Goal: Task Accomplishment & Management: Manage account settings

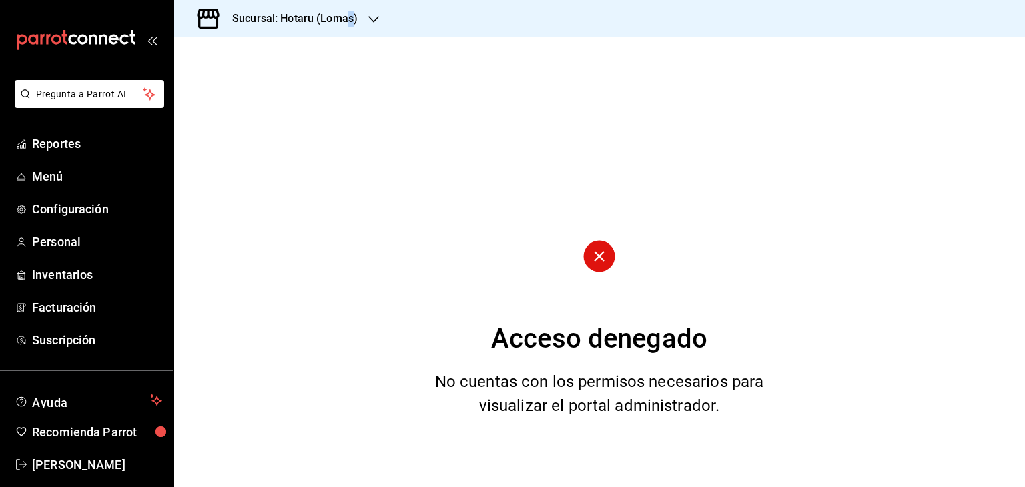
click at [350, 25] on h3 "Sucursal: Hotaru (Lomas)" at bounding box center [290, 19] width 136 height 16
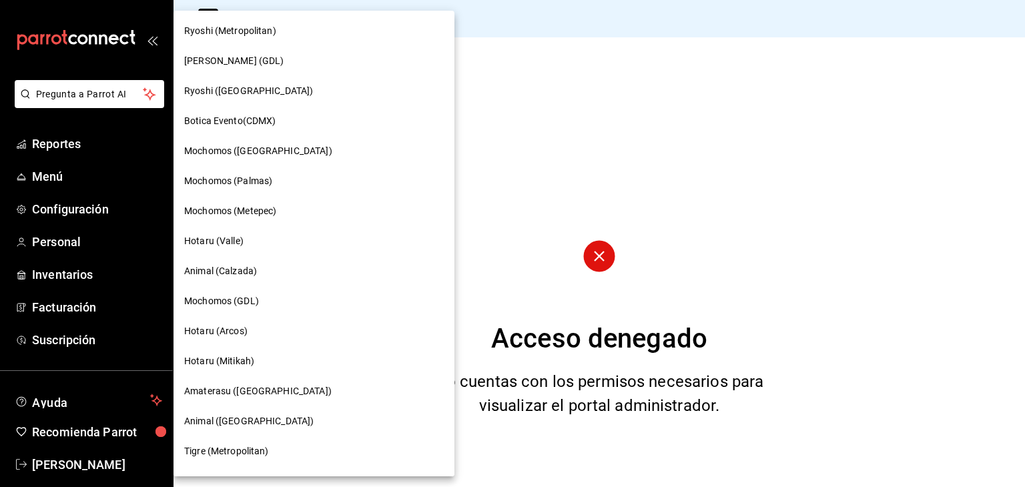
click at [462, 139] on div at bounding box center [512, 243] width 1025 height 487
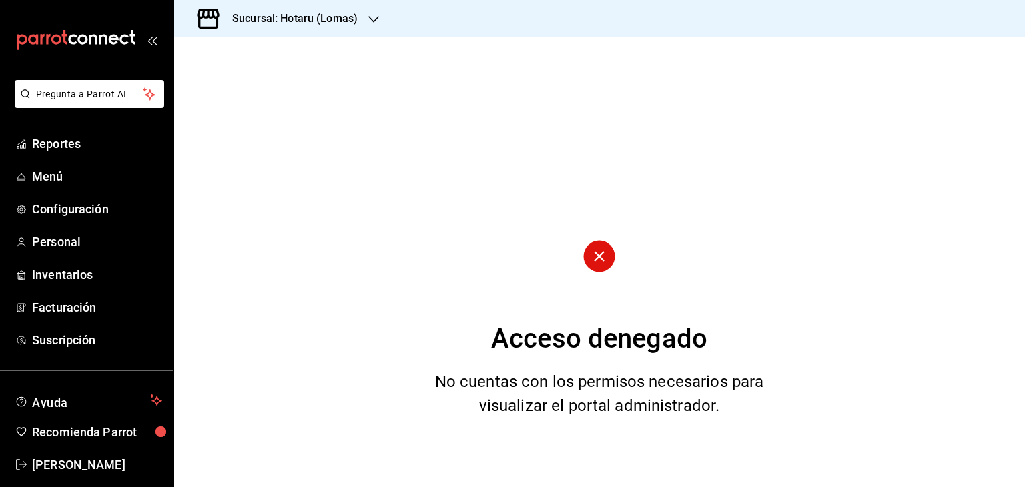
click at [291, 18] on h3 "Sucursal: Hotaru (Lomas)" at bounding box center [290, 19] width 136 height 16
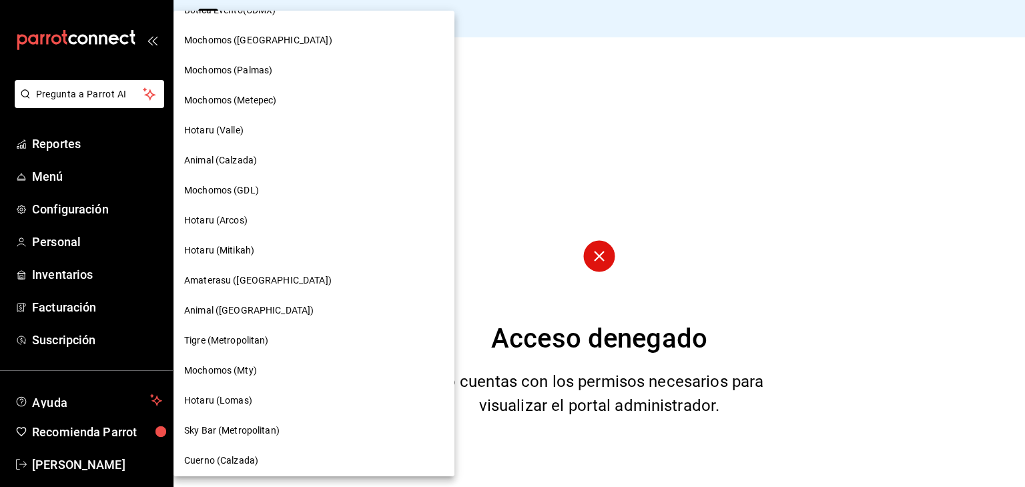
scroll to position [200, 0]
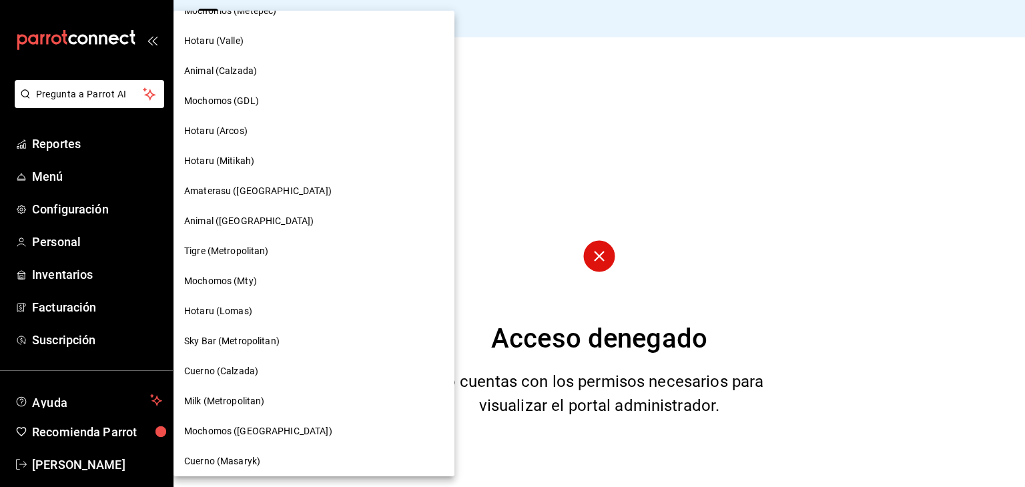
click at [251, 123] on div "Hotaru (Arcos)" at bounding box center [314, 131] width 281 height 30
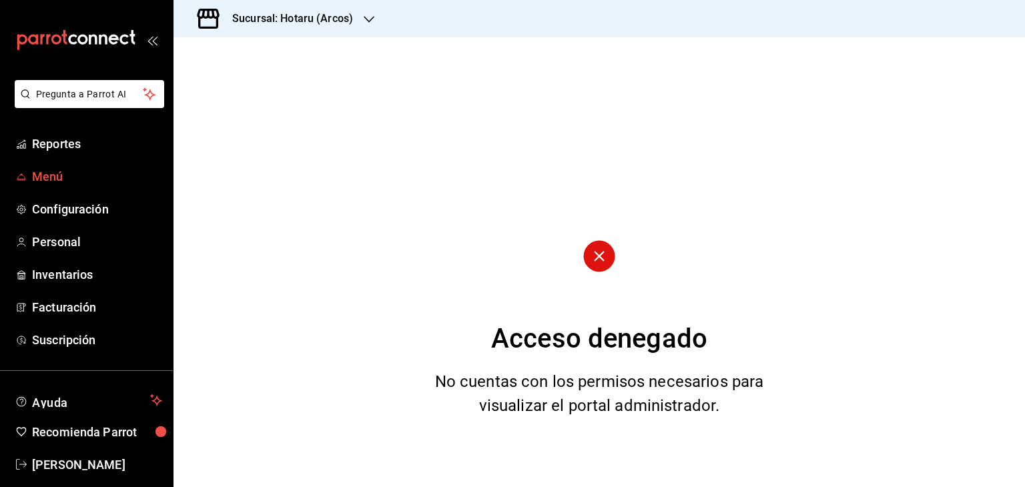
click at [67, 177] on span "Menú" at bounding box center [97, 177] width 130 height 18
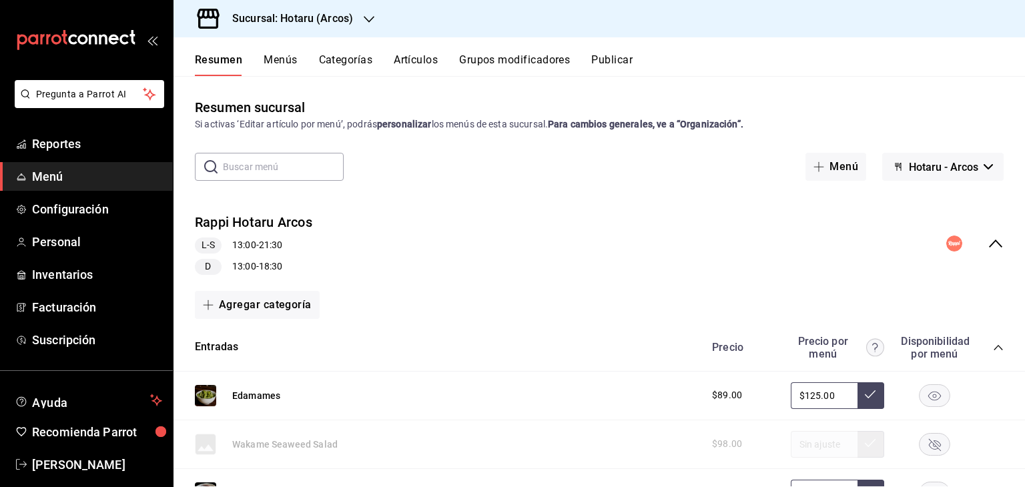
click at [296, 60] on button "Menús" at bounding box center [280, 64] width 33 height 23
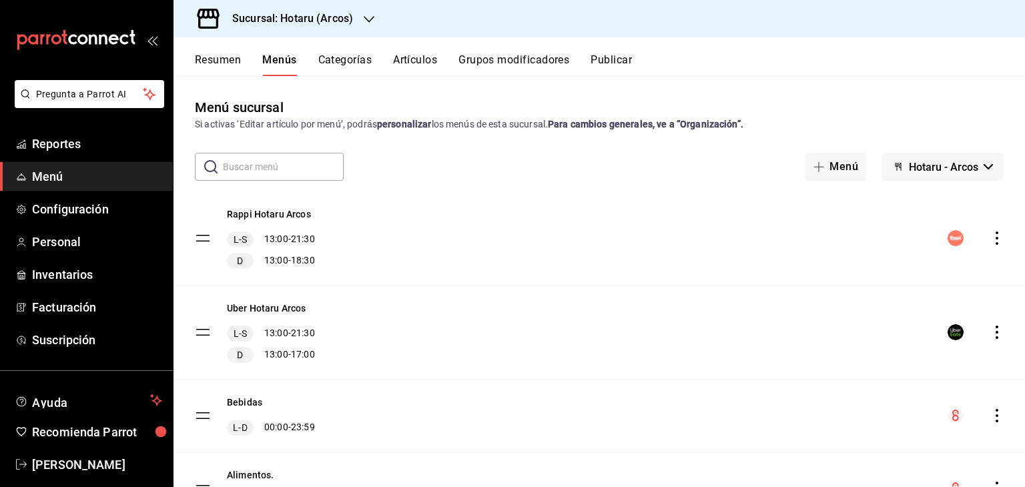
click at [907, 156] on button "Hotaru - Arcos" at bounding box center [942, 167] width 121 height 28
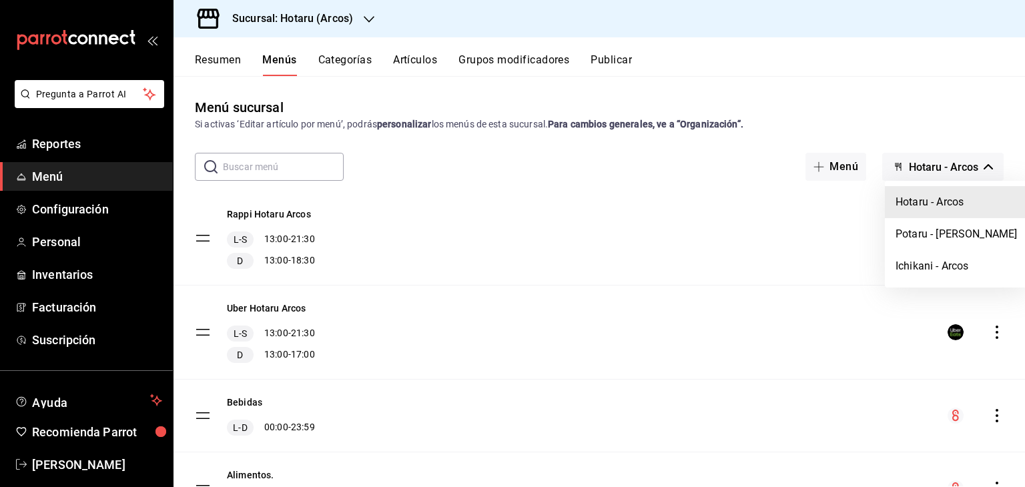
click at [823, 204] on div at bounding box center [512, 243] width 1025 height 487
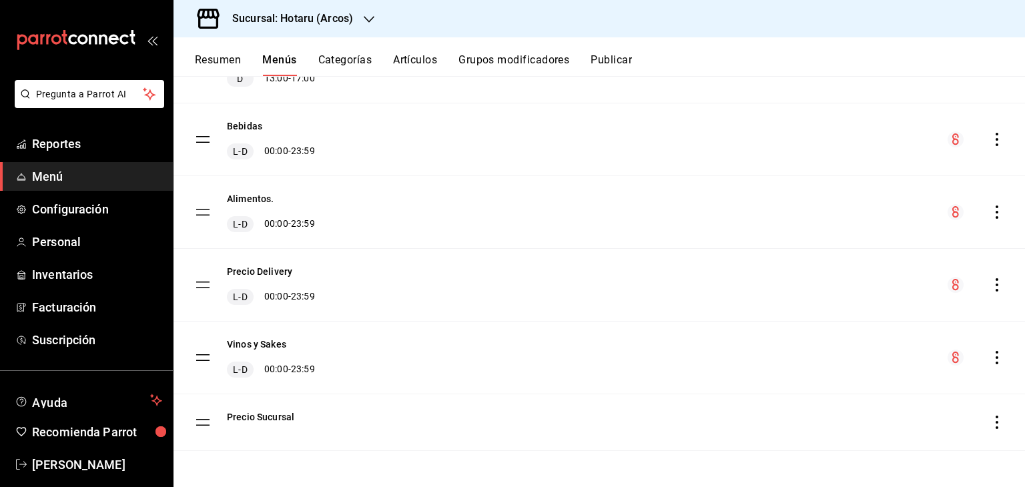
scroll to position [278, 0]
click at [990, 352] on icon "actions" at bounding box center [996, 356] width 13 height 13
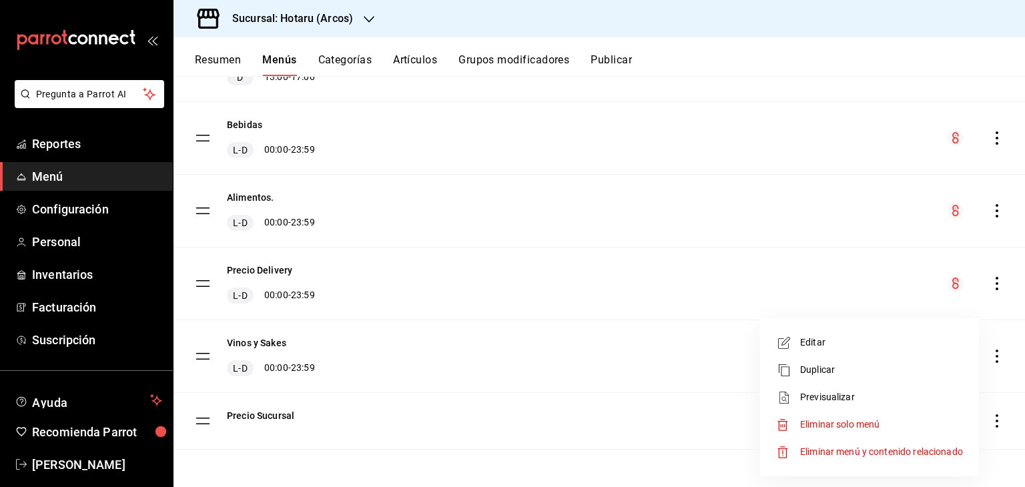
click at [849, 396] on span "Previsualizar" at bounding box center [881, 397] width 163 height 14
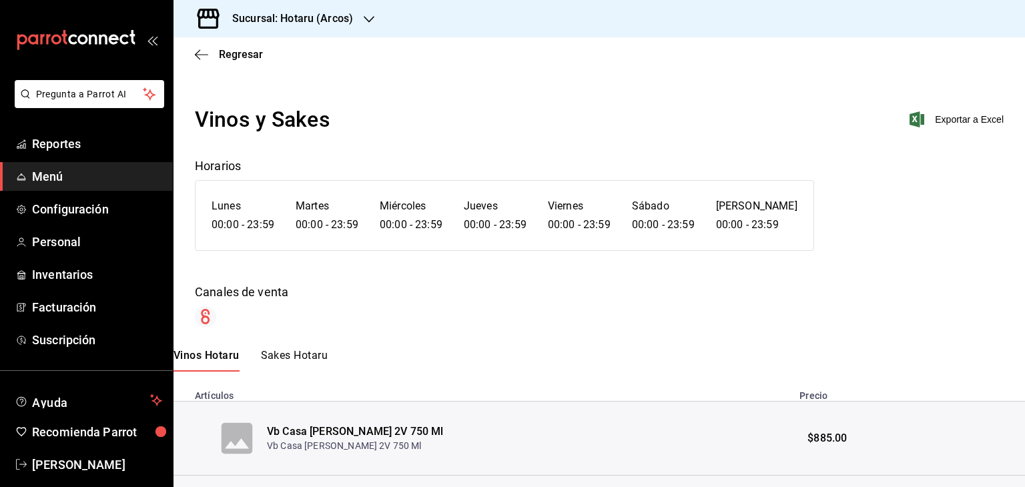
click at [905, 127] on div "Vinos y Sakes Exportar a Excel" at bounding box center [599, 119] width 809 height 32
click at [910, 123] on icon "button" at bounding box center [917, 119] width 15 height 16
click at [197, 51] on icon "button" at bounding box center [201, 55] width 13 height 12
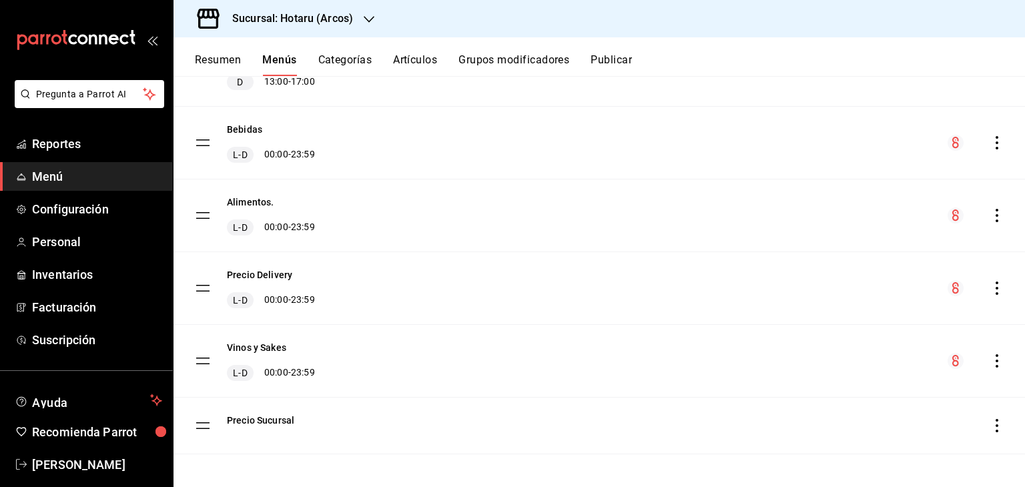
scroll to position [278, 0]
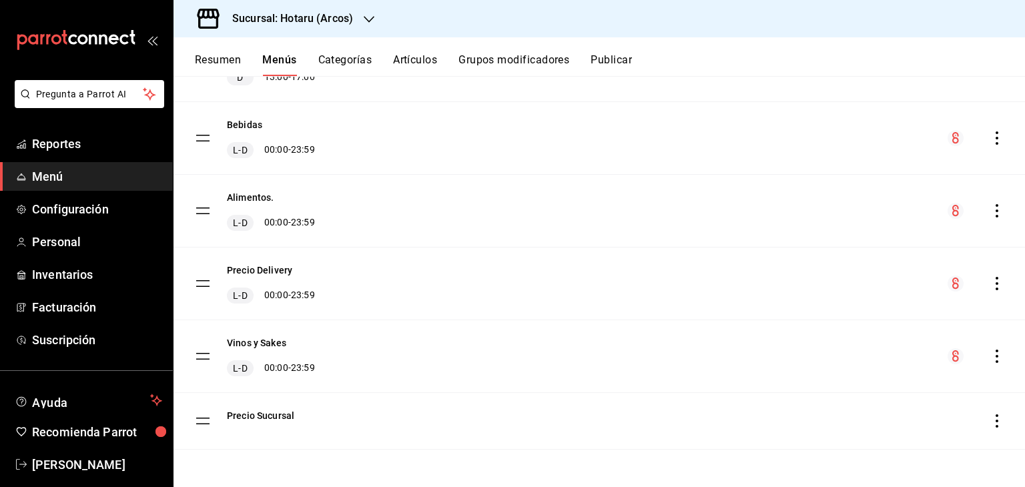
click at [990, 137] on icon "actions" at bounding box center [996, 137] width 13 height 13
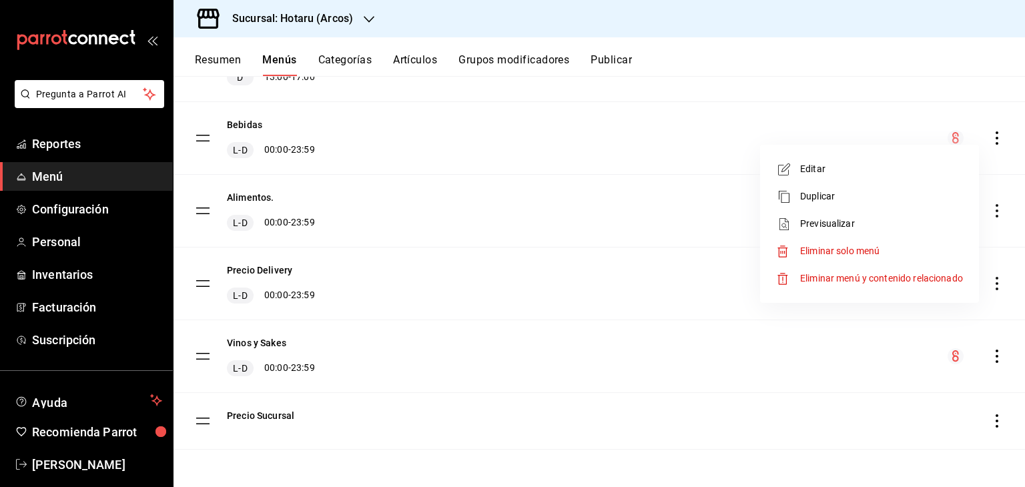
click at [856, 226] on span "Previsualizar" at bounding box center [881, 224] width 163 height 14
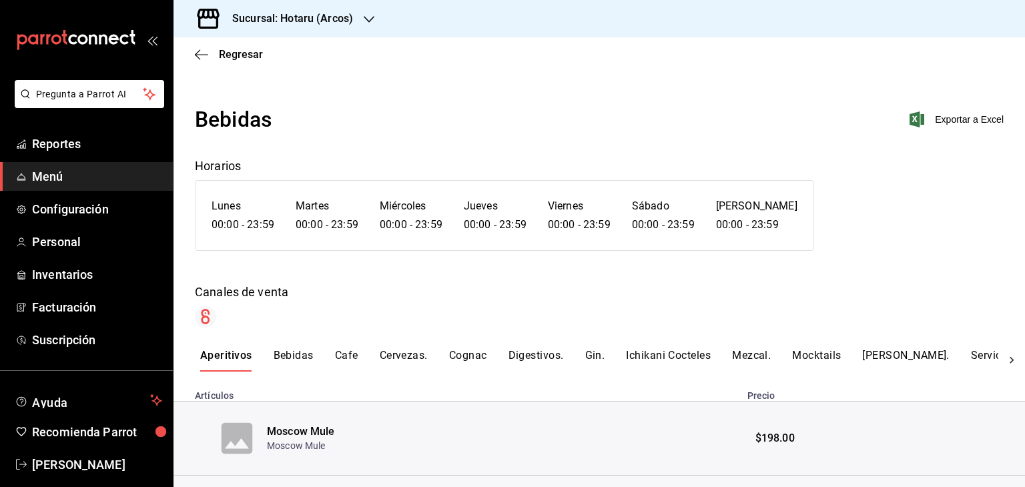
drag, startPoint x: 1000, startPoint y: 173, endPoint x: 990, endPoint y: 161, distance: 15.6
click at [1000, 173] on div "Bebidas Exportar a Excel Horarios Lunes 00:00 - 23:59 Martes 00:00 - 23:59 Miér…" at bounding box center [600, 215] width 852 height 224
click at [910, 123] on icon "button" at bounding box center [917, 119] width 15 height 16
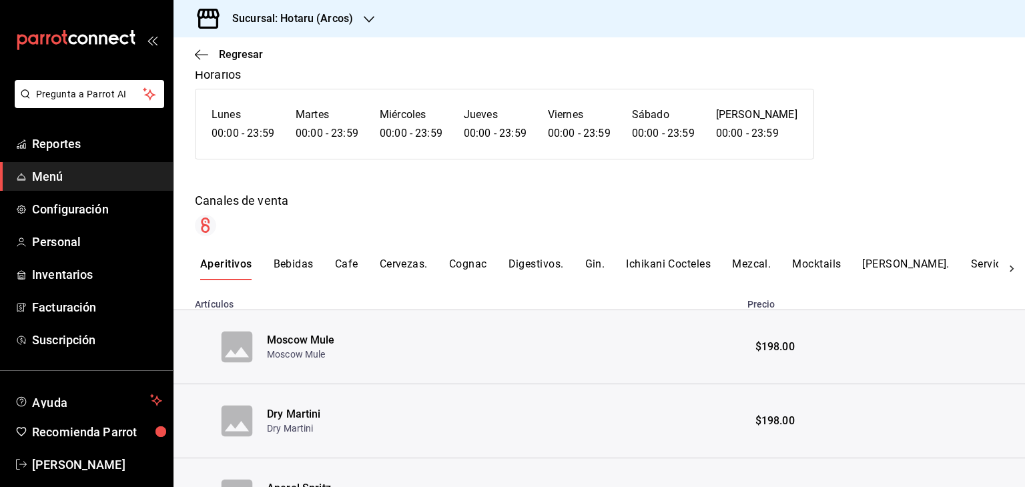
scroll to position [9, 0]
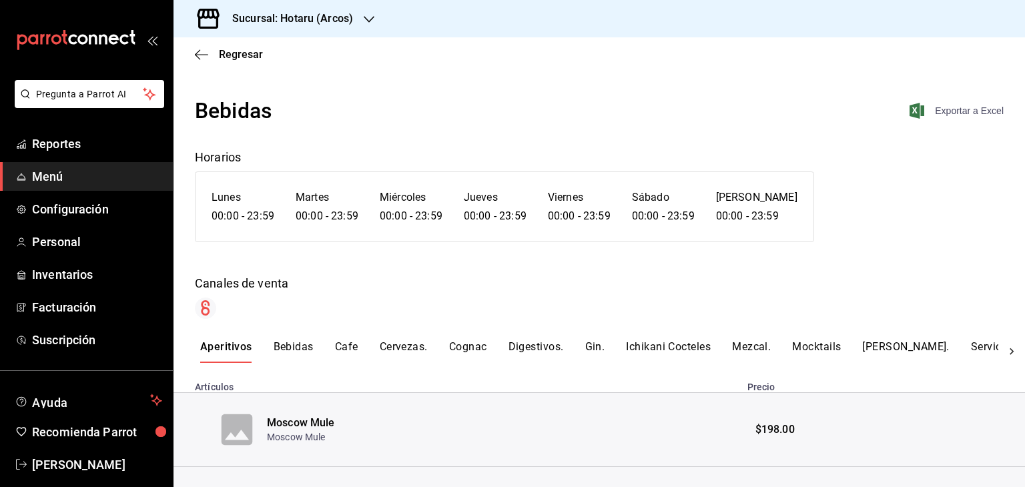
click at [281, 345] on button "Bebidas" at bounding box center [294, 351] width 40 height 23
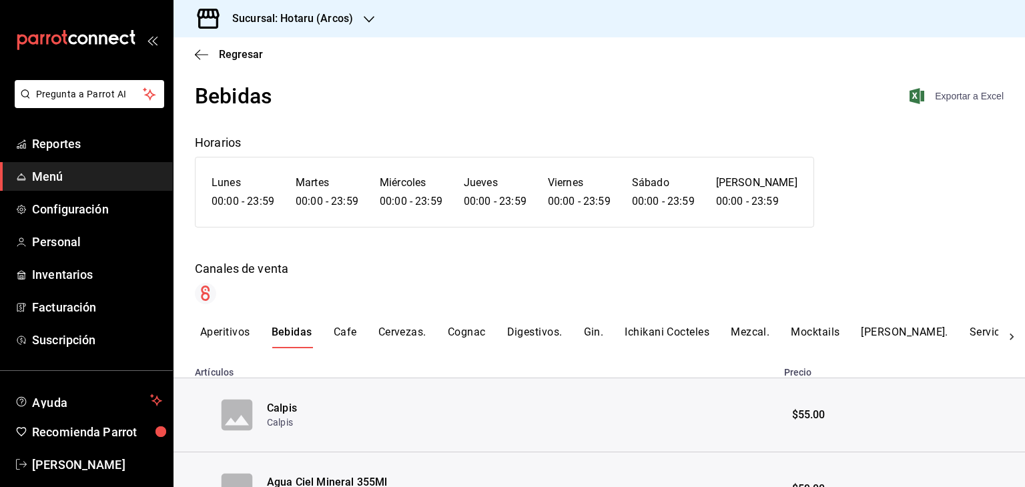
scroll to position [0, 0]
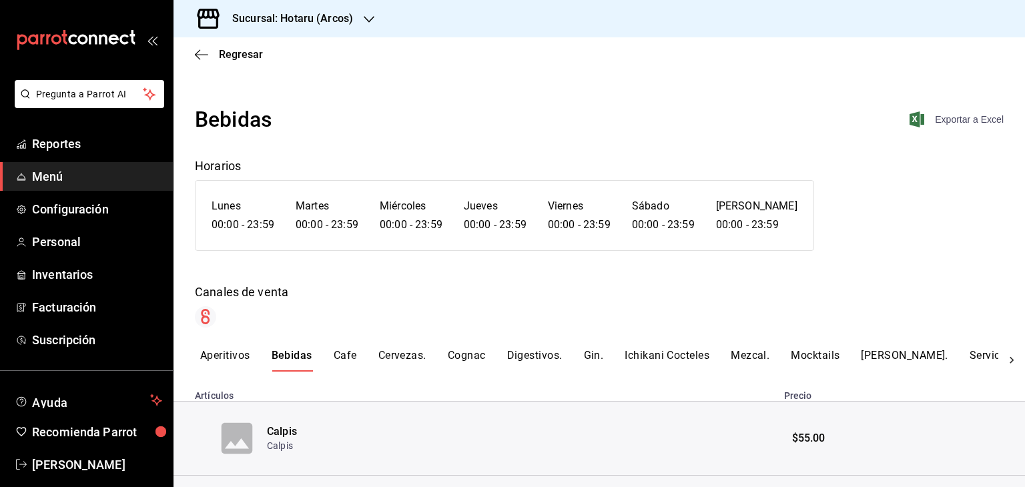
click at [681, 134] on div "Bebidas Exportar a Excel" at bounding box center [599, 119] width 809 height 32
click at [210, 53] on span "Regresar" at bounding box center [229, 54] width 68 height 13
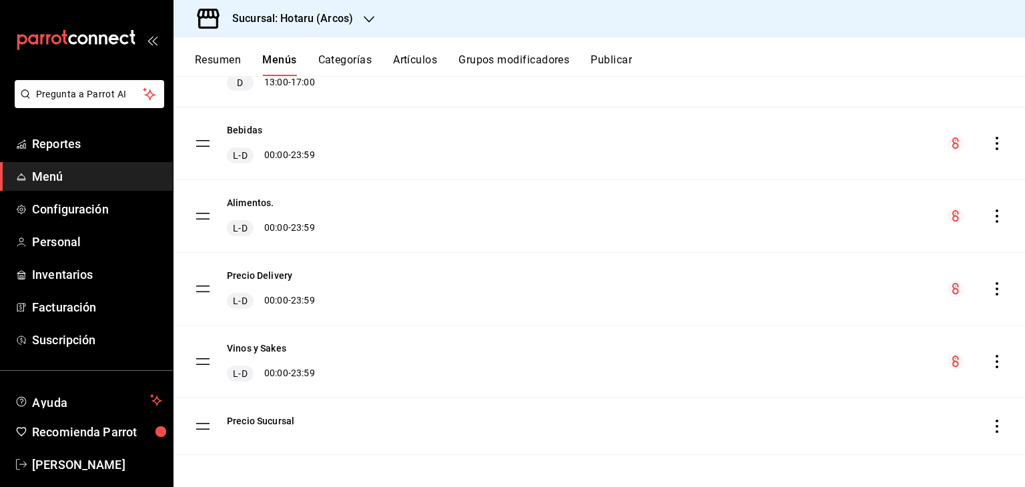
scroll to position [278, 0]
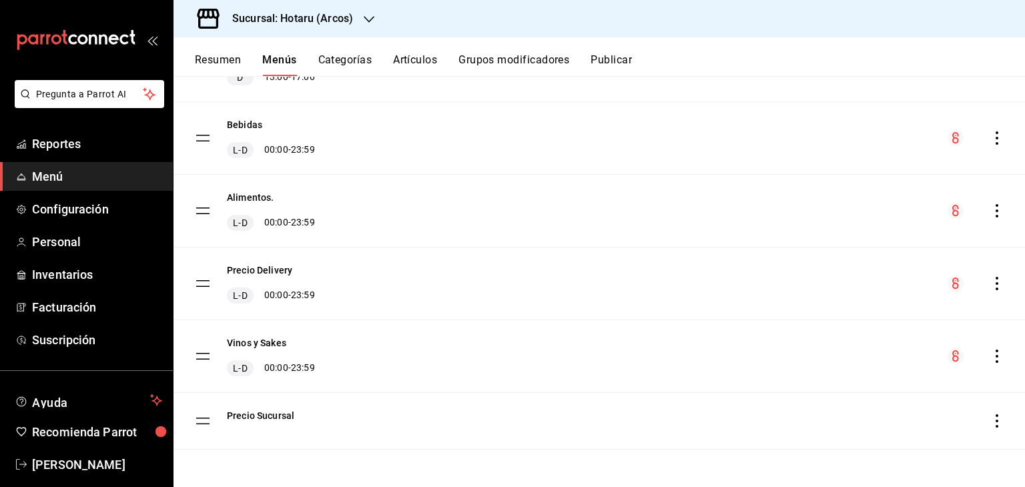
click at [991, 210] on icon "actions" at bounding box center [996, 210] width 13 height 13
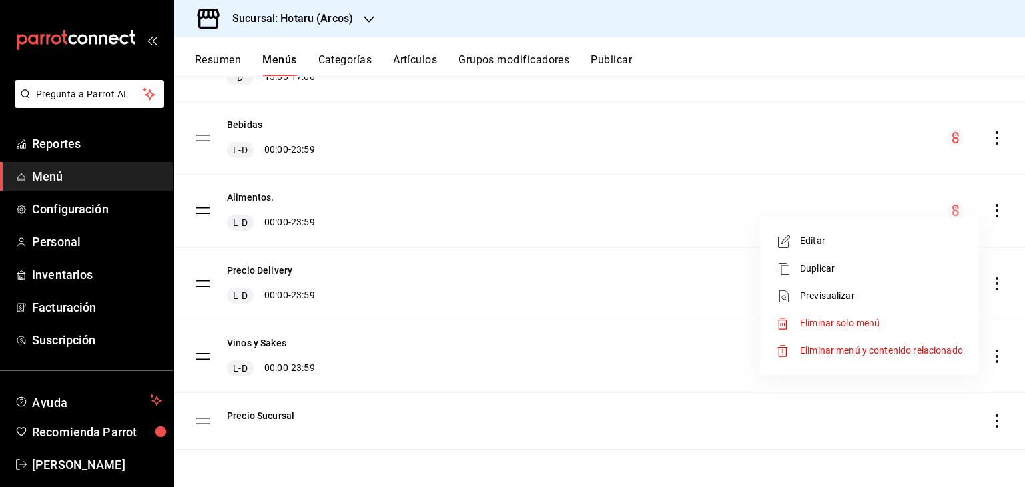
click at [838, 292] on span "Previsualizar" at bounding box center [881, 296] width 163 height 14
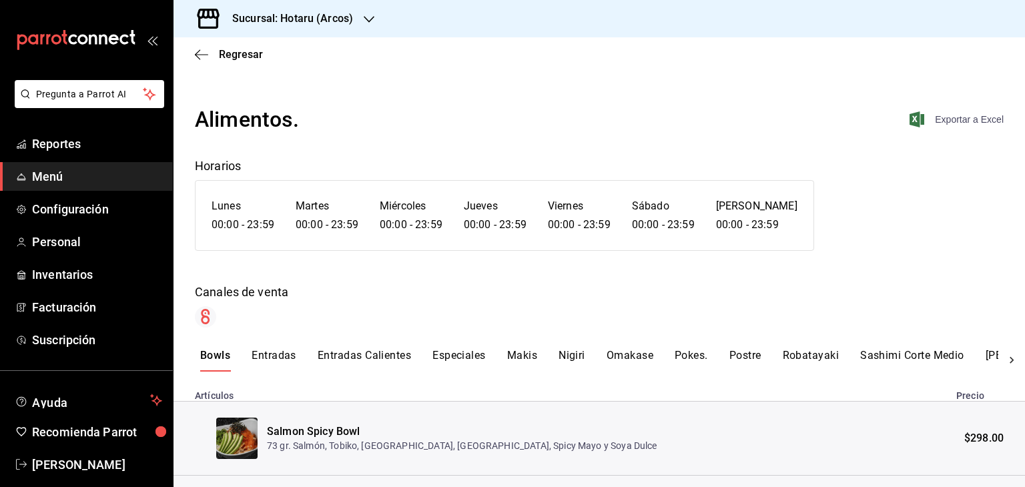
click at [910, 125] on icon "button" at bounding box center [917, 119] width 15 height 16
click at [207, 55] on icon "button" at bounding box center [201, 55] width 13 height 12
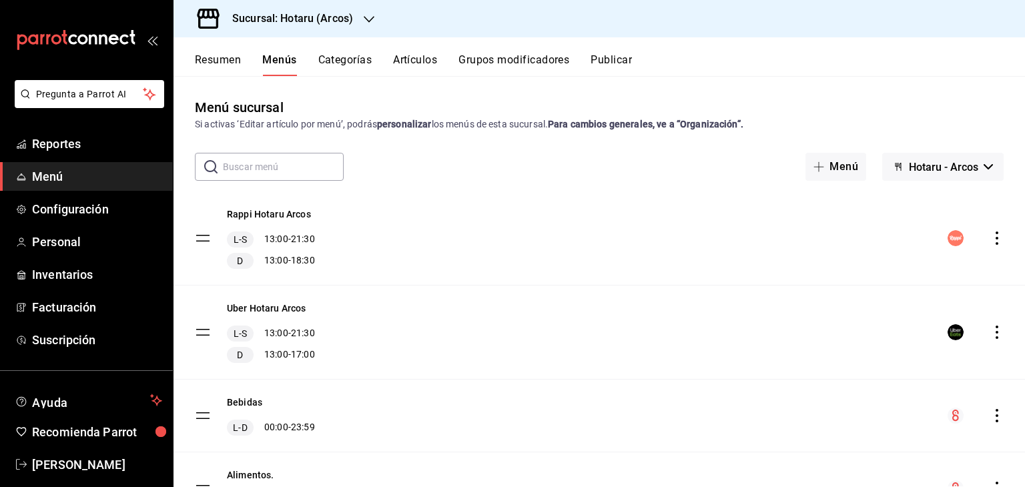
click at [329, 25] on h3 "Sucursal: Hotaru (Arcos)" at bounding box center [287, 19] width 131 height 16
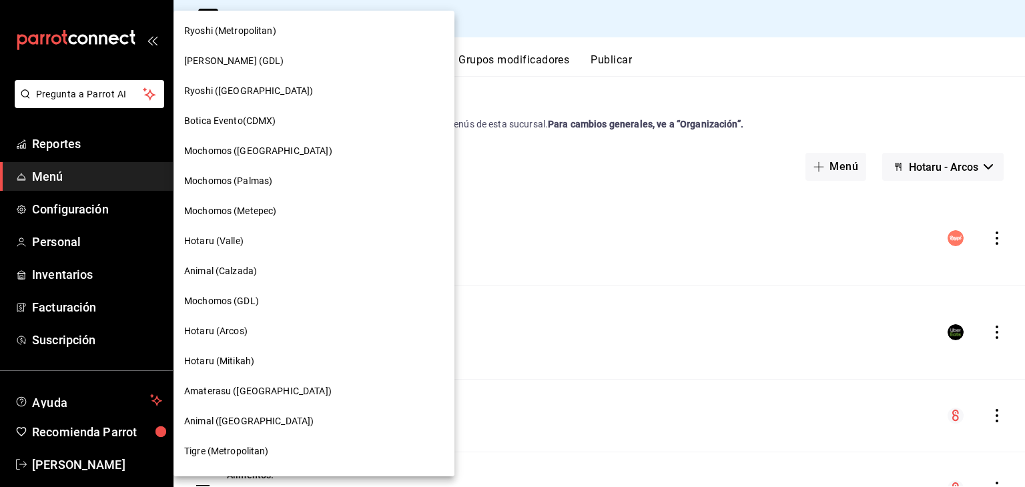
click at [305, 31] on div "Ryoshi (Metropolitan)" at bounding box center [314, 31] width 260 height 14
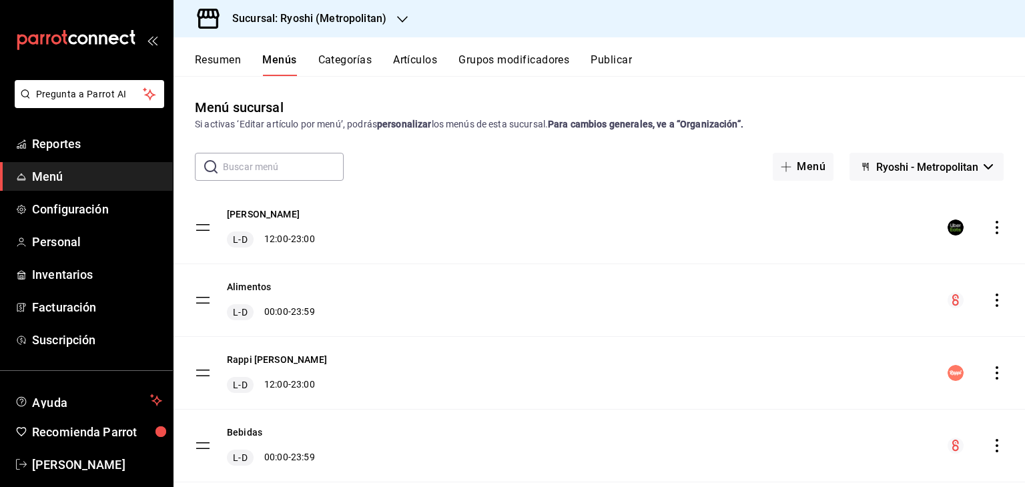
scroll to position [178, 0]
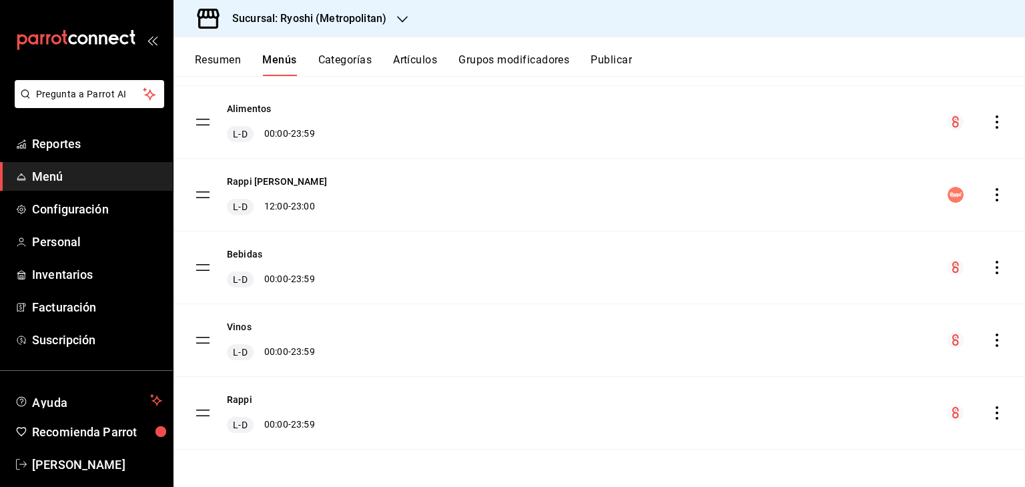
click at [990, 338] on icon "actions" at bounding box center [996, 340] width 13 height 13
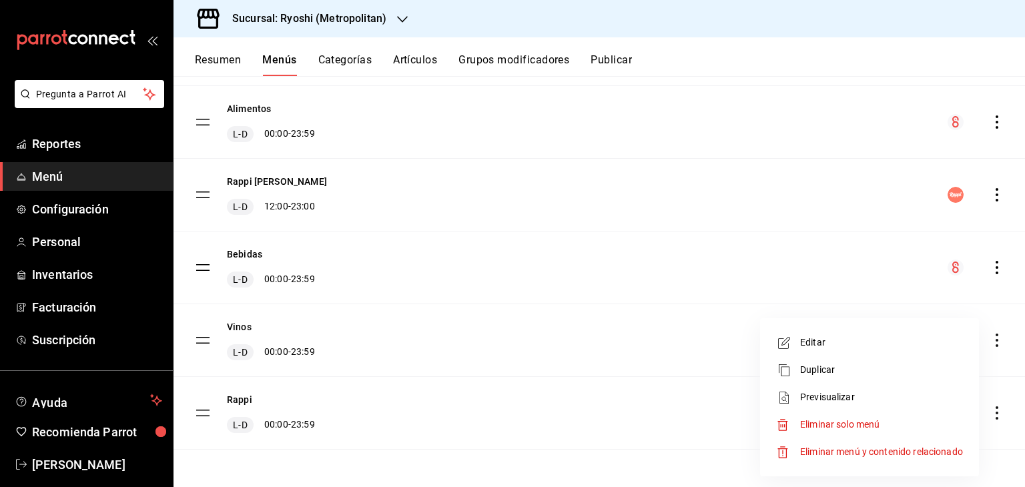
click at [842, 393] on span "Previsualizar" at bounding box center [881, 397] width 163 height 14
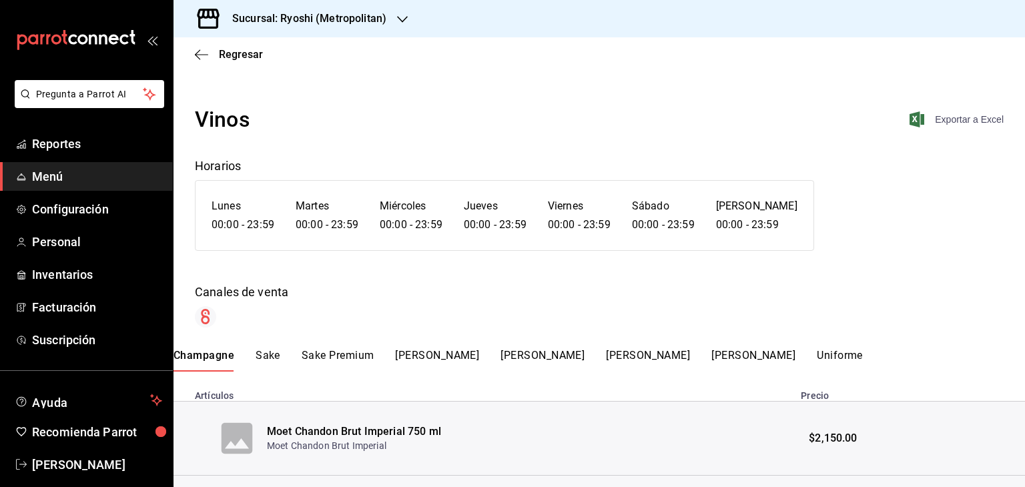
click at [910, 116] on icon "button" at bounding box center [917, 119] width 15 height 16
click at [203, 53] on icon "button" at bounding box center [201, 55] width 13 height 12
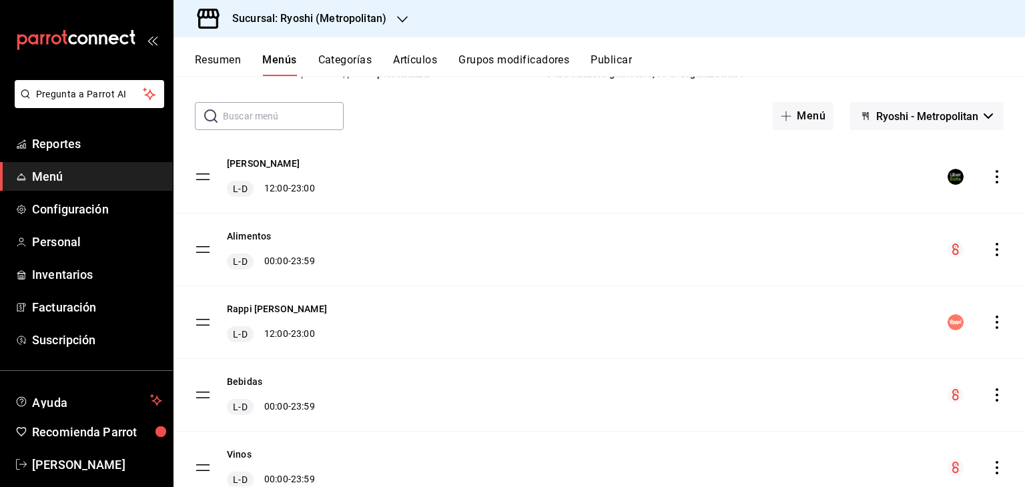
scroll to position [178, 0]
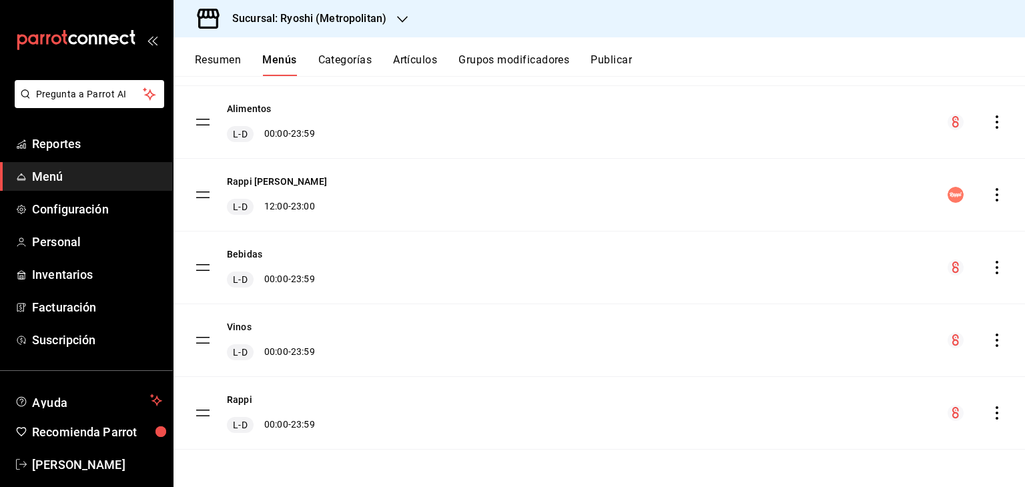
click at [992, 267] on icon "actions" at bounding box center [996, 267] width 13 height 13
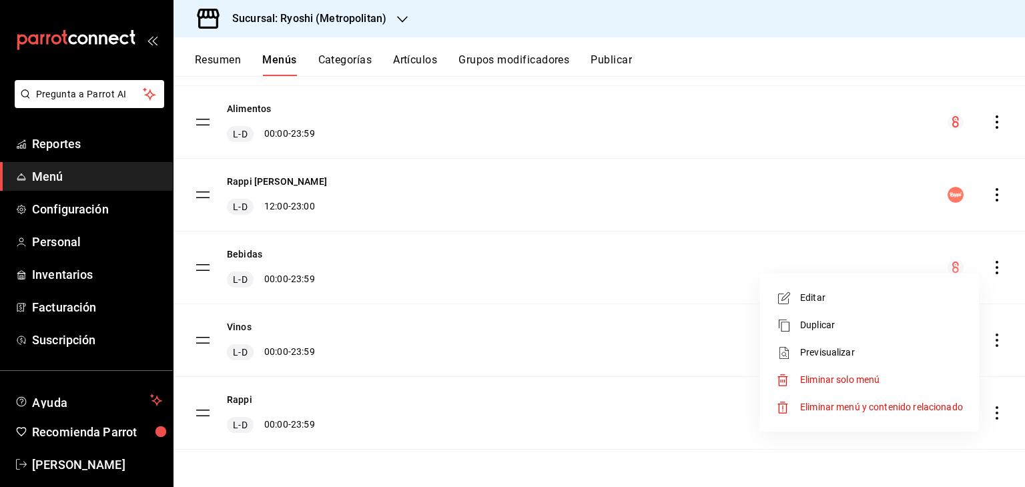
click at [834, 353] on span "Previsualizar" at bounding box center [881, 353] width 163 height 14
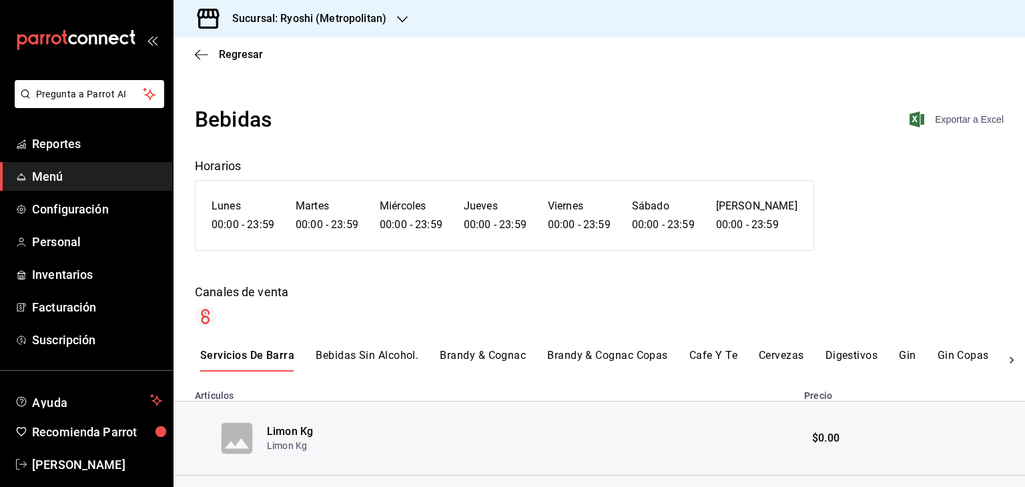
click at [898, 118] on div "Exportar a Excel" at bounding box center [903, 119] width 202 height 16
click at [910, 118] on icon "button" at bounding box center [917, 119] width 15 height 16
click at [210, 46] on div "Regresar" at bounding box center [600, 54] width 852 height 34
click at [206, 53] on icon "button" at bounding box center [201, 55] width 13 height 12
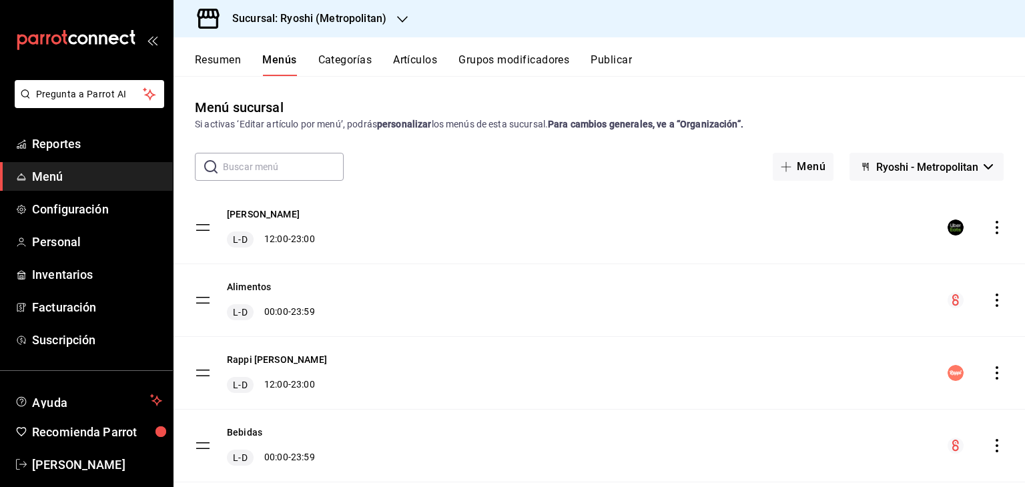
click at [990, 301] on icon "actions" at bounding box center [996, 300] width 13 height 13
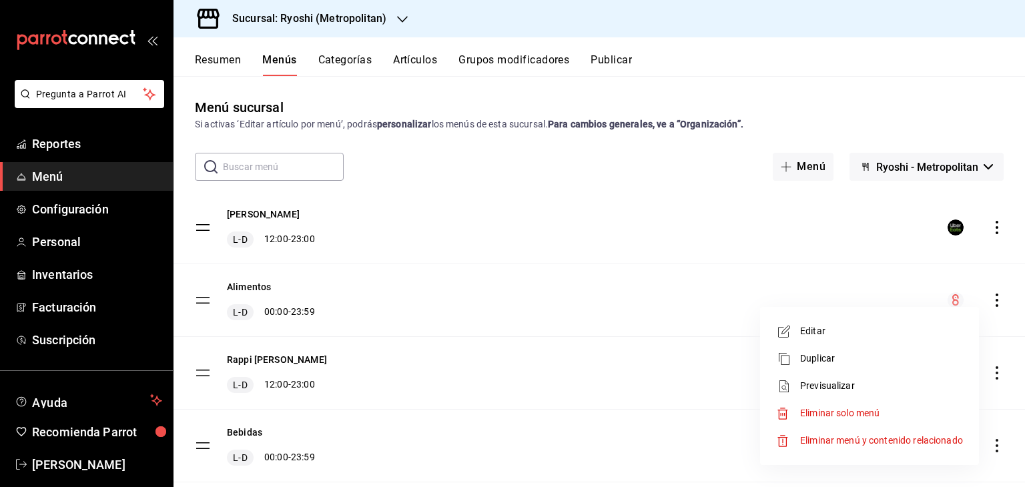
click at [880, 380] on span "Previsualizar" at bounding box center [881, 386] width 163 height 14
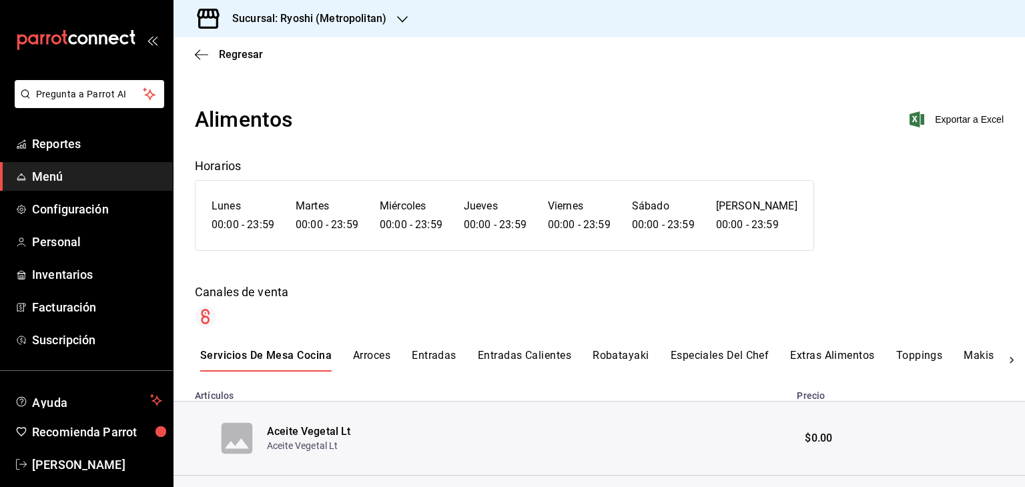
click at [910, 121] on icon "button" at bounding box center [917, 119] width 15 height 16
click at [368, 272] on div "Alimentos Exportar a Excel Horarios Lunes 00:00 - 23:59 Martes 00:00 - 23:59 Mi…" at bounding box center [600, 215] width 852 height 224
click at [222, 56] on span "Regresar" at bounding box center [241, 54] width 44 height 13
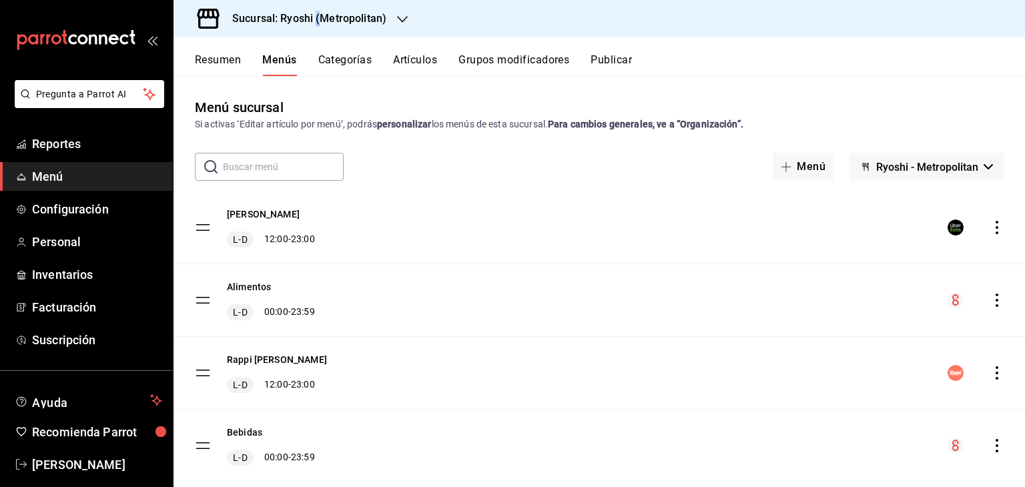
click at [318, 21] on h3 "Sucursal: Ryoshi (Metropolitan)" at bounding box center [304, 19] width 165 height 16
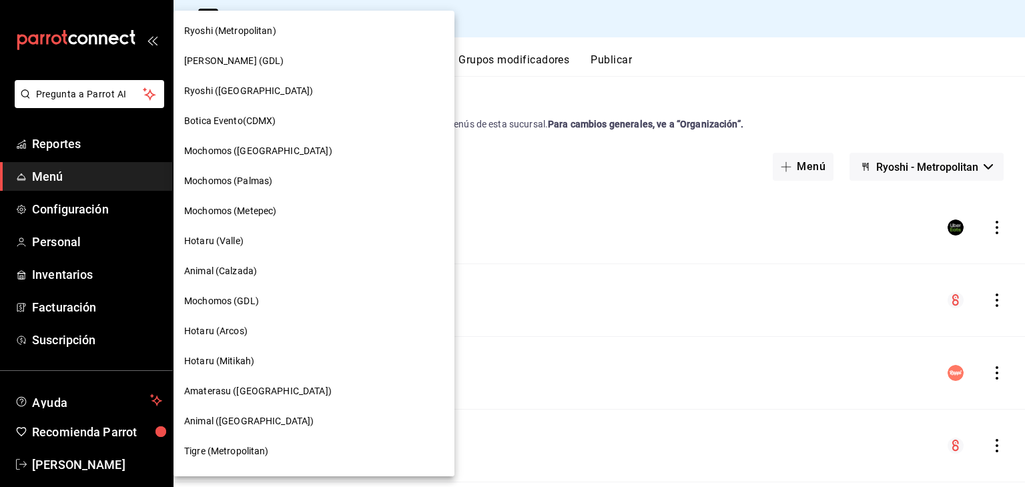
click at [495, 147] on div at bounding box center [512, 243] width 1025 height 487
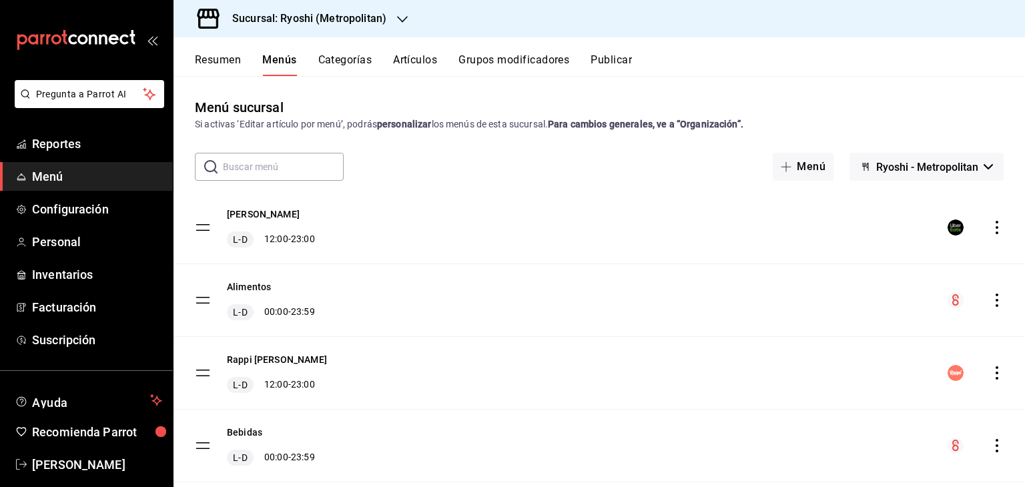
click at [319, 21] on h3 "Sucursal: Ryoshi (Metropolitan)" at bounding box center [304, 19] width 165 height 16
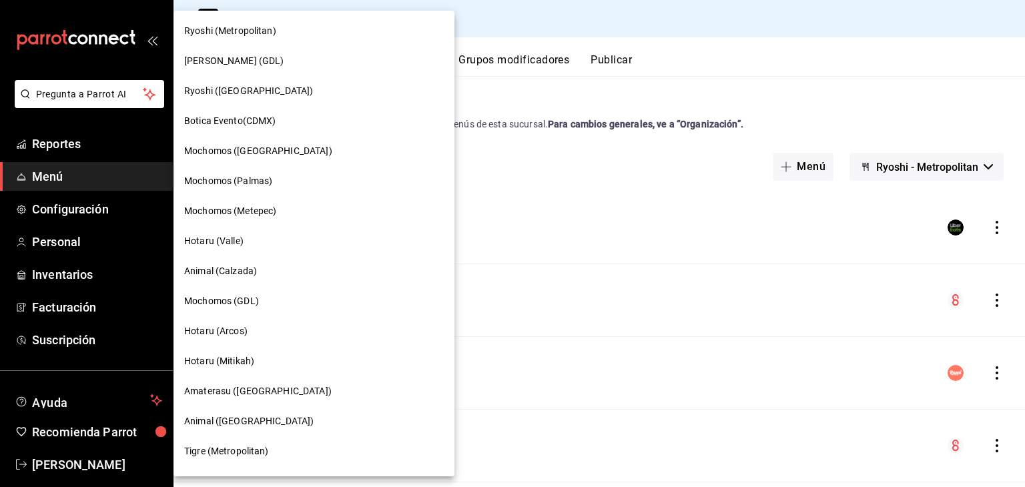
click at [265, 361] on div "Hotaru (Mitikah)" at bounding box center [314, 361] width 260 height 14
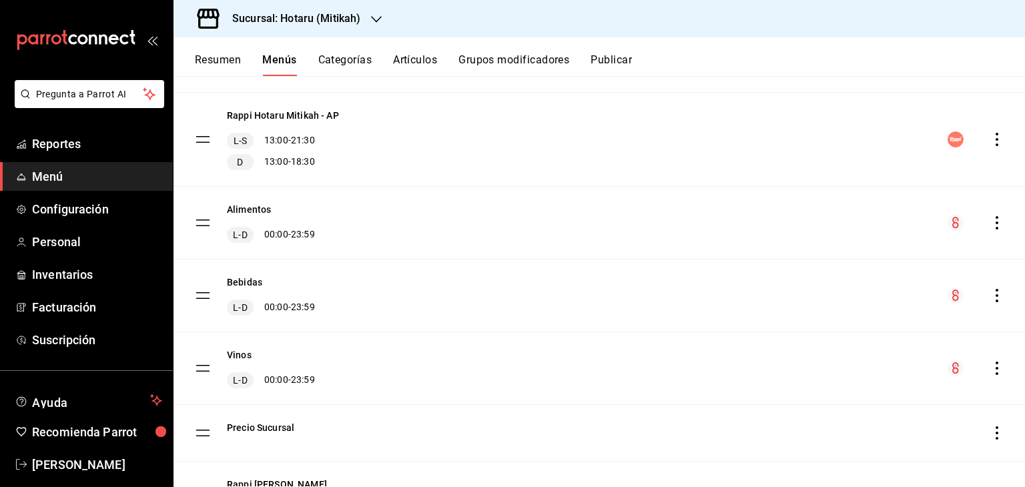
scroll to position [200, 0]
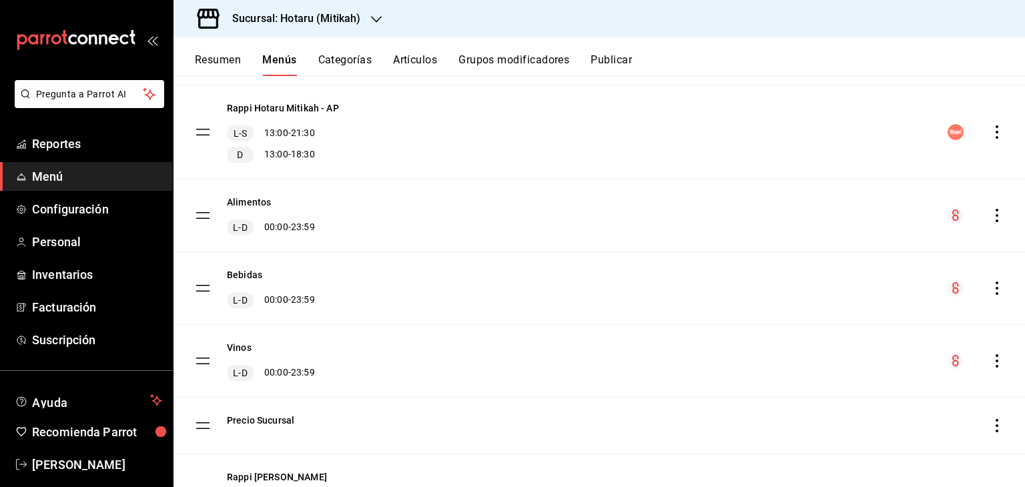
click at [996, 361] on icon "actions" at bounding box center [997, 360] width 3 height 13
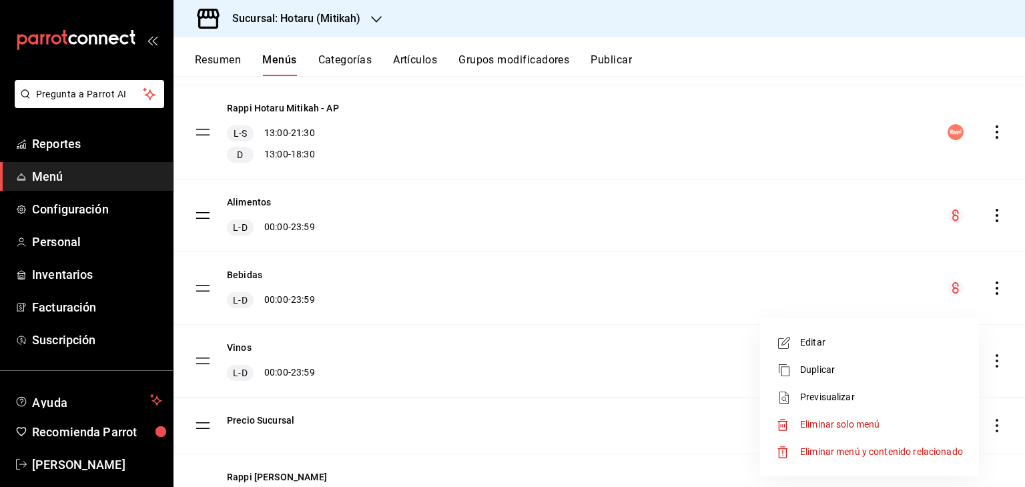
click at [868, 396] on span "Previsualizar" at bounding box center [881, 397] width 163 height 14
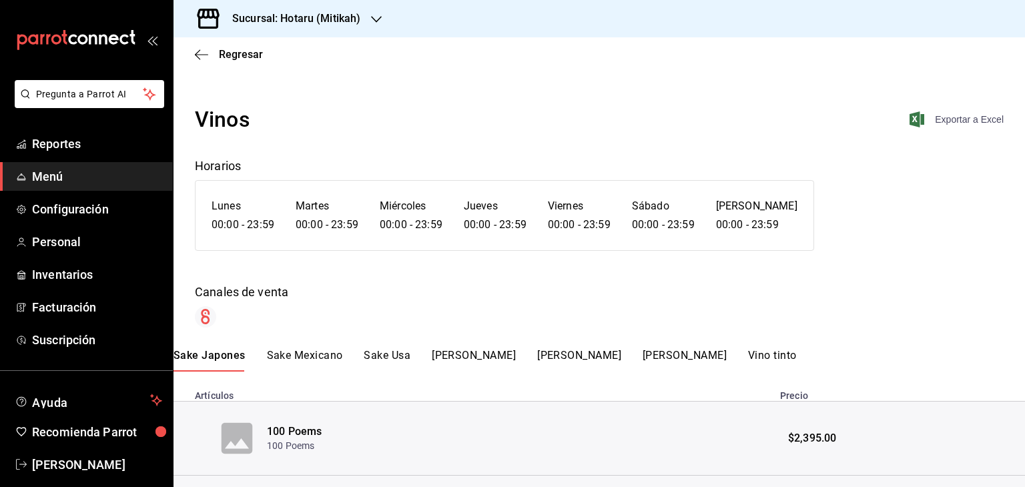
click at [910, 119] on icon "button" at bounding box center [917, 119] width 15 height 16
click at [910, 113] on icon "button" at bounding box center [917, 119] width 15 height 16
click at [212, 58] on span "Regresar" at bounding box center [229, 54] width 68 height 13
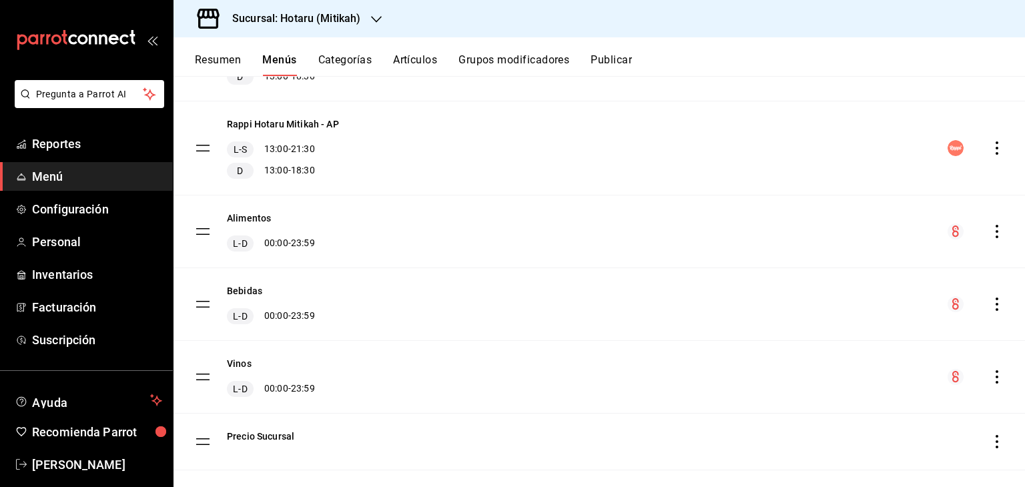
scroll to position [299, 0]
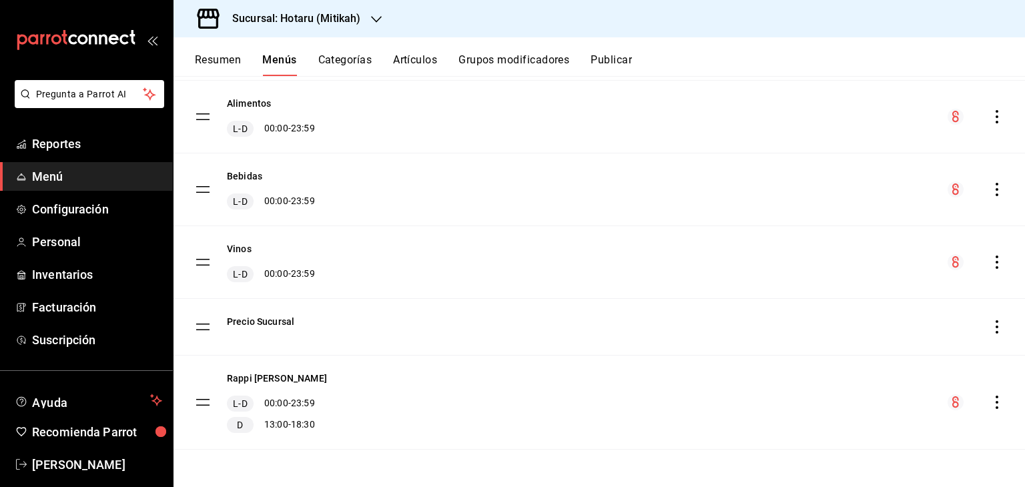
click at [992, 257] on icon "actions" at bounding box center [996, 262] width 13 height 13
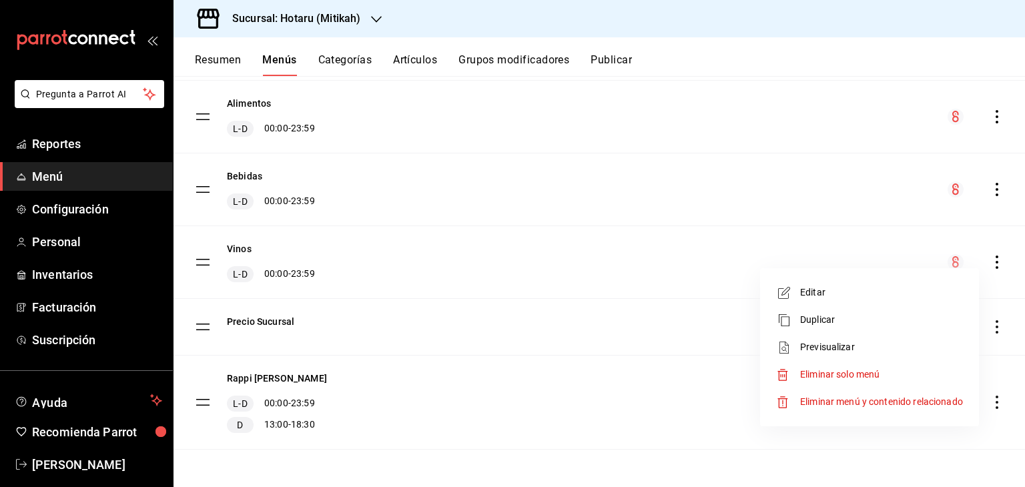
click at [846, 348] on span "Previsualizar" at bounding box center [881, 347] width 163 height 14
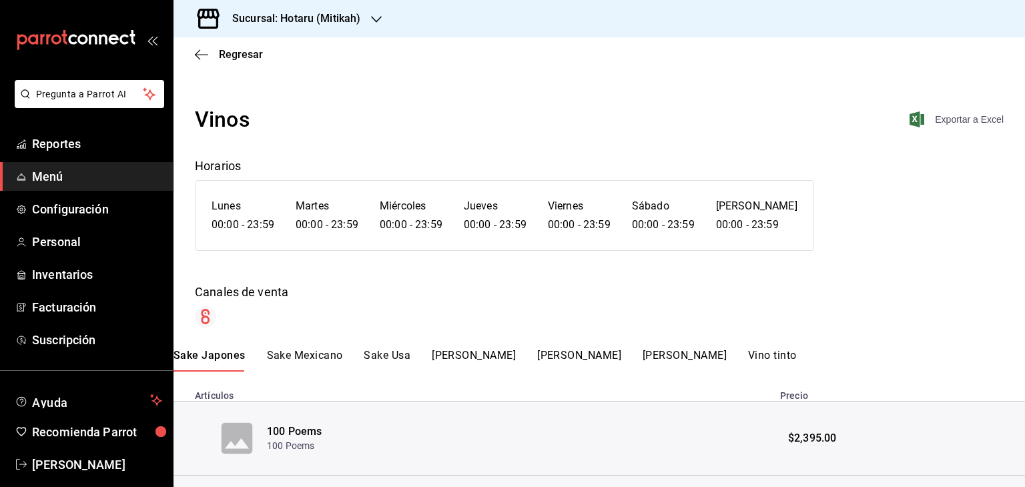
click at [920, 121] on span "Exportar a Excel" at bounding box center [957, 119] width 91 height 16
click at [251, 324] on div at bounding box center [599, 316] width 809 height 21
click at [202, 55] on icon "button" at bounding box center [201, 55] width 13 height 12
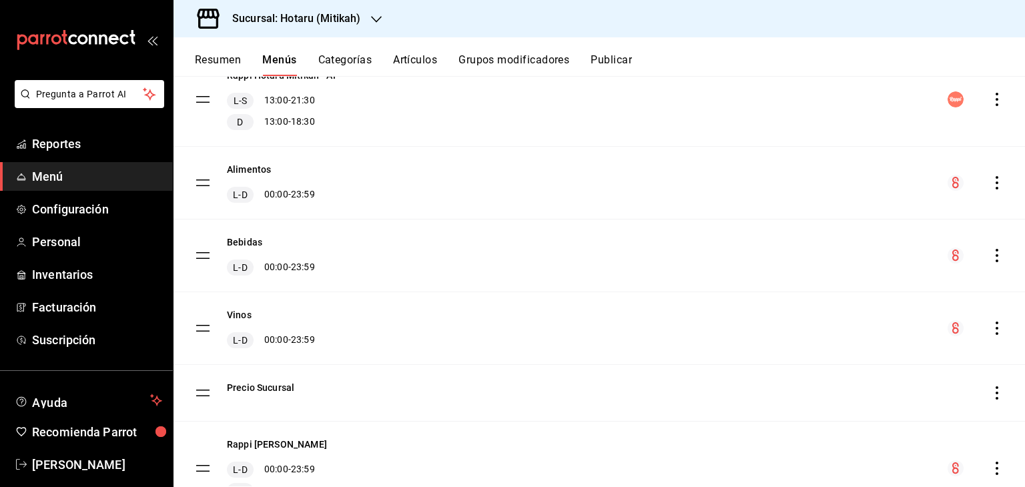
scroll to position [299, 0]
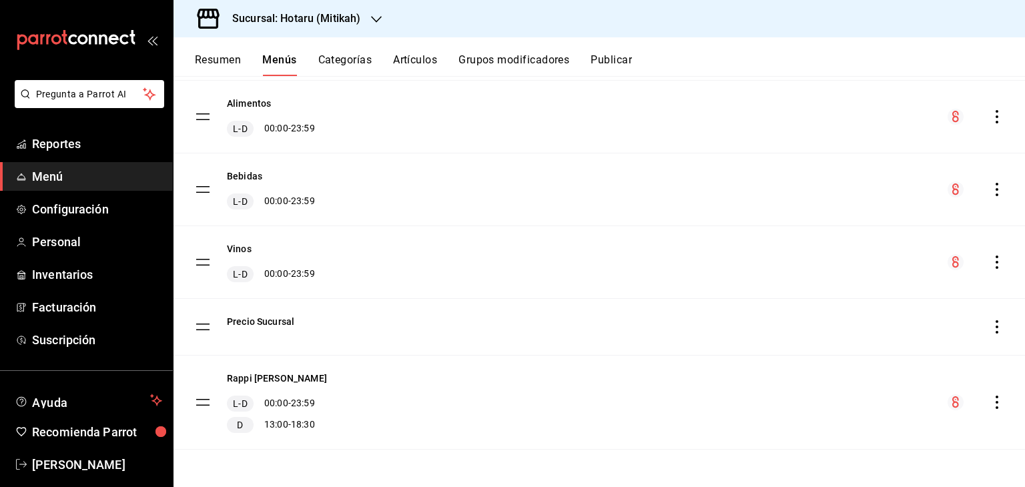
click at [990, 265] on icon "actions" at bounding box center [996, 262] width 13 height 13
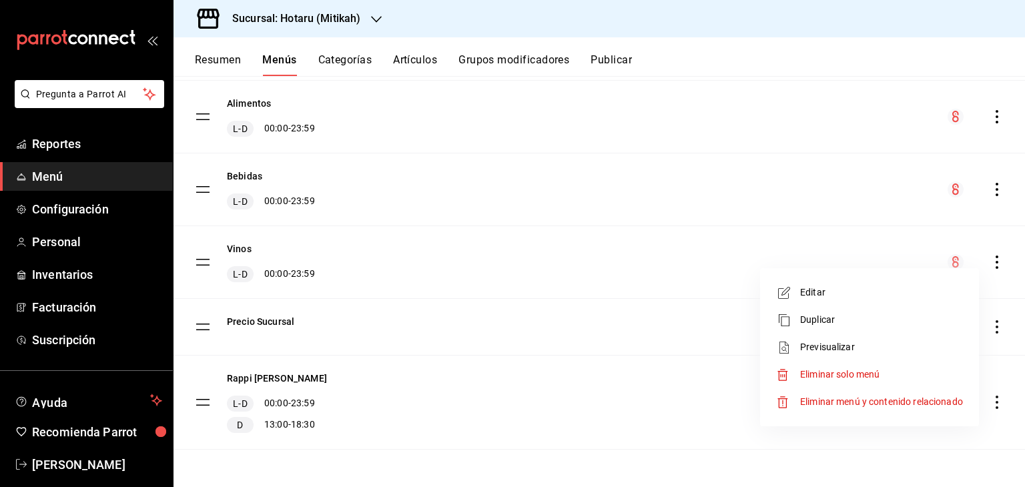
click at [848, 340] on span "Previsualizar" at bounding box center [881, 347] width 163 height 14
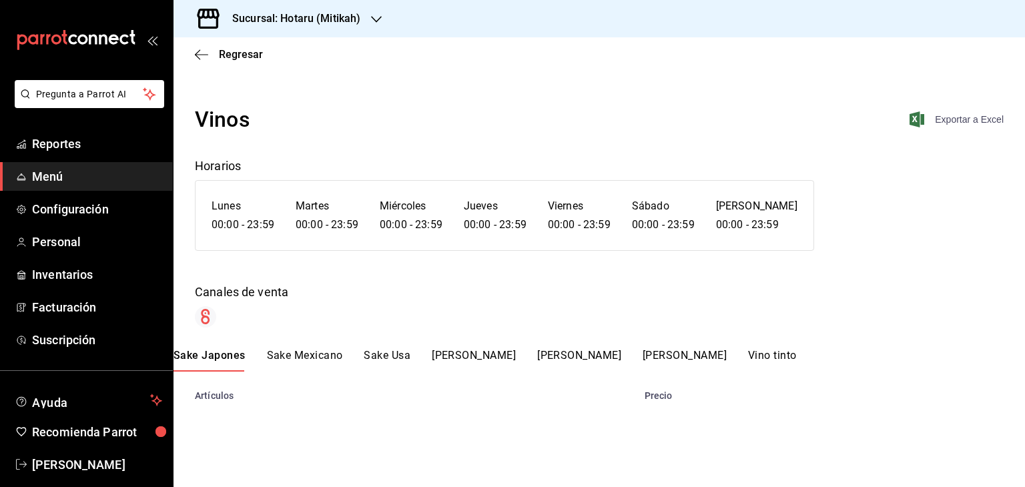
click at [918, 117] on icon "button" at bounding box center [917, 119] width 15 height 16
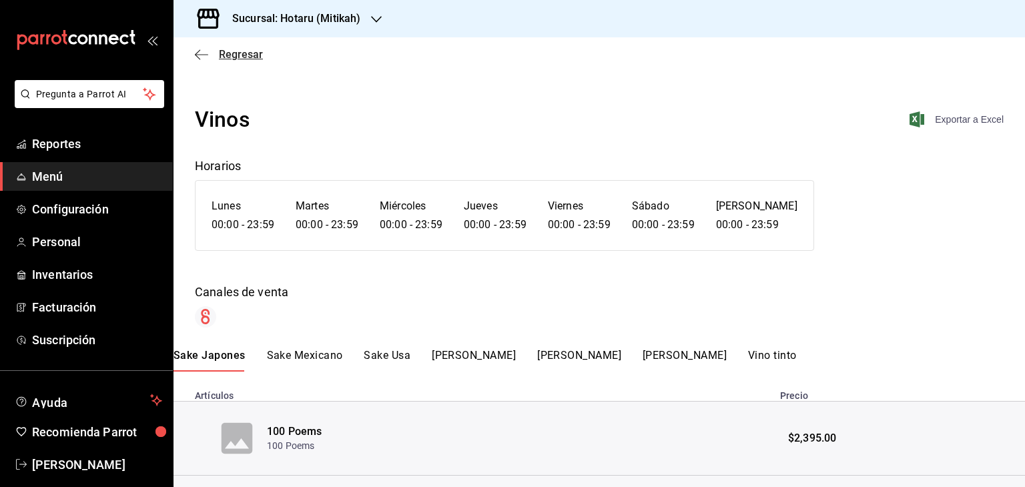
click at [205, 57] on icon "button" at bounding box center [201, 55] width 13 height 12
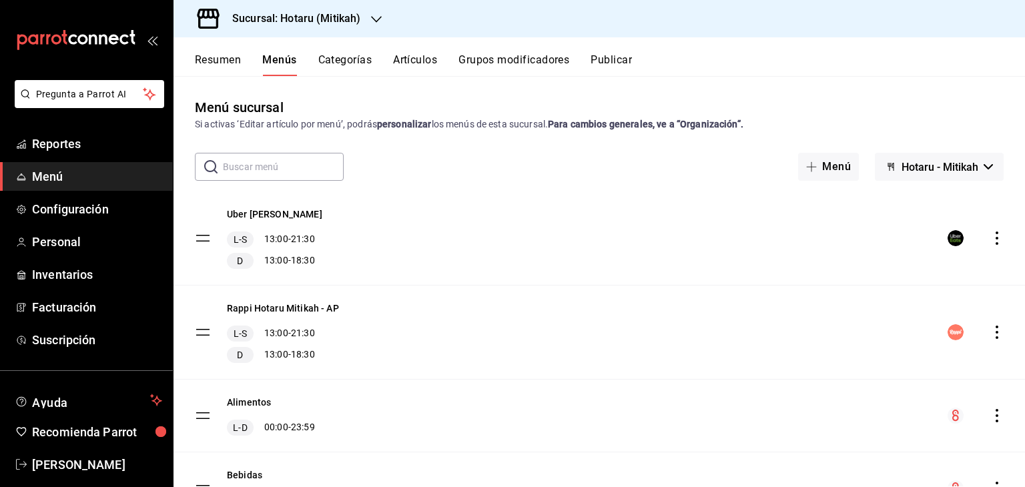
scroll to position [299, 0]
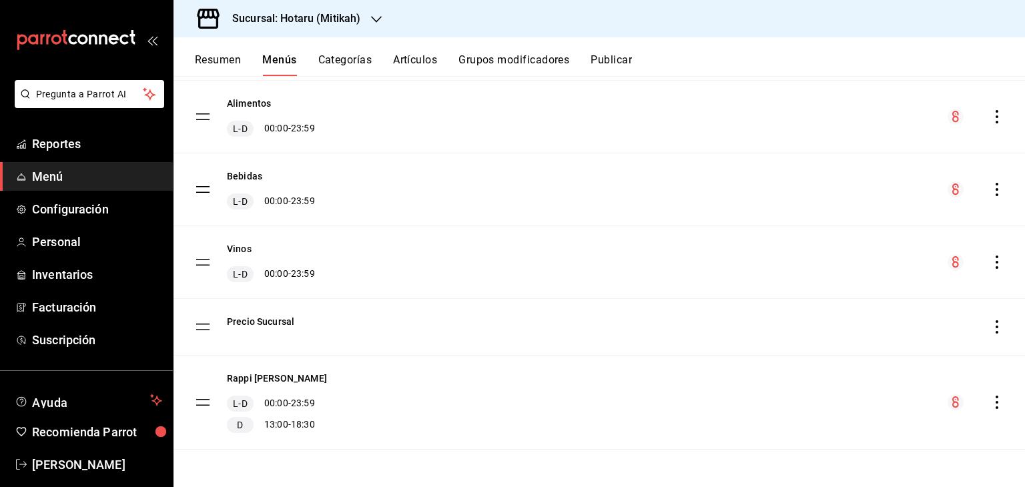
click at [990, 187] on icon "actions" at bounding box center [996, 189] width 13 height 13
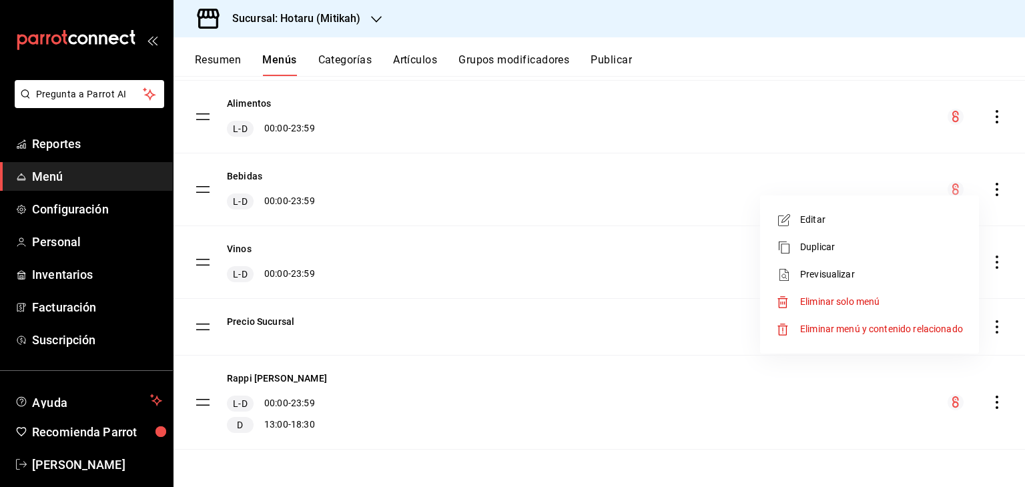
click at [849, 270] on span "Previsualizar" at bounding box center [881, 275] width 163 height 14
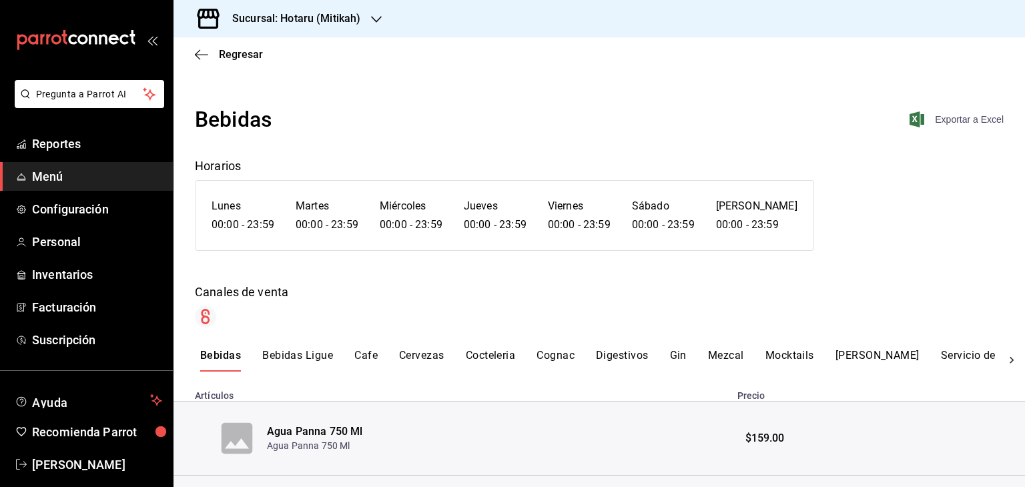
click at [918, 120] on span "Exportar a Excel" at bounding box center [957, 119] width 91 height 16
click at [320, 16] on h3 "Sucursal: Hotaru (Mitikah)" at bounding box center [291, 19] width 139 height 16
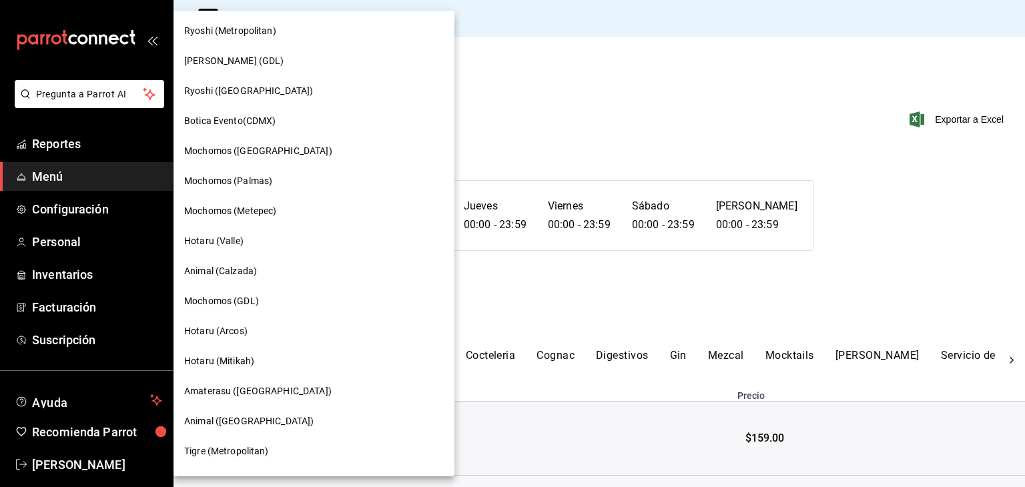
click at [260, 358] on div "Hotaru (Mitikah)" at bounding box center [314, 361] width 260 height 14
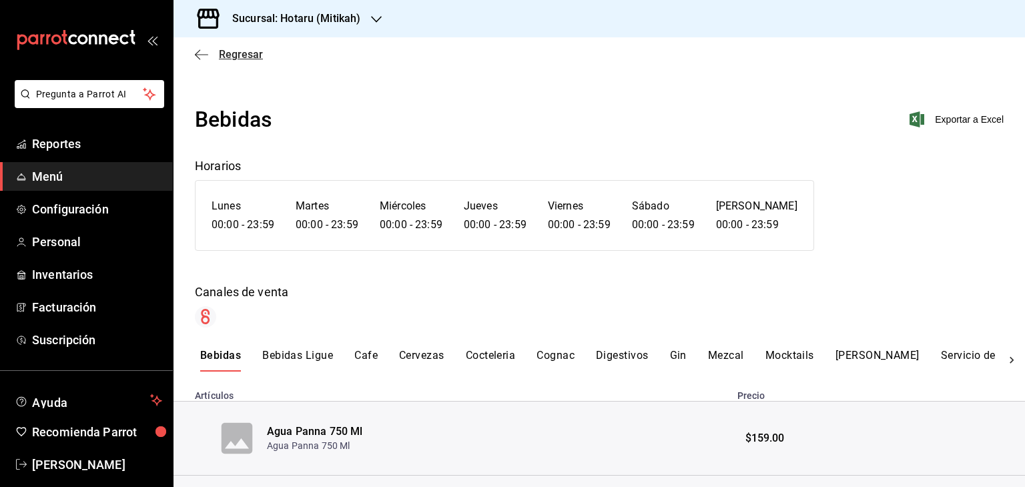
click at [210, 51] on span "Regresar" at bounding box center [229, 54] width 68 height 13
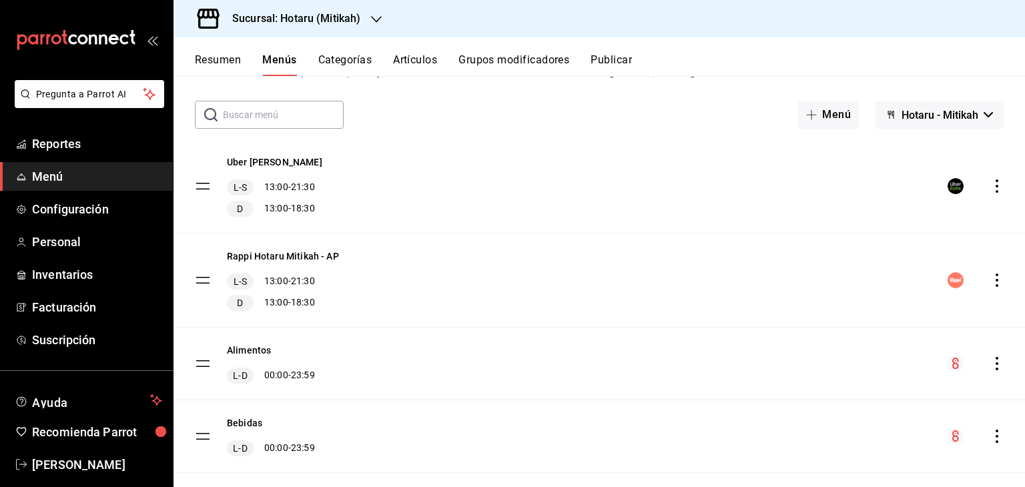
scroll to position [200, 0]
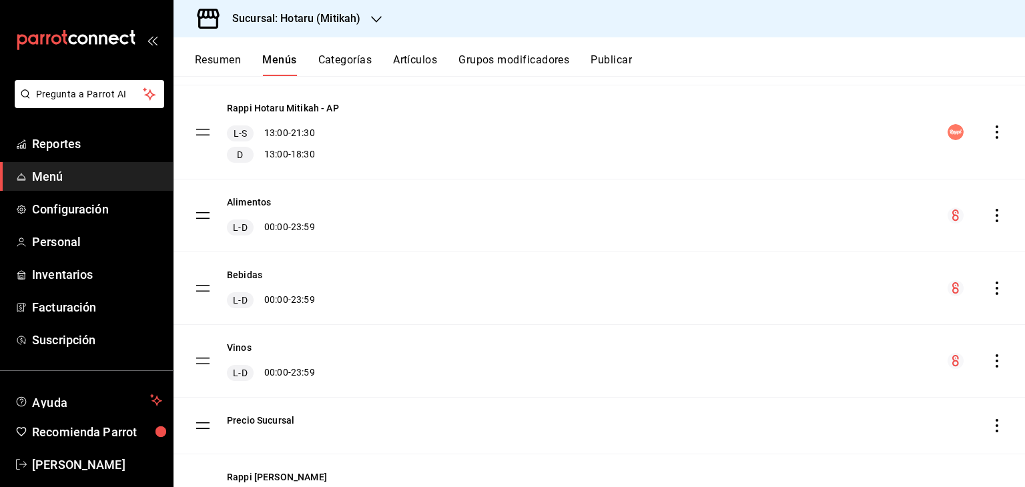
click at [990, 212] on icon "actions" at bounding box center [996, 215] width 13 height 13
click at [870, 303] on span "Previsualizar" at bounding box center [881, 301] width 163 height 14
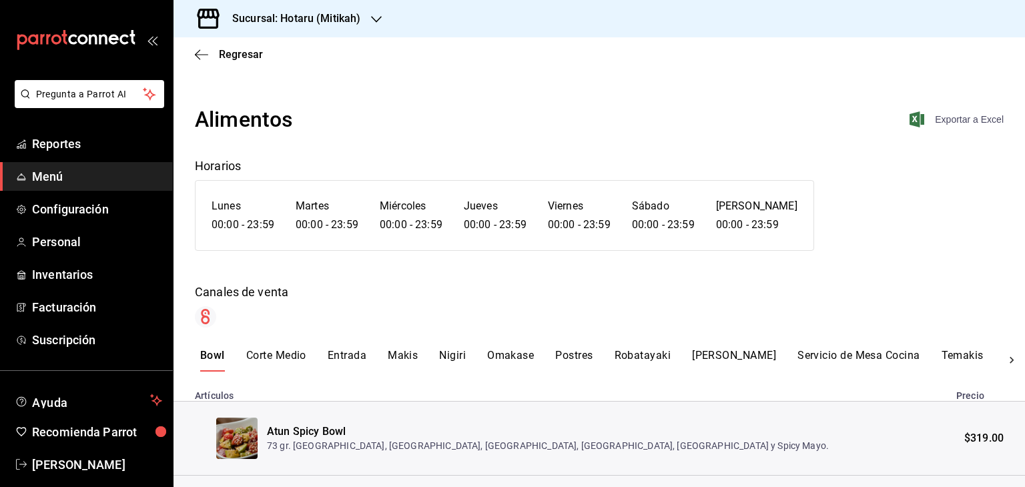
click at [910, 119] on icon "button" at bounding box center [917, 119] width 15 height 16
click at [330, 15] on h3 "Sucursal: Hotaru (Mitikah)" at bounding box center [291, 19] width 139 height 16
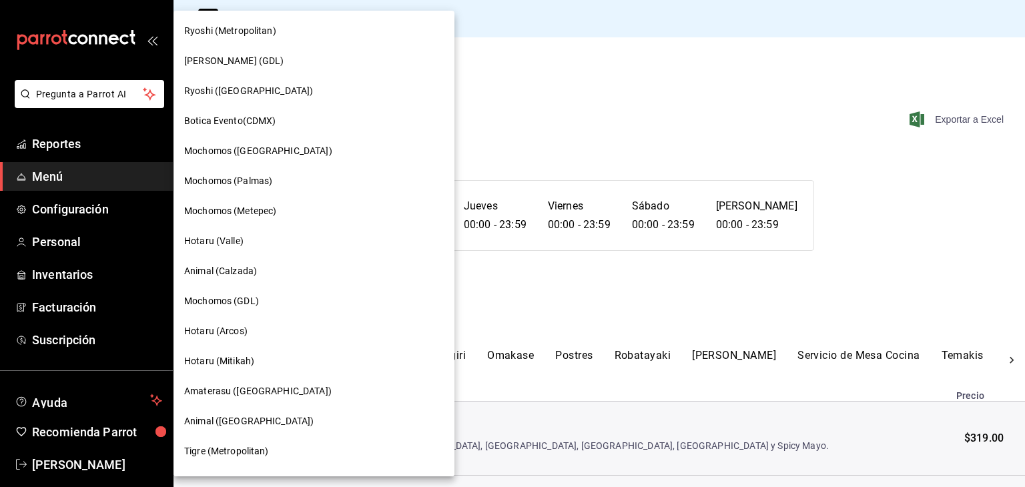
click at [588, 133] on div at bounding box center [512, 243] width 1025 height 487
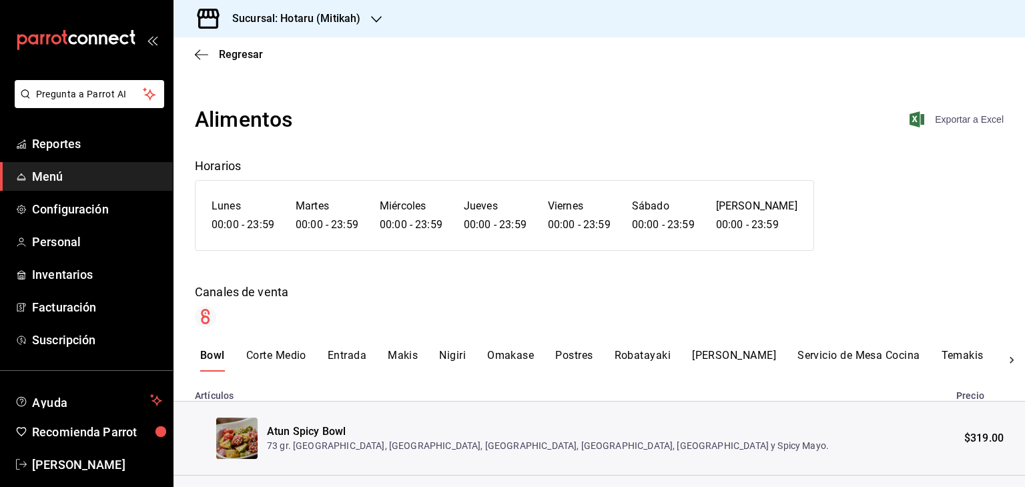
click at [577, 291] on div "Canales de venta" at bounding box center [599, 292] width 809 height 18
click at [200, 52] on icon "button" at bounding box center [201, 55] width 13 height 12
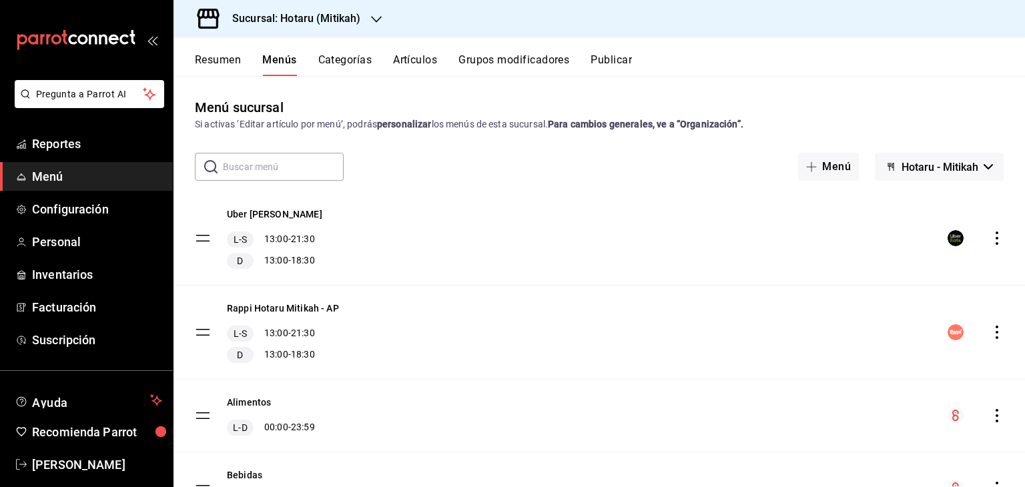
click at [424, 59] on button "Artículos" at bounding box center [415, 64] width 44 height 23
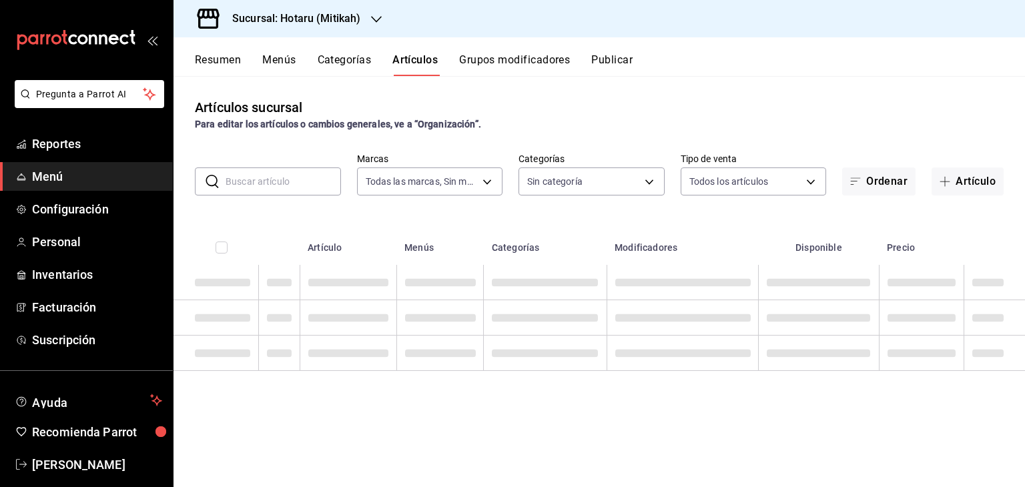
type input "d84d5940-0e8c-40c5-88cd-2414b97e757c,77dc4db3-90d9-43b8-a5d3-75604ed845df"
type input "62bb692d-627d-48d9-931a-4200ac14354b,c8df757b-6268-47b1-9d34-5295b38c7b05,d5237…"
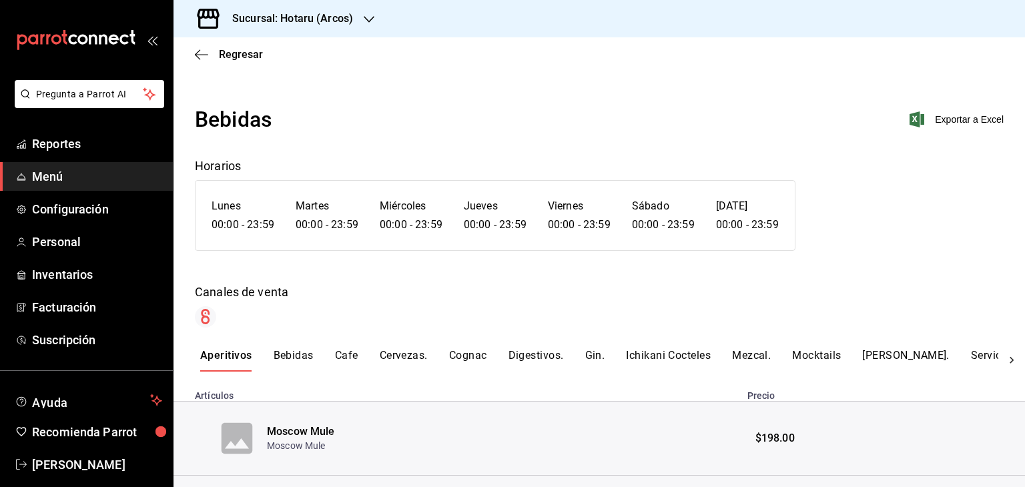
click at [77, 181] on span "Menú" at bounding box center [97, 177] width 130 height 18
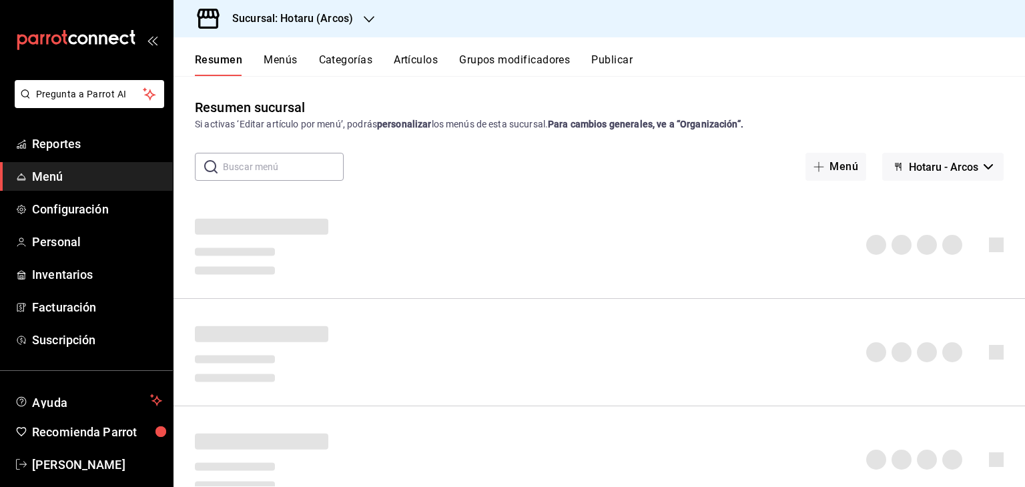
click at [427, 57] on button "Artículos" at bounding box center [416, 64] width 44 height 23
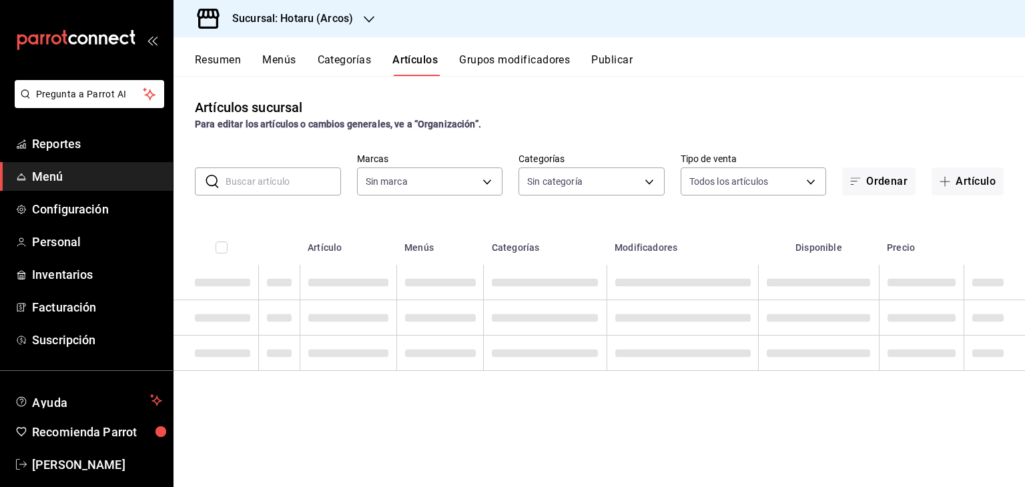
type input "63fd3758-a1b5-4c03-9065-df3279ac1636,22e90613-d08a-4757-a76e-a905fd2e086b,00e97…"
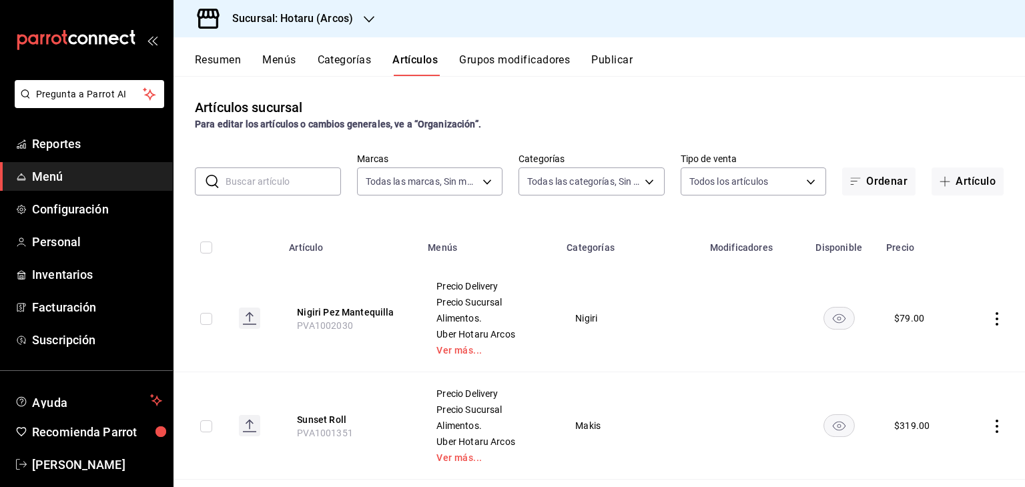
type input "776622e4-7a05-47c6-ac4f-288bb23805c5,088c5992-2a6a-49aa-a30a-79c682d9baec,18867…"
click at [304, 178] on input "text" at bounding box center [283, 181] width 115 height 27
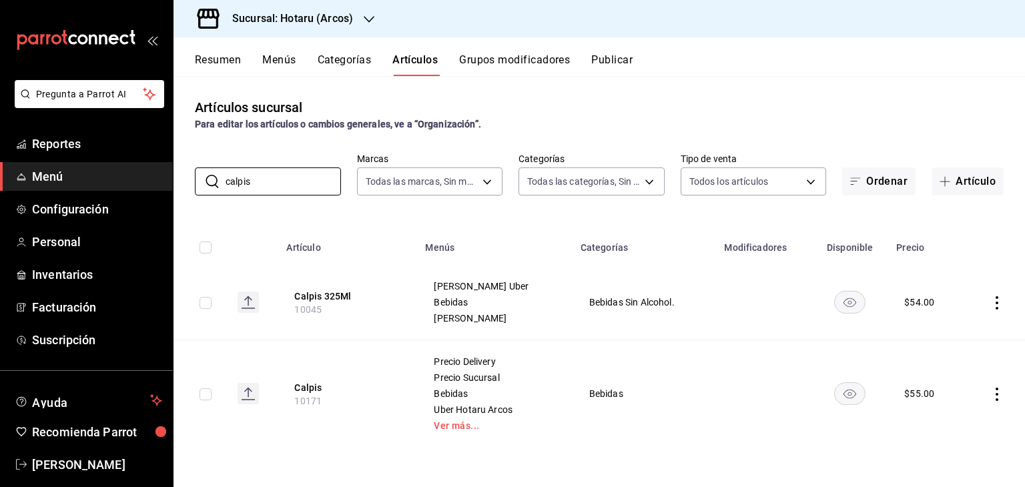
type input "calpis"
click at [997, 297] on icon "actions" at bounding box center [997, 302] width 3 height 13
click at [950, 332] on span "Editar" at bounding box center [957, 334] width 35 height 14
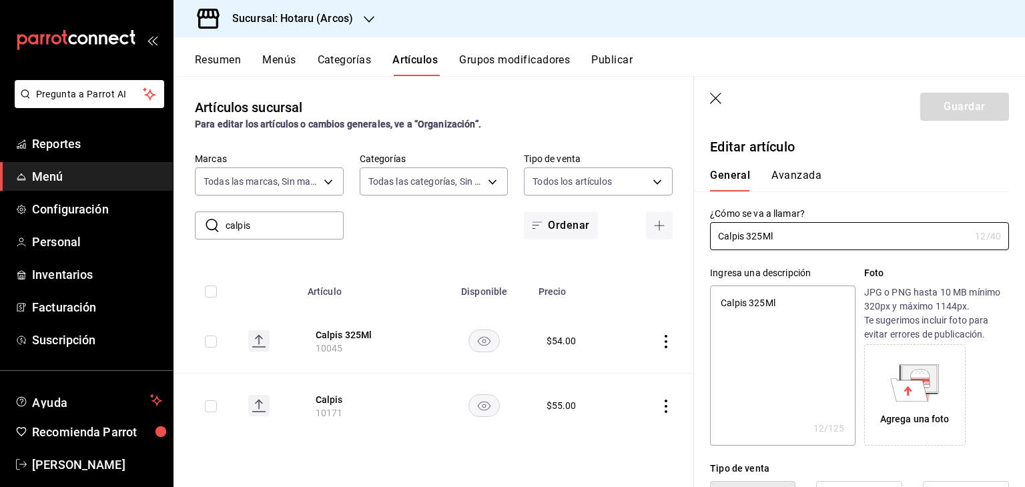
type textarea "x"
type input "$54.00"
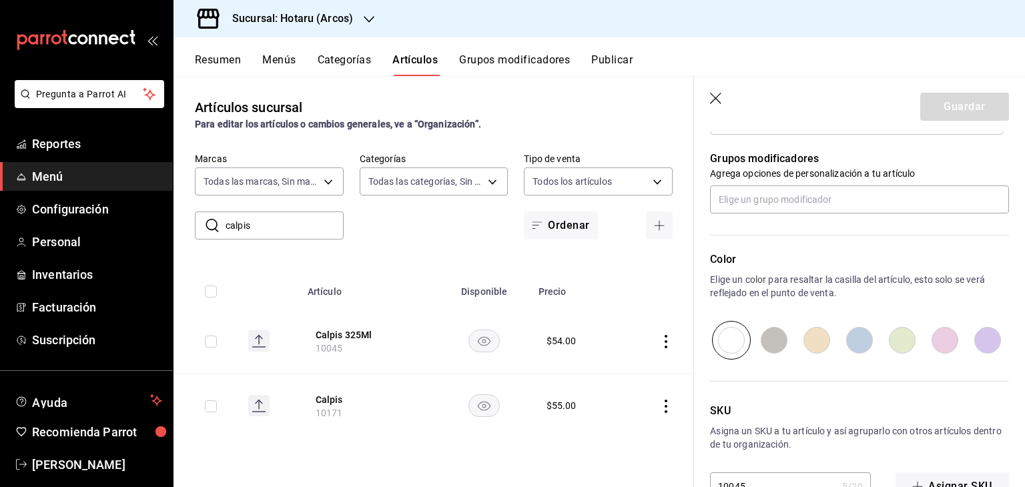
scroll to position [715, 0]
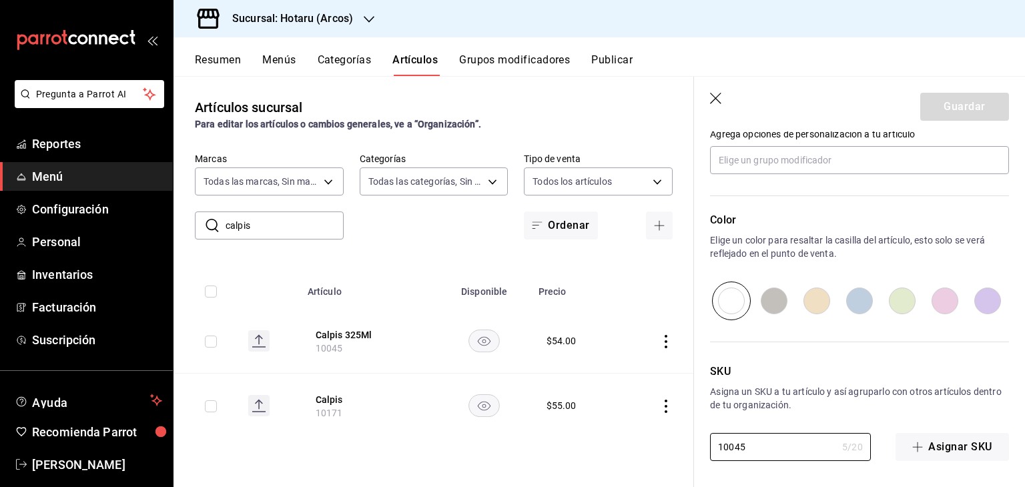
drag, startPoint x: 596, startPoint y: 434, endPoint x: 497, endPoint y: 422, distance: 100.2
click at [501, 426] on main "Artículos sucursal Para editar los artículos o cambios generales, ve a “Organiz…" at bounding box center [600, 281] width 852 height 411
type textarea "x"
type input "1"
type textarea "x"
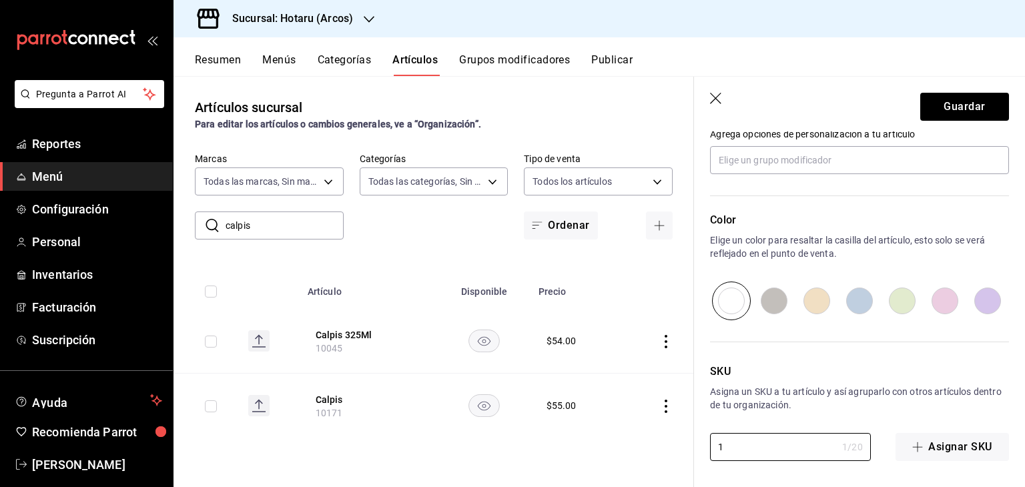
type input "10"
type textarea "x"
type input "101"
type textarea "x"
type input "1017"
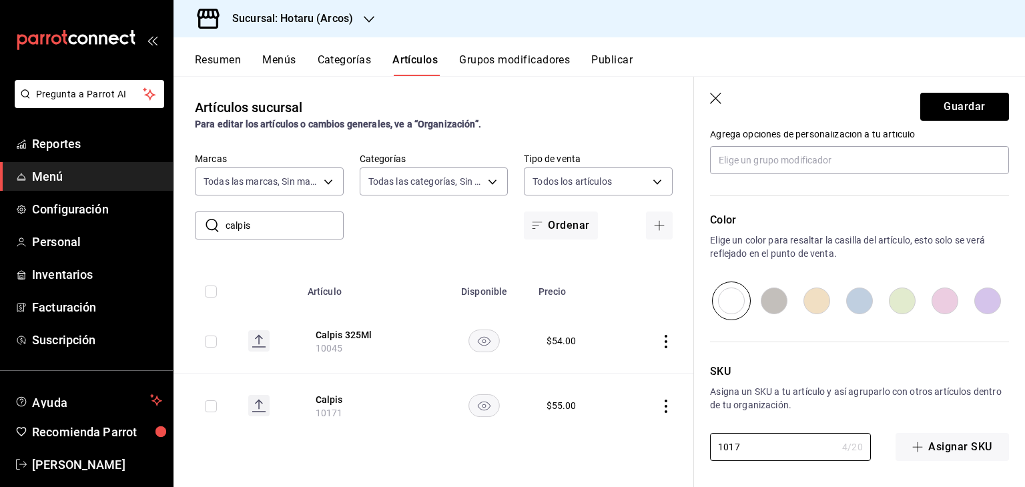
type textarea "x"
type input "10171"
type textarea "x"
type input "10171"
click at [992, 99] on button "Guardar" at bounding box center [964, 107] width 89 height 28
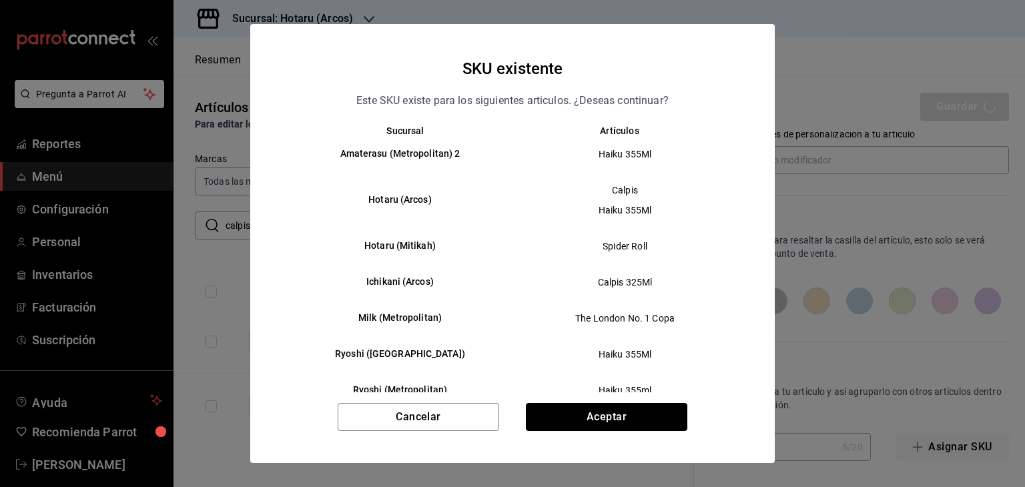
click at [665, 412] on button "Aceptar" at bounding box center [607, 417] width 162 height 28
type textarea "x"
type input "AR-1758731304614"
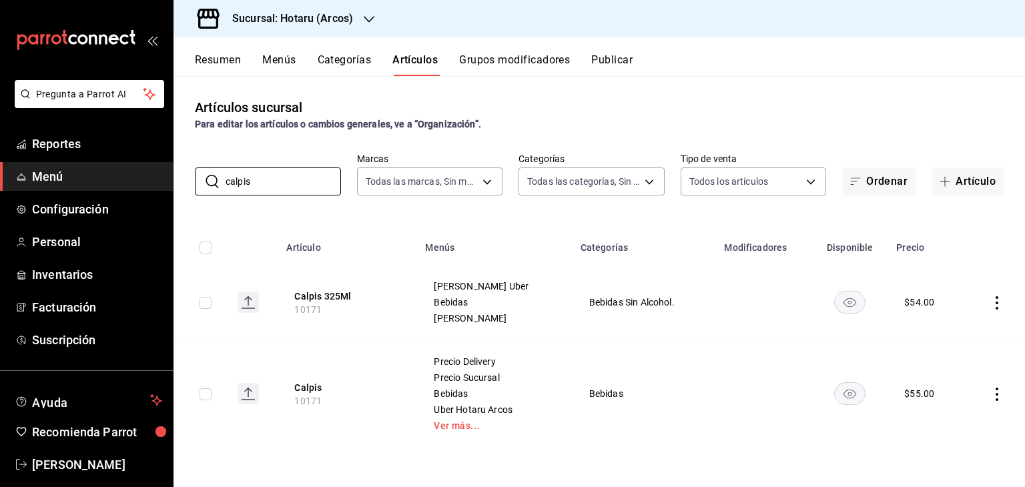
drag, startPoint x: 286, startPoint y: 188, endPoint x: 146, endPoint y: 188, distance: 140.2
click at [149, 192] on div "Pregunta a Parrot AI Reportes Menú Configuración Personal Inventarios Facturaci…" at bounding box center [512, 243] width 1025 height 487
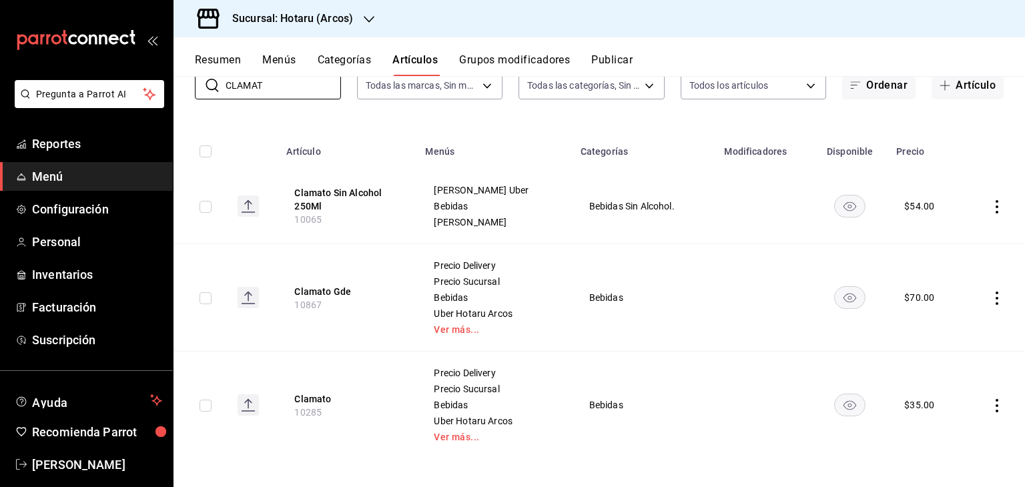
scroll to position [99, 0]
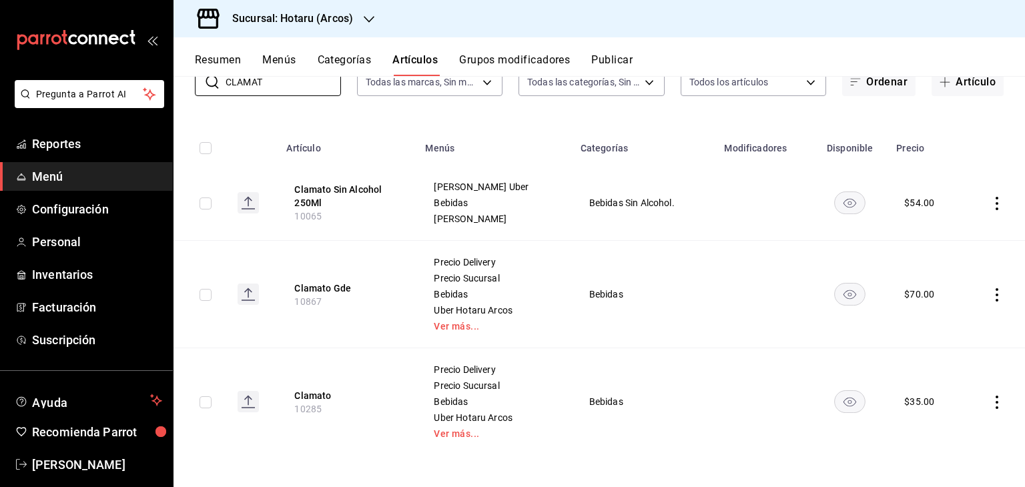
type input "CLAMAT"
click at [990, 208] on icon "actions" at bounding box center [996, 203] width 13 height 13
click at [922, 236] on div at bounding box center [918, 234] width 24 height 16
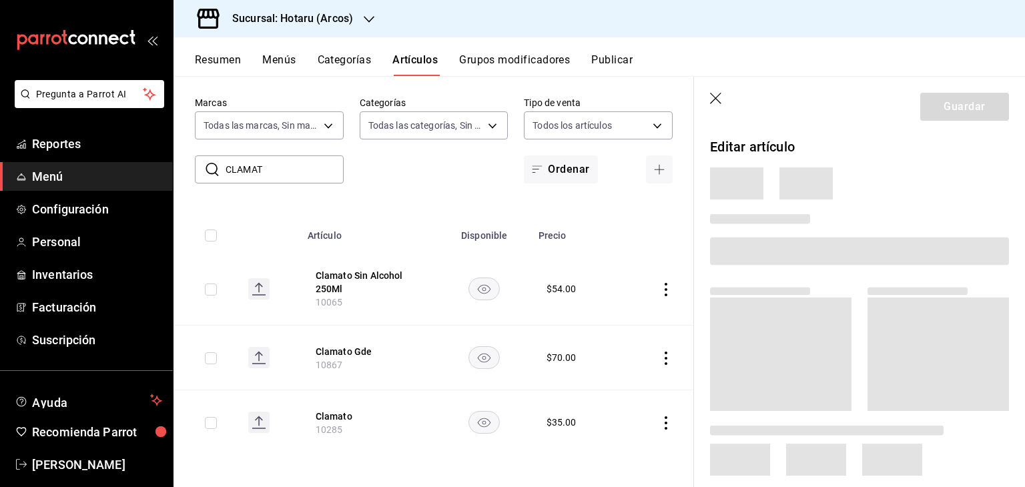
scroll to position [12, 0]
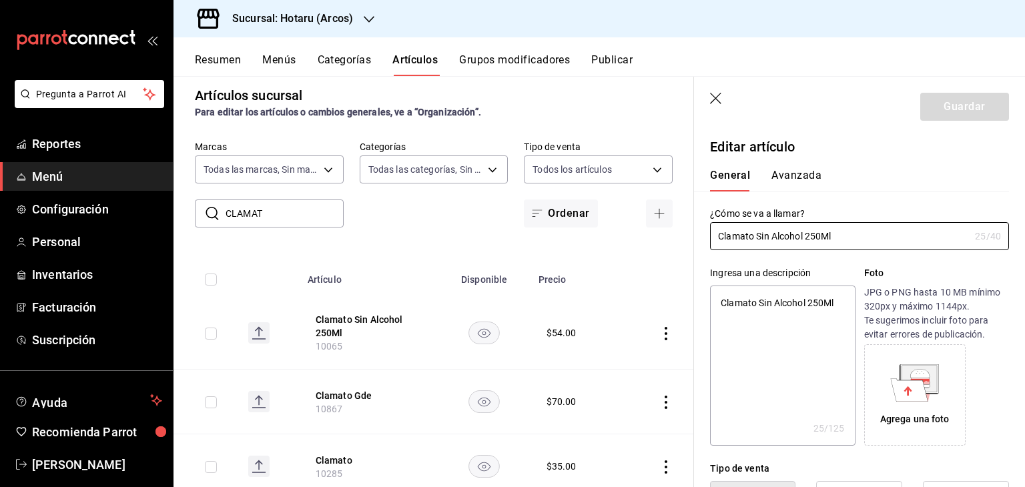
type textarea "x"
type input "$54.00"
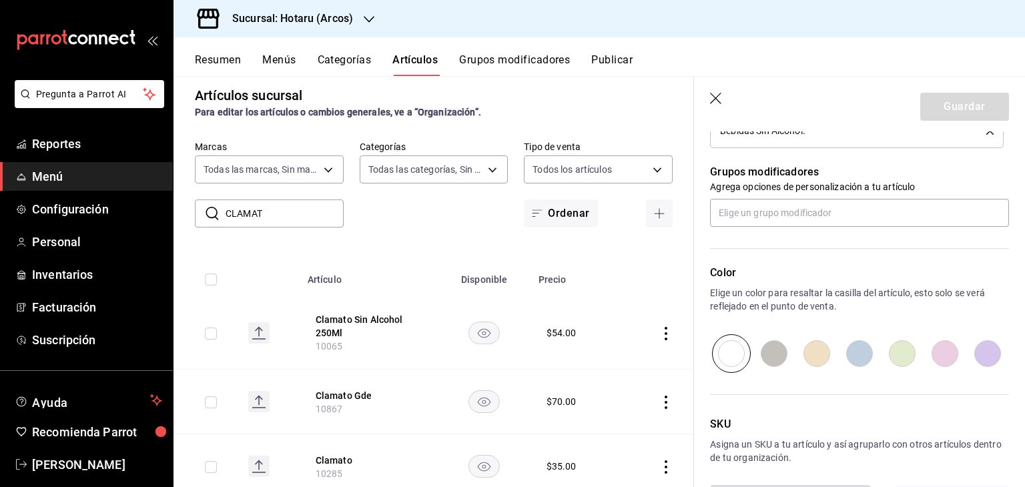
scroll to position [715, 0]
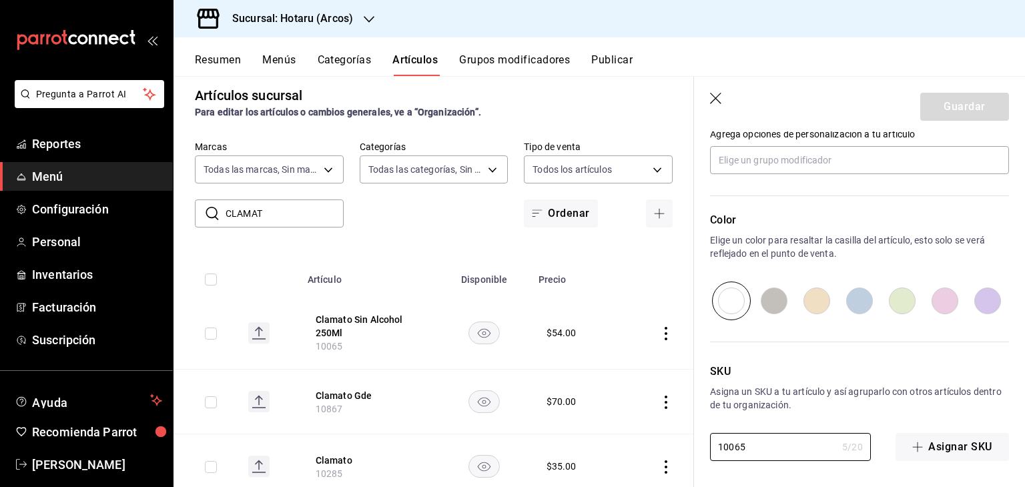
drag, startPoint x: 804, startPoint y: 439, endPoint x: 623, endPoint y: 423, distance: 181.6
click at [623, 424] on main "Artículos sucursal Para editar los artículos o cambios generales, ve a “Organiz…" at bounding box center [600, 281] width 852 height 411
paste input "28"
type textarea "x"
type input "10285"
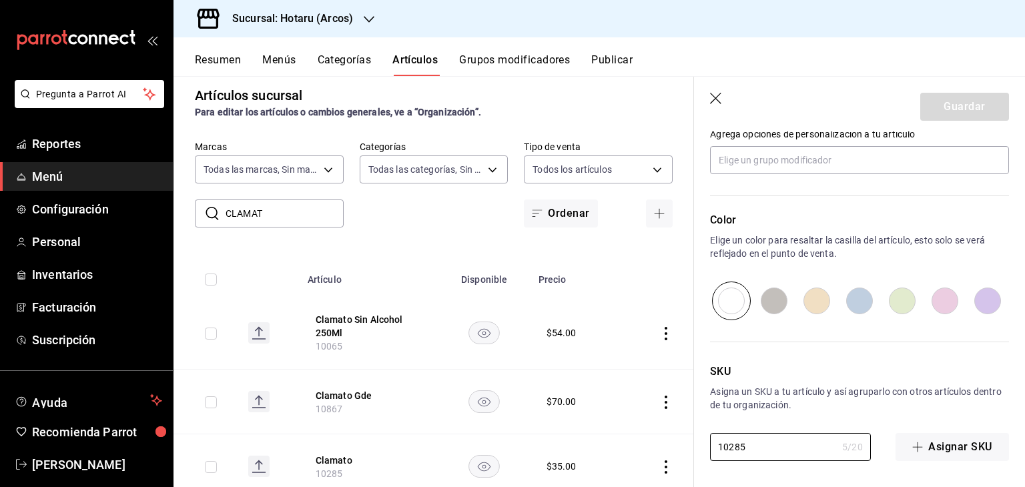
type textarea "x"
type input "10285"
click at [940, 110] on button "Guardar" at bounding box center [964, 107] width 89 height 28
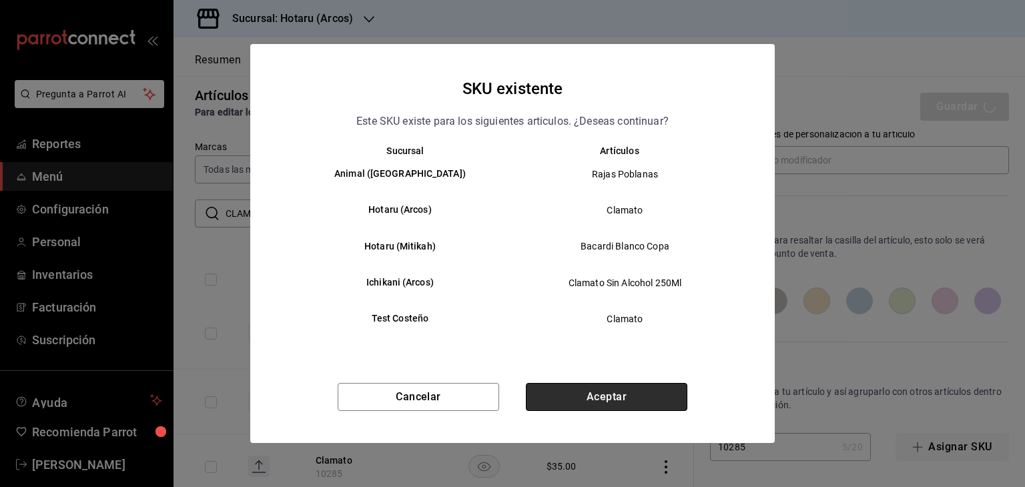
click at [649, 404] on button "Aceptar" at bounding box center [607, 397] width 162 height 28
type textarea "x"
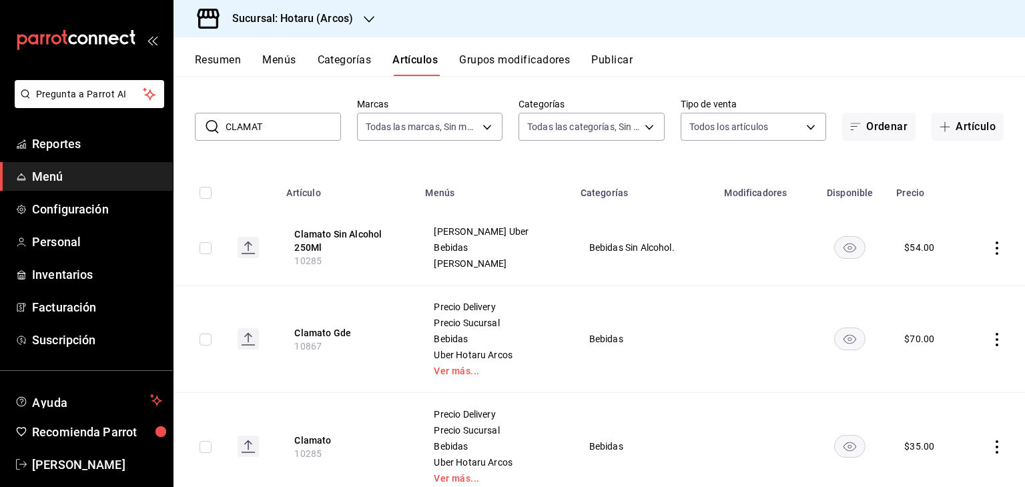
scroll to position [99, 0]
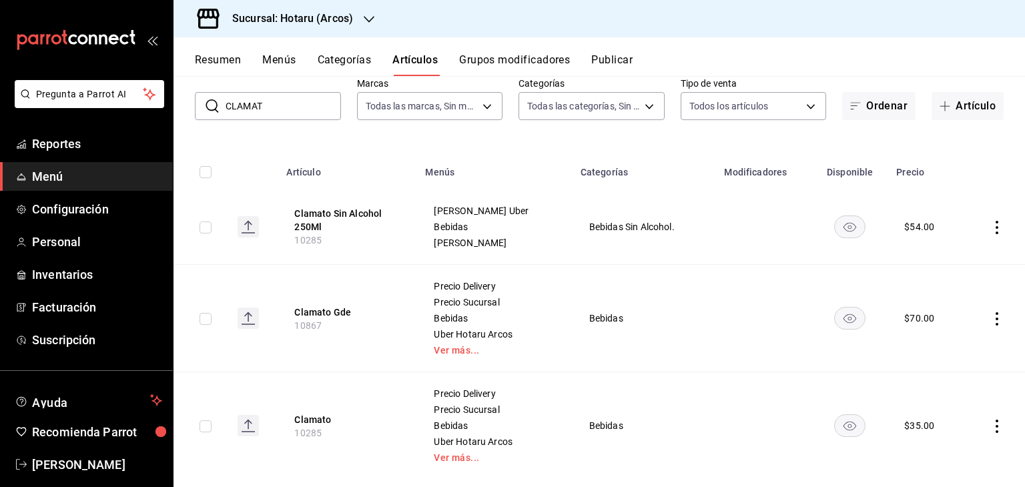
drag, startPoint x: 286, startPoint y: 81, endPoint x: 180, endPoint y: 81, distance: 106.1
click at [180, 82] on div "​ CLAMAT ​ Marcas Todas las marcas, Sin marca 63fd3758-a1b5-4c03-9065-df3279ac1…" at bounding box center [600, 98] width 852 height 43
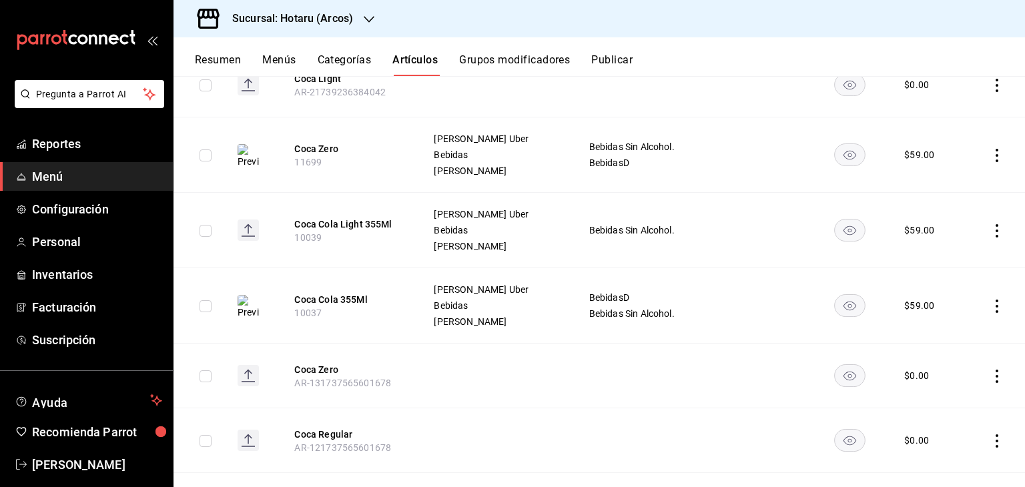
scroll to position [601, 0]
type input "COCA"
click at [545, 336] on td "[PERSON_NAME] Uber Bebidas [PERSON_NAME]" at bounding box center [494, 305] width 155 height 75
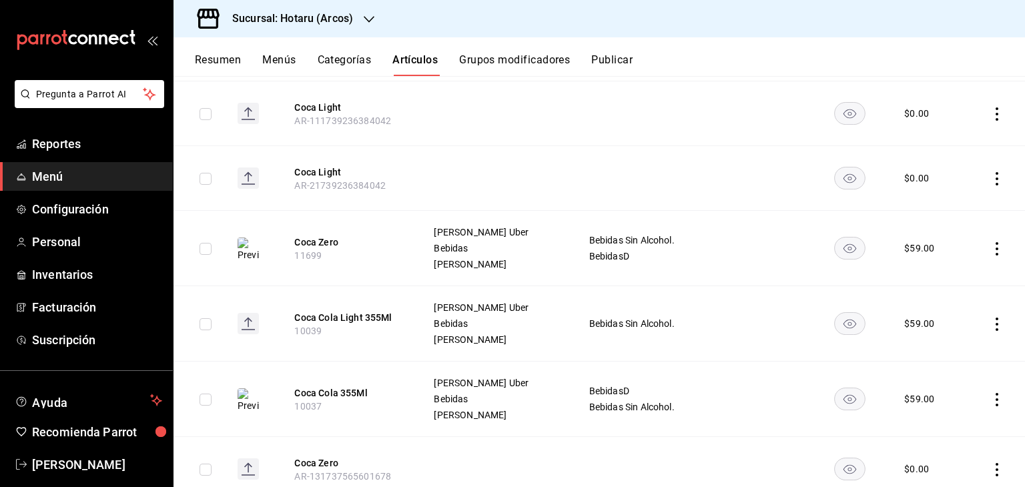
scroll to position [530, 0]
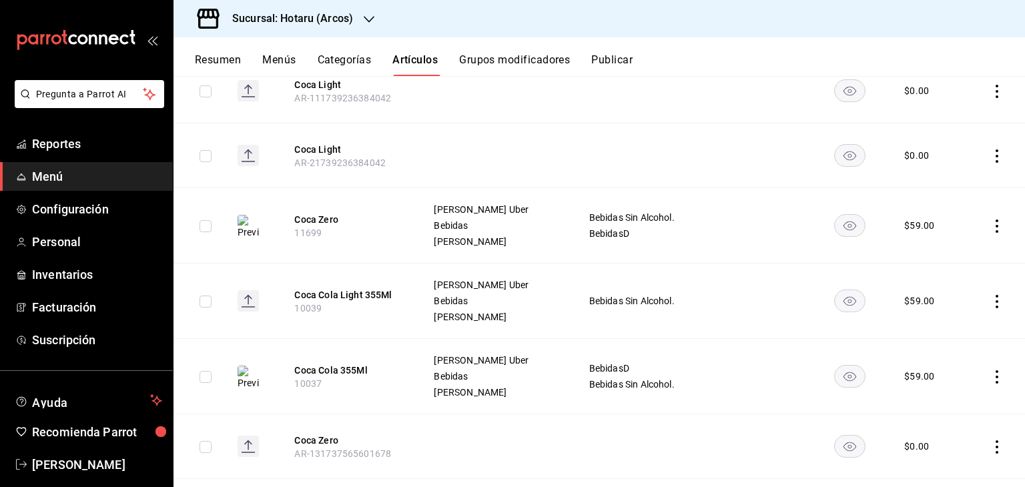
click at [990, 372] on icon "actions" at bounding box center [996, 376] width 13 height 13
drag, startPoint x: 929, startPoint y: 394, endPoint x: 928, endPoint y: 381, distance: 13.4
click at [928, 394] on div at bounding box center [918, 398] width 24 height 16
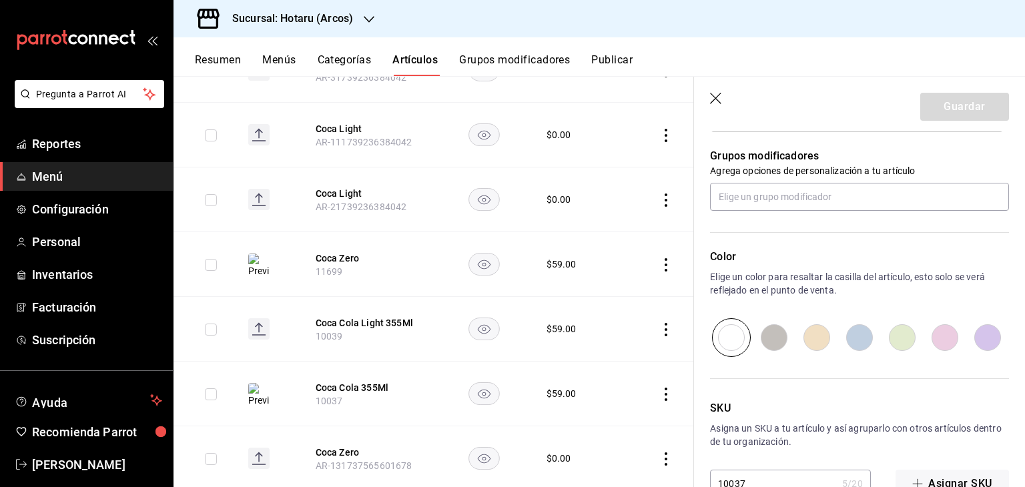
scroll to position [749, 0]
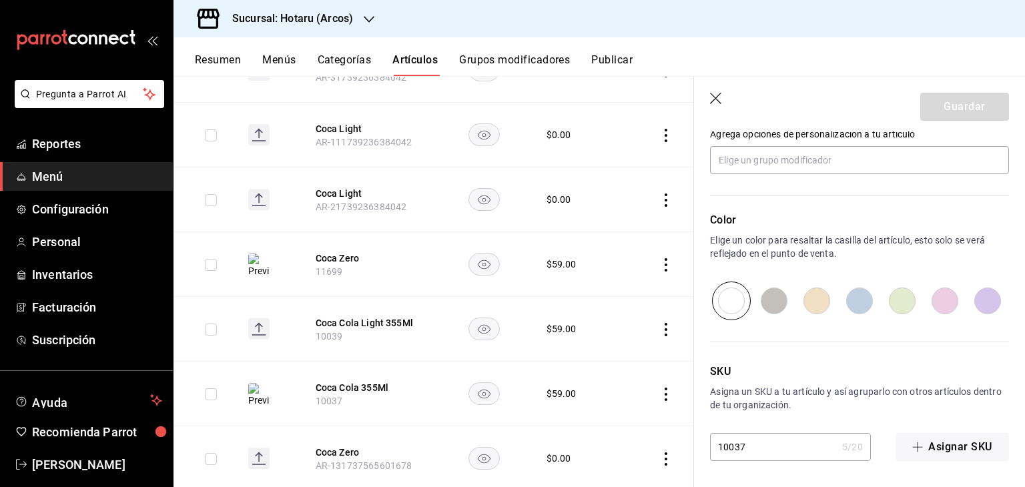
click at [780, 452] on main "Artículos sucursal Para editar los artículos o cambios generales, ve a “Organiz…" at bounding box center [600, 281] width 852 height 411
drag, startPoint x: 769, startPoint y: 448, endPoint x: 774, endPoint y: 430, distance: 18.8
click at [769, 448] on main "Artículos sucursal Para editar los artículos o cambios generales, ve a “Organiz…" at bounding box center [600, 281] width 852 height 411
click at [715, 94] on main "Artículos sucursal Para editar los artículos o cambios generales, ve a “Organiz…" at bounding box center [600, 281] width 852 height 411
click at [659, 394] on icon "actions" at bounding box center [665, 394] width 13 height 13
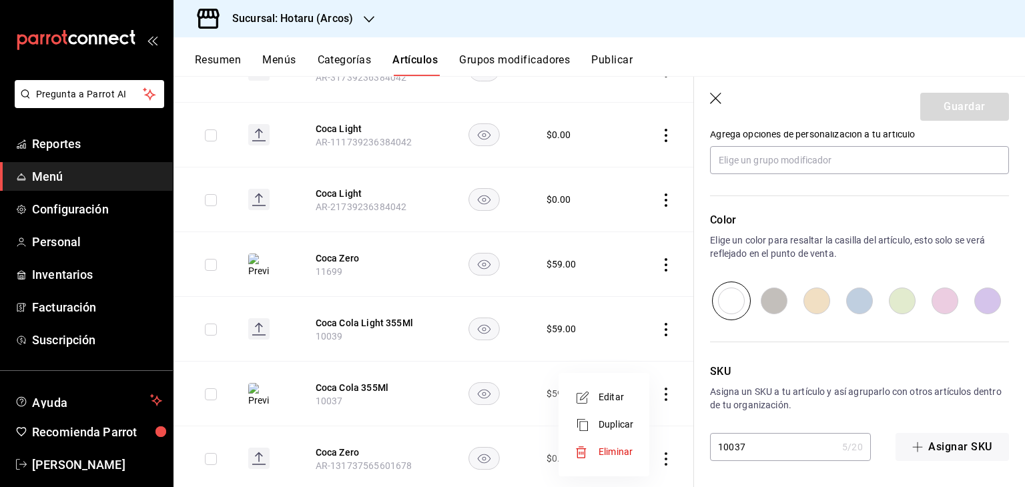
click at [615, 392] on span "Editar" at bounding box center [616, 397] width 35 height 14
type textarea "x"
click at [413, 60] on button "Artículos" at bounding box center [414, 64] width 45 height 23
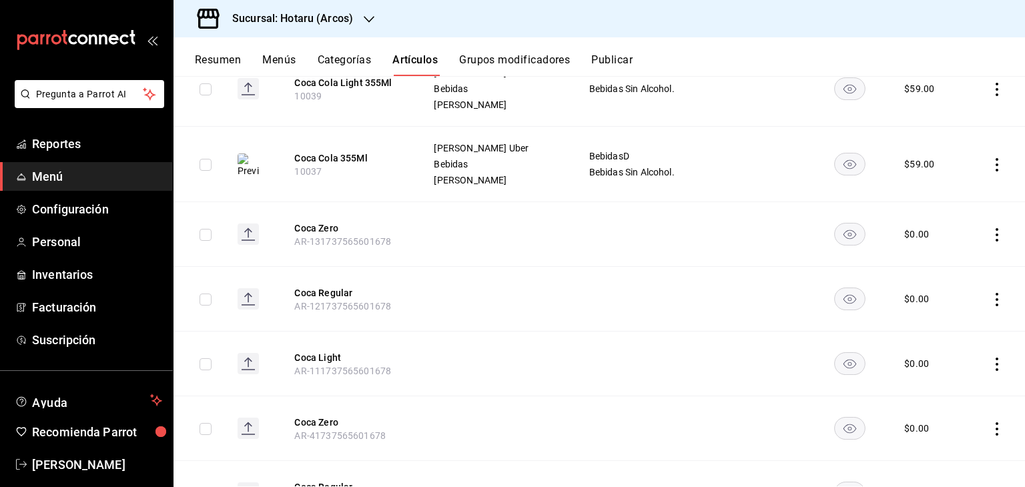
scroll to position [597, 0]
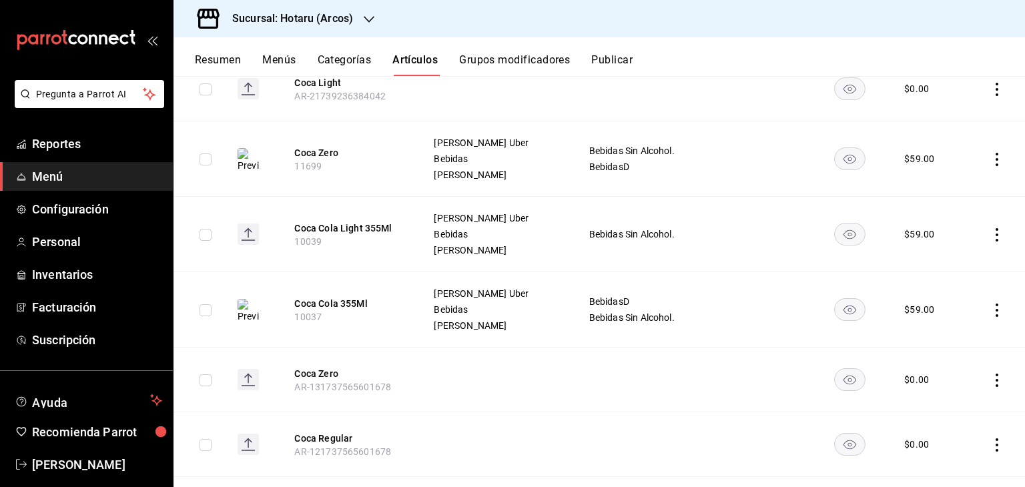
click at [990, 306] on icon "actions" at bounding box center [996, 310] width 13 height 13
click at [944, 332] on li "Editar" at bounding box center [935, 339] width 80 height 27
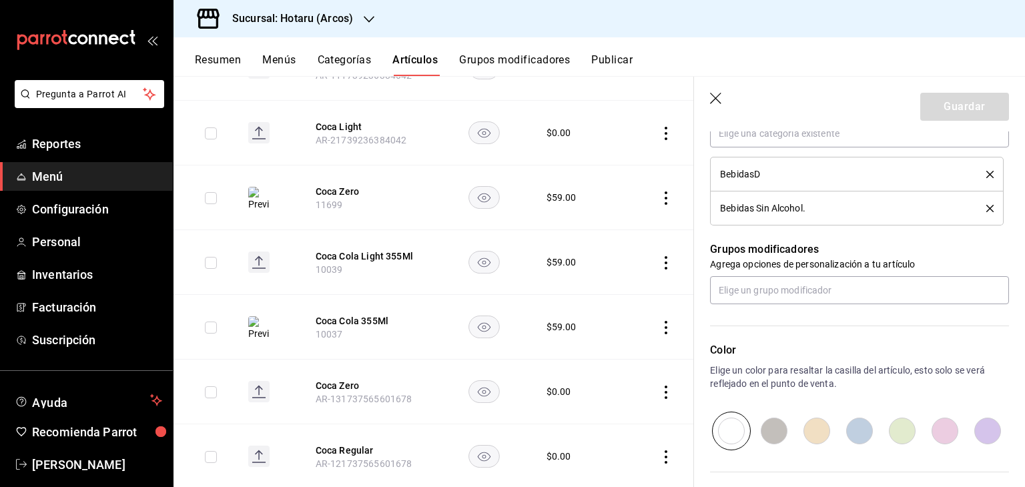
scroll to position [749, 0]
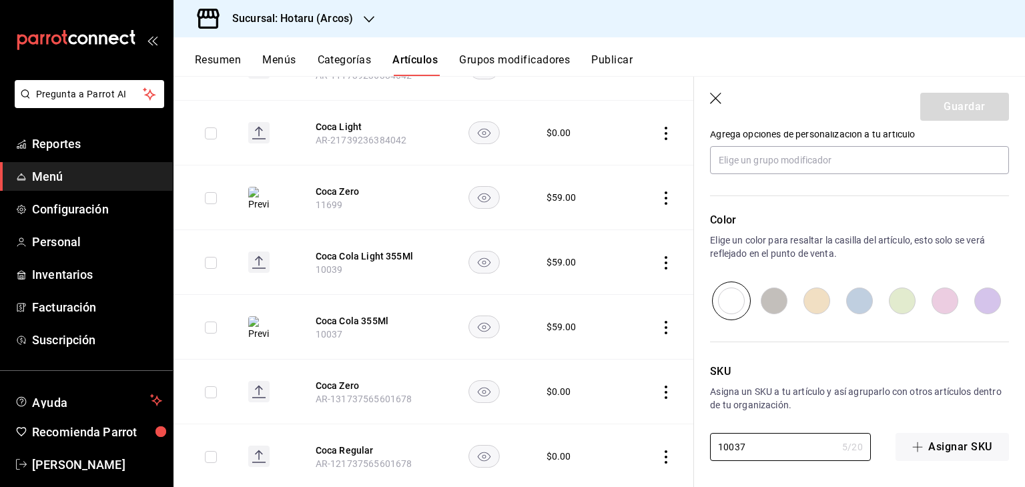
drag, startPoint x: 774, startPoint y: 453, endPoint x: 641, endPoint y: 424, distance: 135.2
click at [639, 426] on main "Artículos sucursal Para editar los artículos o cambios generales, ve a “Organiz…" at bounding box center [600, 281] width 852 height 411
paste input "175"
type textarea "x"
type input "10175"
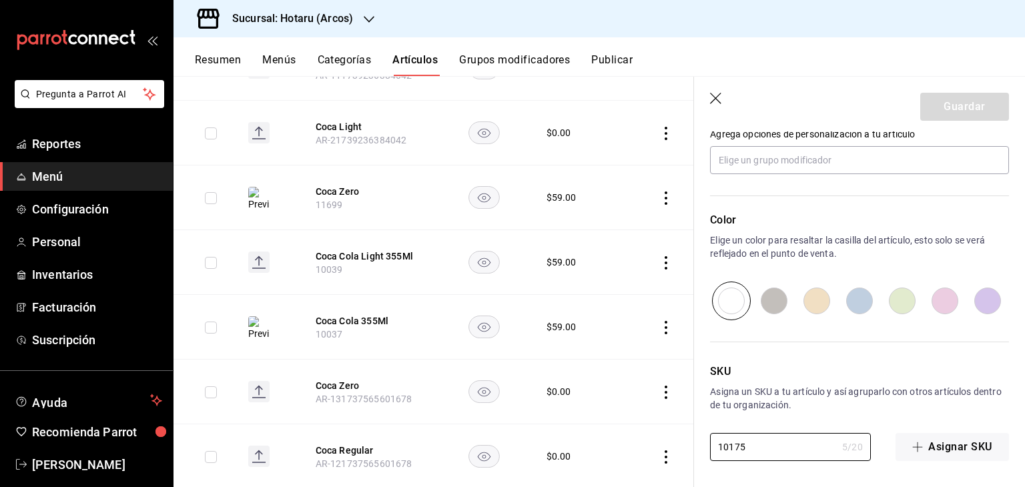
type textarea "x"
type input "10175"
click at [971, 108] on button "Guardar" at bounding box center [964, 107] width 89 height 28
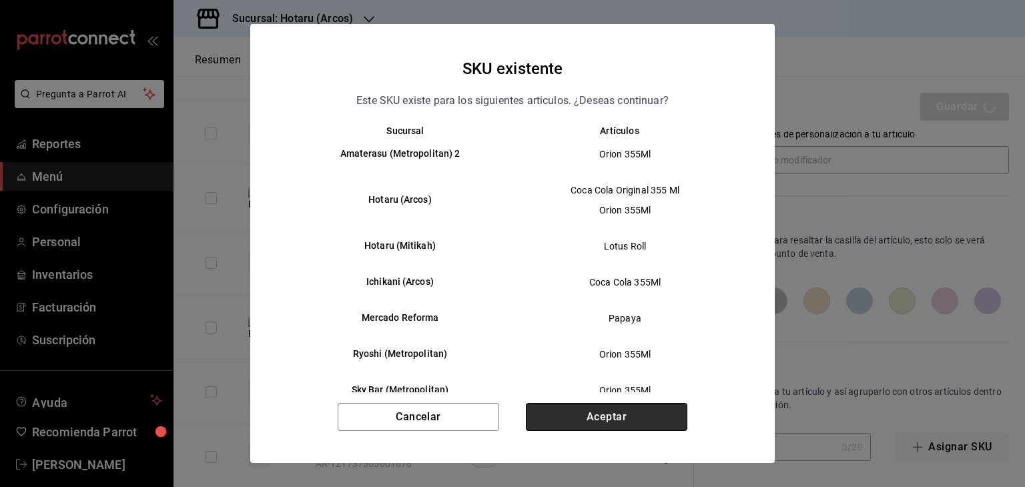
click at [605, 413] on button "Aceptar" at bounding box center [607, 417] width 162 height 28
type textarea "x"
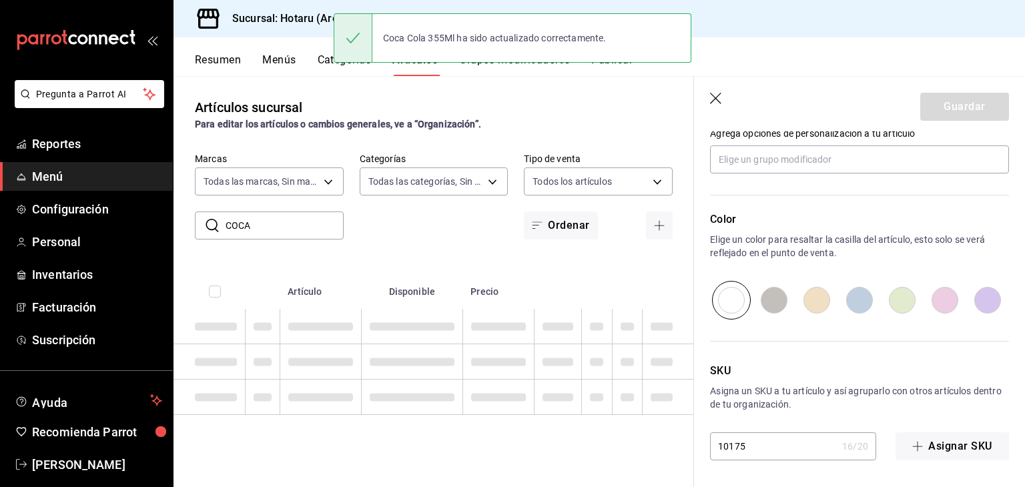
type textarea "x"
type input "AR-1758731428172"
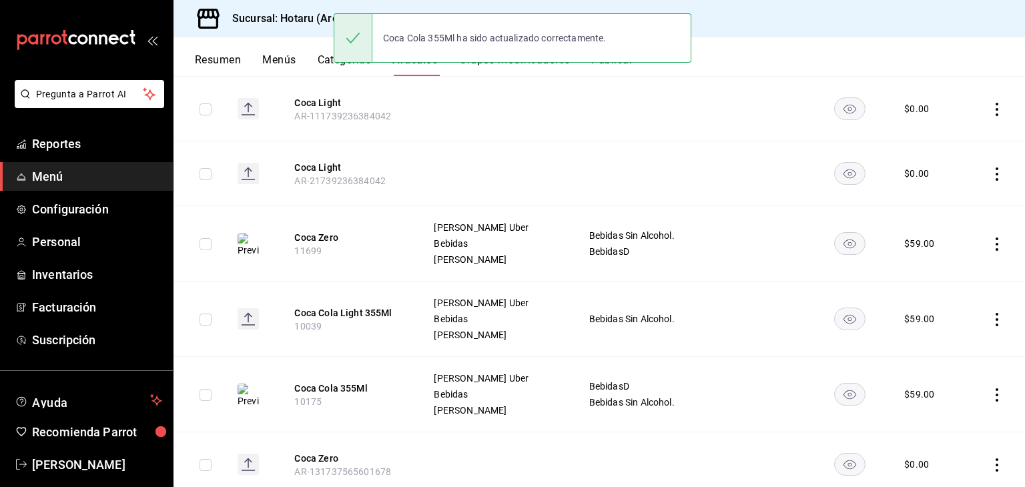
scroll to position [534, 0]
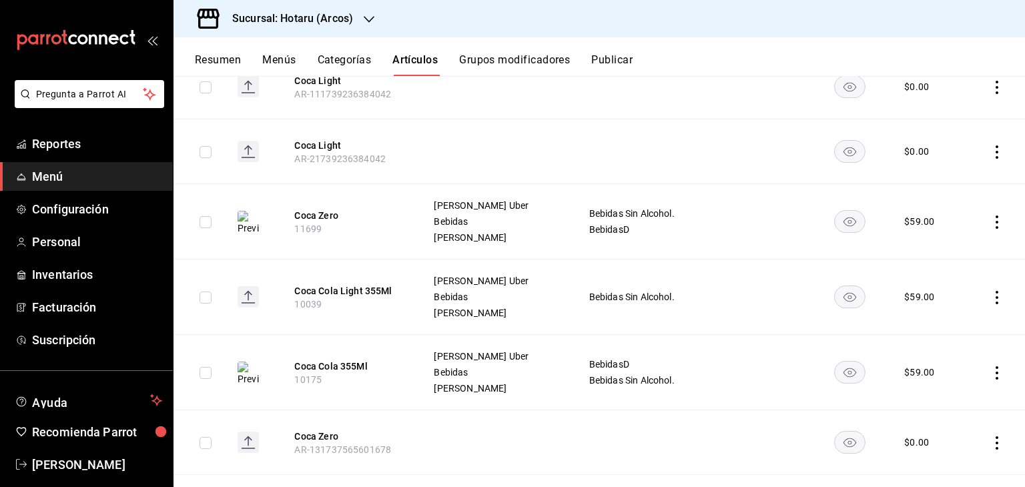
click at [996, 221] on icon "actions" at bounding box center [997, 222] width 3 height 13
click at [952, 247] on span "Editar" at bounding box center [947, 252] width 35 height 14
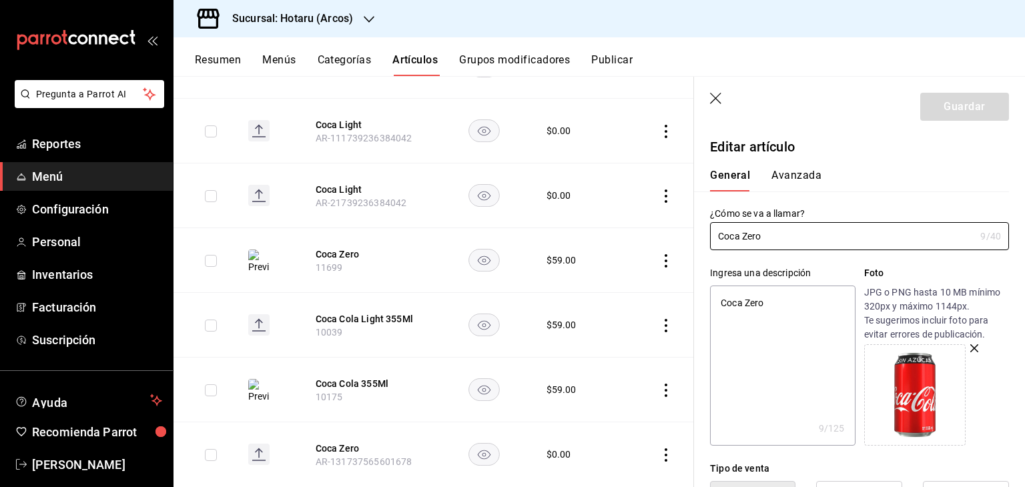
type textarea "x"
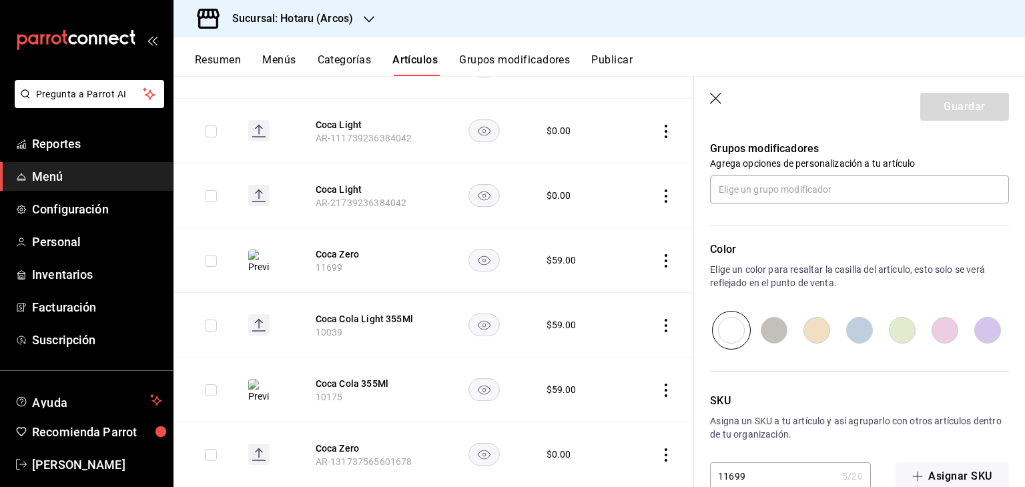
scroll to position [749, 0]
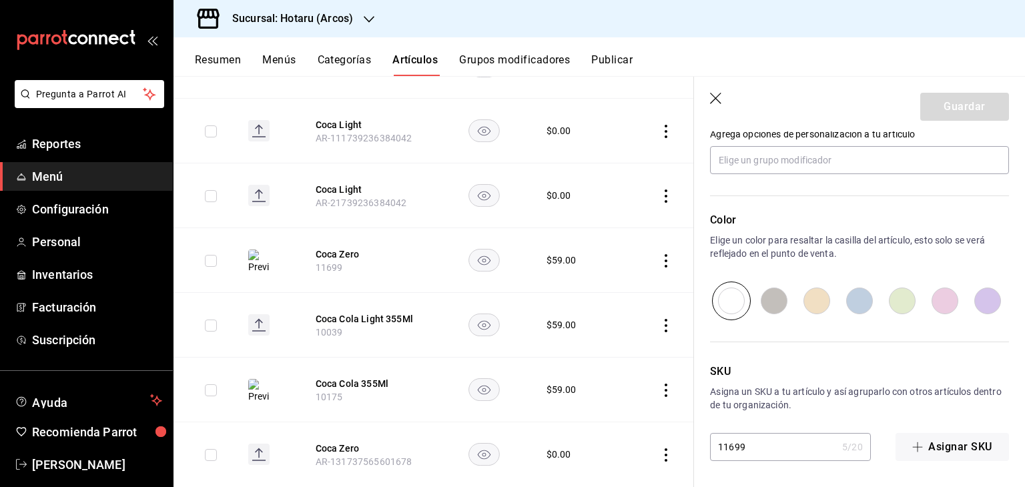
click at [780, 444] on main "Artículos sucursal Para editar los artículos o cambios generales, ve a “Organiz…" at bounding box center [600, 281] width 852 height 411
click at [723, 102] on main "Artículos sucursal Para editar los artículos o cambios generales, ve a “Organiz…" at bounding box center [600, 281] width 852 height 411
click at [429, 56] on button "Artículos" at bounding box center [414, 64] width 45 height 23
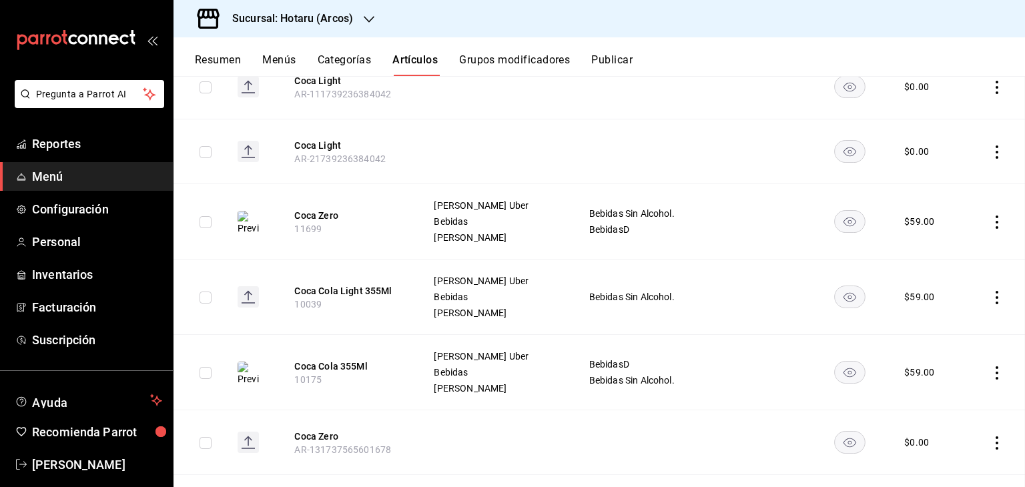
scroll to position [489, 0]
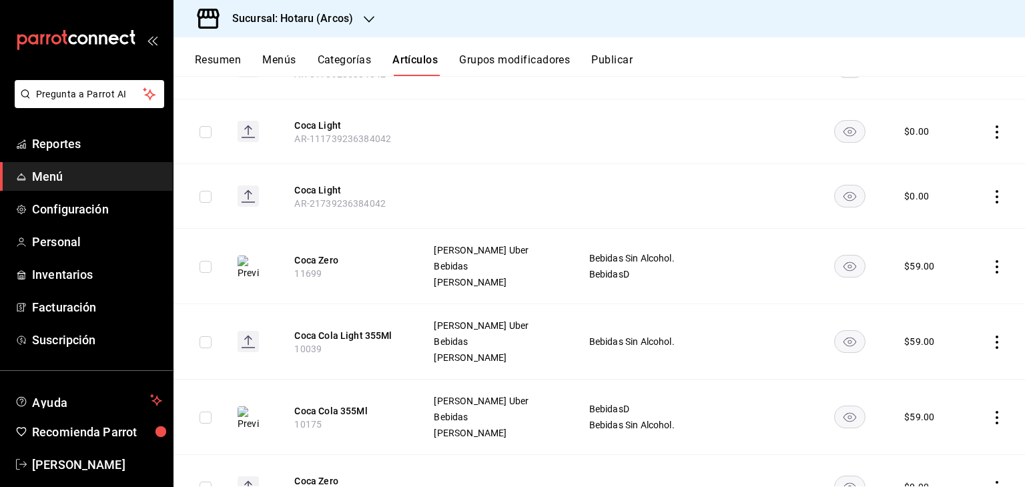
click at [990, 345] on icon "actions" at bounding box center [996, 342] width 13 height 13
click at [952, 368] on span "Editar" at bounding box center [947, 372] width 35 height 14
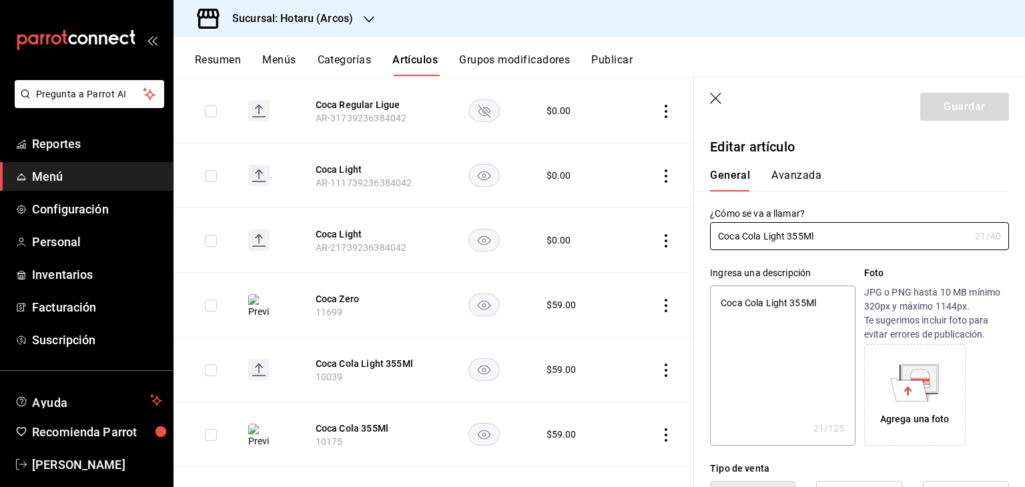
type textarea "x"
type input "$59.00"
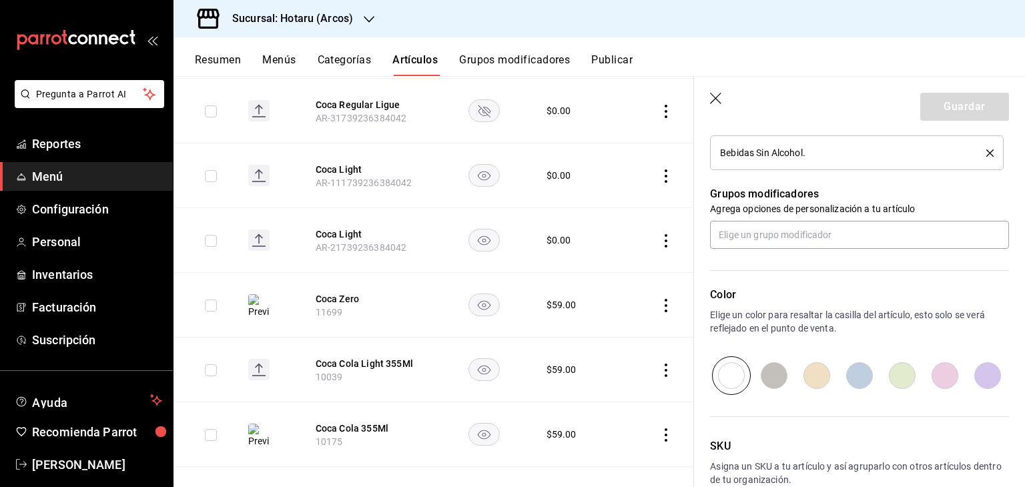
scroll to position [715, 0]
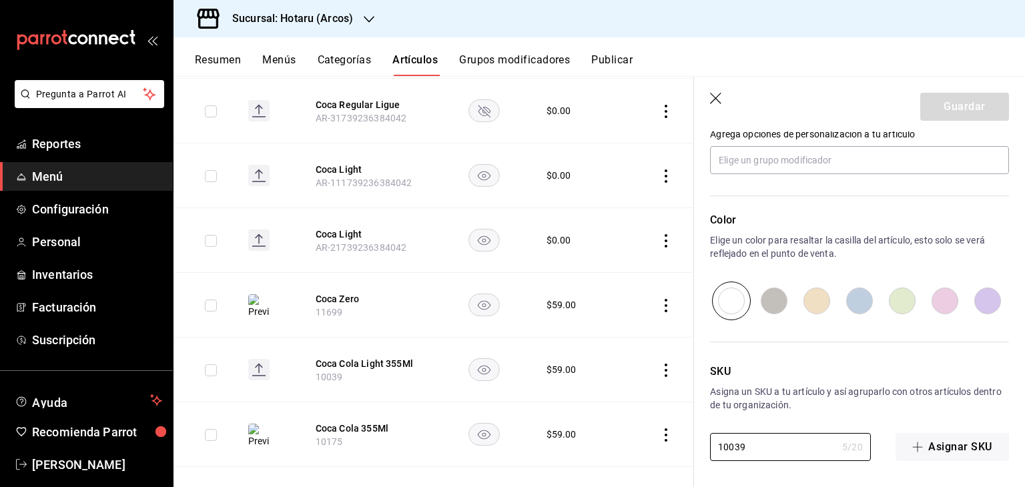
drag, startPoint x: 771, startPoint y: 453, endPoint x: 755, endPoint y: 369, distance: 85.5
click at [651, 440] on main "Artículos sucursal Para editar los artículos o cambios generales, ve a “Organiz…" at bounding box center [600, 281] width 852 height 411
paste input "17"
type textarea "x"
type input "10179"
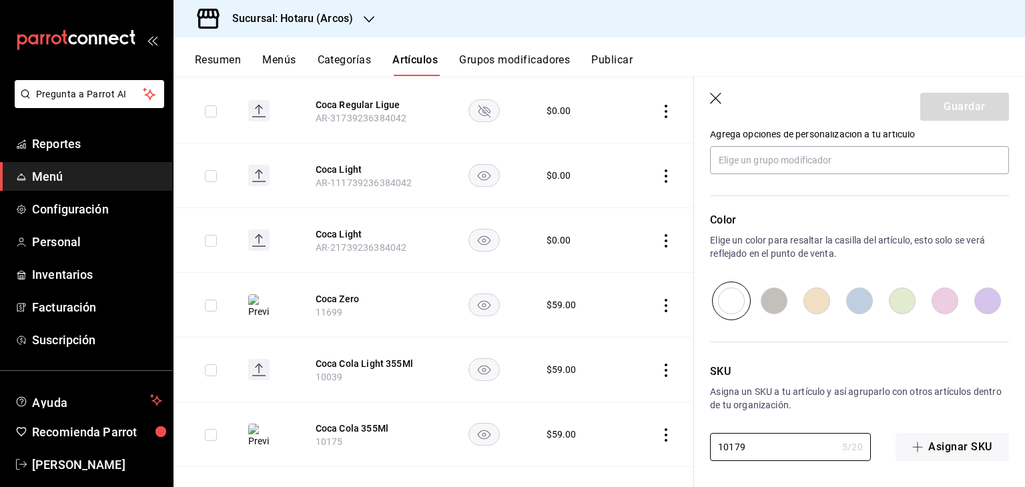
type textarea "x"
type input "10179"
click at [940, 120] on button "Guardar" at bounding box center [964, 107] width 89 height 28
click at [942, 114] on div "Guardar" at bounding box center [964, 107] width 89 height 28
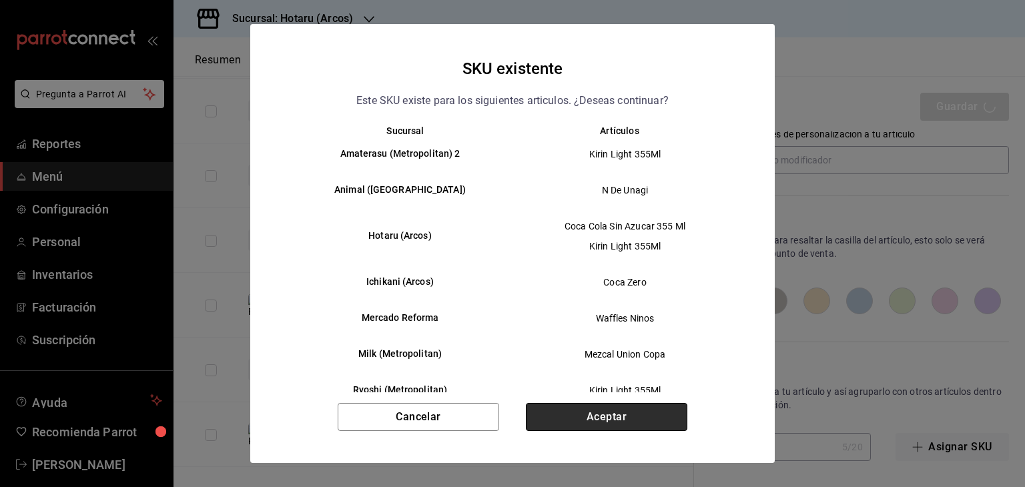
click at [625, 417] on button "Aceptar" at bounding box center [607, 417] width 162 height 28
type textarea "x"
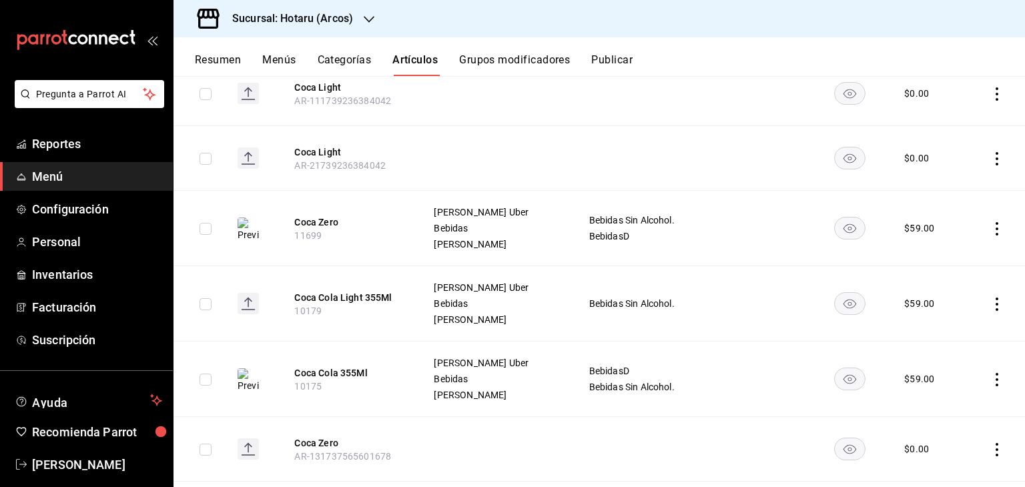
scroll to position [534, 0]
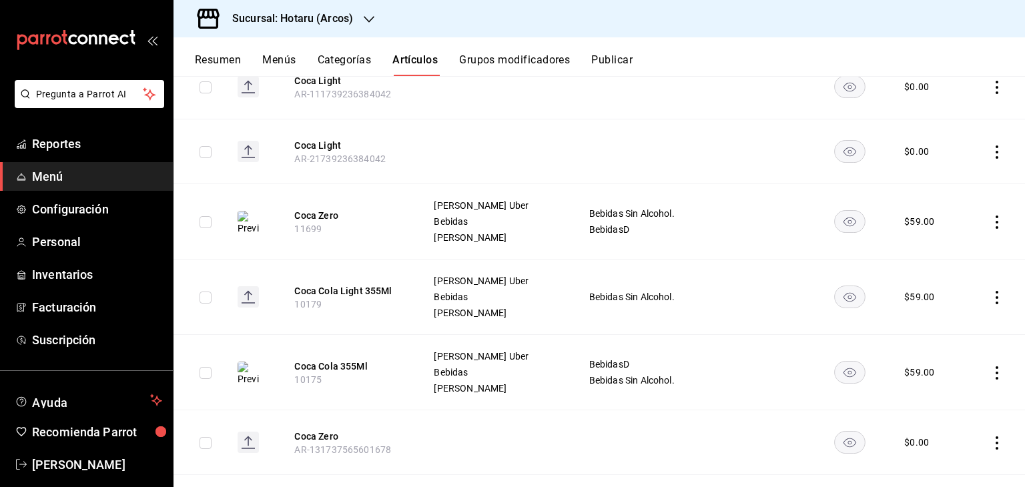
click at [990, 300] on icon "actions" at bounding box center [996, 297] width 13 height 13
click at [955, 324] on span "Editar" at bounding box center [947, 327] width 35 height 14
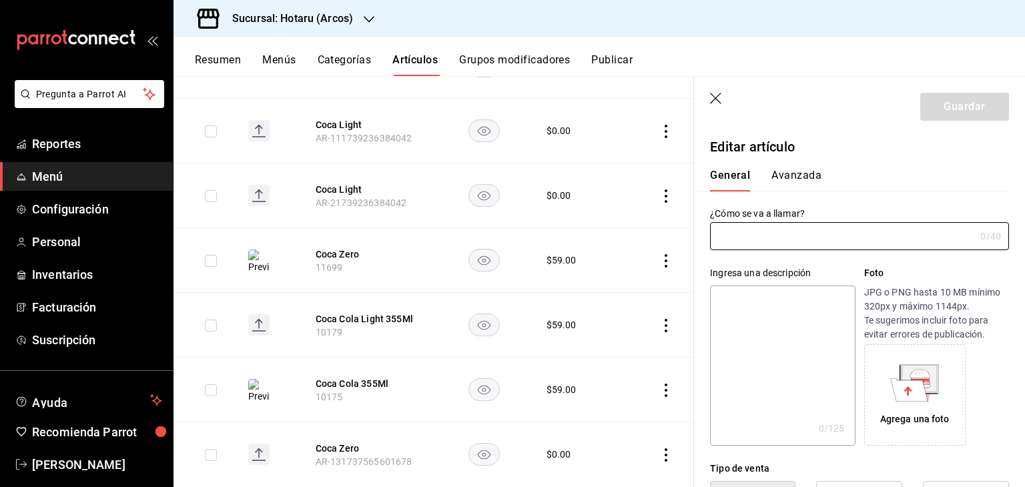
type input "Coca Cola Light 355Ml"
type textarea "Coca Cola Light 355Ml"
type textarea "x"
type input "10179"
type textarea "x"
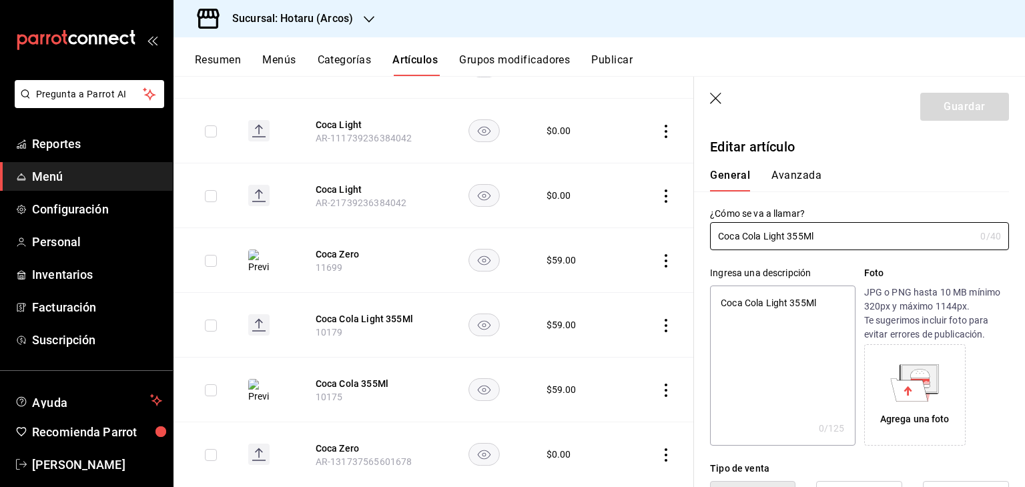
type input "$59.00"
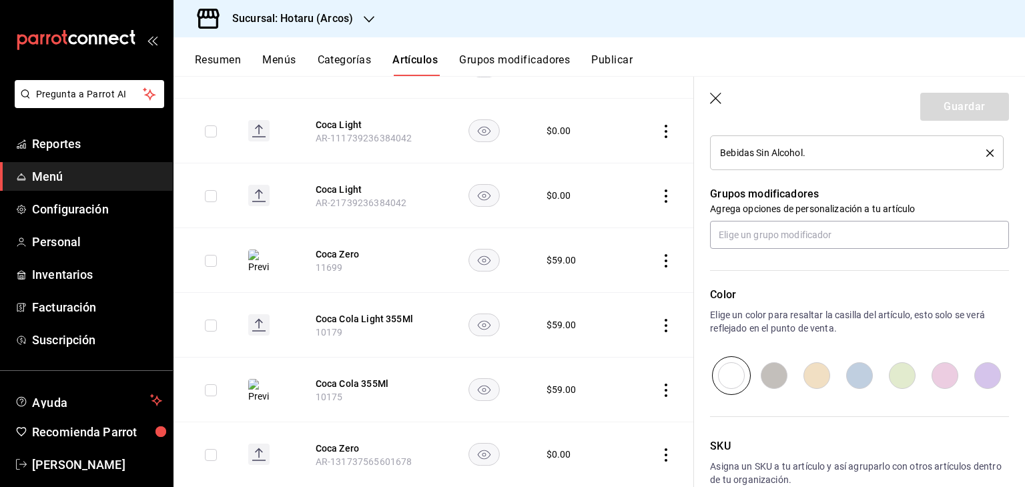
scroll to position [715, 0]
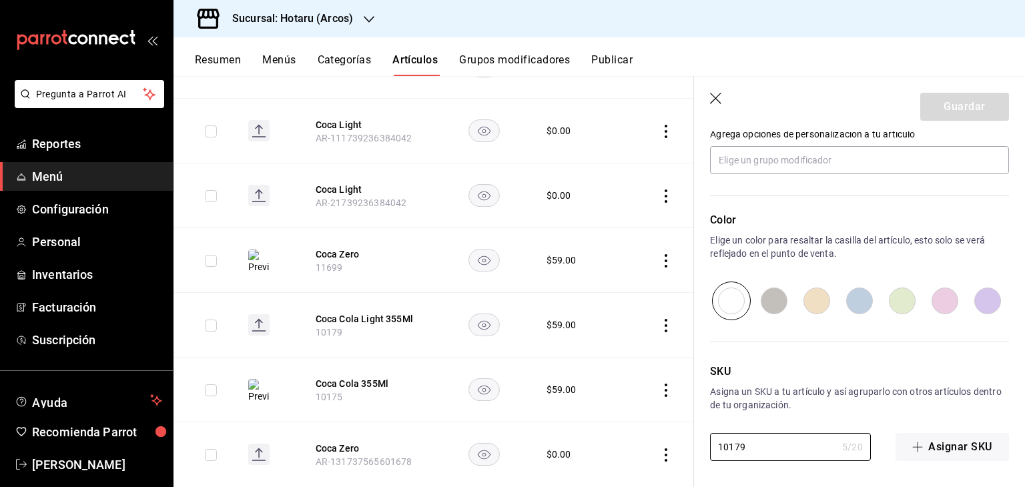
drag, startPoint x: 772, startPoint y: 441, endPoint x: 645, endPoint y: 432, distance: 126.4
click at [645, 432] on main "Artículos sucursal Para editar los artículos o cambios generales, ve a “Organiz…" at bounding box center [600, 281] width 852 height 411
paste input "7"
type textarea "x"
type input "10177"
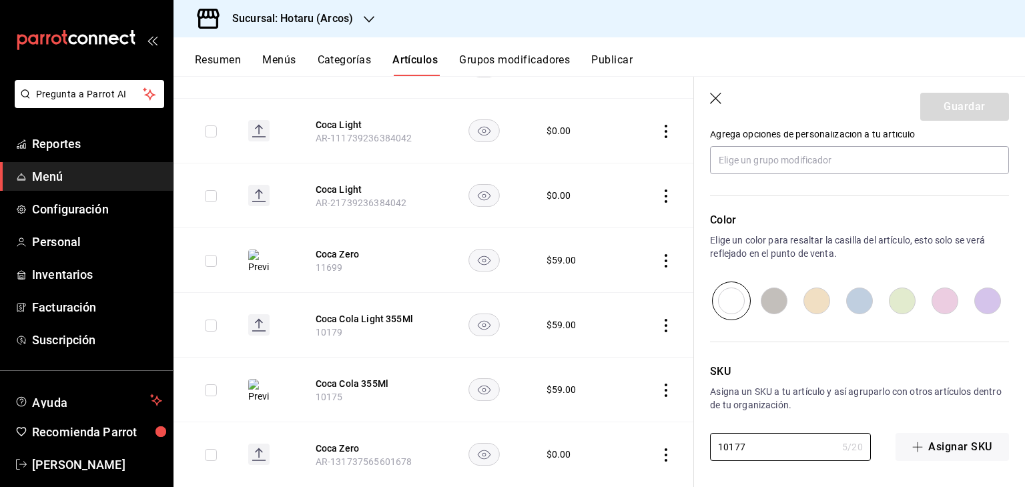
type textarea "x"
type input "10177"
click at [940, 117] on button "Guardar" at bounding box center [964, 107] width 89 height 28
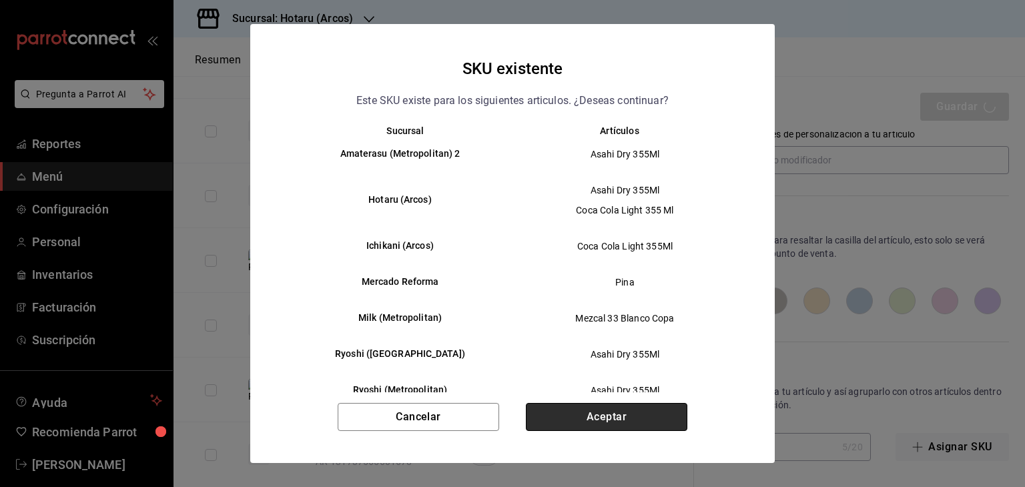
click at [641, 419] on button "Aceptar" at bounding box center [607, 417] width 162 height 28
type textarea "x"
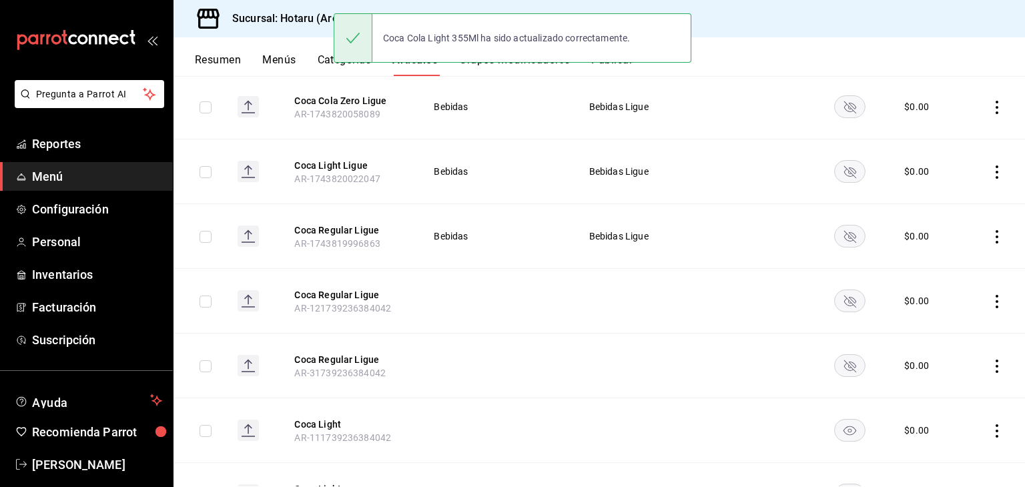
scroll to position [534, 0]
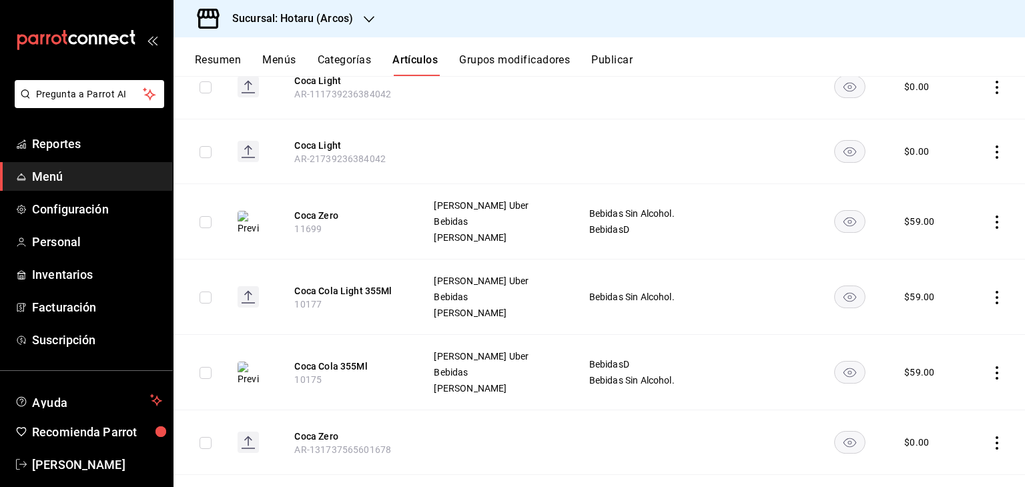
click at [990, 220] on icon "actions" at bounding box center [996, 222] width 13 height 13
click at [935, 260] on li "Editar" at bounding box center [935, 251] width 80 height 27
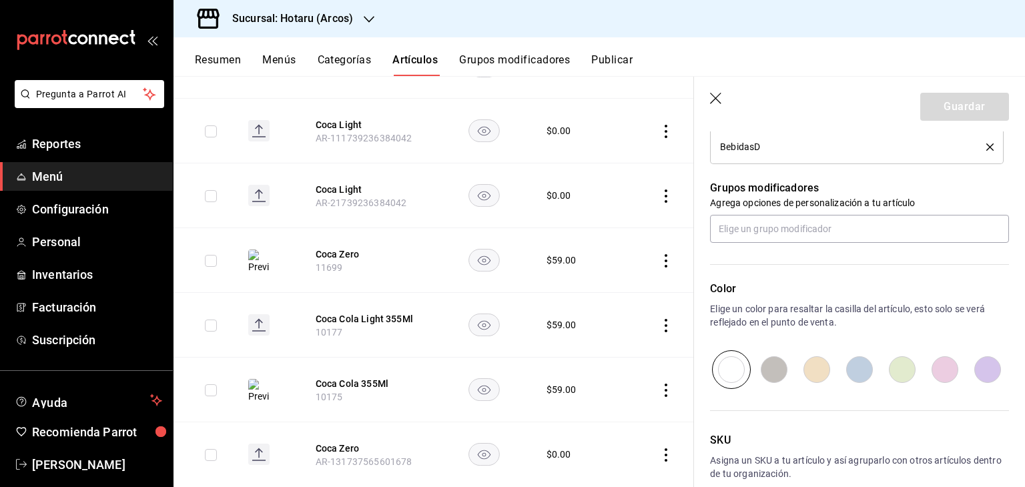
scroll to position [749, 0]
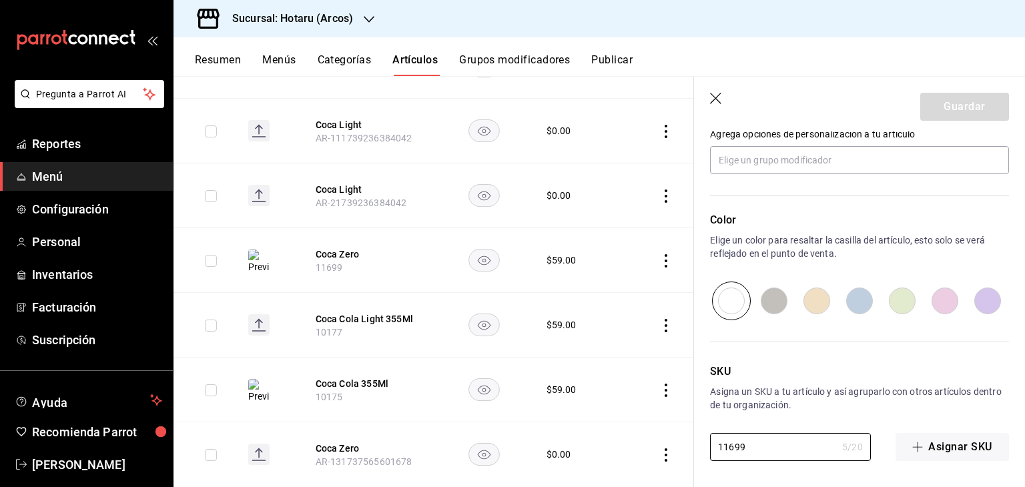
drag, startPoint x: 760, startPoint y: 443, endPoint x: 656, endPoint y: 440, distance: 103.5
click at [655, 440] on main "Artículos sucursal Para editar los artículos o cambios generales, ve a “Organiz…" at bounding box center [600, 281] width 852 height 411
paste input "017"
type textarea "x"
type input "10179"
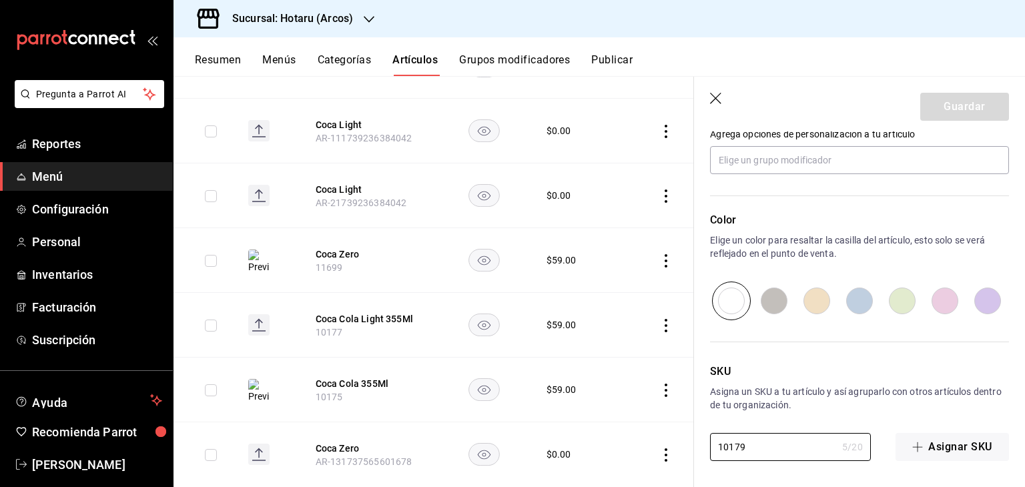
type textarea "x"
type input "10179"
click at [948, 105] on button "Guardar" at bounding box center [964, 107] width 89 height 28
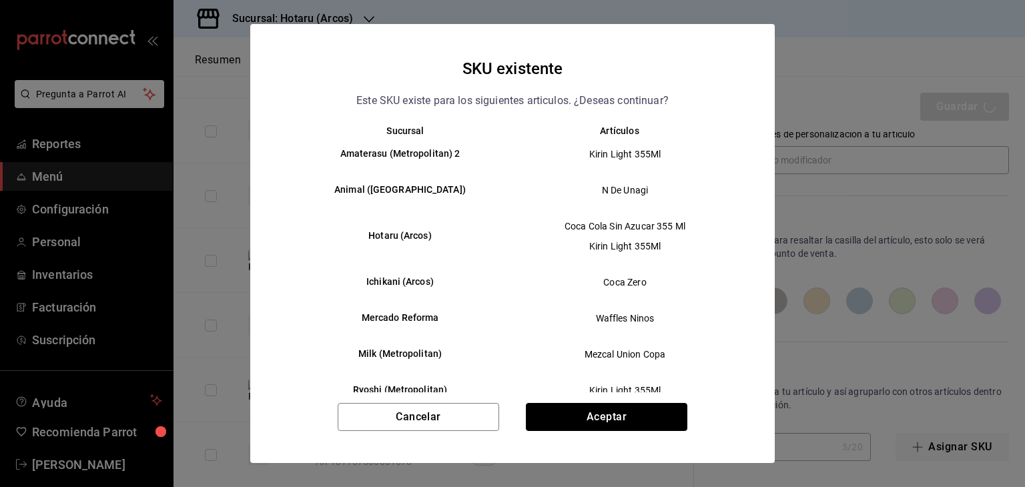
click at [585, 418] on button "Aceptar" at bounding box center [607, 417] width 162 height 28
type textarea "x"
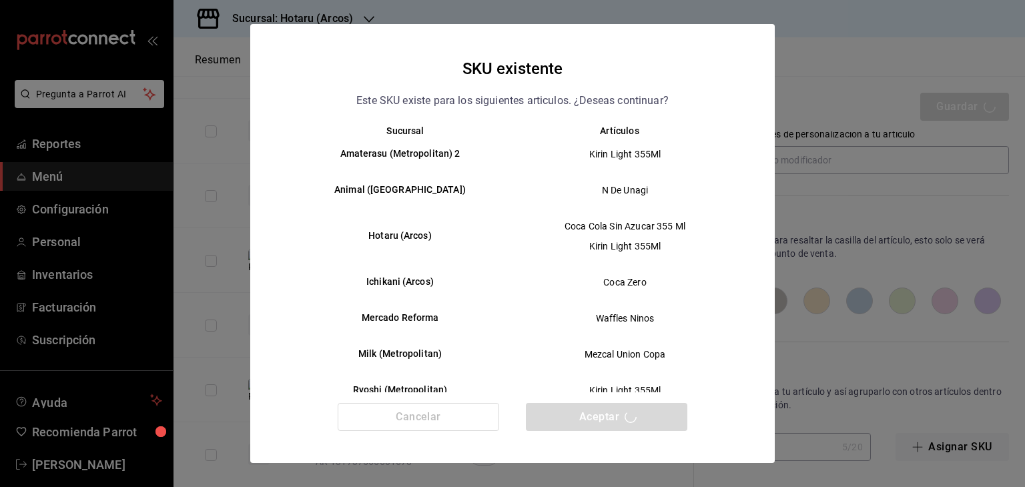
type textarea "x"
type input "AR-1758731515184"
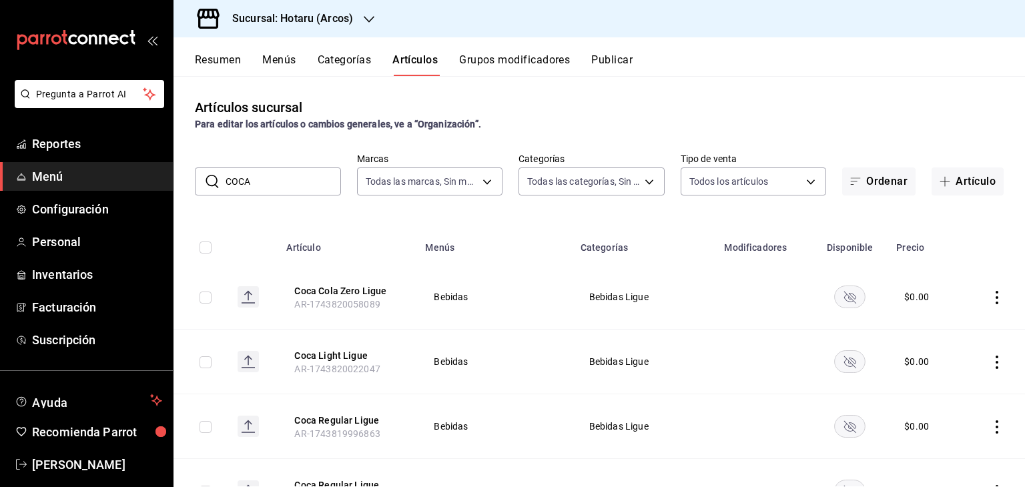
drag, startPoint x: 221, startPoint y: 188, endPoint x: 202, endPoint y: 188, distance: 18.7
click at [210, 188] on div "​ COCA ​" at bounding box center [268, 182] width 146 height 28
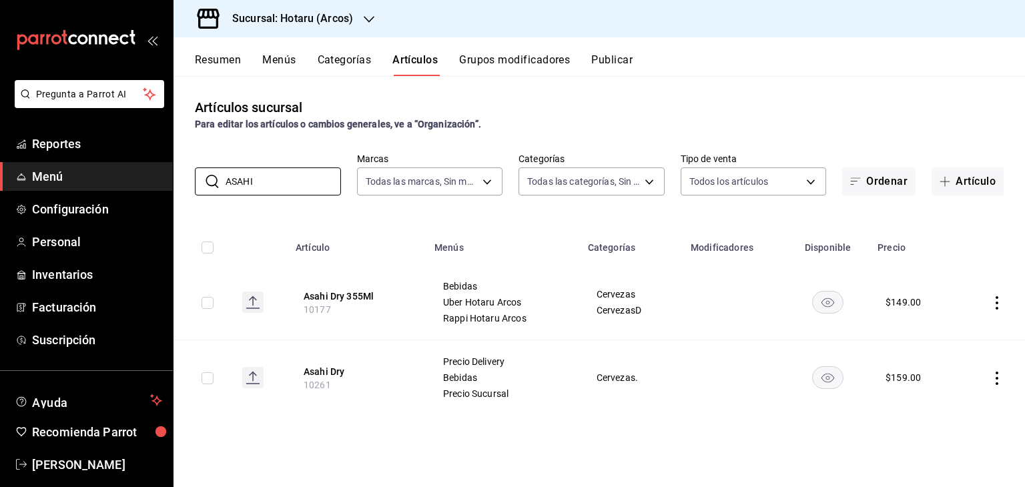
type input "ASAHI"
click at [992, 300] on icon "actions" at bounding box center [996, 302] width 13 height 13
drag, startPoint x: 929, startPoint y: 334, endPoint x: 939, endPoint y: 328, distance: 11.3
click at [930, 334] on icon at bounding box center [924, 334] width 16 height 16
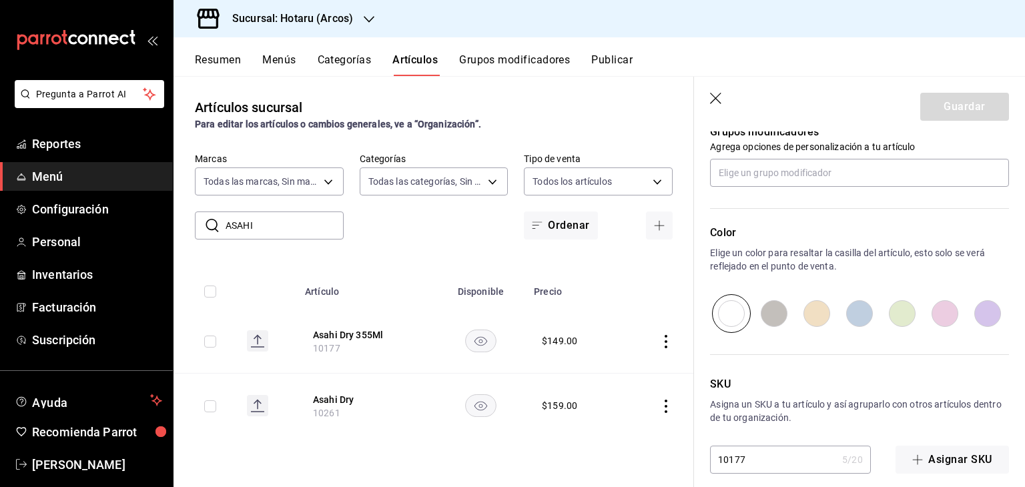
scroll to position [749, 0]
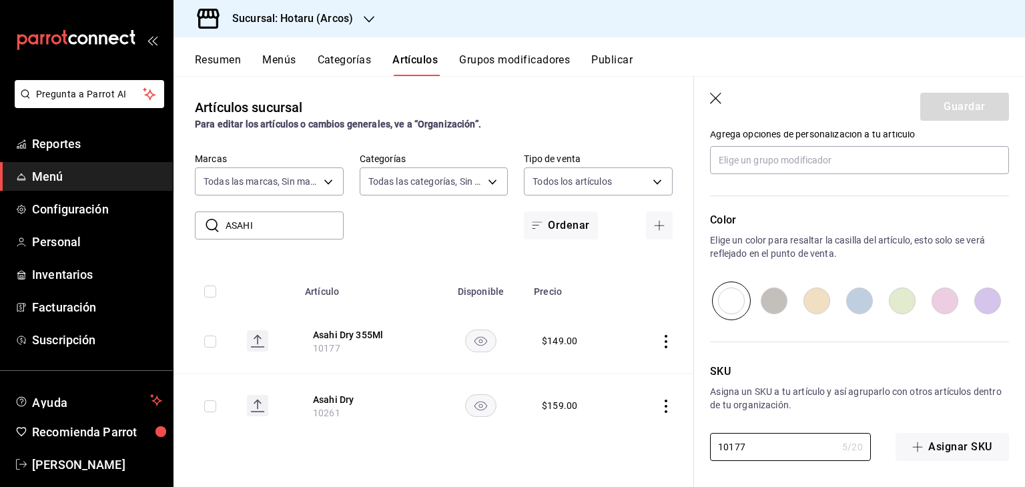
drag, startPoint x: 769, startPoint y: 442, endPoint x: 689, endPoint y: 425, distance: 81.8
click at [689, 425] on main "Artículos sucursal Para editar los artículos o cambios generales, ve a “Organiz…" at bounding box center [600, 281] width 852 height 411
paste input "261"
type textarea "x"
type input "10261"
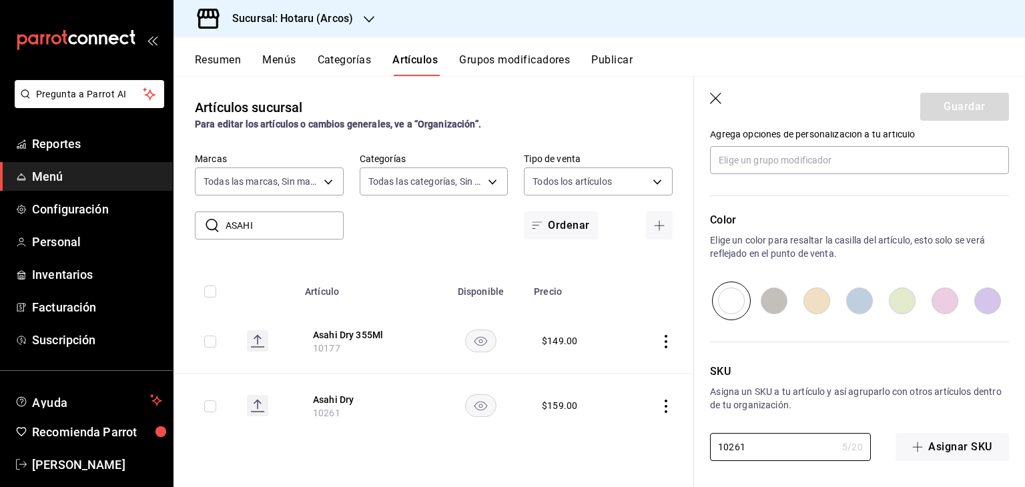
type textarea "x"
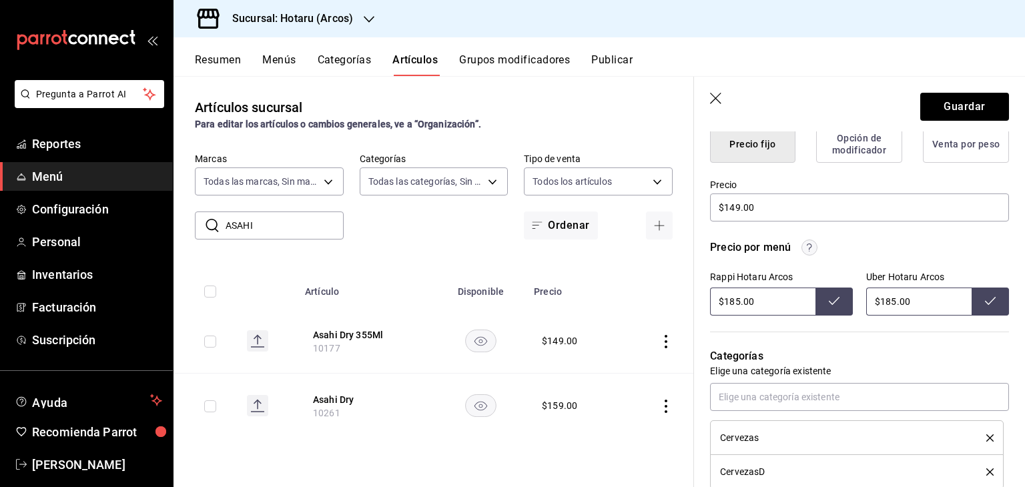
scroll to position [349, 0]
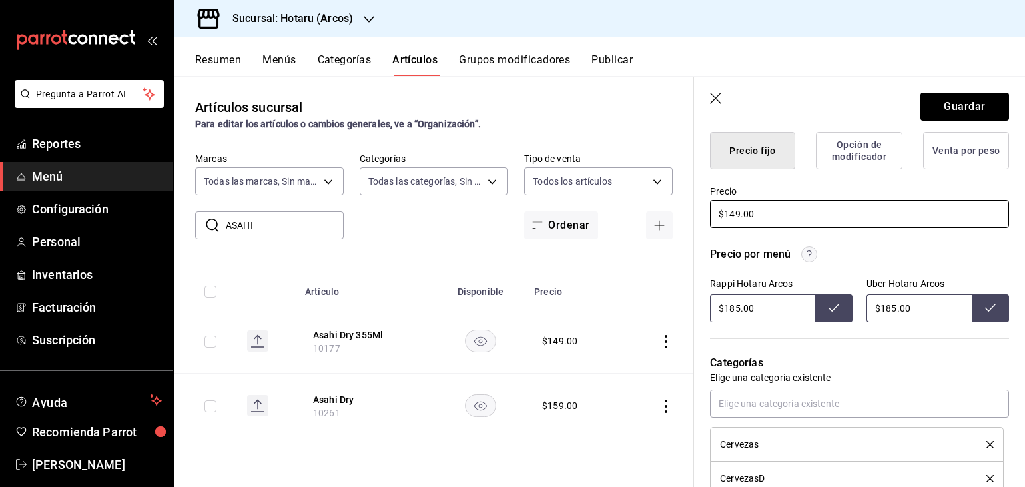
type input "10261"
drag, startPoint x: 784, startPoint y: 218, endPoint x: 645, endPoint y: 214, distance: 138.9
click at [645, 215] on main "Artículos sucursal Para editar los artículos o cambios generales, ve a “Organiz…" at bounding box center [600, 281] width 852 height 411
type textarea "x"
type input "$1.00"
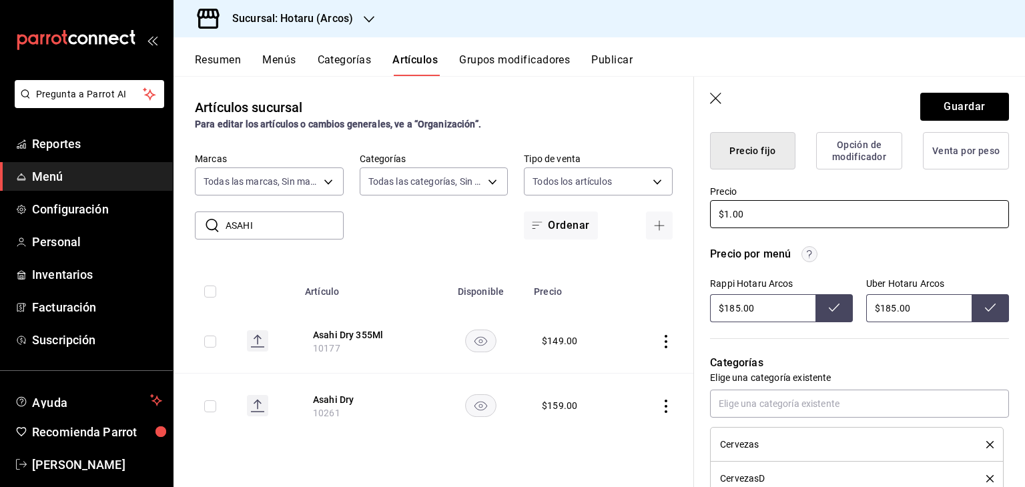
type textarea "x"
type input "$15.00"
type textarea "x"
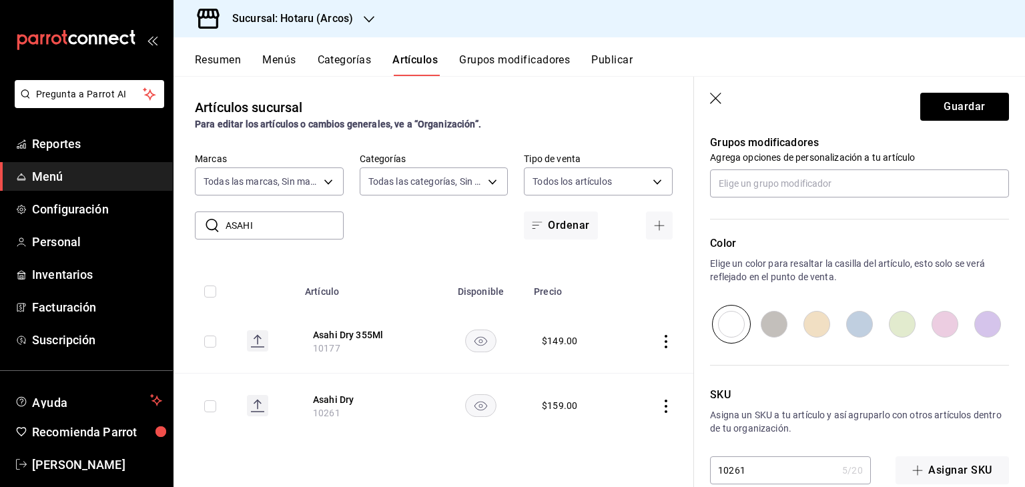
scroll to position [749, 0]
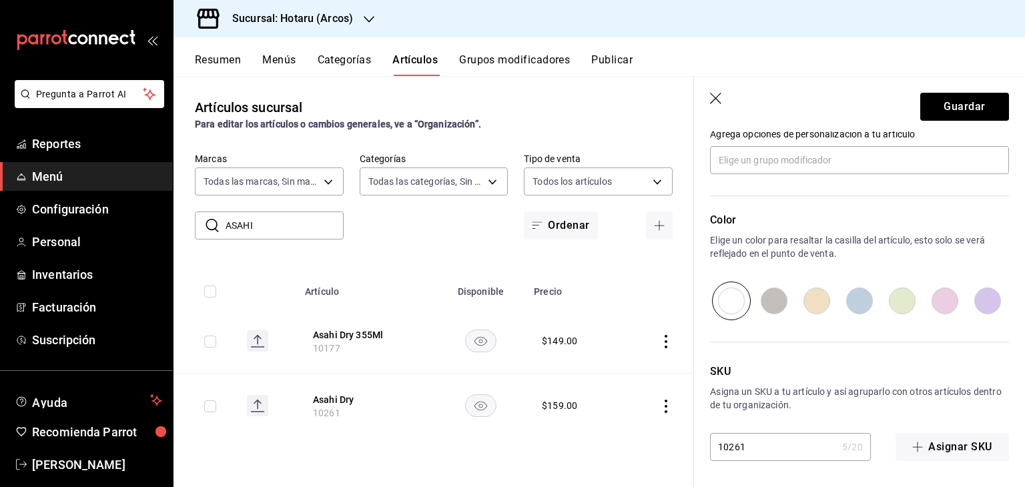
type input "$159.00"
click at [965, 131] on header "Guardar" at bounding box center [859, 104] width 331 height 55
click at [962, 117] on button "Guardar" at bounding box center [964, 107] width 89 height 28
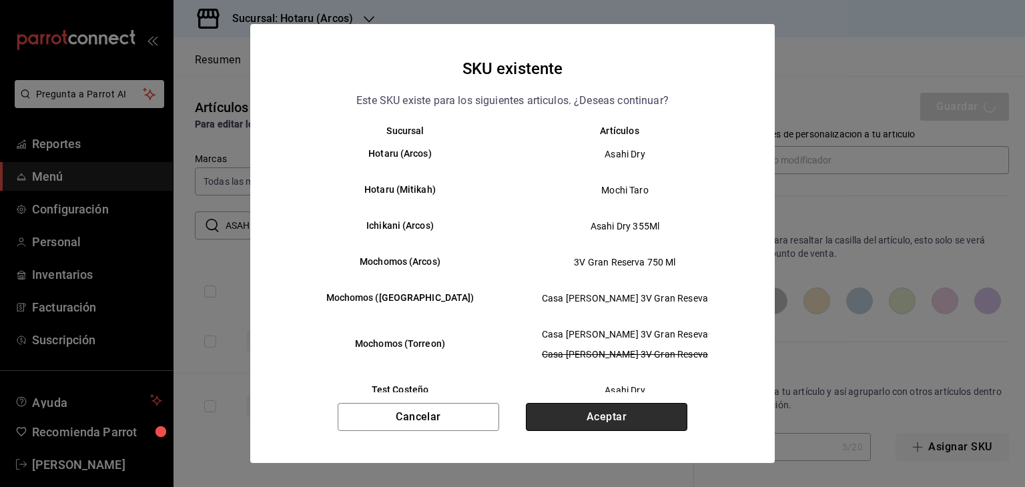
click at [632, 407] on button "Aceptar" at bounding box center [607, 417] width 162 height 28
type textarea "x"
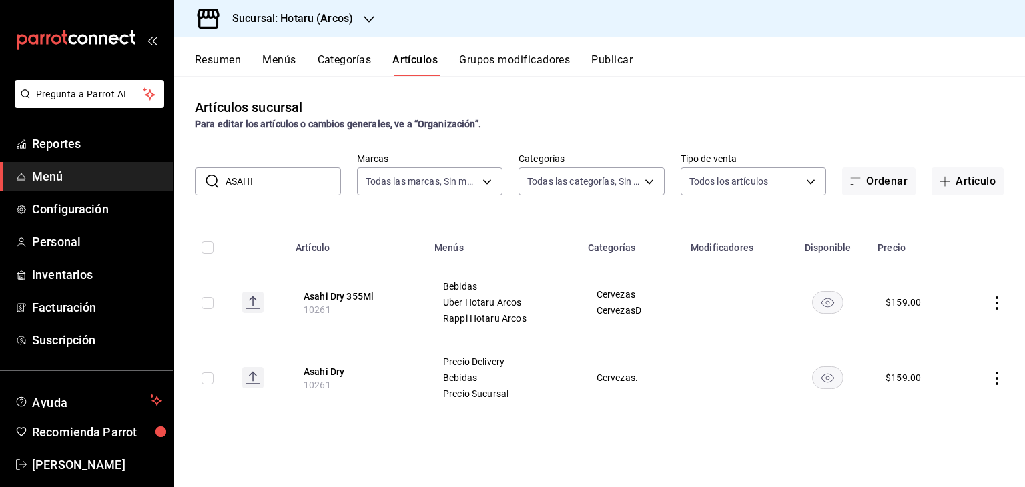
drag, startPoint x: 275, startPoint y: 182, endPoint x: 111, endPoint y: 188, distance: 163.6
click at [111, 188] on div "Pregunta a Parrot AI Reportes Menú Configuración Personal Inventarios Facturaci…" at bounding box center [512, 243] width 1025 height 487
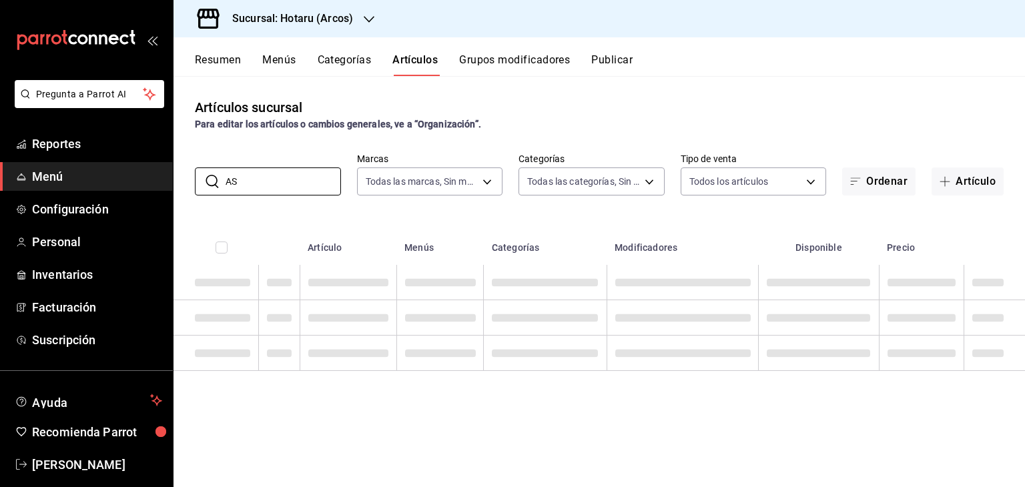
type input "A"
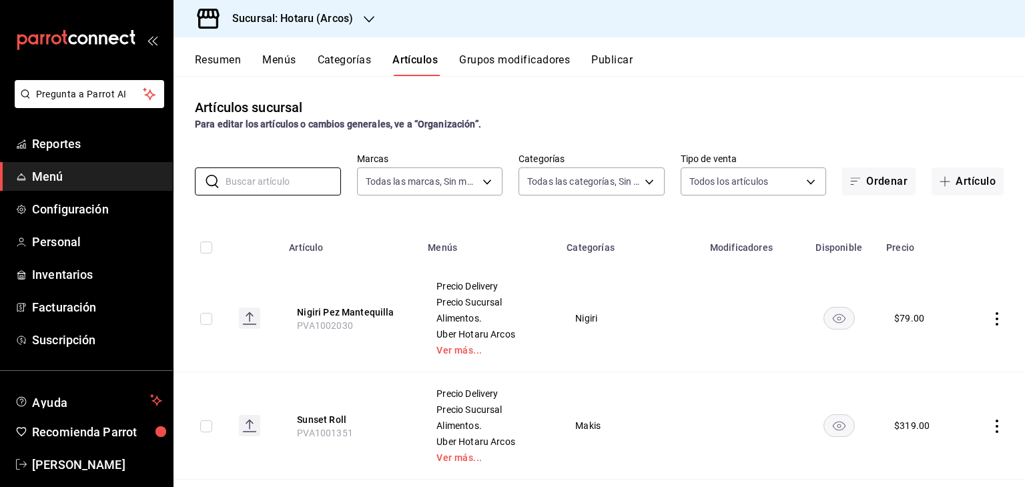
click at [204, 324] on input "checkbox" at bounding box center [206, 319] width 12 height 12
checkbox input "true"
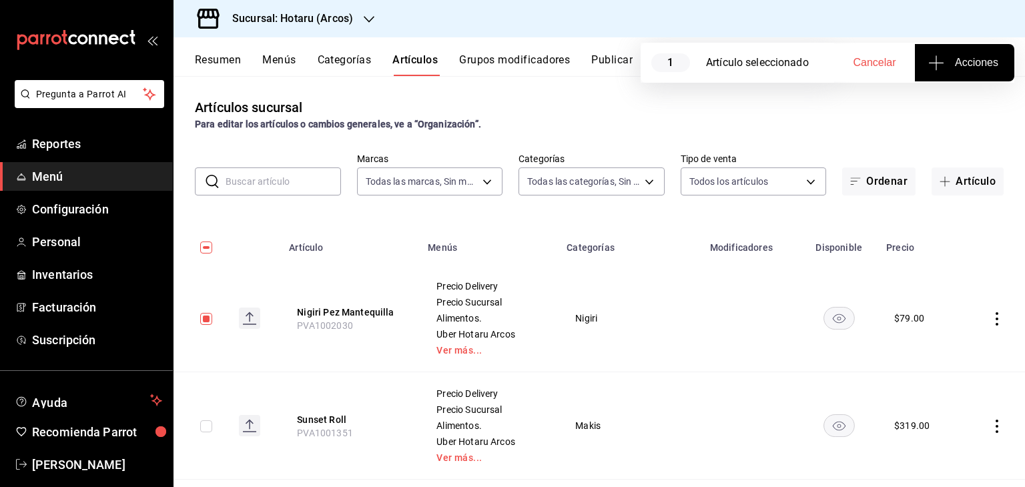
click at [198, 426] on td at bounding box center [201, 425] width 55 height 107
click at [201, 428] on input "checkbox" at bounding box center [206, 426] width 12 height 12
checkbox input "true"
click at [948, 51] on button "Acciones" at bounding box center [964, 62] width 99 height 37
click at [928, 110] on span "Agregar tipo" at bounding box center [964, 104] width 79 height 14
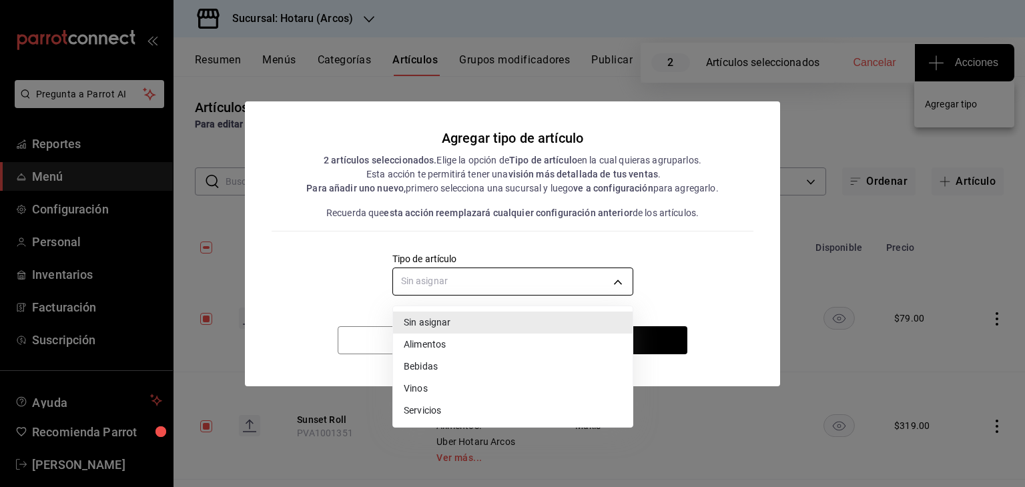
click at [506, 286] on body "Pregunta a Parrot AI Reportes Menú Configuración Personal Inventarios Facturaci…" at bounding box center [512, 243] width 1025 height 487
click at [462, 346] on li "Alimentos" at bounding box center [513, 345] width 240 height 22
type input "a9c5c5d7-09f7-4d61-88a6-a13d33eec0fd"
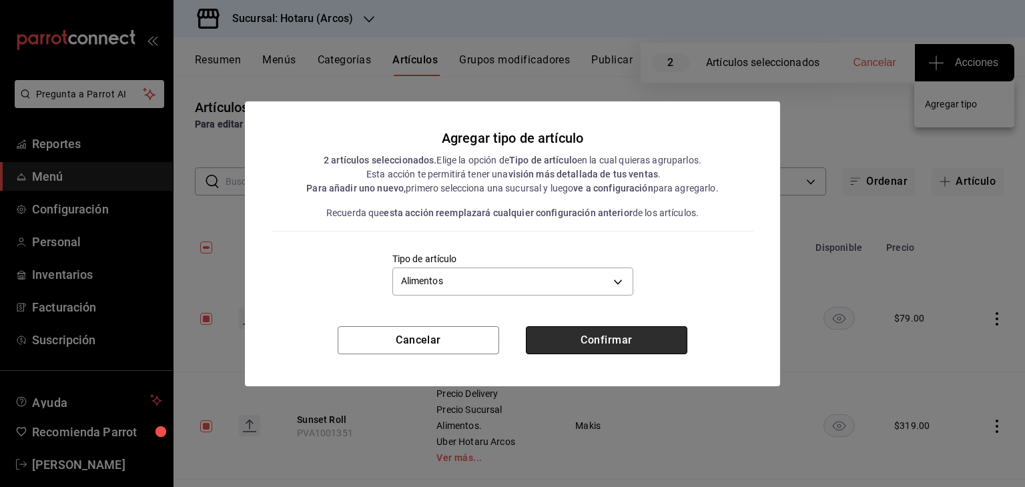
click at [584, 339] on button "Confirmar" at bounding box center [607, 340] width 162 height 28
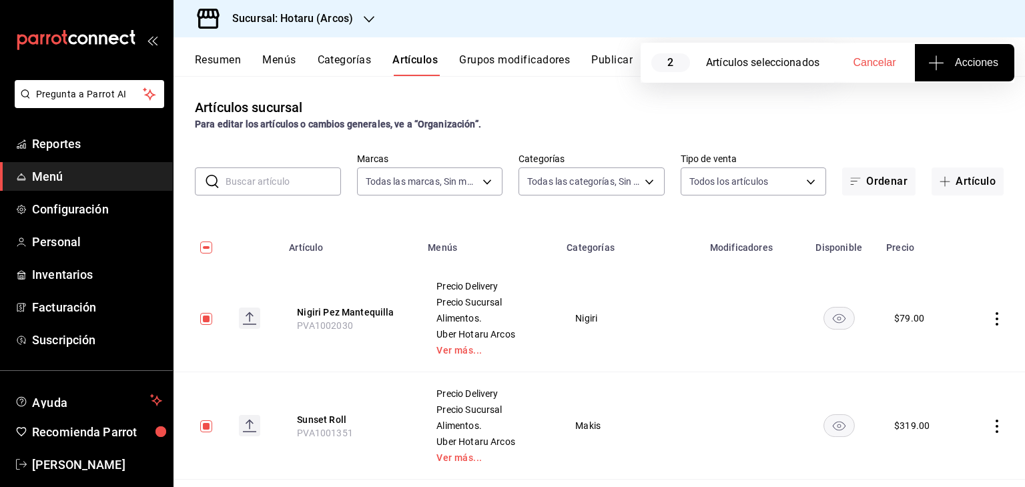
click at [290, 182] on input "text" at bounding box center [283, 181] width 115 height 27
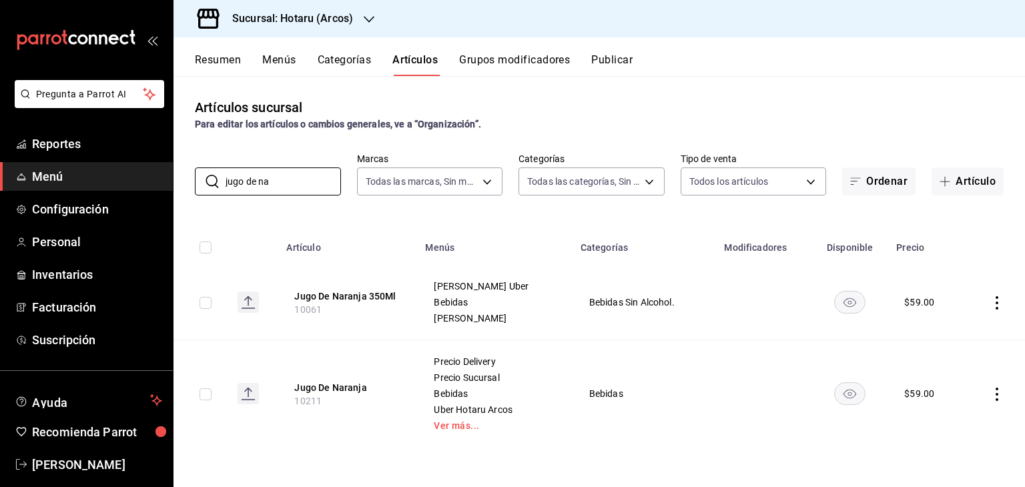
type input "jugo de na"
click at [994, 300] on icon "actions" at bounding box center [996, 302] width 13 height 13
click at [958, 334] on span "Editar" at bounding box center [957, 334] width 35 height 14
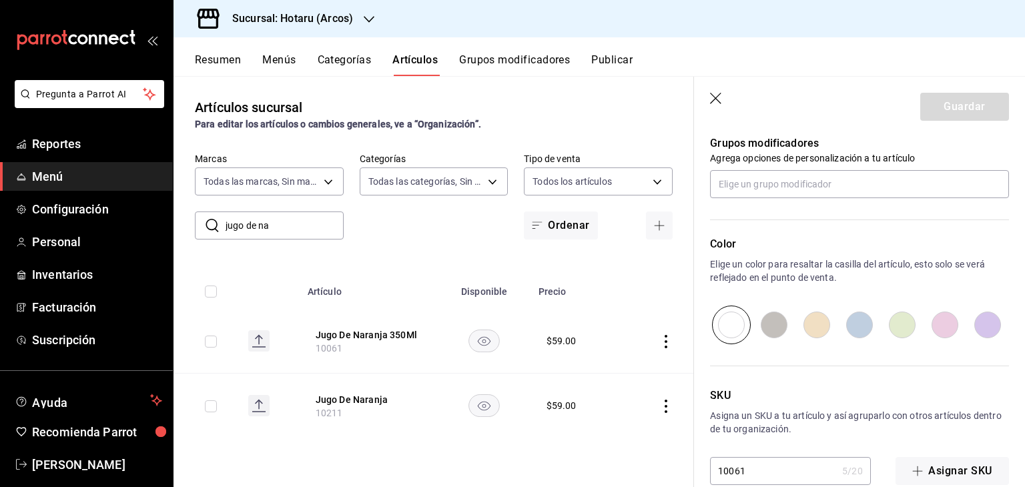
scroll to position [715, 0]
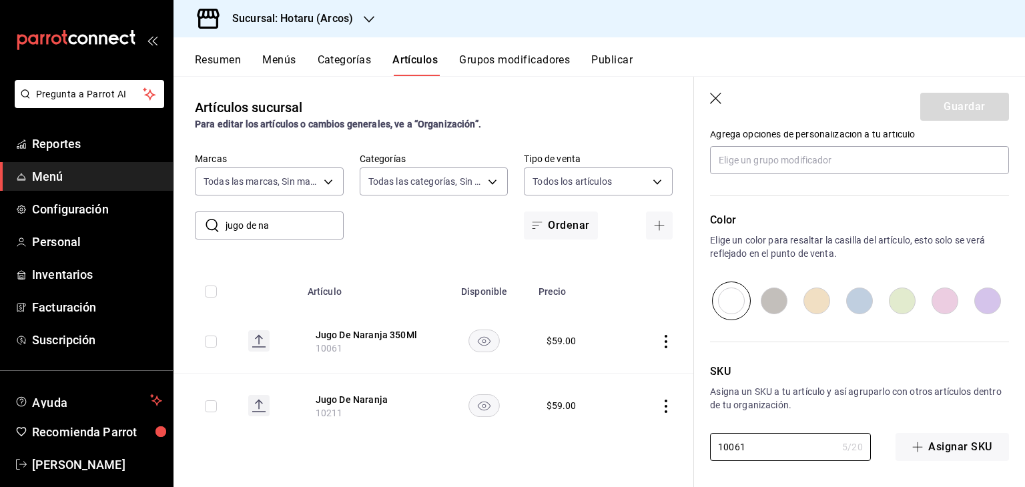
drag, startPoint x: 786, startPoint y: 444, endPoint x: 891, endPoint y: 246, distance: 223.9
click at [613, 430] on main "Artículos sucursal Para editar los artículos o cambios generales, ve a “Organiz…" at bounding box center [600, 281] width 852 height 411
paste input "21"
type textarea "x"
type input "10211"
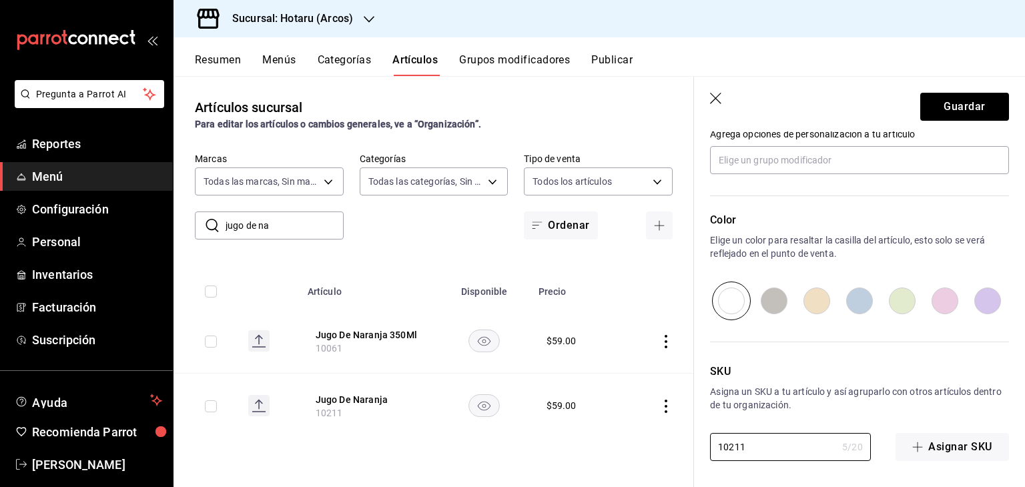
type textarea "x"
type input "10211"
click at [952, 103] on button "Guardar" at bounding box center [964, 107] width 89 height 28
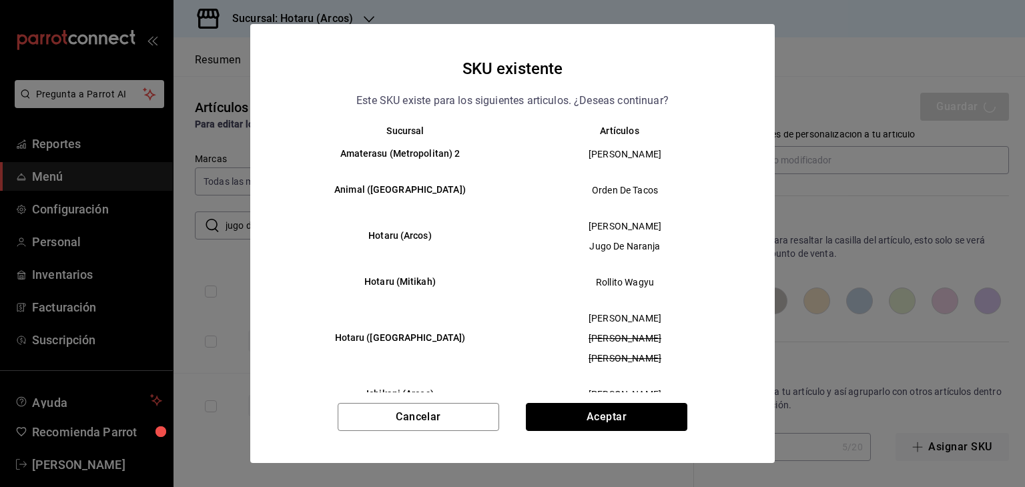
drag, startPoint x: 632, startPoint y: 412, endPoint x: 621, endPoint y: 418, distance: 12.5
click at [632, 412] on button "Aceptar" at bounding box center [607, 417] width 162 height 28
type textarea "x"
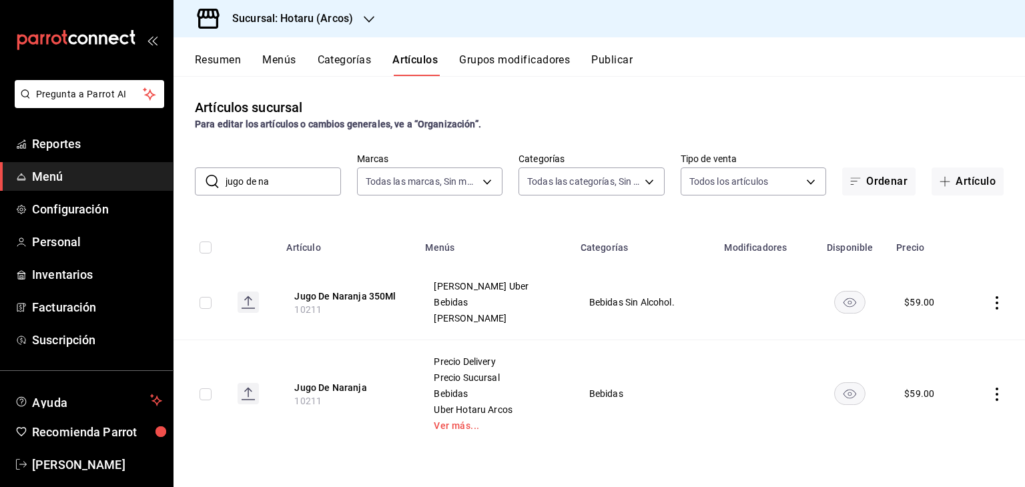
drag, startPoint x: 288, startPoint y: 168, endPoint x: 204, endPoint y: 169, distance: 84.1
click at [206, 170] on div "​ jugo de na ​" at bounding box center [268, 182] width 146 height 28
paste input "Naranjada 350Ml"
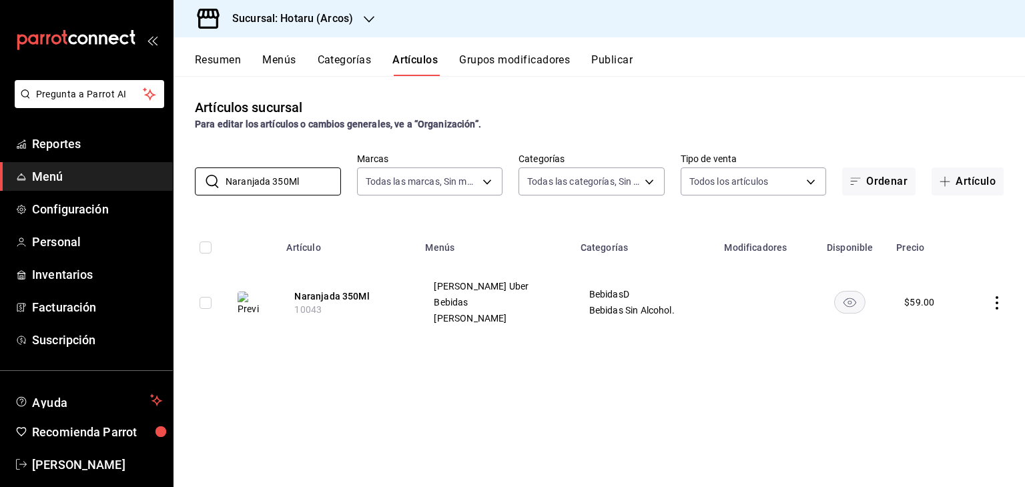
type input "Naranjada 350Ml"
click at [998, 304] on icon "actions" at bounding box center [996, 302] width 13 height 13
click at [953, 338] on span "Editar" at bounding box center [957, 334] width 35 height 14
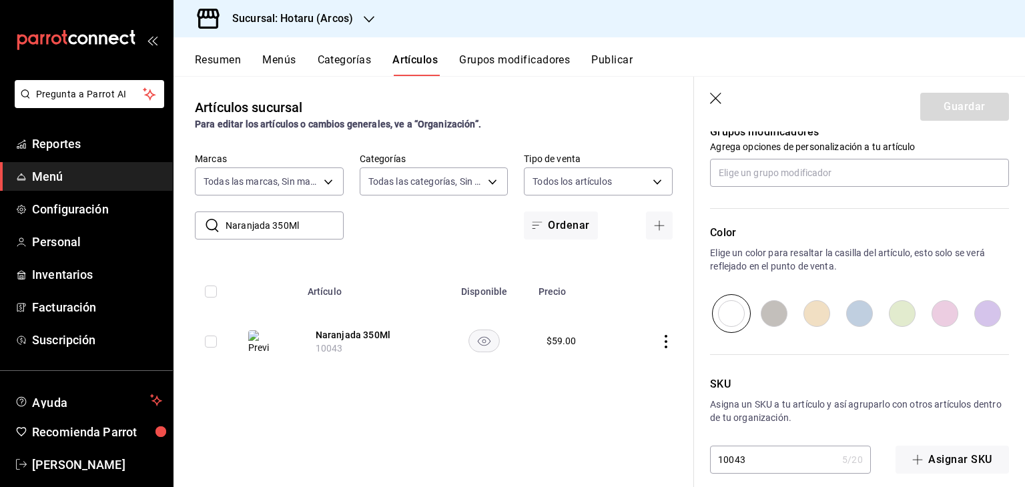
scroll to position [749, 0]
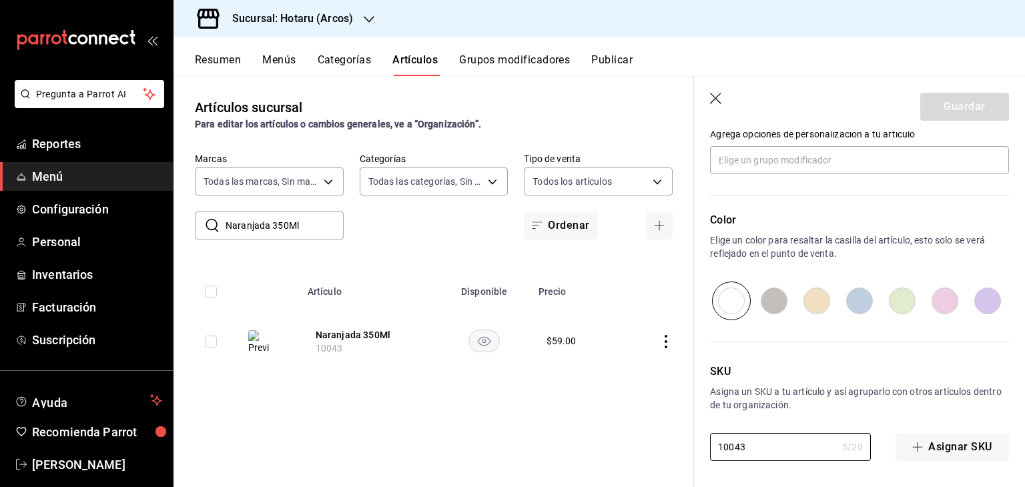
drag, startPoint x: 784, startPoint y: 452, endPoint x: 691, endPoint y: 444, distance: 92.4
click at [691, 444] on main "Artículos sucursal Para editar los artículos o cambios generales, ve a “Organiz…" at bounding box center [600, 281] width 852 height 411
paste input "207"
type textarea "x"
type input "10207"
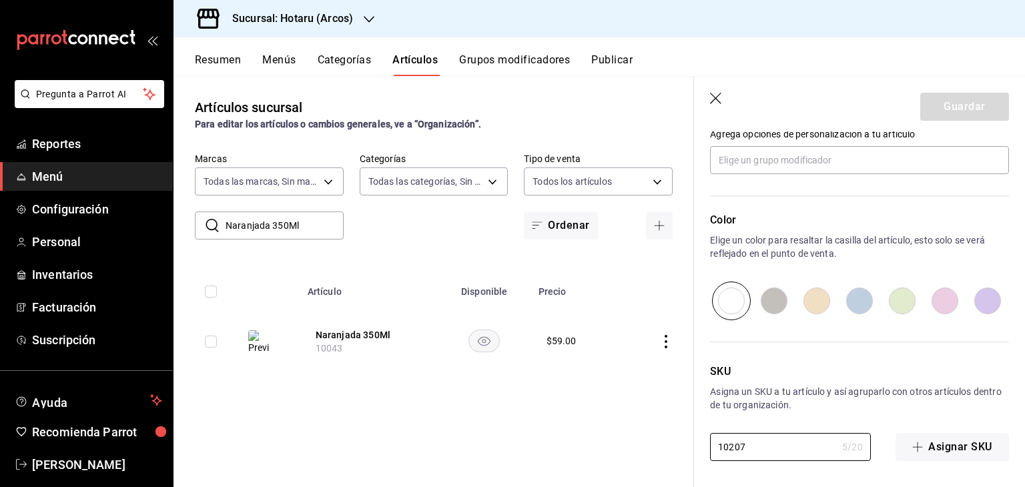
type textarea "x"
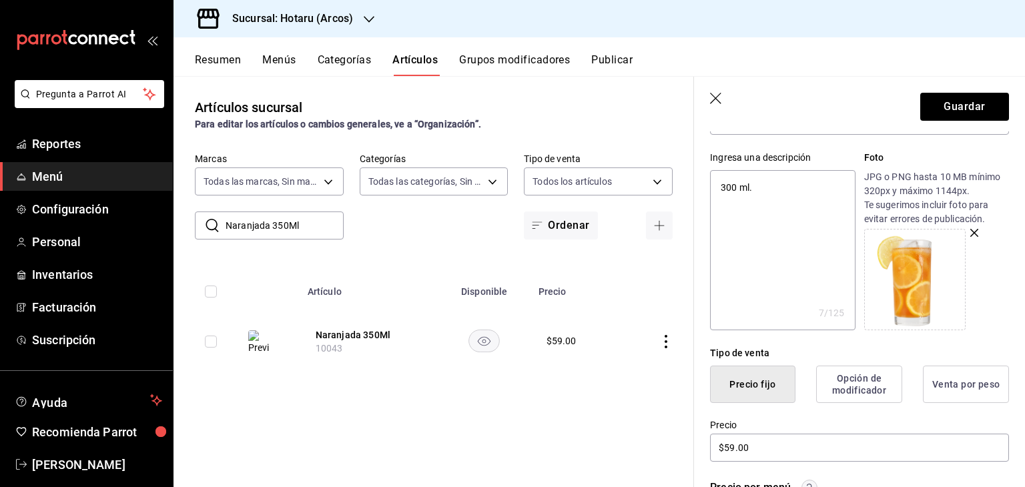
scroll to position [0, 0]
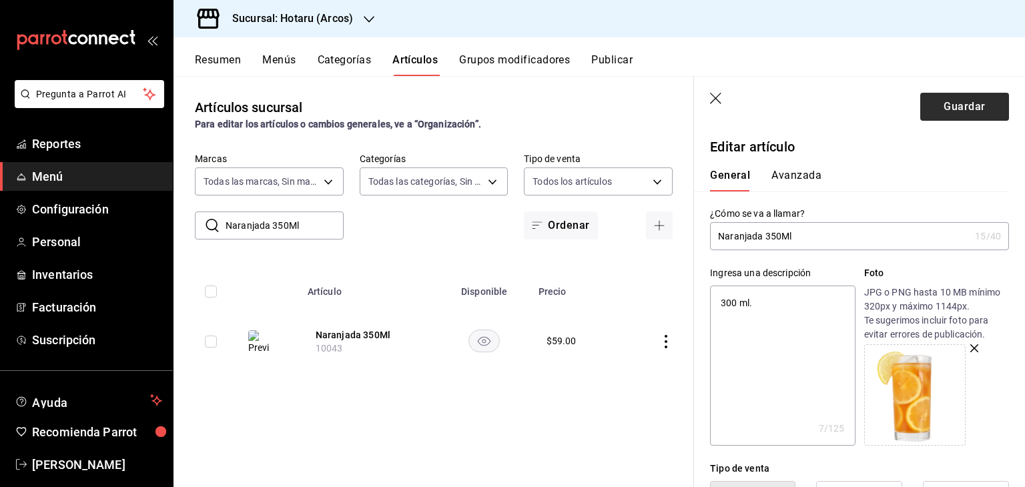
type input "10207"
click at [944, 104] on button "Guardar" at bounding box center [964, 107] width 89 height 28
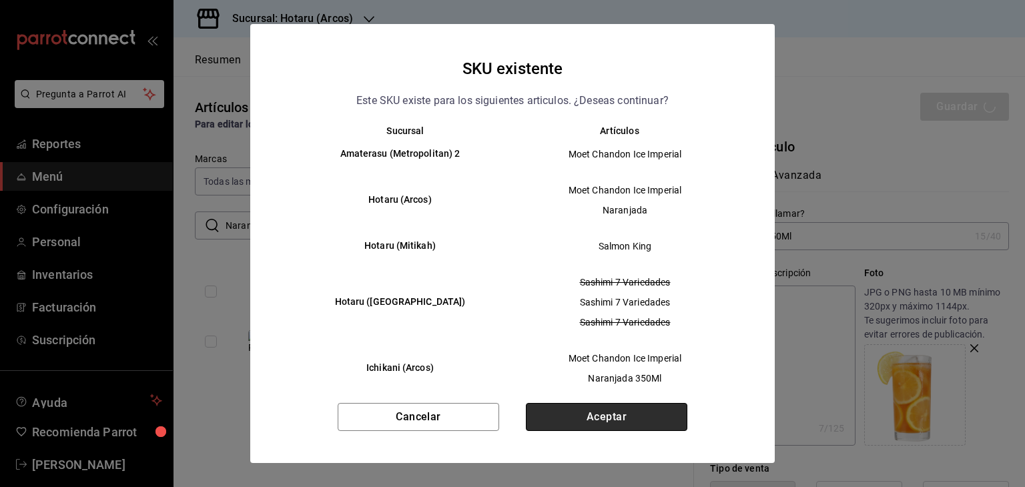
click at [601, 419] on button "Aceptar" at bounding box center [607, 417] width 162 height 28
type textarea "x"
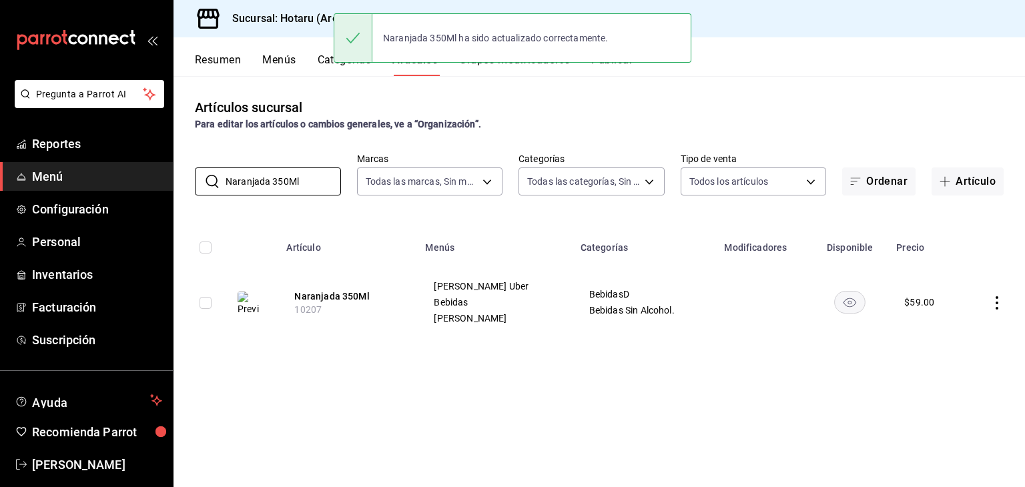
drag, startPoint x: 308, startPoint y: 174, endPoint x: 165, endPoint y: 170, distance: 142.9
click at [165, 170] on div "Pregunta a Parrot AI Reportes Menú Configuración Personal Inventarios Facturaci…" at bounding box center [512, 243] width 1025 height 487
paste input "[PERSON_NAME] 2"
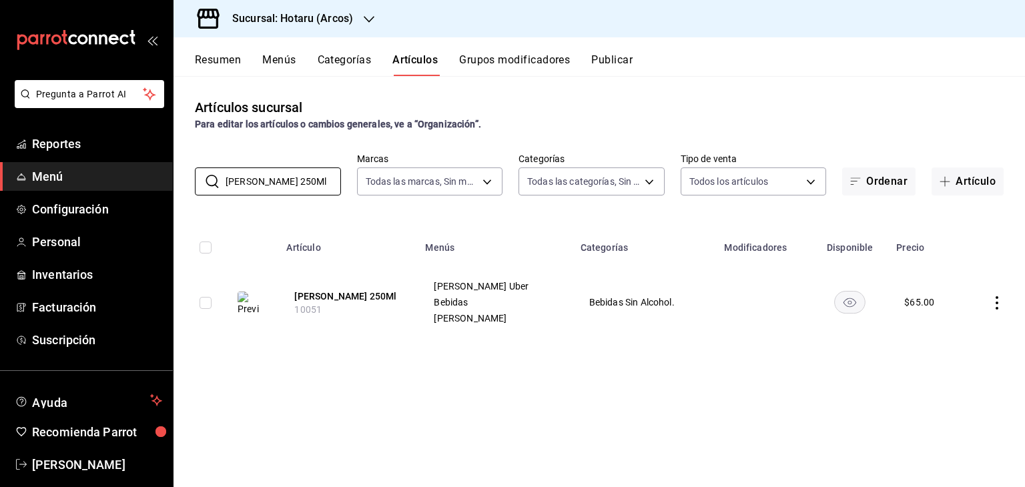
type input "[PERSON_NAME] 250Ml"
click at [997, 302] on icon "actions" at bounding box center [997, 302] width 3 height 13
click at [957, 329] on span "Editar" at bounding box center [957, 334] width 35 height 14
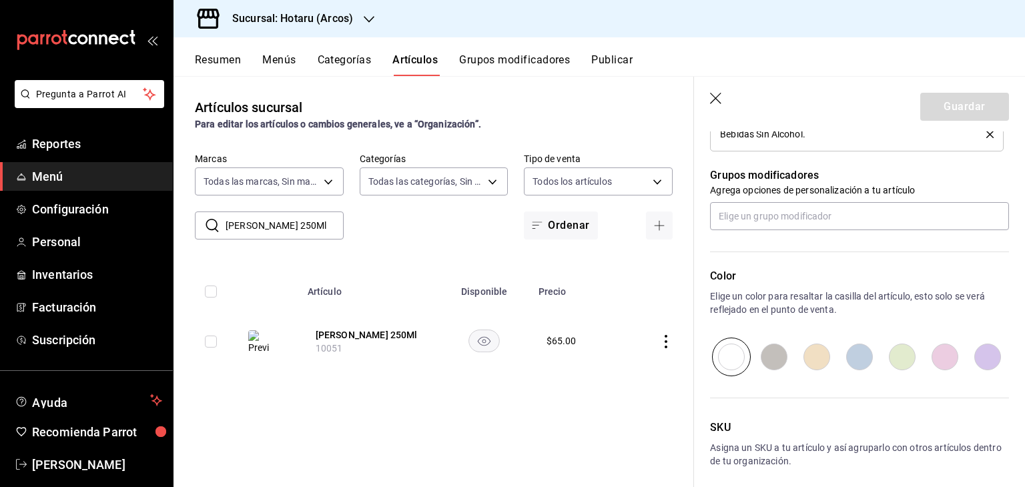
scroll to position [715, 0]
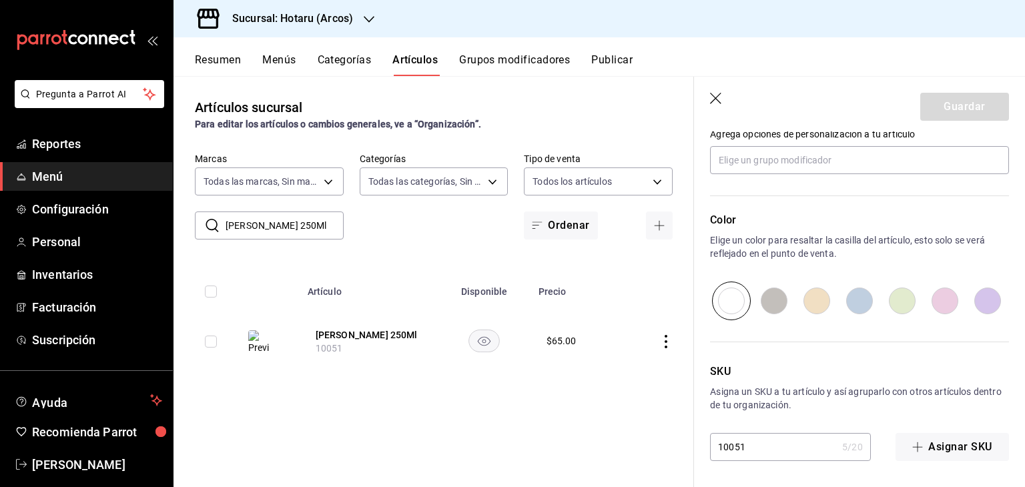
drag, startPoint x: 792, startPoint y: 444, endPoint x: 609, endPoint y: 433, distance: 182.5
click at [608, 434] on main "Artículos sucursal Para editar los artículos o cambios generales, ve a “Organiz…" at bounding box center [600, 281] width 852 height 411
paste input "199"
type textarea "x"
type input "10199"
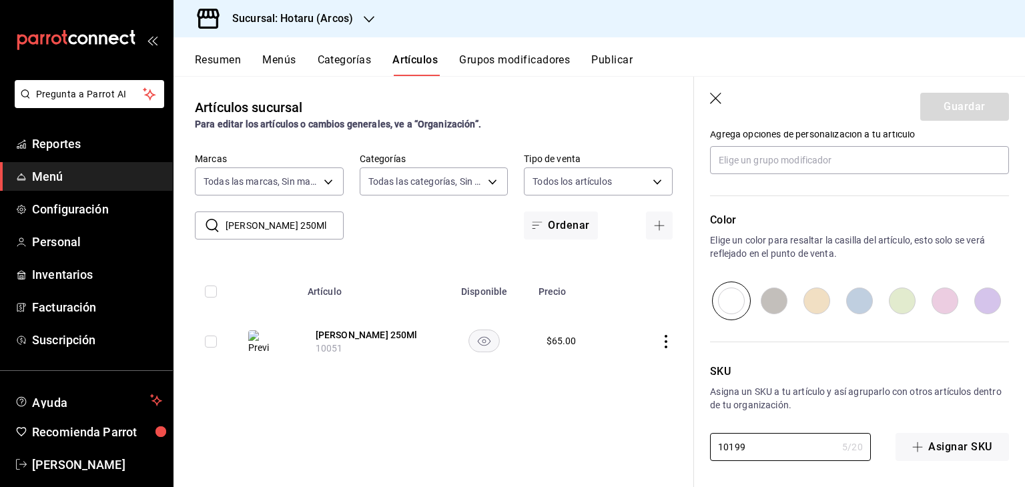
type textarea "x"
type input "10199"
click at [962, 109] on button "Guardar" at bounding box center [964, 107] width 89 height 28
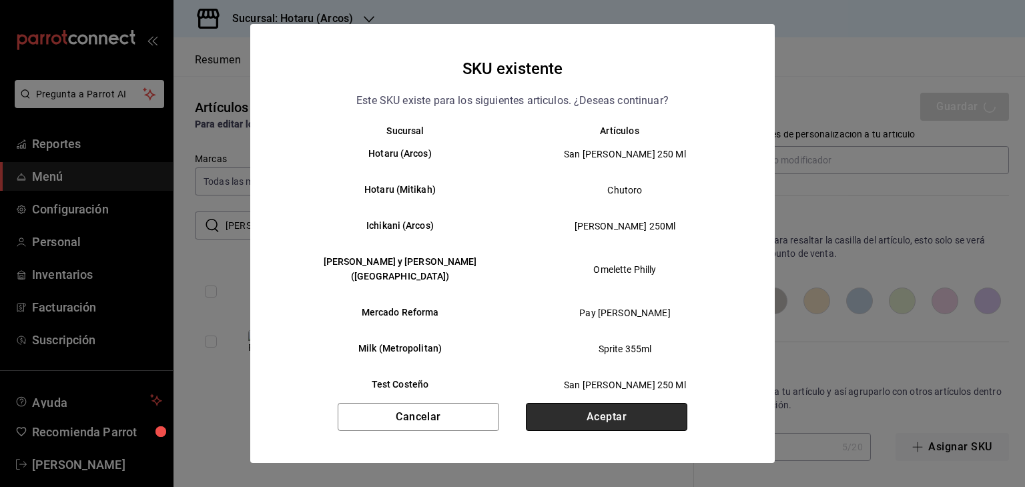
click at [657, 416] on button "Aceptar" at bounding box center [607, 417] width 162 height 28
type textarea "x"
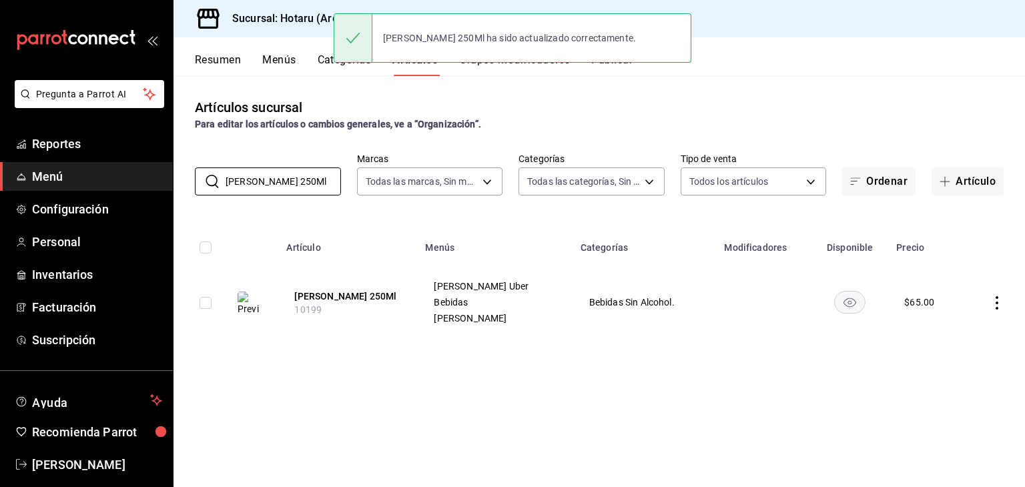
drag, startPoint x: 304, startPoint y: 180, endPoint x: 158, endPoint y: 176, distance: 146.9
click at [166, 177] on div "Pregunta a Parrot AI Reportes Menú Configuración Personal Inventarios Facturaci…" at bounding box center [512, 243] width 1025 height 487
paste input "pino Frozen 50"
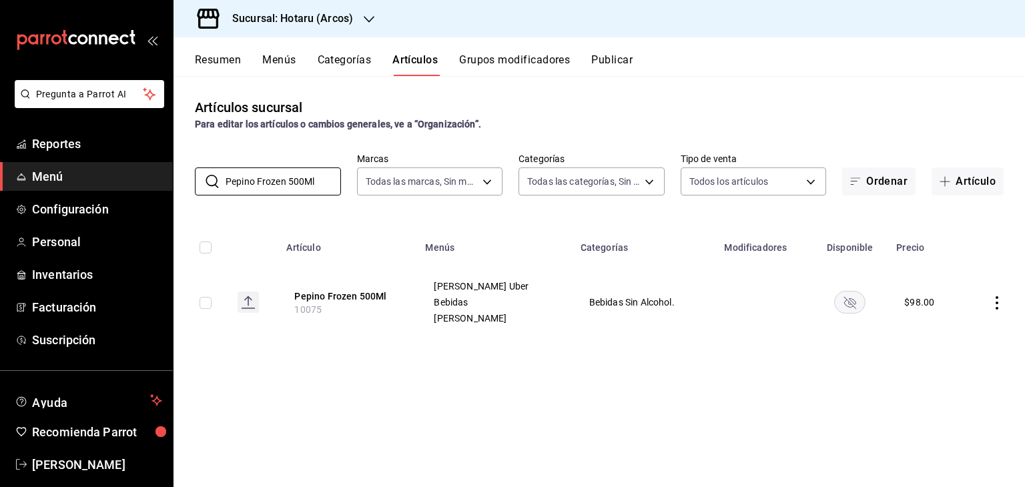
drag, startPoint x: 320, startPoint y: 185, endPoint x: 0, endPoint y: 190, distance: 319.7
click at [0, 190] on div "Pregunta a Parrot AI Reportes Menú Configuración Personal Inventarios Facturaci…" at bounding box center [512, 243] width 1025 height 487
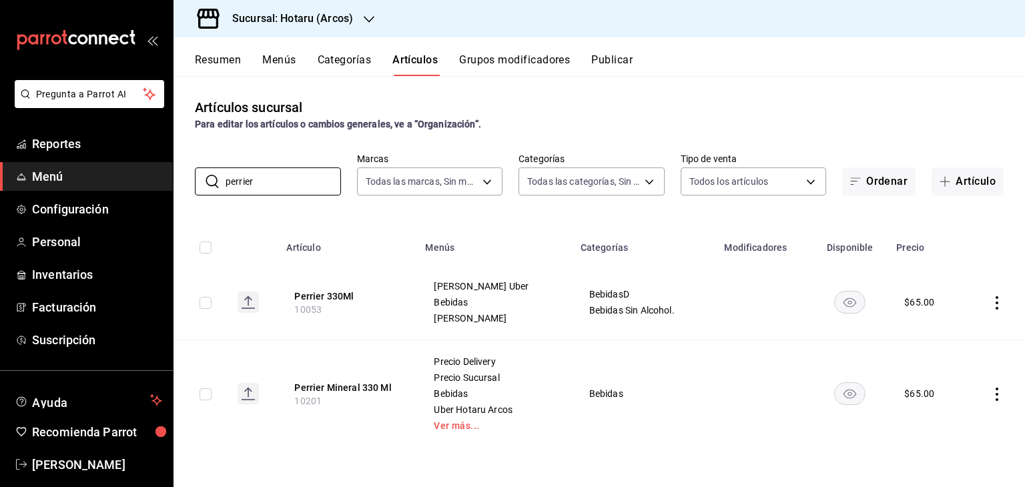
type input "perrier"
click at [997, 304] on icon "actions" at bounding box center [996, 302] width 13 height 13
click at [957, 325] on li "Editar" at bounding box center [945, 333] width 80 height 27
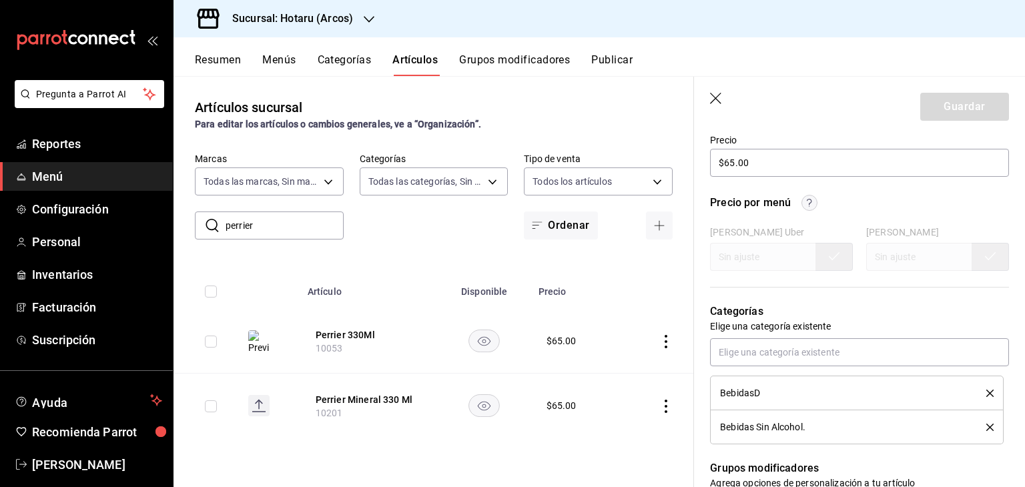
scroll to position [749, 0]
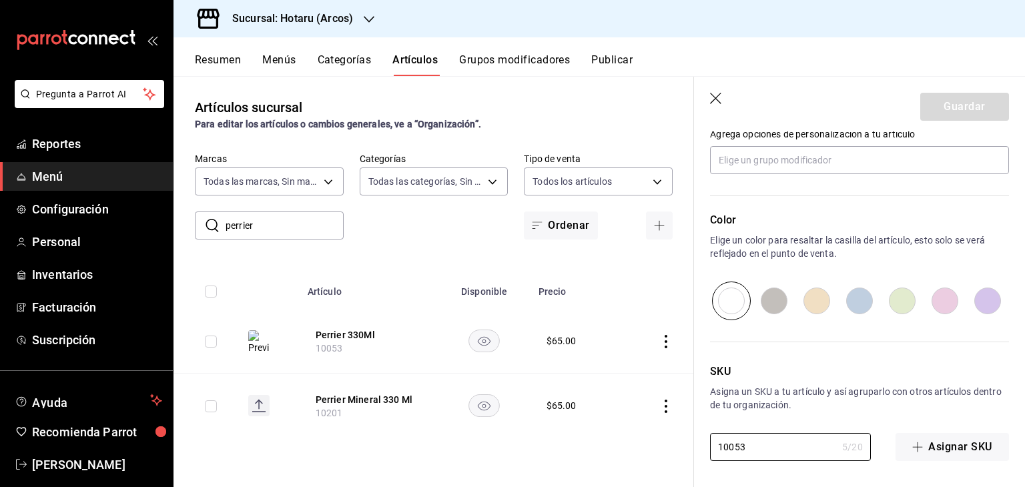
drag, startPoint x: 789, startPoint y: 444, endPoint x: 689, endPoint y: 442, distance: 100.1
click at [689, 444] on main "Artículos sucursal Para editar los artículos o cambios generales, ve a “Organiz…" at bounding box center [600, 281] width 852 height 411
paste input "201"
type textarea "x"
type input "10201"
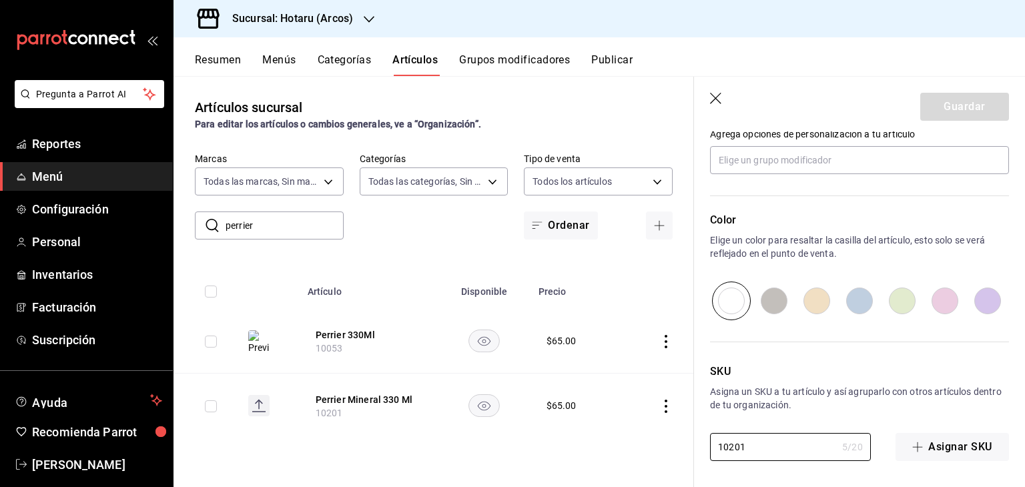
type textarea "x"
type input "10201"
drag, startPoint x: 982, startPoint y: 118, endPoint x: 982, endPoint y: 111, distance: 7.4
click at [982, 117] on button "Guardar" at bounding box center [964, 107] width 89 height 28
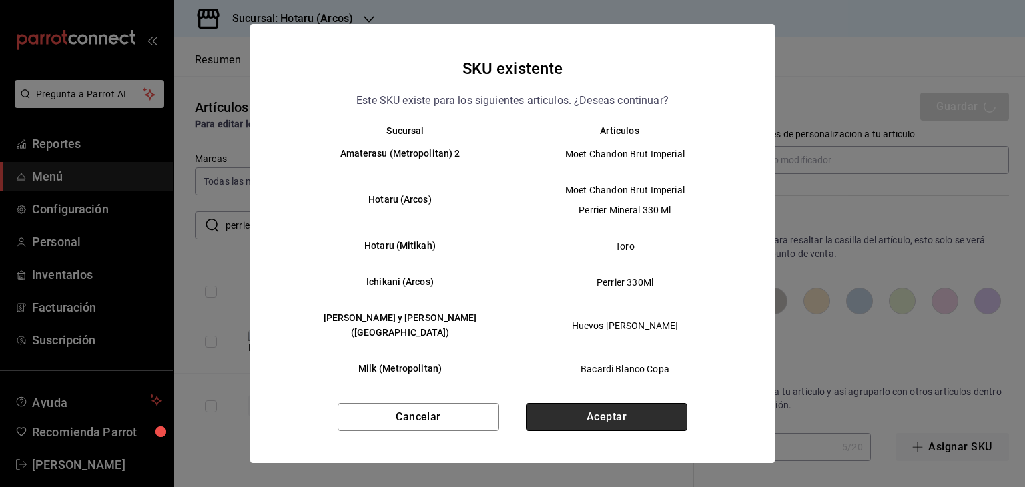
click at [640, 414] on button "Aceptar" at bounding box center [607, 417] width 162 height 28
type textarea "x"
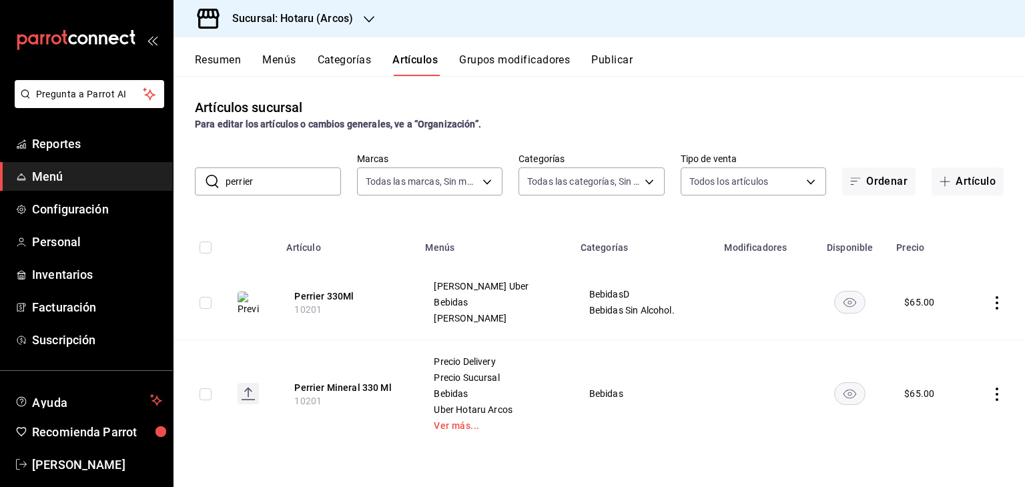
drag, startPoint x: 278, startPoint y: 182, endPoint x: 69, endPoint y: 173, distance: 208.4
click at [69, 173] on div "Pregunta a Parrot AI Reportes Menú Configuración Personal Inventarios Facturaci…" at bounding box center [512, 243] width 1025 height 487
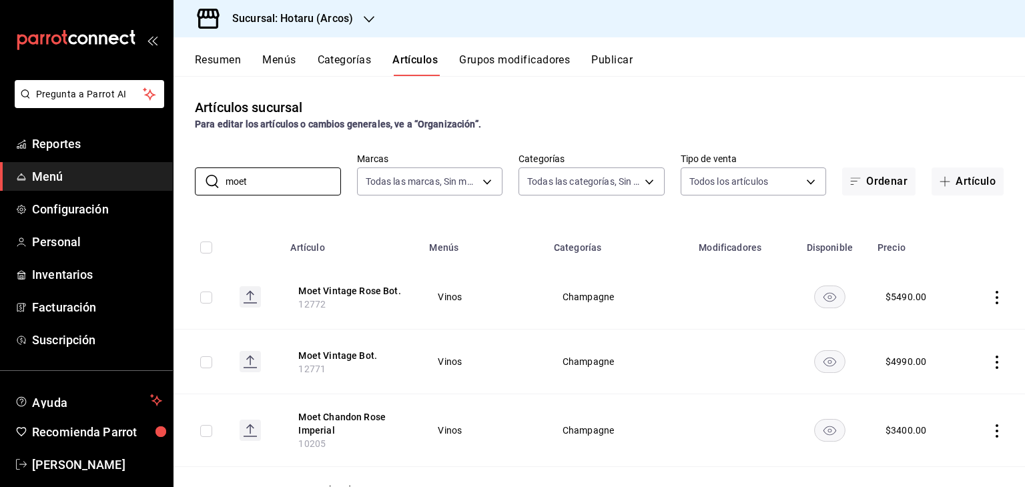
type input "moet"
click at [594, 232] on th "Categorías" at bounding box center [618, 243] width 145 height 43
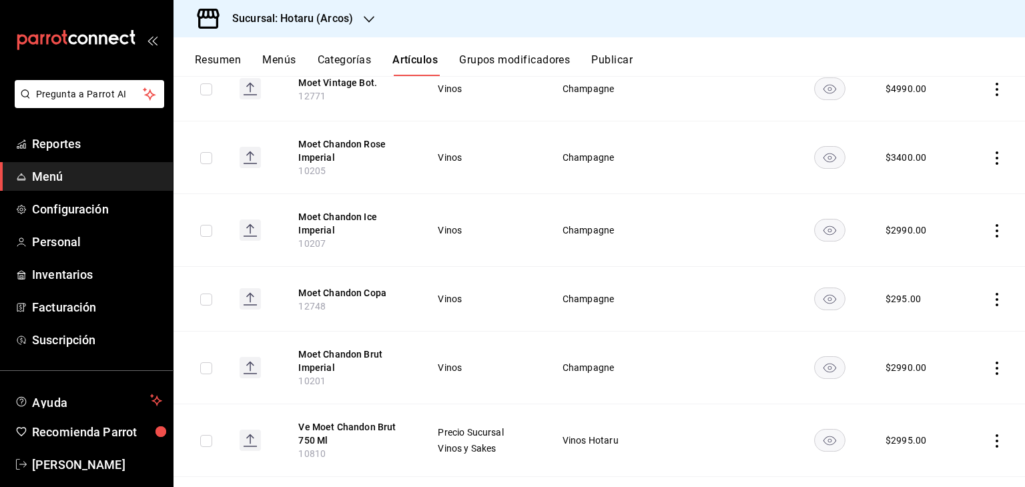
scroll to position [334, 0]
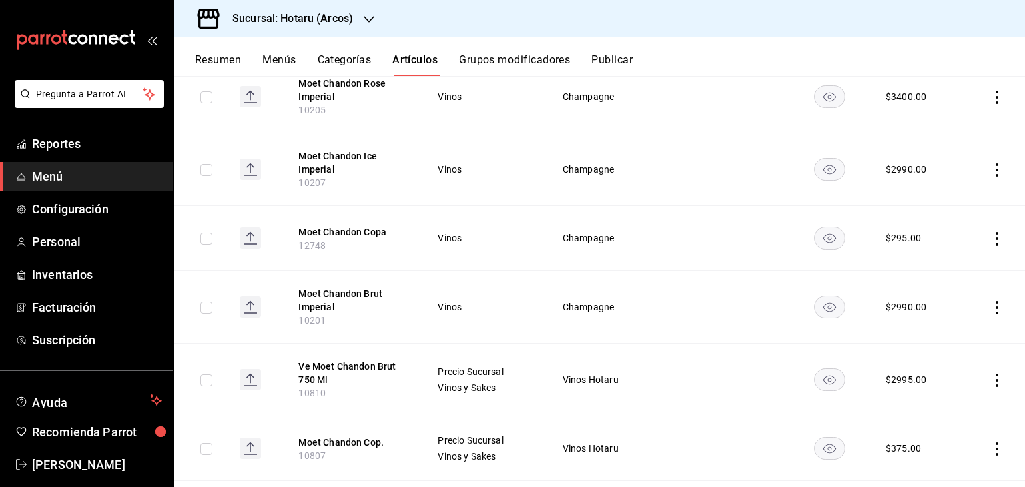
click at [990, 308] on icon "actions" at bounding box center [996, 307] width 13 height 13
click at [912, 334] on icon at bounding box center [914, 338] width 16 height 16
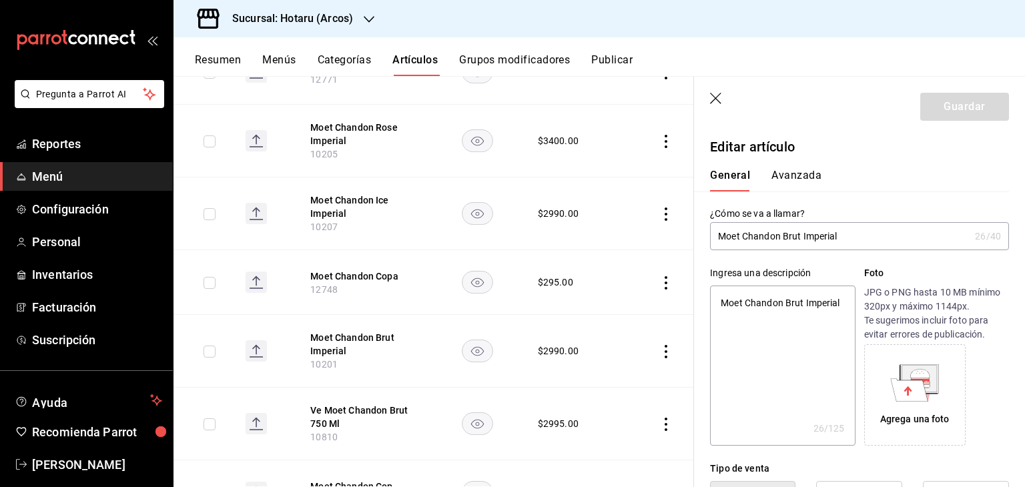
drag, startPoint x: 863, startPoint y: 238, endPoint x: 842, endPoint y: 238, distance: 21.4
click at [833, 236] on input "Moet Chandon Brut Imperial" at bounding box center [840, 236] width 260 height 27
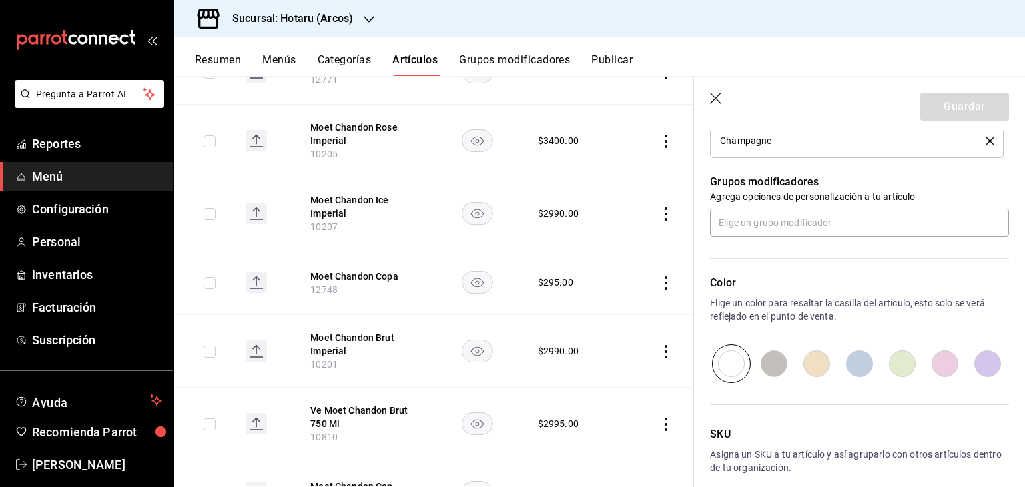
scroll to position [623, 0]
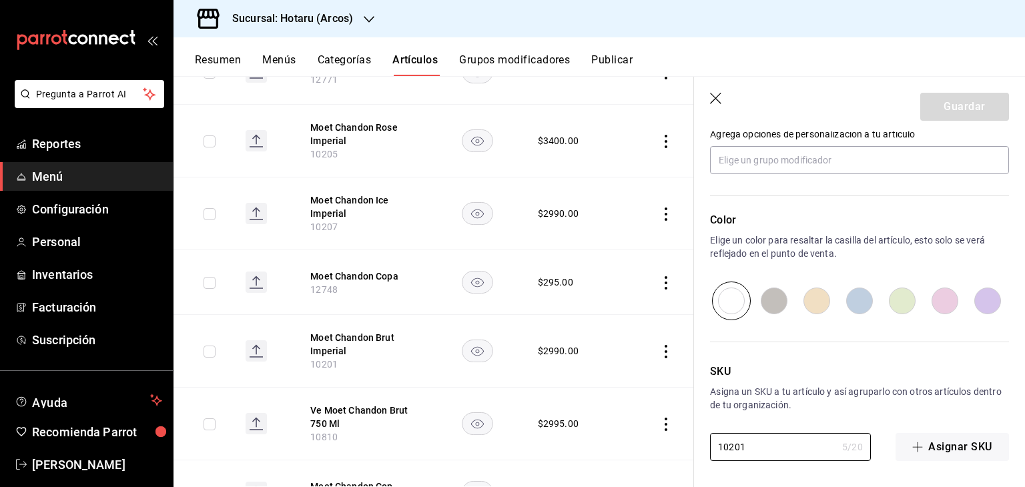
drag, startPoint x: 786, startPoint y: 442, endPoint x: 664, endPoint y: 434, distance: 122.4
click at [662, 439] on main "Artículos sucursal Para editar los artículos o cambios generales, ve a “Organiz…" at bounding box center [600, 281] width 852 height 411
paste input "810"
type textarea "x"
type input "10810"
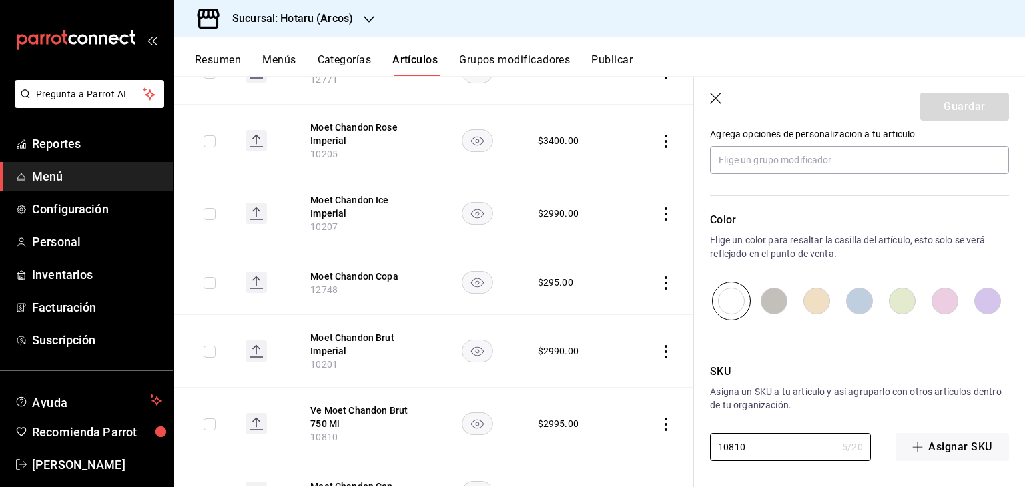
type textarea "x"
type input "10810"
click at [953, 105] on button "Guardar" at bounding box center [964, 107] width 89 height 28
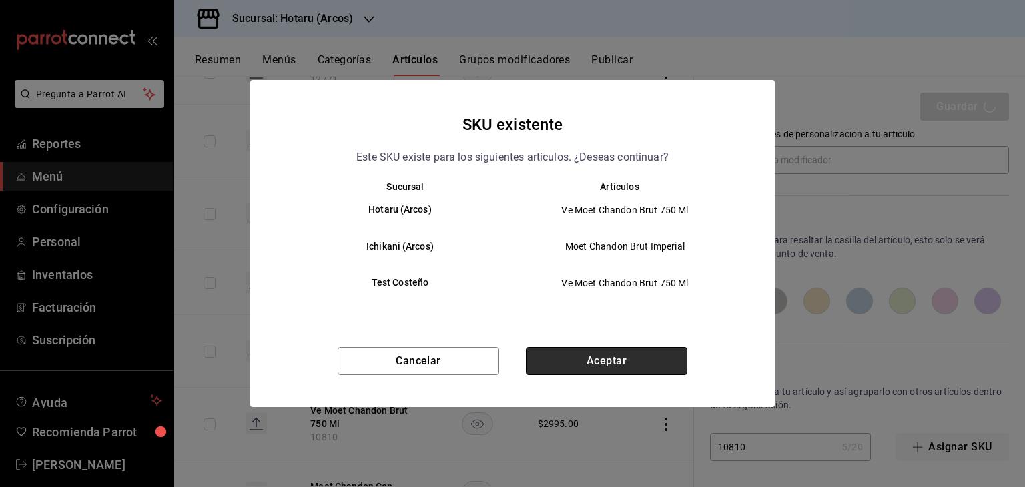
click at [651, 356] on button "Aceptar" at bounding box center [607, 361] width 162 height 28
type textarea "x"
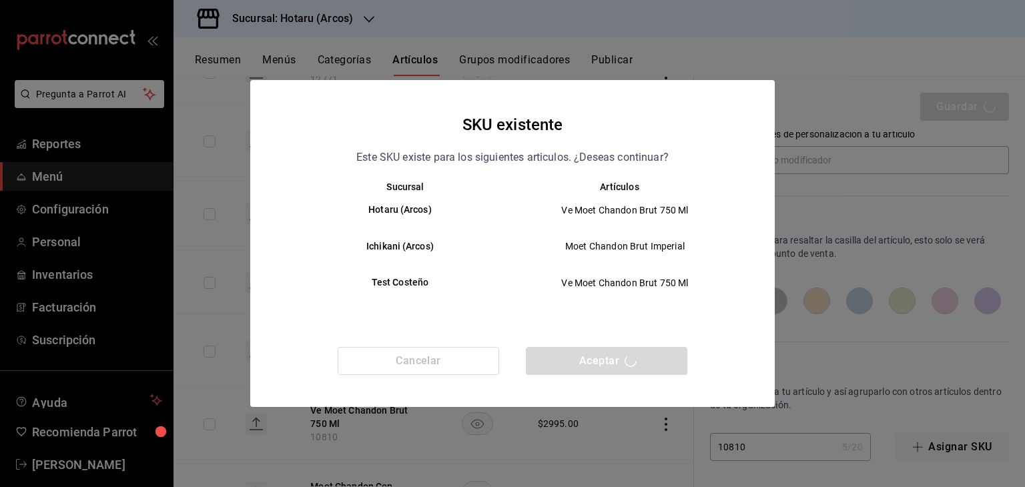
type textarea "x"
type input "AR-1758732128627"
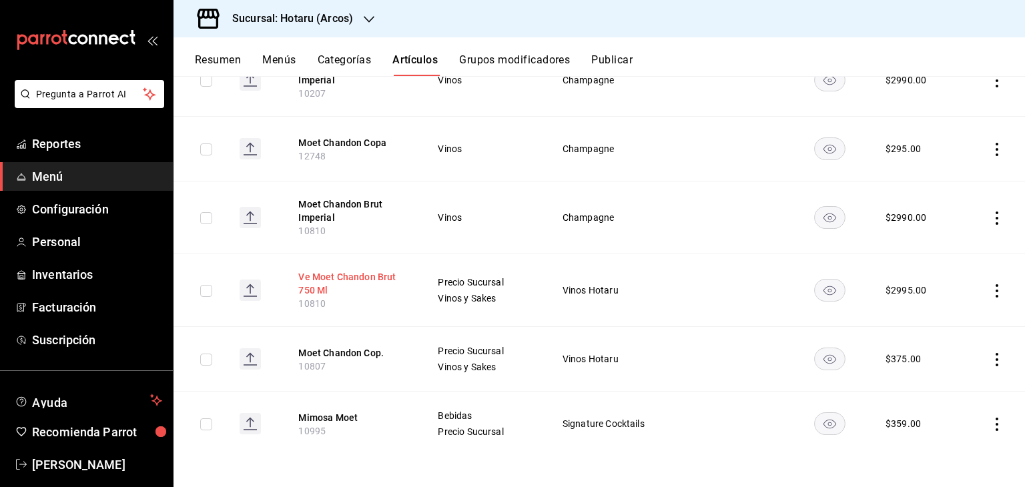
scroll to position [356, 0]
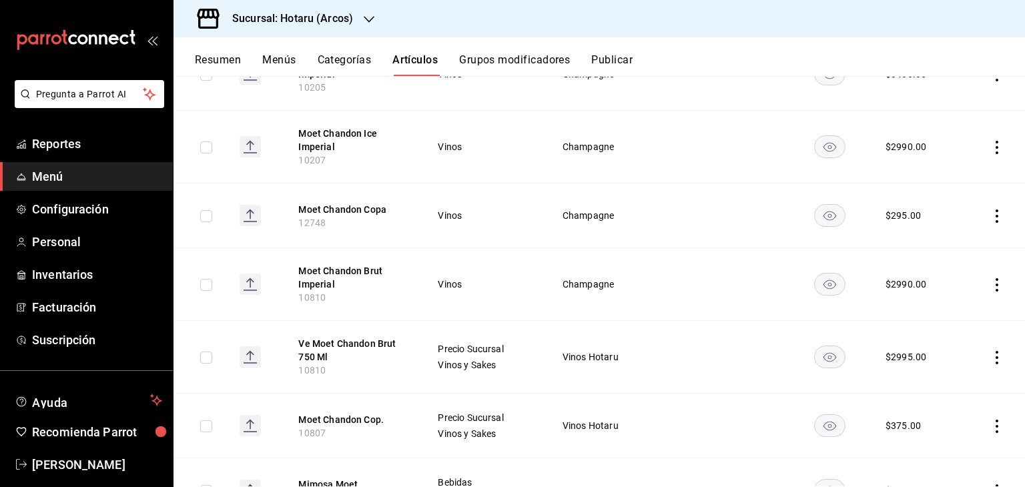
click at [318, 430] on span "10807" at bounding box center [311, 433] width 27 height 11
copy span "10807"
click at [993, 215] on icon "actions" at bounding box center [996, 216] width 13 height 13
click at [958, 247] on span "Editar" at bounding box center [947, 247] width 35 height 14
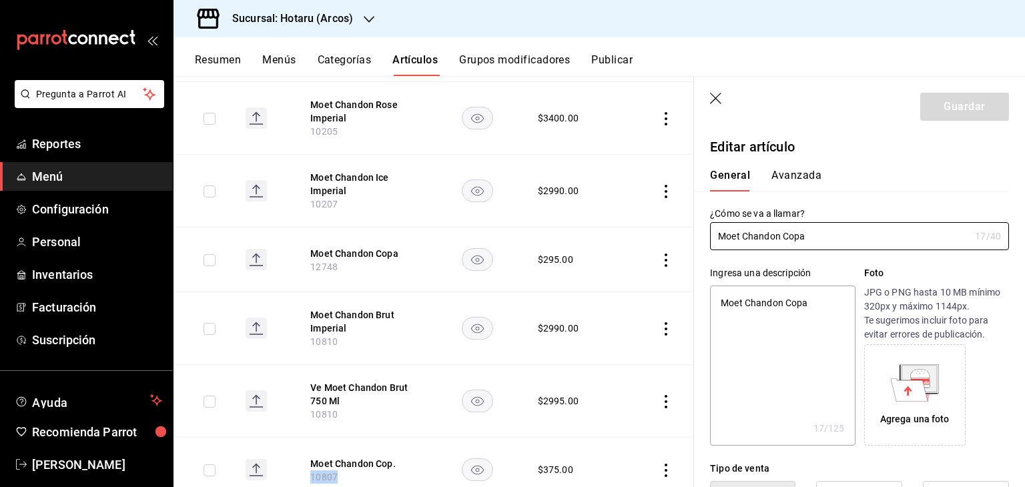
type textarea "x"
type input "$295.00"
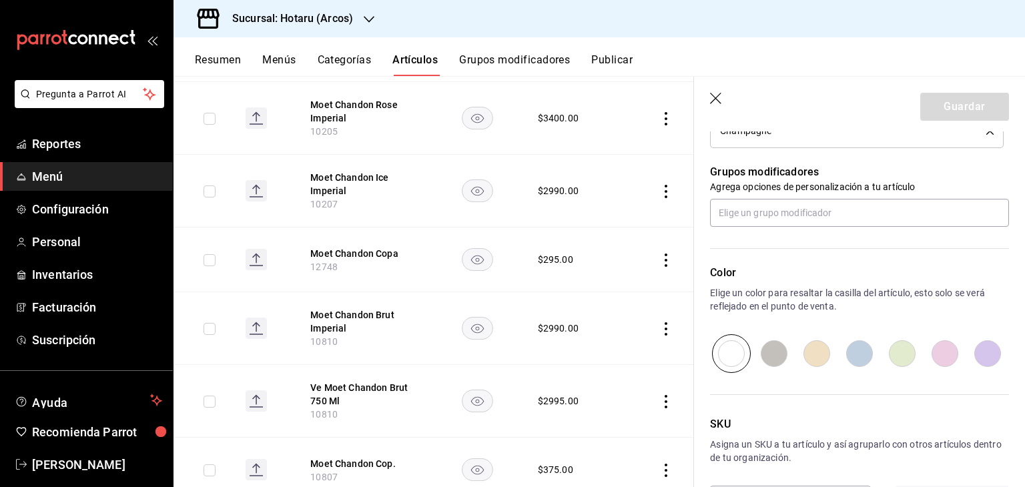
scroll to position [623, 0]
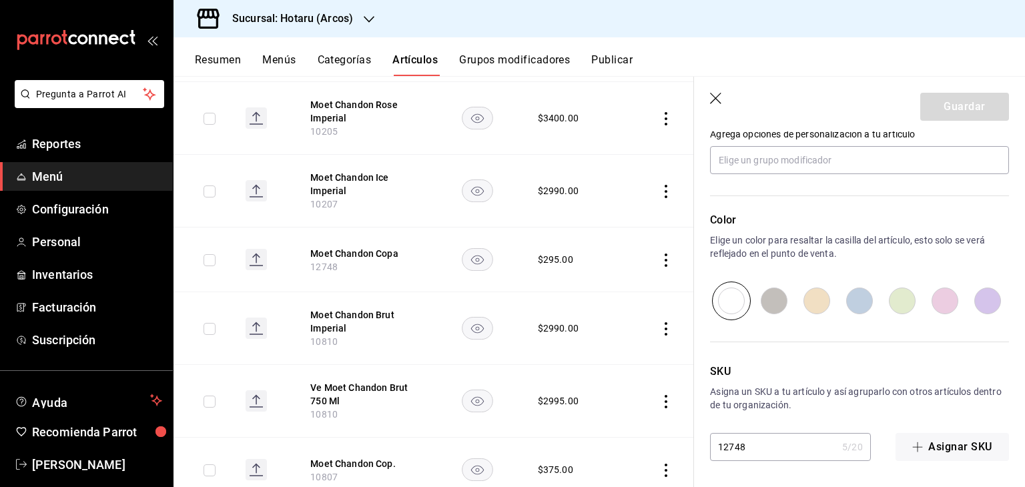
drag, startPoint x: 785, startPoint y: 448, endPoint x: 619, endPoint y: 438, distance: 165.8
click at [619, 438] on main "Artículos sucursal Para editar los artículos o cambios generales, ve a “Organiz…" at bounding box center [600, 281] width 852 height 411
paste input "0807"
type textarea "x"
type input "10807"
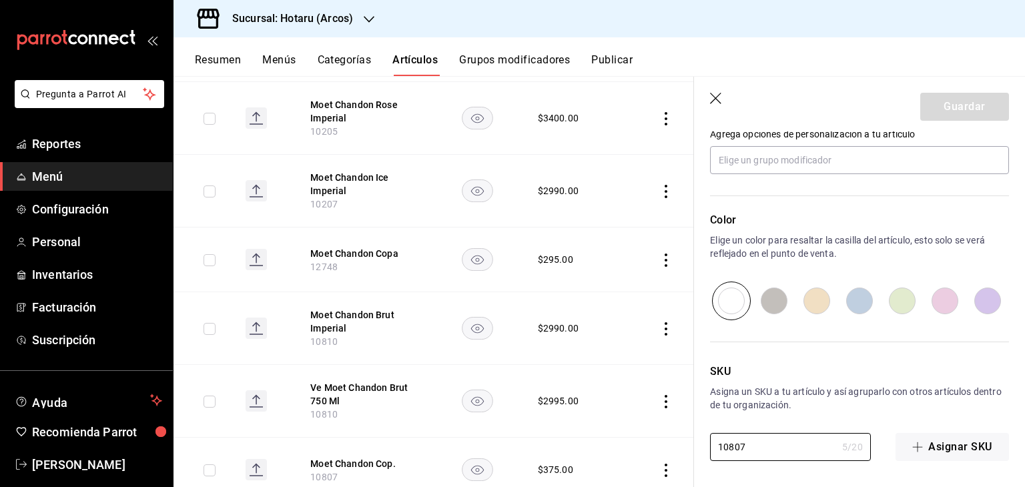
type textarea "x"
type input "10807"
click at [953, 106] on button "Guardar" at bounding box center [964, 107] width 89 height 28
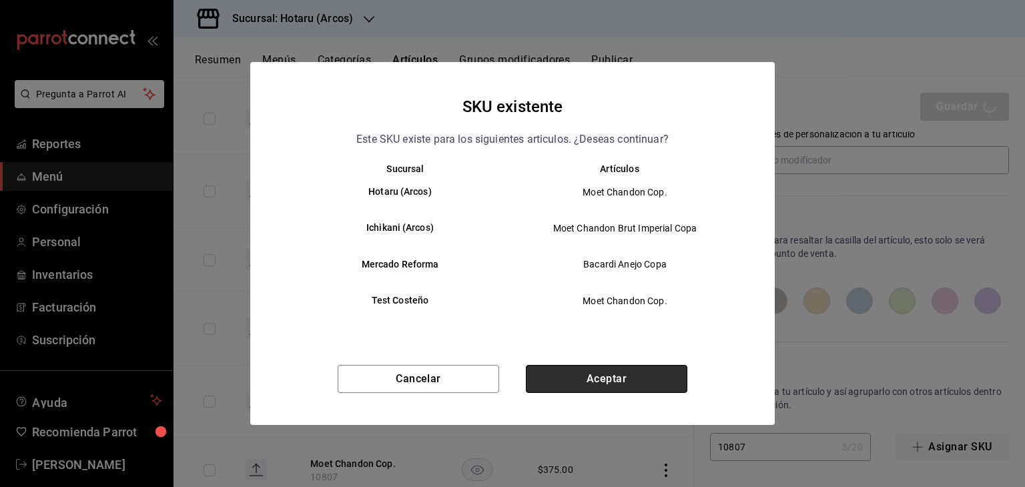
click at [625, 378] on button "Aceptar" at bounding box center [607, 379] width 162 height 28
type textarea "x"
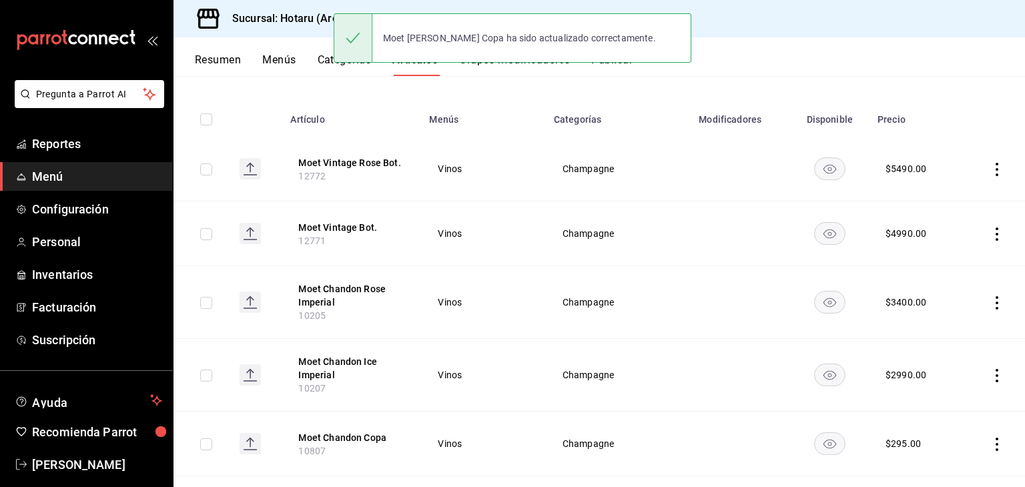
scroll to position [133, 0]
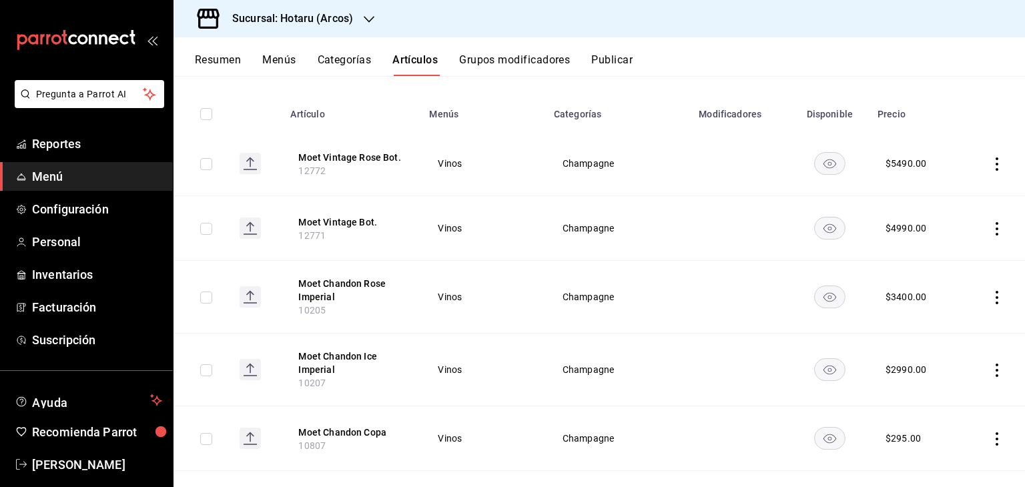
click at [826, 161] on rect "availability-product" at bounding box center [829, 163] width 31 height 22
click at [826, 225] on icon "availability-product" at bounding box center [830, 228] width 13 height 9
click at [826, 294] on rect "availability-product" at bounding box center [829, 297] width 31 height 22
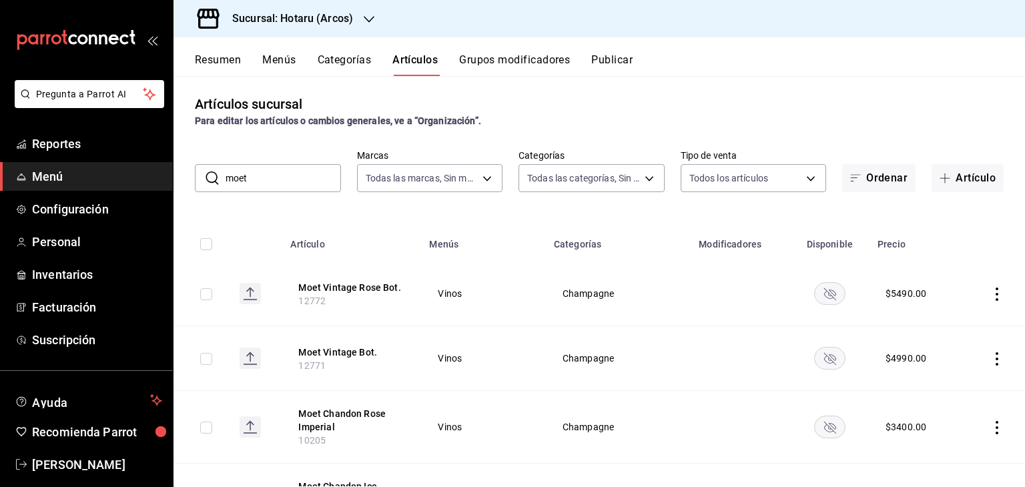
scroll to position [0, 0]
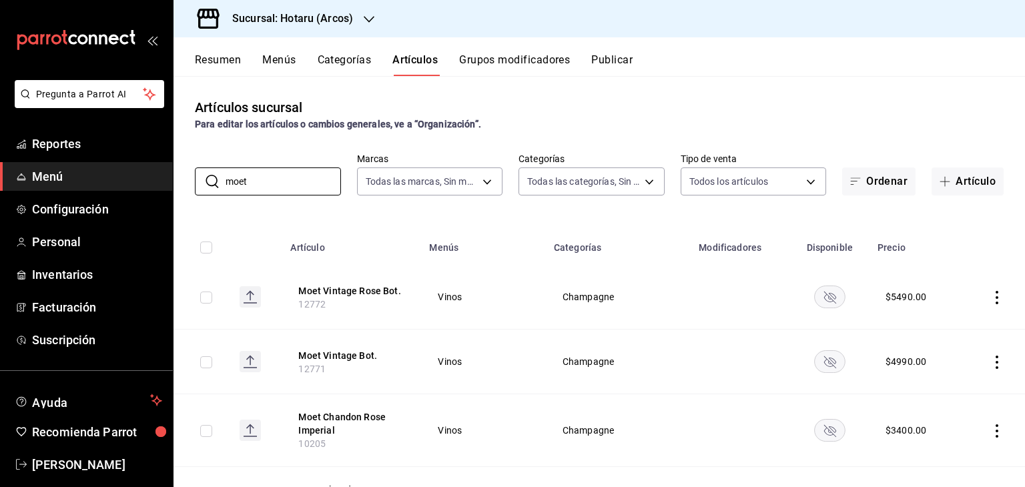
drag, startPoint x: 282, startPoint y: 176, endPoint x: 156, endPoint y: 175, distance: 126.1
click at [156, 175] on div "Pregunta a Parrot AI Reportes Menú Configuración Personal Inventarios Facturaci…" at bounding box center [512, 243] width 1025 height 487
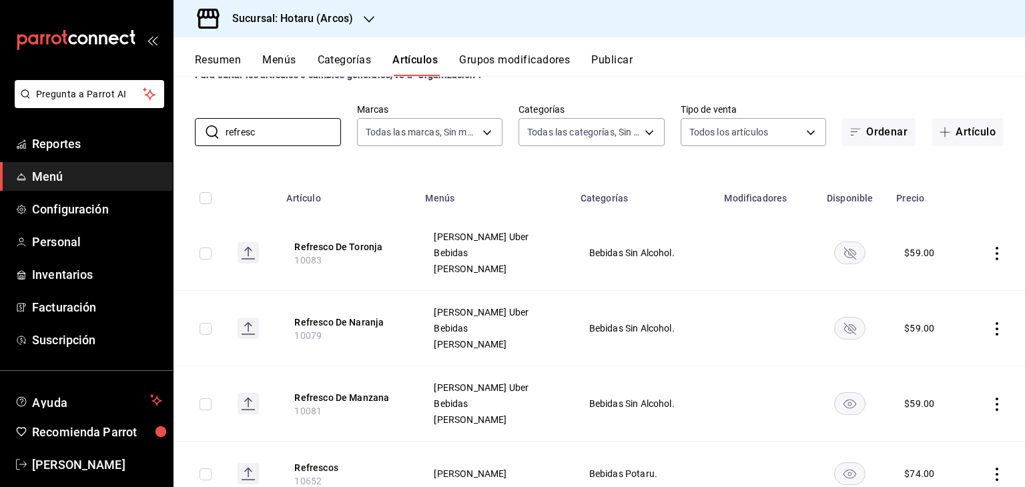
scroll to position [100, 0]
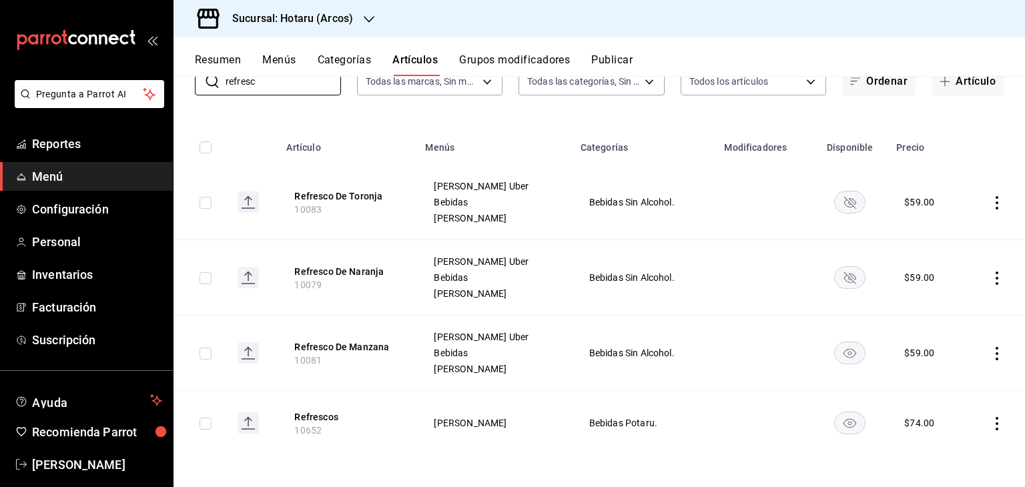
type input "refresc"
click at [420, 422] on td "[PERSON_NAME]" at bounding box center [494, 423] width 155 height 65
click at [422, 398] on td "[PERSON_NAME]" at bounding box center [494, 423] width 155 height 65
click at [990, 353] on icon "actions" at bounding box center [996, 353] width 13 height 13
click at [940, 381] on span "Editar" at bounding box center [947, 384] width 35 height 14
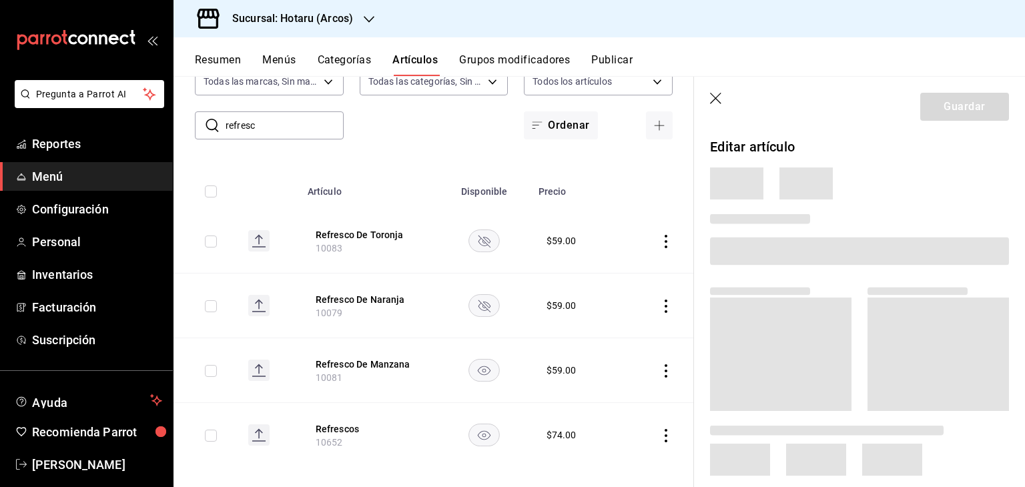
scroll to position [69, 0]
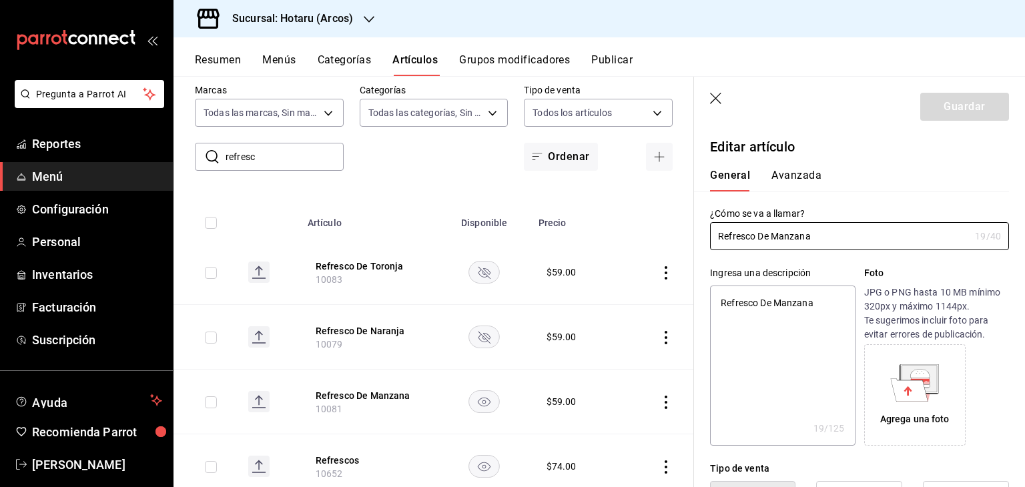
type textarea "x"
type input "$59.00"
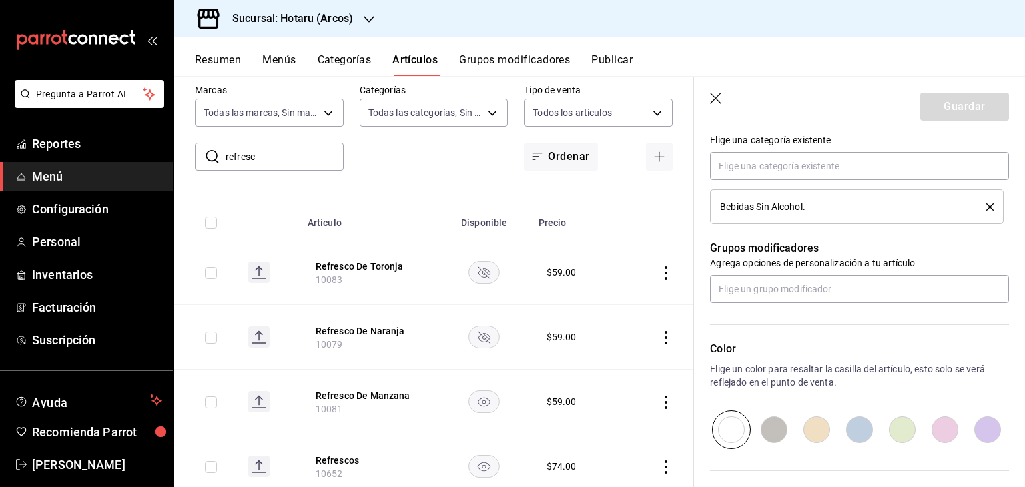
scroll to position [715, 0]
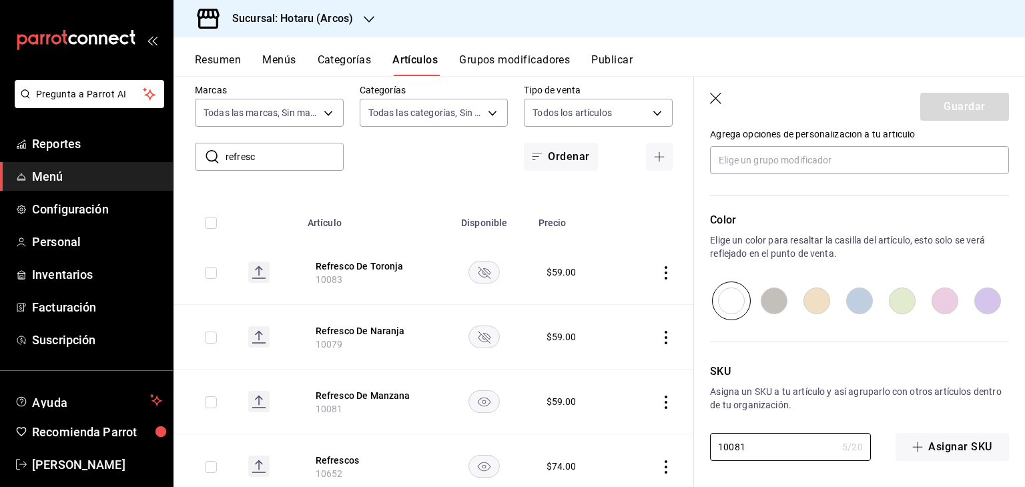
drag, startPoint x: 800, startPoint y: 444, endPoint x: 705, endPoint y: 439, distance: 94.3
click at [705, 440] on div "SKU Asigna un SKU a tu artículo y así agruparlo con otros artículos dentro de t…" at bounding box center [851, 390] width 315 height 141
paste input "185"
type textarea "x"
type input "10185"
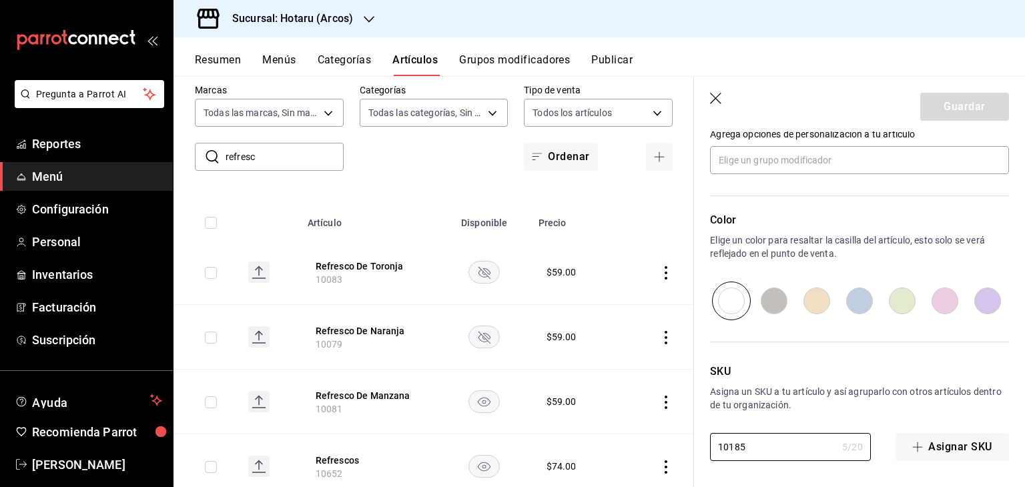
type textarea "x"
type input "10185"
click at [946, 107] on button "Guardar" at bounding box center [964, 107] width 89 height 28
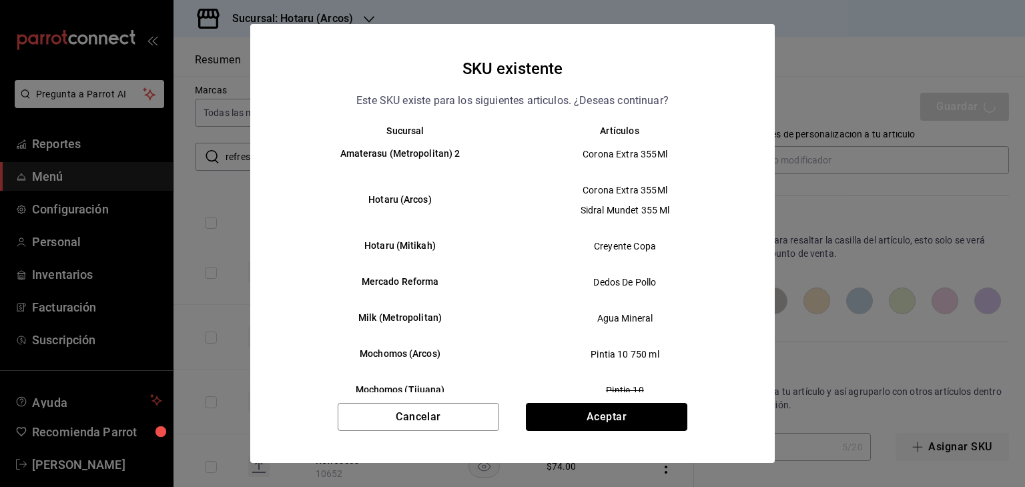
click at [649, 414] on button "Aceptar" at bounding box center [607, 417] width 162 height 28
type textarea "x"
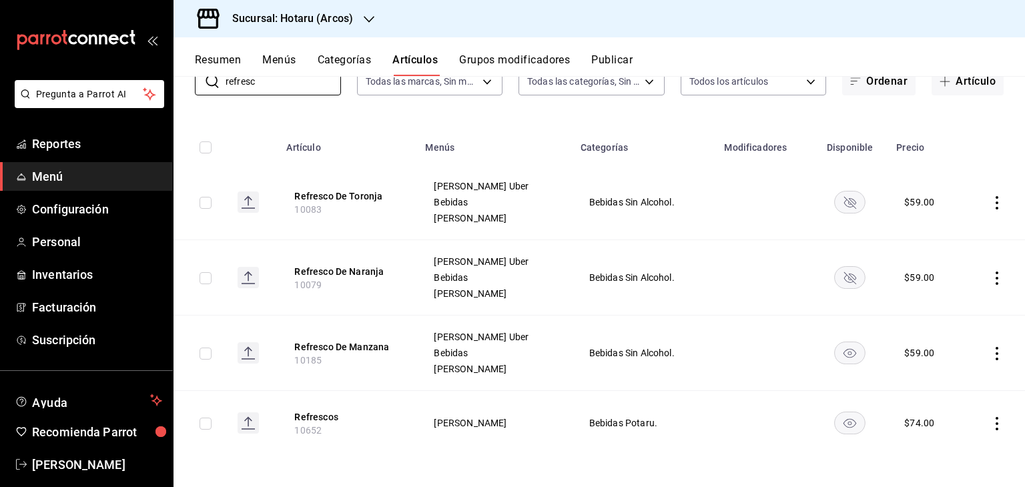
scroll to position [45, 0]
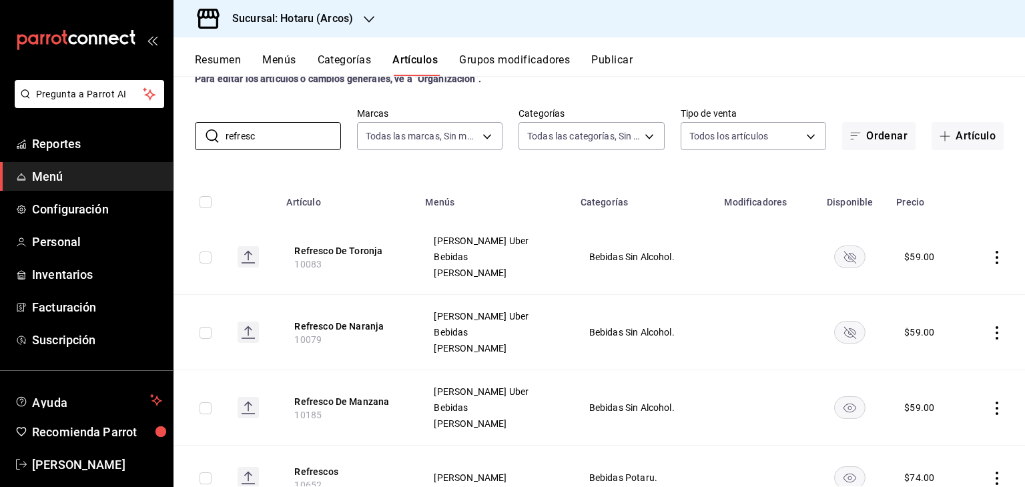
drag, startPoint x: 294, startPoint y: 84, endPoint x: 141, endPoint y: 75, distance: 153.1
click at [141, 75] on div "Pregunta a Parrot AI Reportes Menú Configuración Personal Inventarios Facturaci…" at bounding box center [512, 243] width 1025 height 487
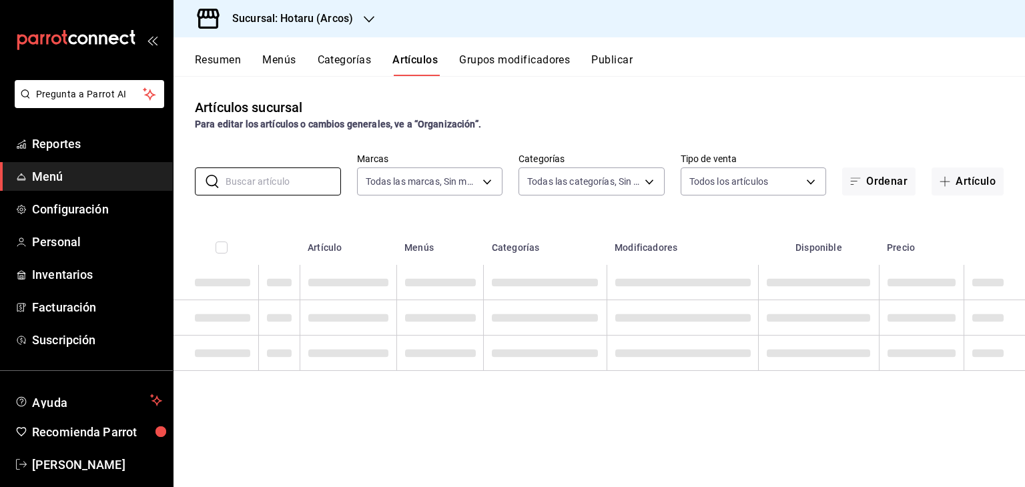
scroll to position [0, 0]
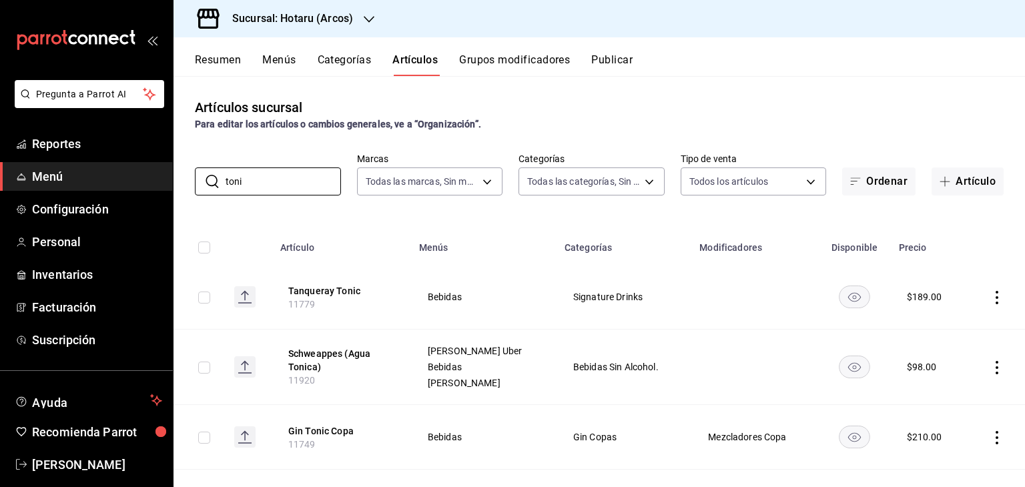
type input "toni"
click at [448, 398] on td "[PERSON_NAME] Uber Bebidas [PERSON_NAME]" at bounding box center [483, 367] width 145 height 75
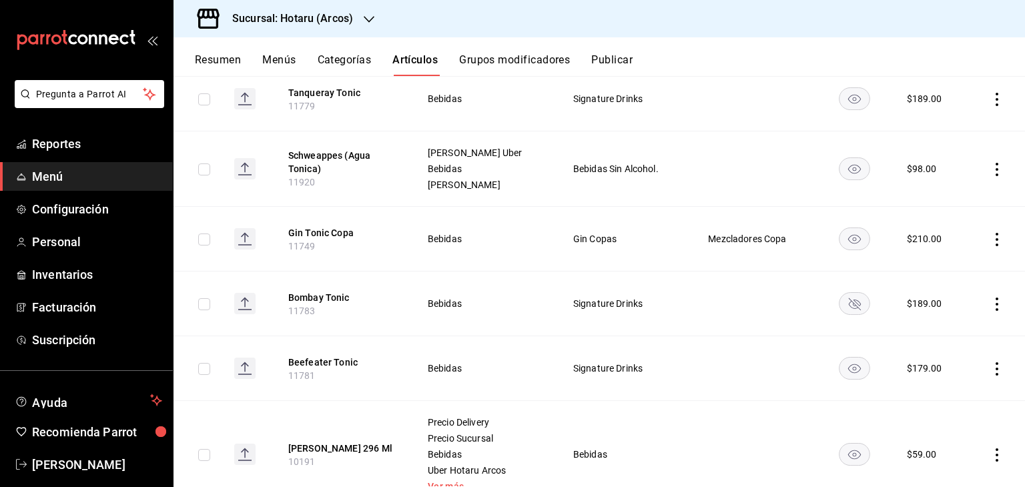
scroll to position [117, 0]
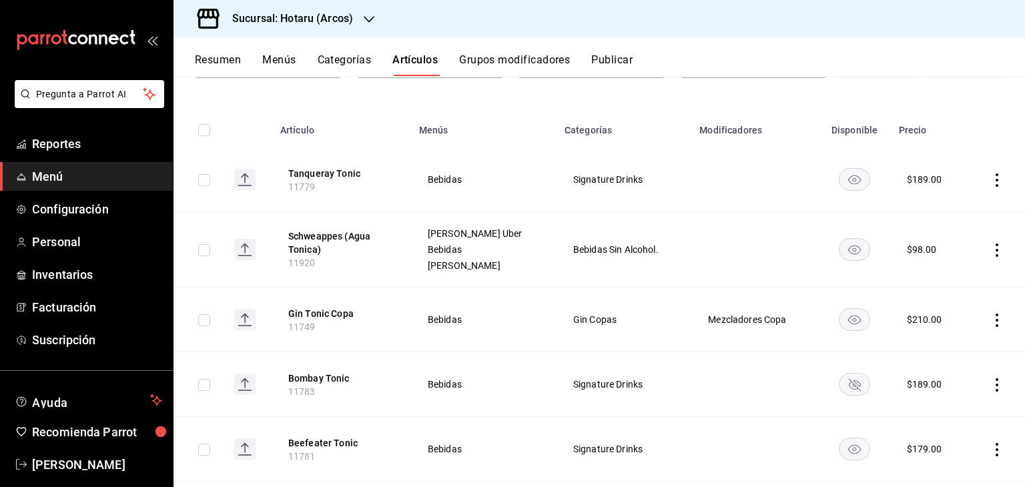
click at [990, 246] on icon "actions" at bounding box center [996, 250] width 13 height 13
click at [928, 276] on div at bounding box center [918, 282] width 24 height 16
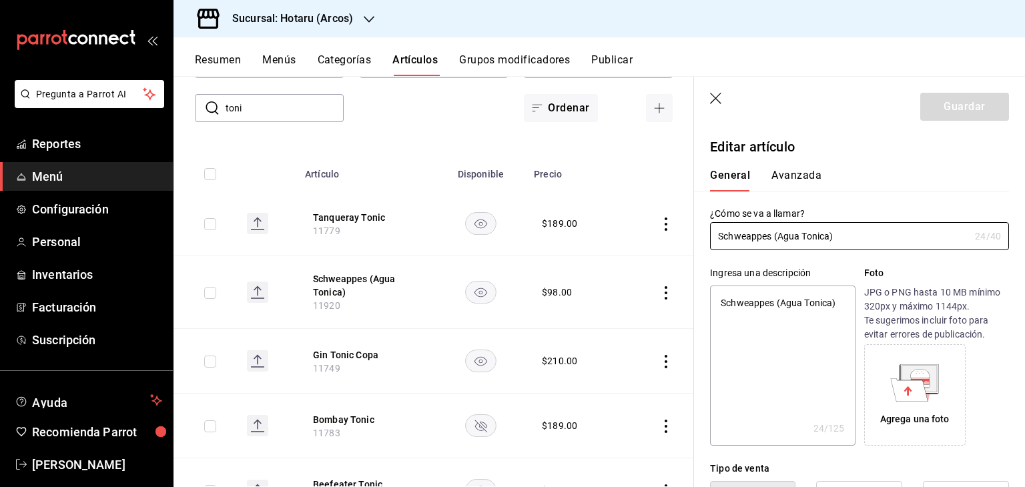
type textarea "x"
type input "$98.00"
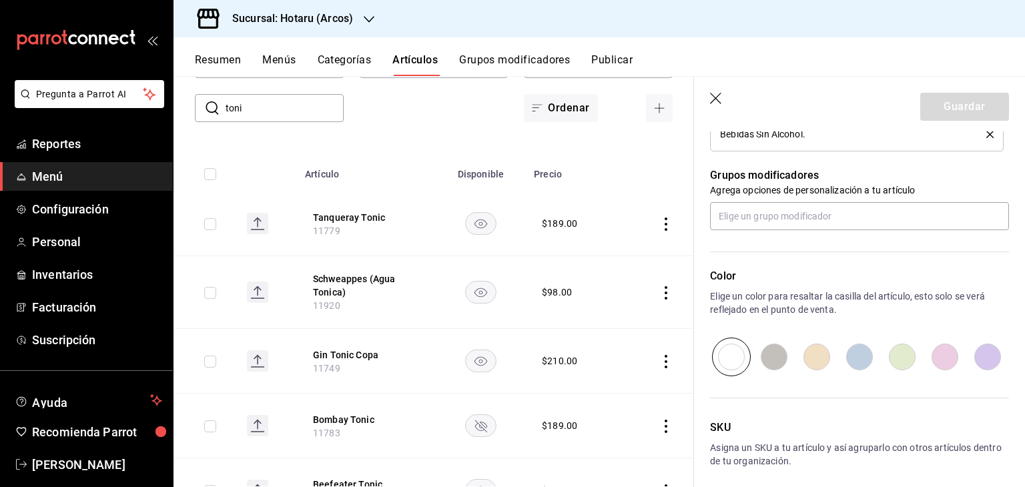
scroll to position [715, 0]
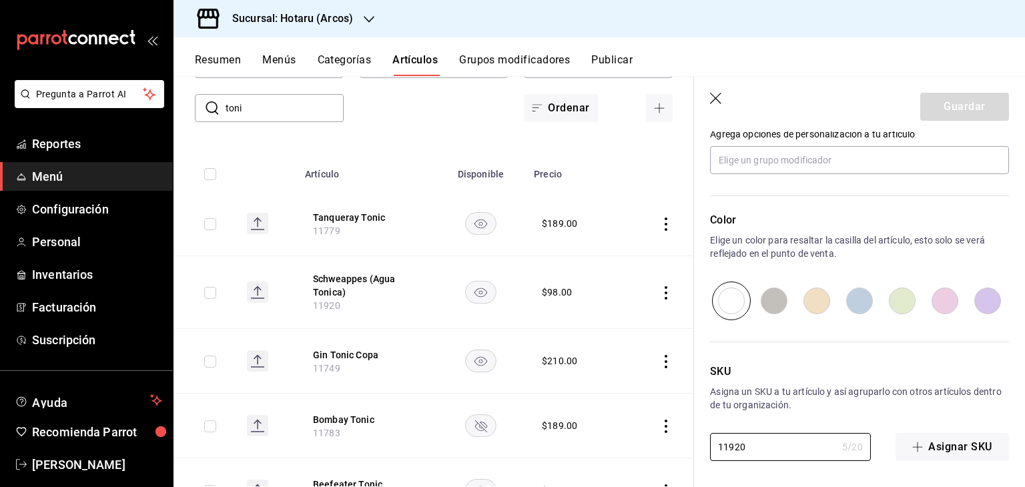
drag, startPoint x: 760, startPoint y: 442, endPoint x: 864, endPoint y: 268, distance: 202.0
click at [699, 432] on div "SKU Asigna un SKU a tu artículo y así agruparlo con otros artículos dentro de t…" at bounding box center [851, 390] width 315 height 141
paste input "0191"
type textarea "x"
type input "10191"
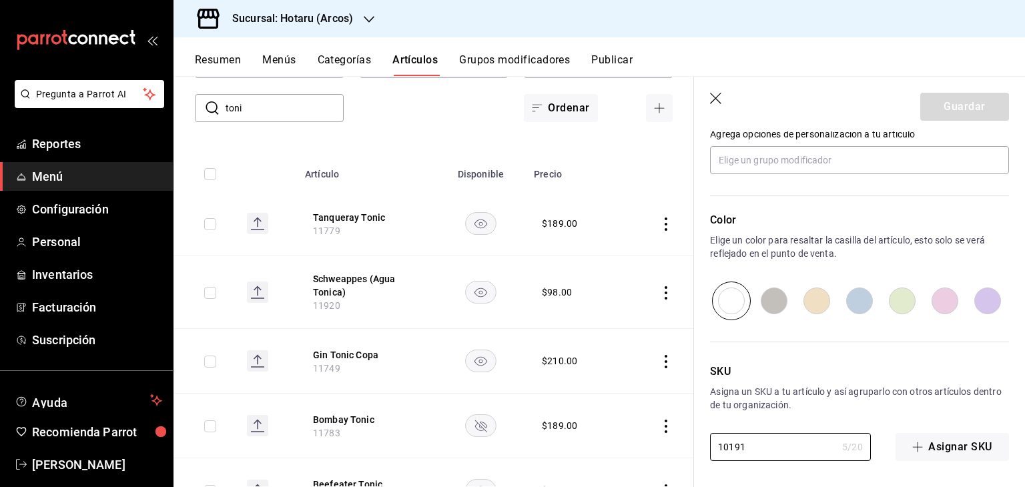
type textarea "x"
type input "10191"
click at [944, 118] on button "Guardar" at bounding box center [964, 107] width 89 height 28
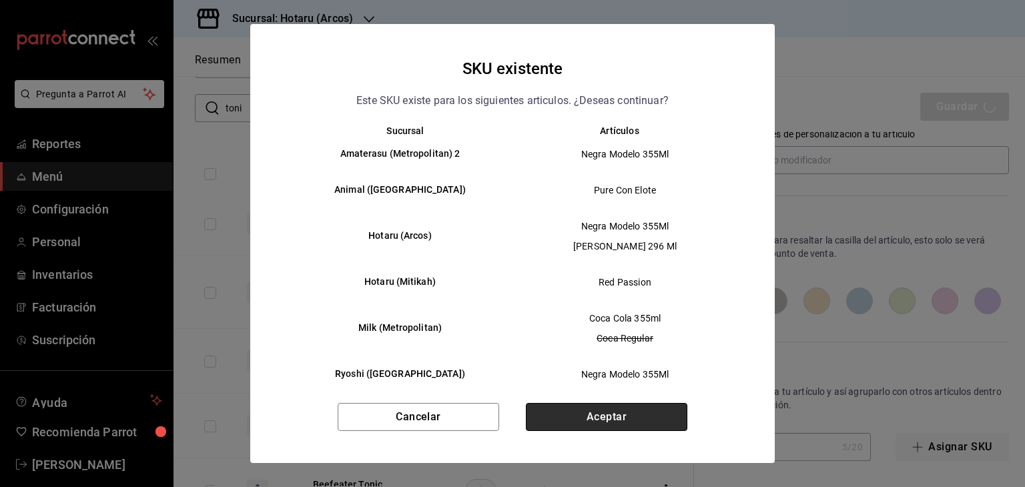
click at [651, 414] on button "Aceptar" at bounding box center [607, 417] width 162 height 28
type textarea "x"
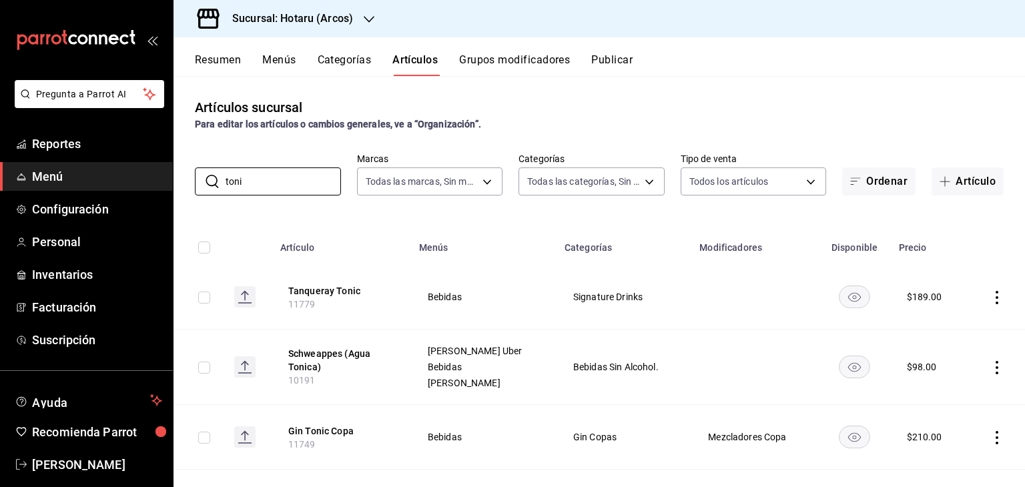
drag, startPoint x: 264, startPoint y: 176, endPoint x: 122, endPoint y: 169, distance: 141.6
click at [122, 169] on div "Pregunta a Parrot AI Reportes Menú Configuración Personal Inventarios Facturaci…" at bounding box center [512, 243] width 1025 height 487
type input "sprite"
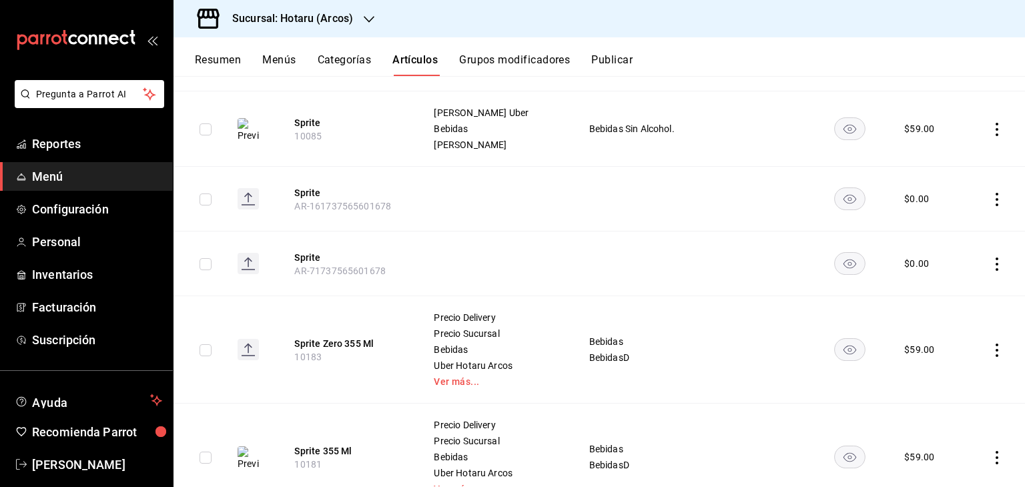
scroll to position [224, 0]
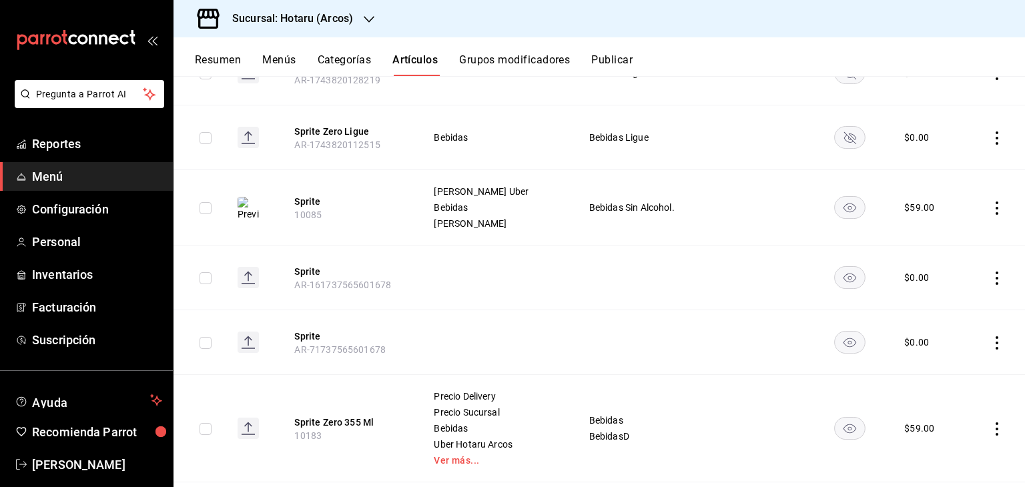
click at [990, 212] on icon "actions" at bounding box center [996, 208] width 13 height 13
click at [942, 244] on span "Editar" at bounding box center [947, 239] width 35 height 14
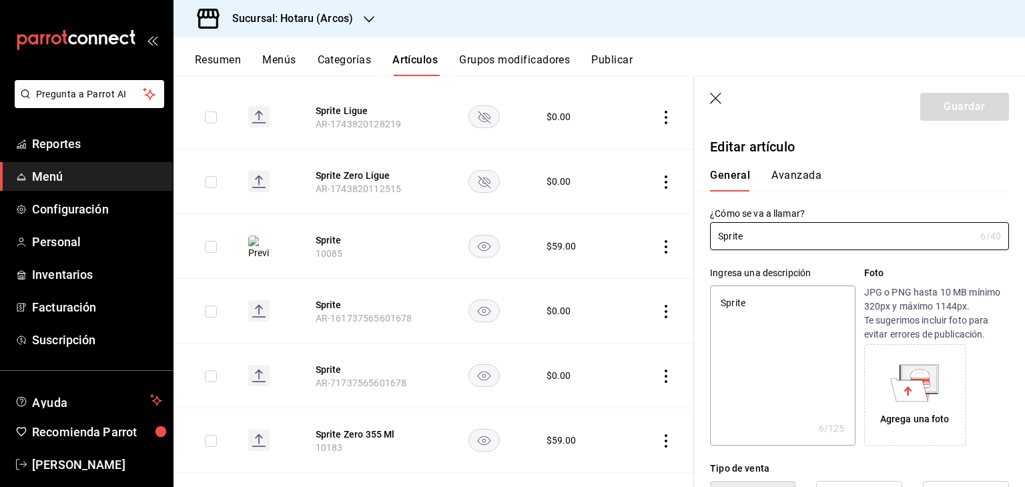
type textarea "x"
type input "$59.00"
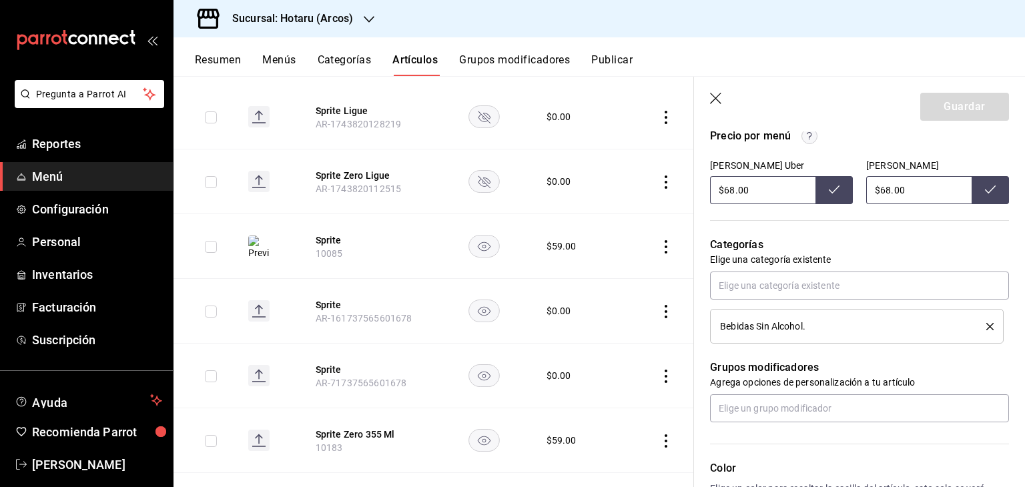
scroll to position [715, 0]
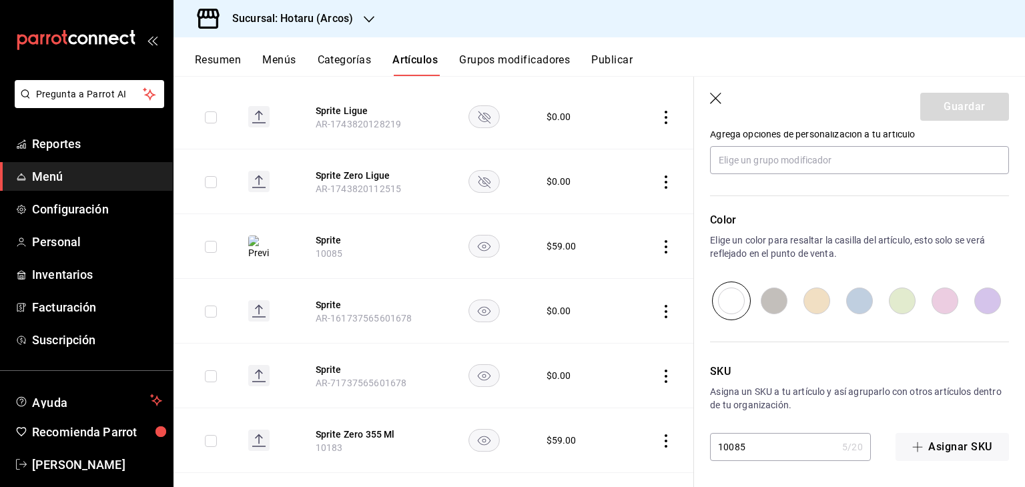
drag, startPoint x: 762, startPoint y: 442, endPoint x: 654, endPoint y: 430, distance: 108.9
click at [652, 431] on main "Artículos sucursal Para editar los artículos o cambios generales, ve a “Organiz…" at bounding box center [600, 281] width 852 height 411
paste input "181"
type textarea "x"
type input "10181"
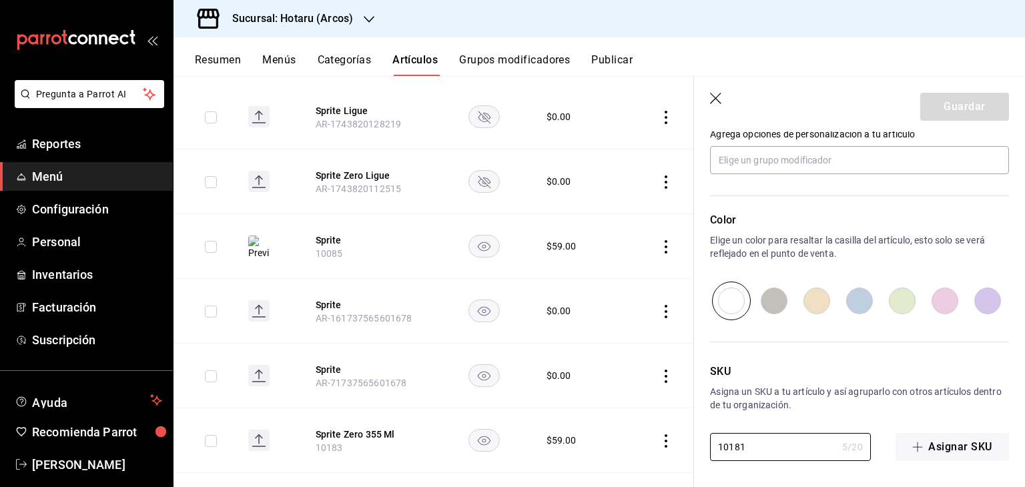
type textarea "x"
type input "10181"
click at [960, 92] on header "Guardar" at bounding box center [859, 104] width 331 height 55
click at [958, 99] on button "Guardar" at bounding box center [964, 107] width 89 height 28
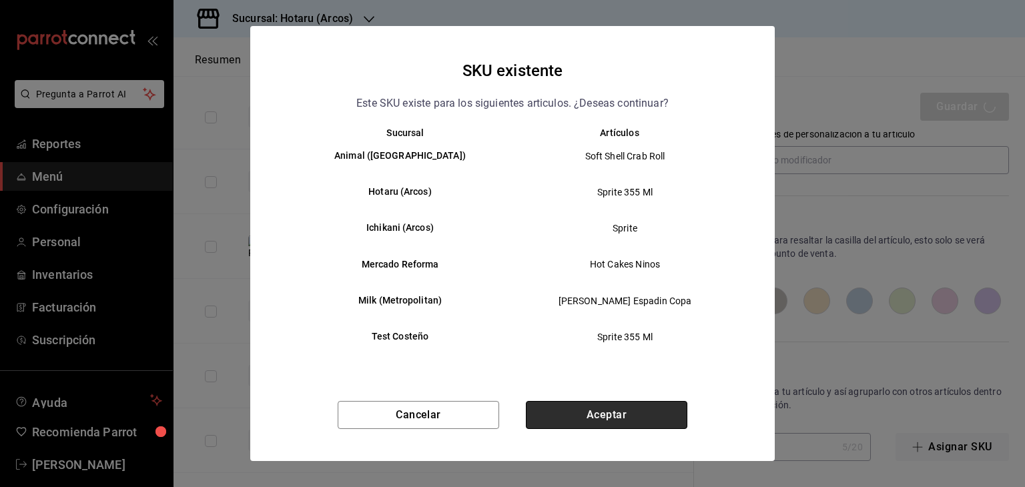
click at [654, 422] on button "Aceptar" at bounding box center [607, 415] width 162 height 28
type textarea "x"
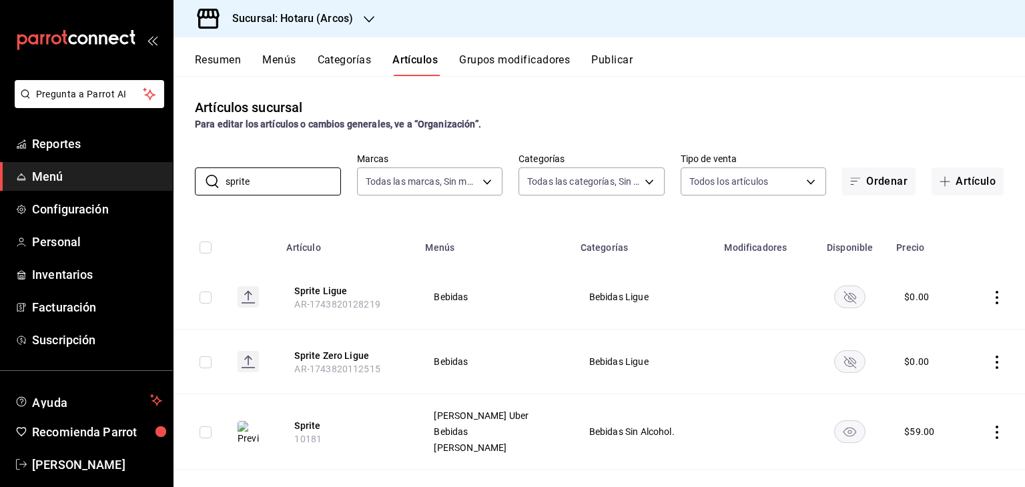
drag, startPoint x: 266, startPoint y: 180, endPoint x: 173, endPoint y: 166, distance: 94.4
click at [174, 166] on div "​ sprite ​ Marcas Todas las marcas, Sin marca 63fd3758-a1b5-4c03-9065-df3279ac1…" at bounding box center [600, 174] width 852 height 43
paste input "[PERSON_NAME] 20Ml"
type input "[PERSON_NAME] 20Ml"
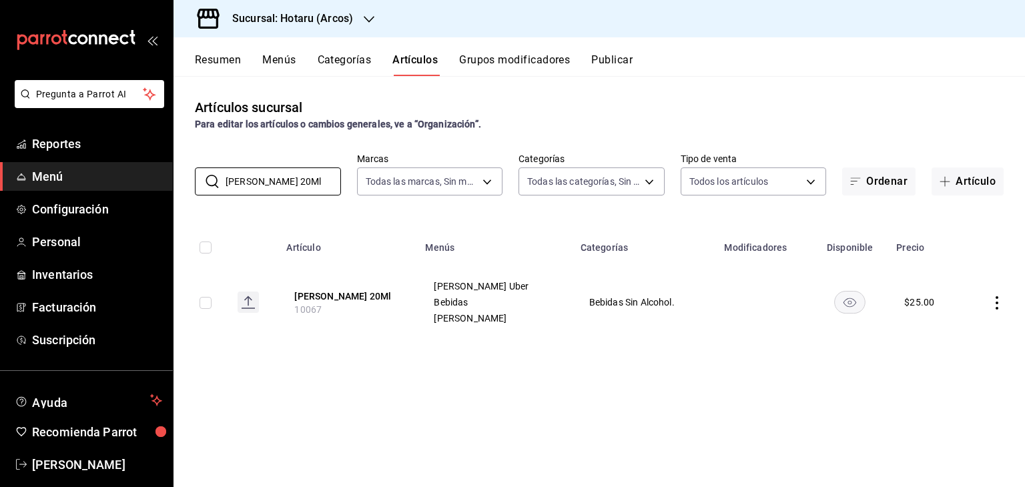
click at [990, 305] on icon "actions" at bounding box center [996, 302] width 13 height 13
click at [958, 334] on span "Editar" at bounding box center [957, 334] width 35 height 14
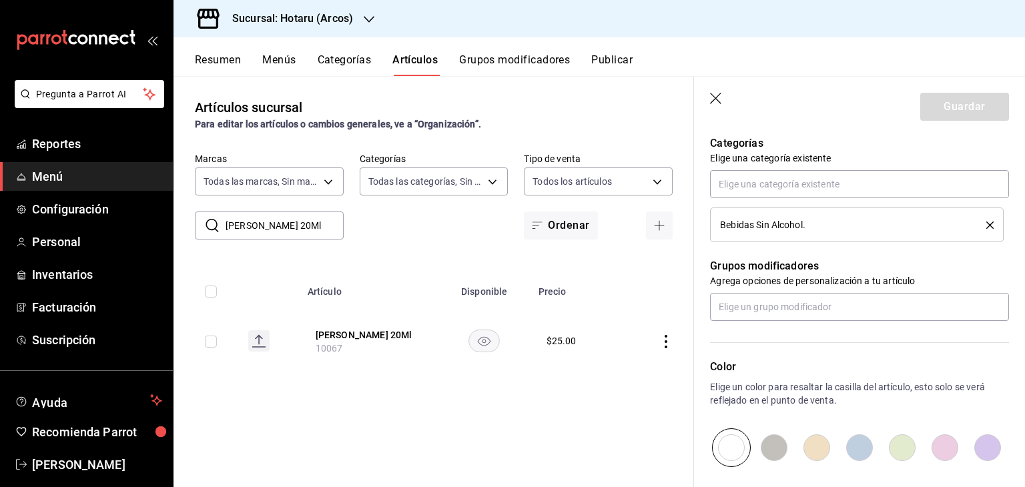
scroll to position [715, 0]
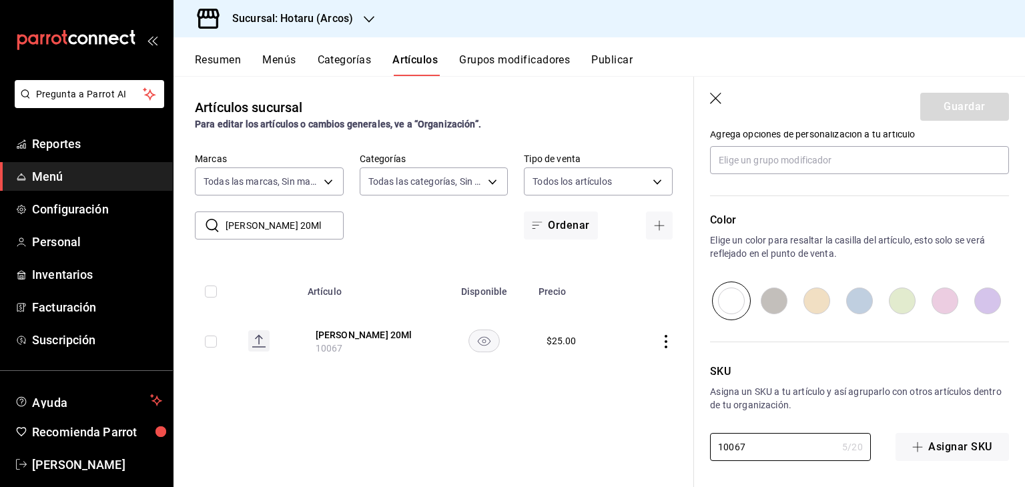
drag, startPoint x: 739, startPoint y: 446, endPoint x: 667, endPoint y: 425, distance: 75.2
click at [654, 442] on main "Artículos sucursal Para editar los artículos o cambios generales, ve a “Organiz…" at bounding box center [600, 281] width 852 height 411
paste input "283"
type textarea "x"
type input "10283"
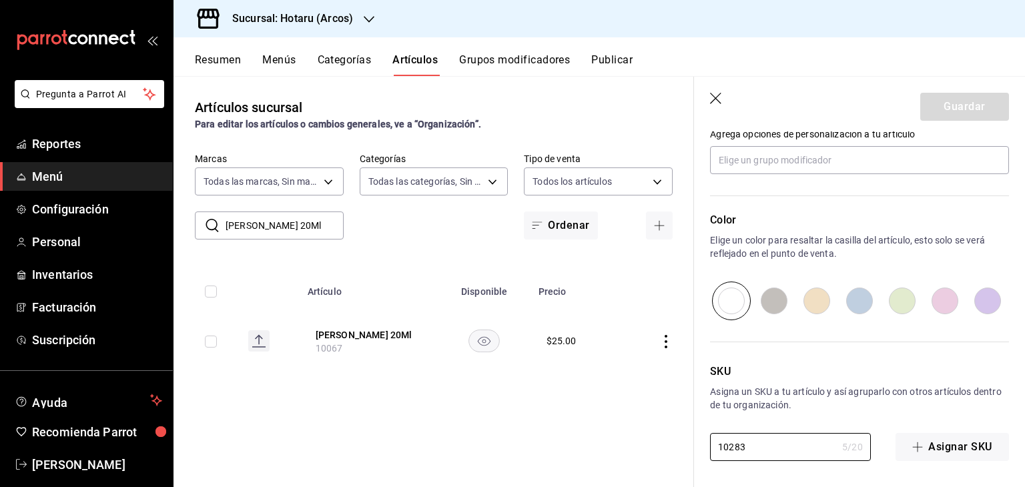
type textarea "x"
type input "10283"
click at [960, 111] on button "Guardar" at bounding box center [964, 107] width 89 height 28
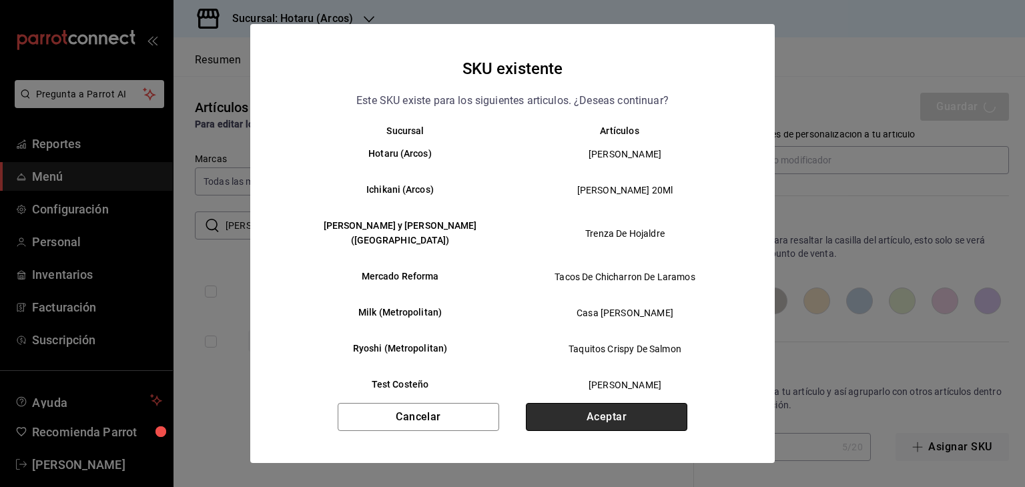
click at [637, 407] on button "Aceptar" at bounding box center [607, 417] width 162 height 28
type textarea "x"
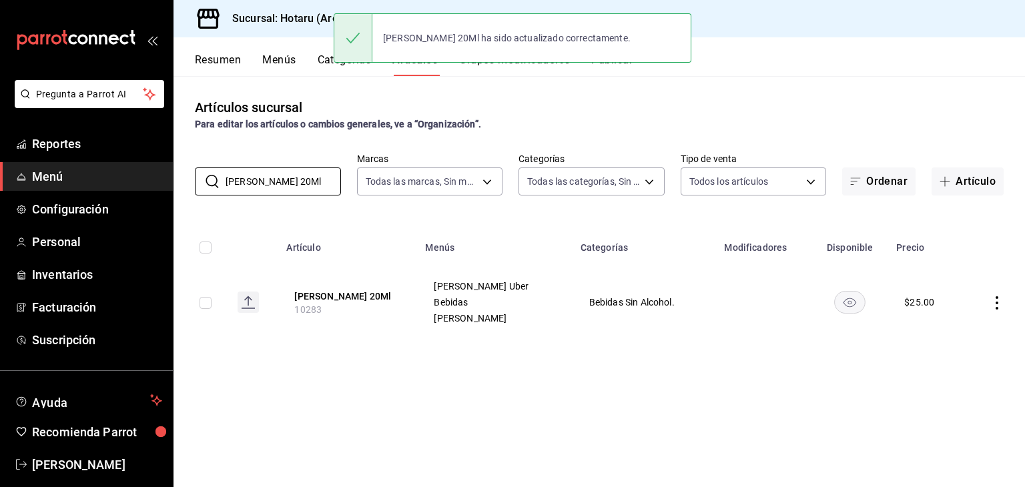
drag, startPoint x: 323, startPoint y: 182, endPoint x: 171, endPoint y: 180, distance: 152.2
click at [171, 180] on div "Pregunta a Parrot AI Reportes Menú Configuración Personal Inventarios Facturaci…" at bounding box center [512, 243] width 1025 height 487
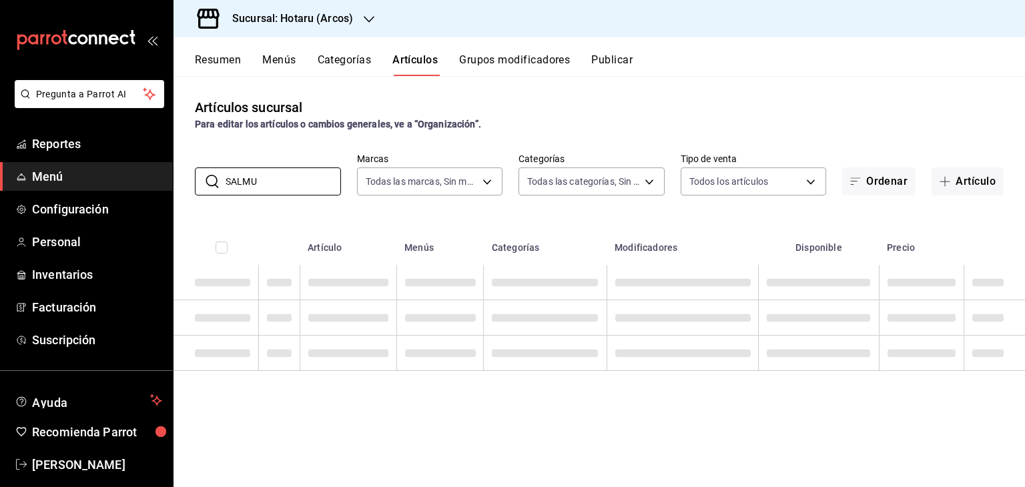
type input "SALMU"
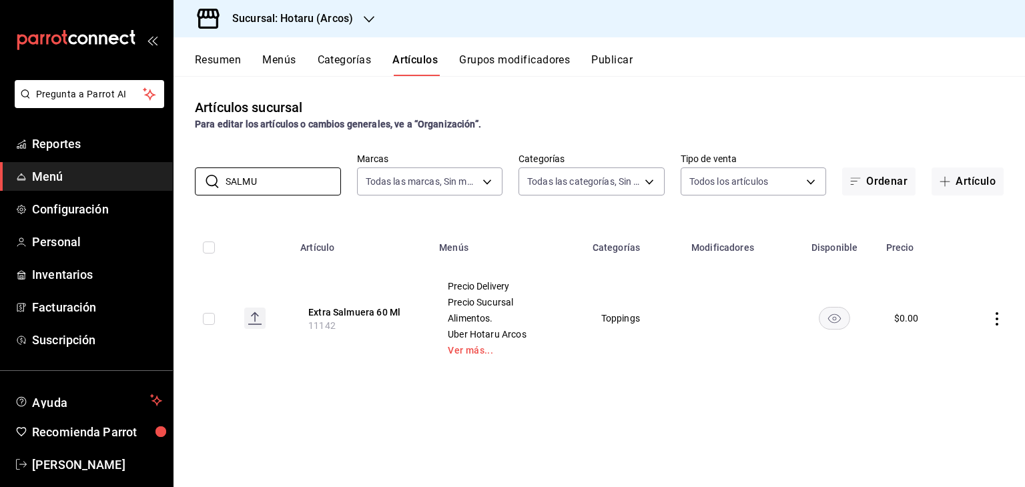
click at [999, 322] on icon "actions" at bounding box center [996, 318] width 13 height 13
click at [966, 351] on span "Editar" at bounding box center [957, 350] width 35 height 14
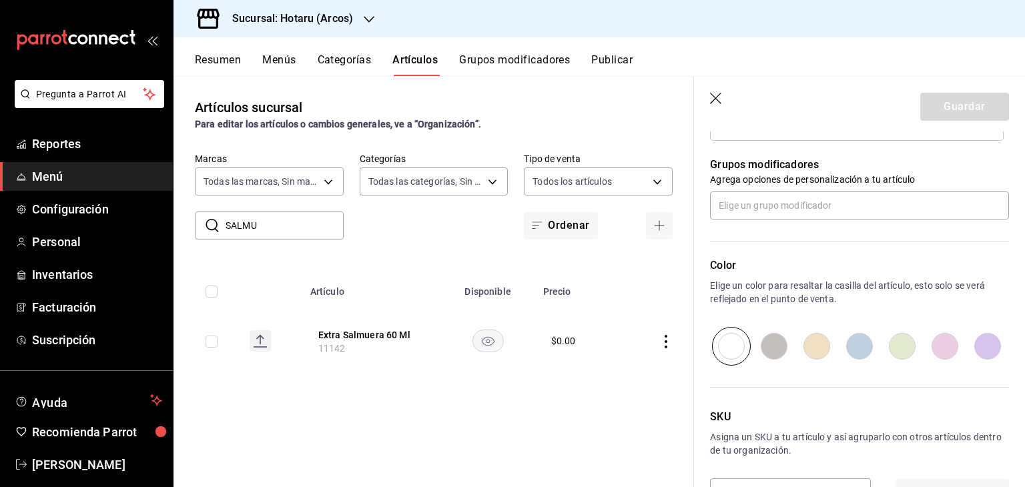
scroll to position [715, 0]
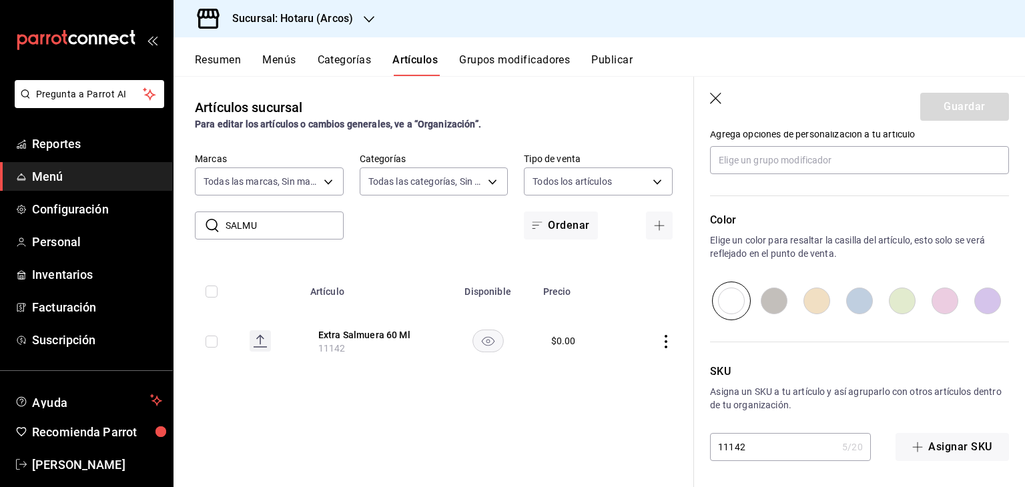
drag, startPoint x: 729, startPoint y: 452, endPoint x: 638, endPoint y: 444, distance: 91.1
click at [637, 446] on main "Artículos sucursal Para editar los artículos o cambios generales, ve a “Organiz…" at bounding box center [600, 281] width 852 height 411
paste input "1"
type input "11141"
click at [935, 118] on button "Guardar" at bounding box center [964, 107] width 89 height 28
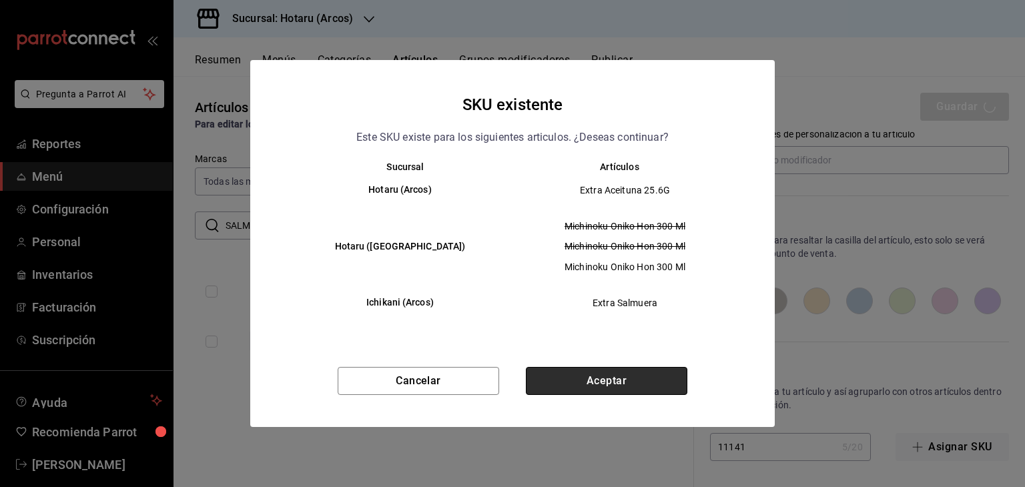
click at [653, 377] on button "Aceptar" at bounding box center [607, 381] width 162 height 28
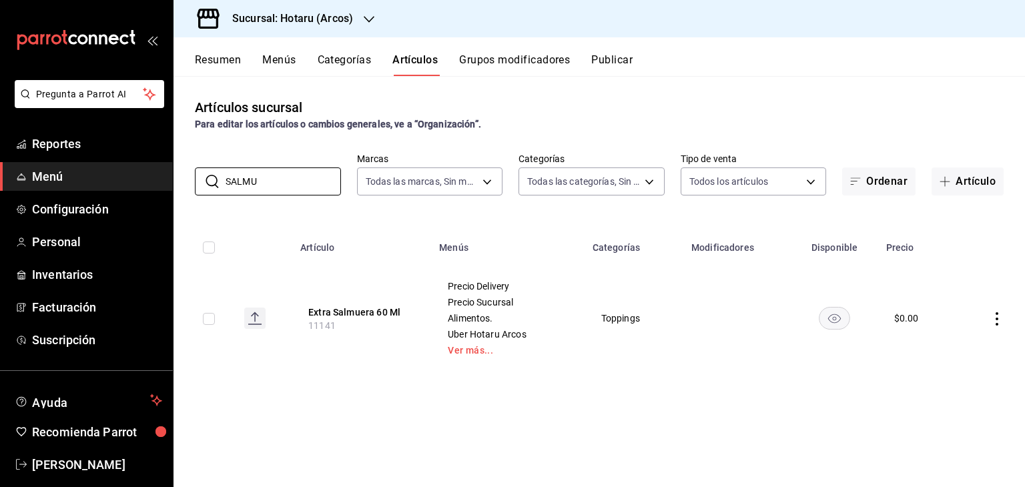
drag, startPoint x: 254, startPoint y: 180, endPoint x: 131, endPoint y: 188, distance: 123.1
click at [130, 189] on div "Pregunta a Parrot AI Reportes Menú Configuración Personal Inventarios Facturaci…" at bounding box center [512, 243] width 1025 height 487
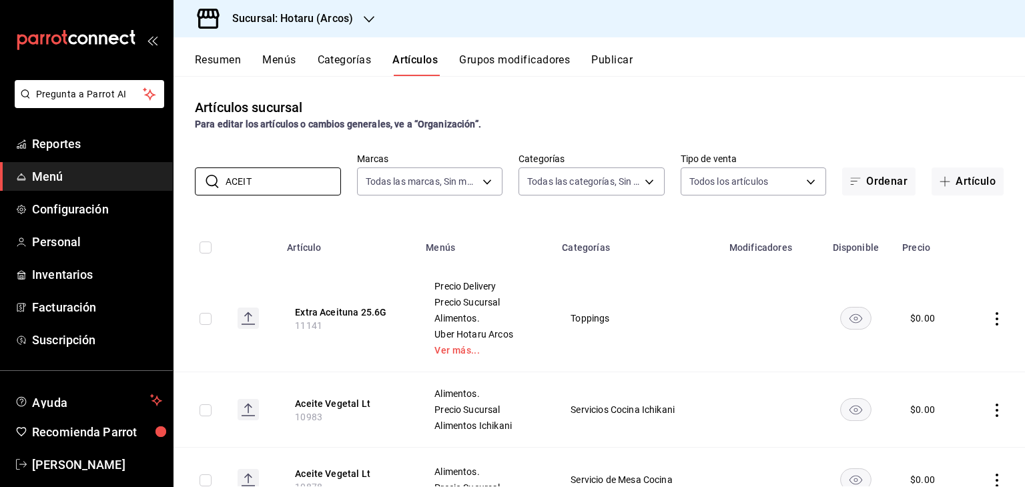
type input "ACEIT"
click at [996, 318] on icon "actions" at bounding box center [997, 318] width 3 height 13
click at [916, 340] on li "Editar" at bounding box center [935, 349] width 80 height 27
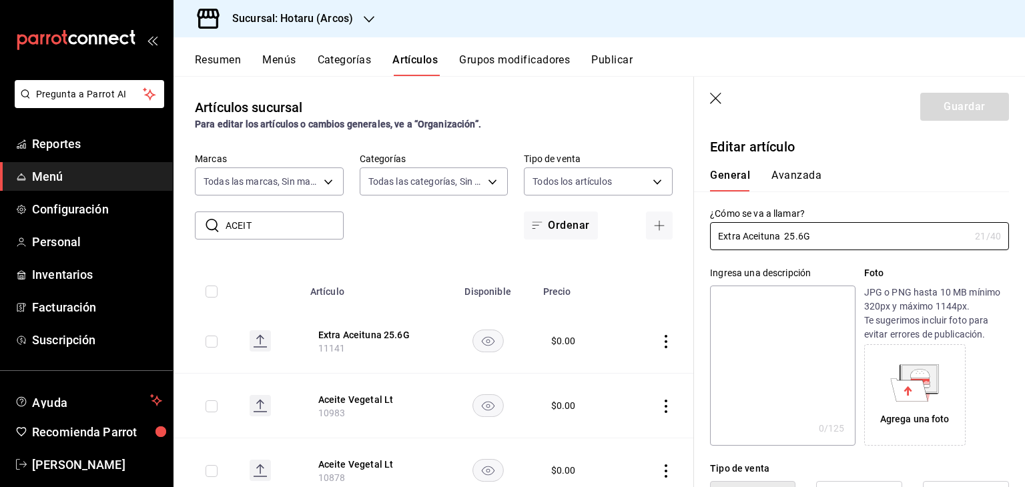
type input "$0.00"
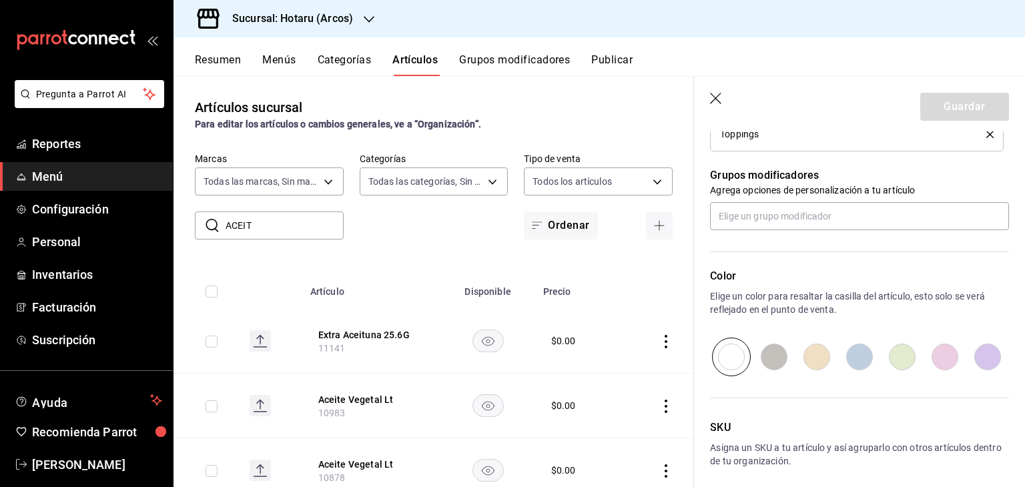
scroll to position [715, 0]
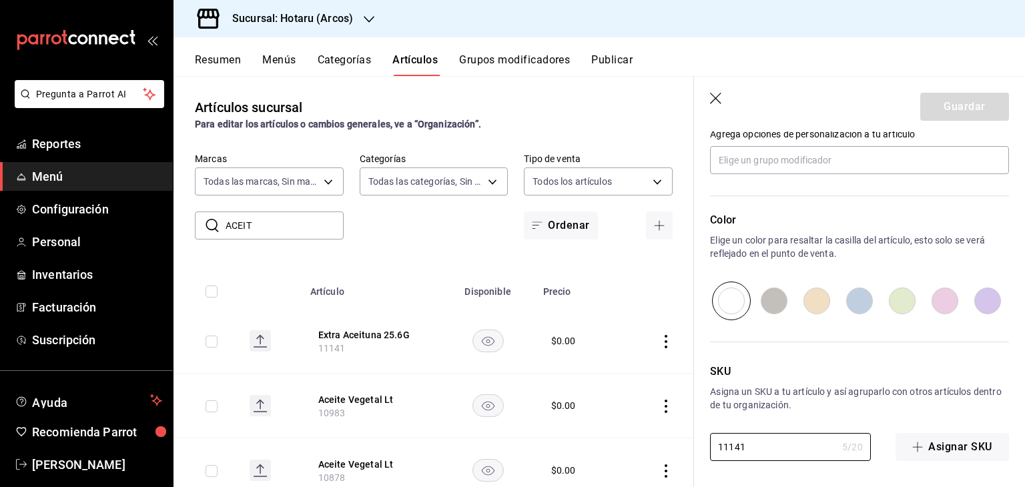
drag, startPoint x: 729, startPoint y: 453, endPoint x: 686, endPoint y: 444, distance: 43.7
click at [683, 448] on main "Artículos sucursal Para editar los artículos o cambios generales, ve a “Organiz…" at bounding box center [600, 281] width 852 height 411
paste input "2"
type input "11142"
click at [936, 107] on button "Guardar" at bounding box center [964, 107] width 89 height 28
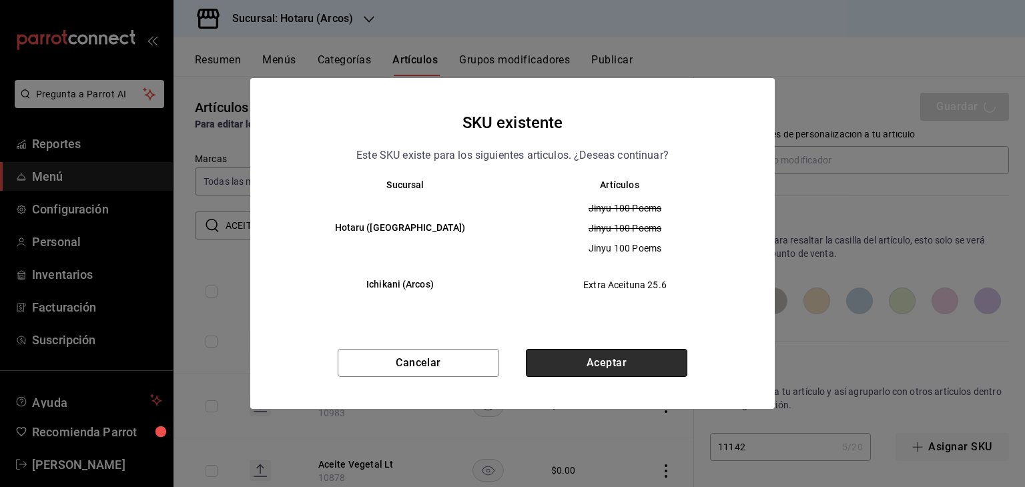
click at [649, 362] on button "Aceptar" at bounding box center [607, 363] width 162 height 28
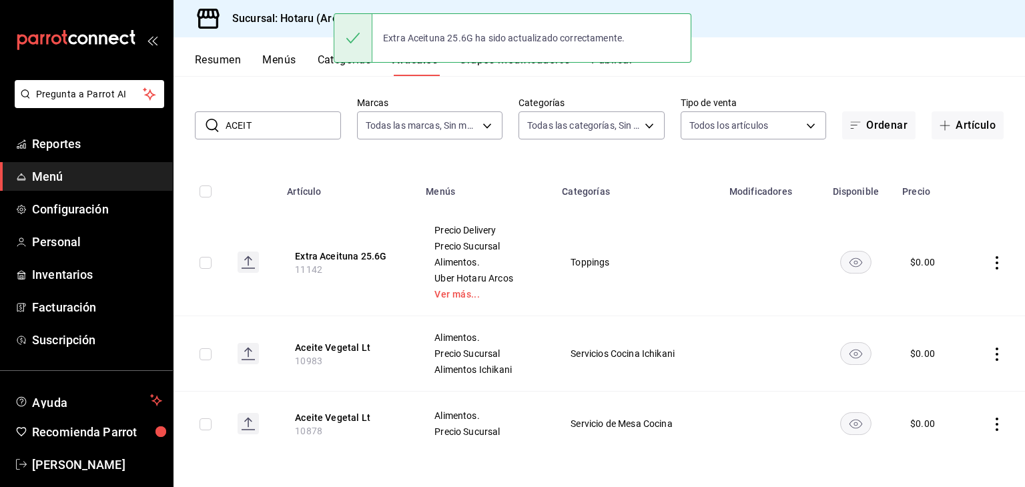
scroll to position [57, 0]
drag, startPoint x: 278, startPoint y: 122, endPoint x: 185, endPoint y: 117, distance: 92.9
click at [182, 123] on div "​ ACEIT ​ Marcas Todas las marcas, Sin marca 63fd3758-a1b5-4c03-9065-df3279ac16…" at bounding box center [600, 117] width 852 height 43
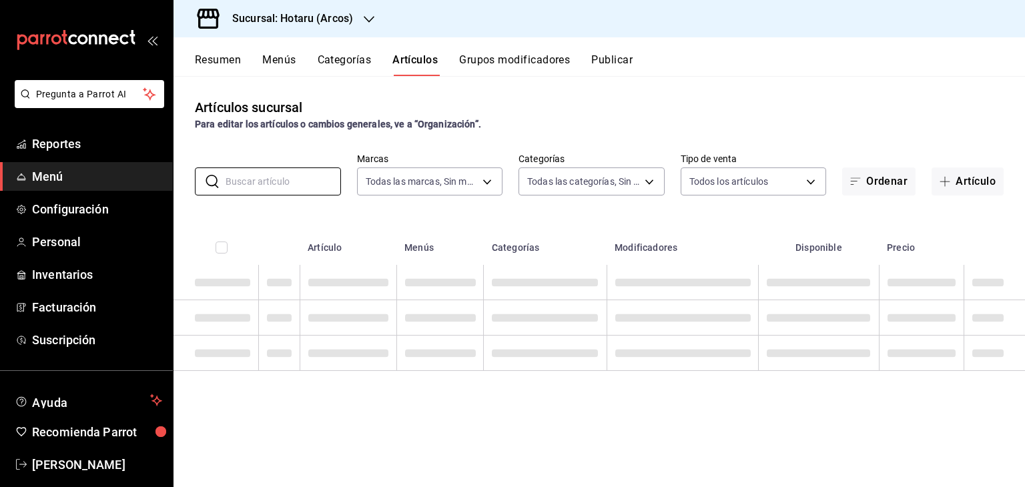
scroll to position [0, 0]
click at [309, 22] on h3 "Sucursal: Hotaru (Arcos)" at bounding box center [287, 19] width 131 height 16
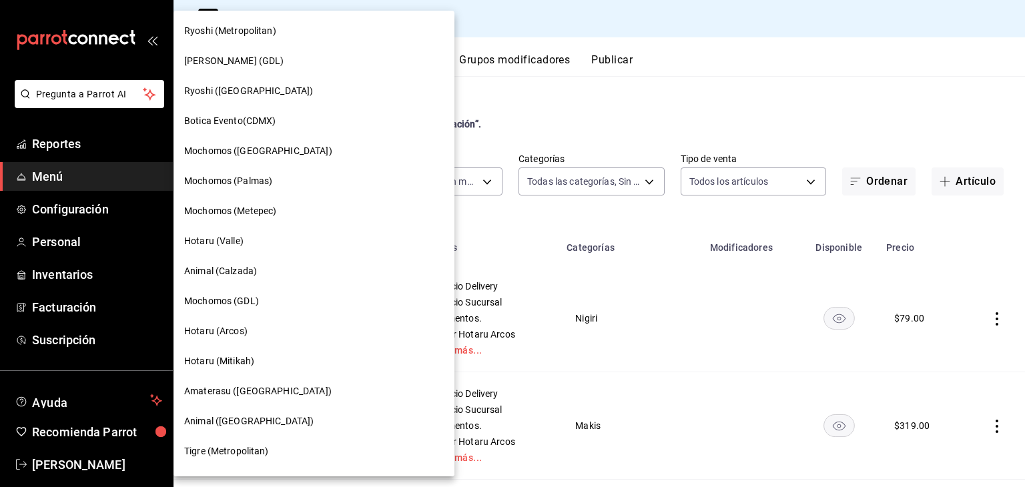
click at [305, 35] on div "Ryoshi (Metropolitan)" at bounding box center [314, 31] width 260 height 14
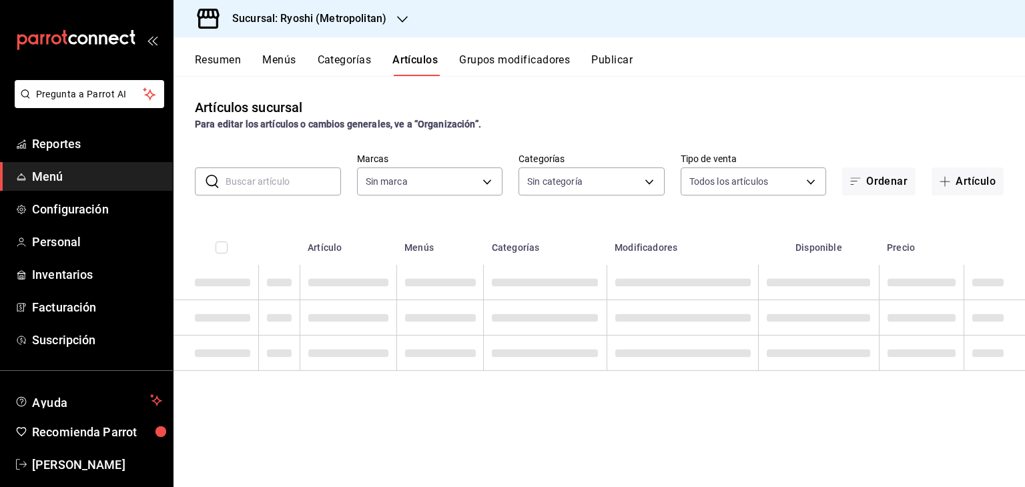
type input "afd8f7e0-6441-4225-b079-3ecb6f1759bb,a0f13850-a6cf-4674-87cd-ec670d2b59b9"
type input "feb80afa-84ca-40b4-b595-bfbaac699c32,812aad81-9313-4289-adaa-71f0113c50cb,f2911…"
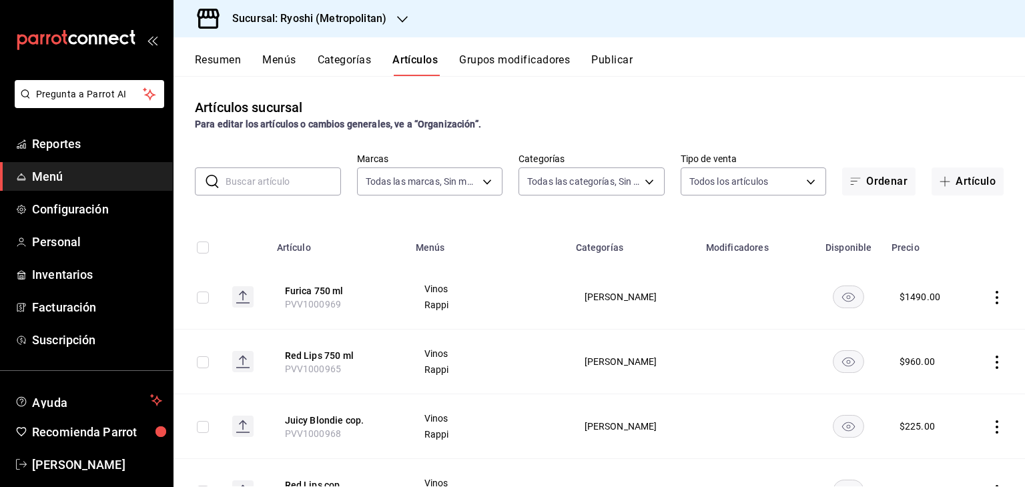
click at [286, 61] on button "Menús" at bounding box center [278, 64] width 33 height 23
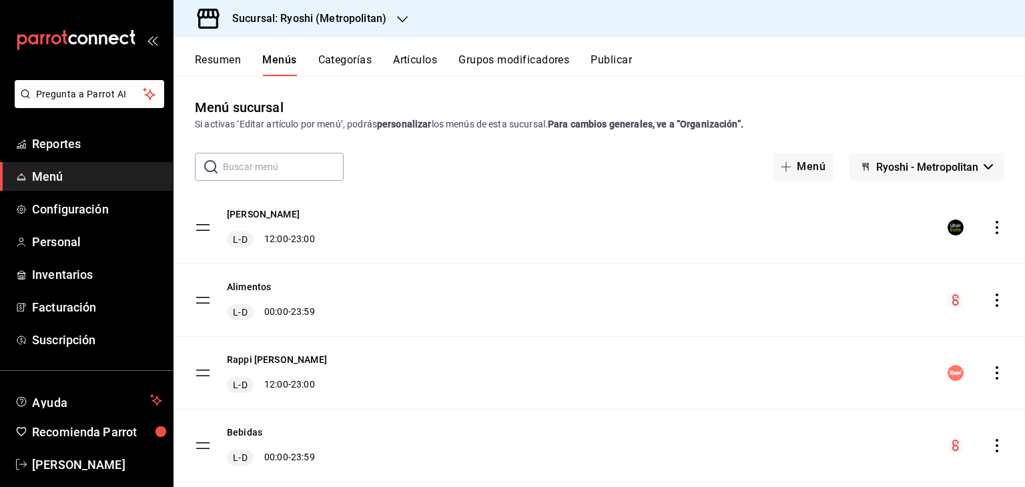
click at [410, 60] on button "Artículos" at bounding box center [415, 64] width 44 height 23
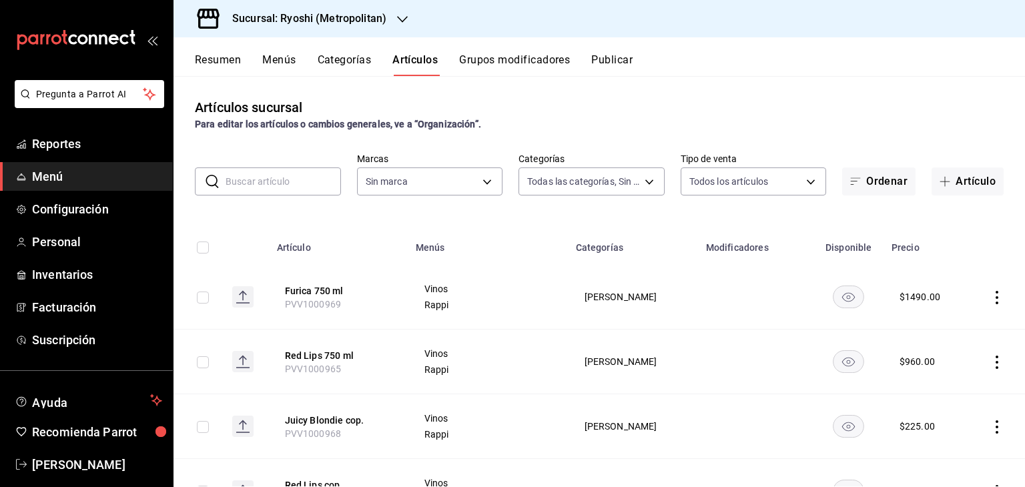
type input "feb80afa-84ca-40b4-b595-bfbaac699c32,812aad81-9313-4289-adaa-71f0113c50cb,f2911…"
type input "afd8f7e0-6441-4225-b079-3ecb6f1759bb,a0f13850-a6cf-4674-87cd-ec670d2b59b9"
click at [352, 11] on h3 "Sucursal: Ryoshi (Metropolitan)" at bounding box center [304, 19] width 165 height 16
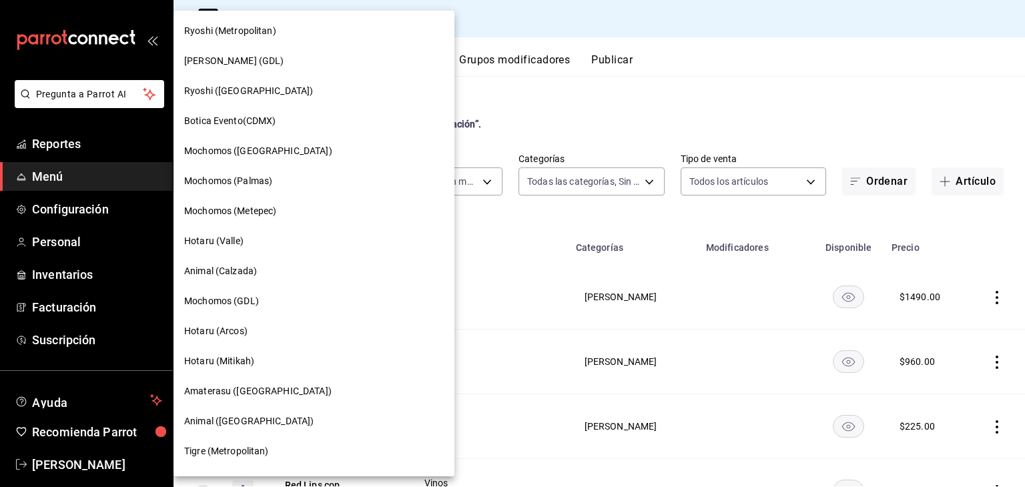
click at [257, 350] on div "Hotaru (Mitikah)" at bounding box center [314, 361] width 281 height 30
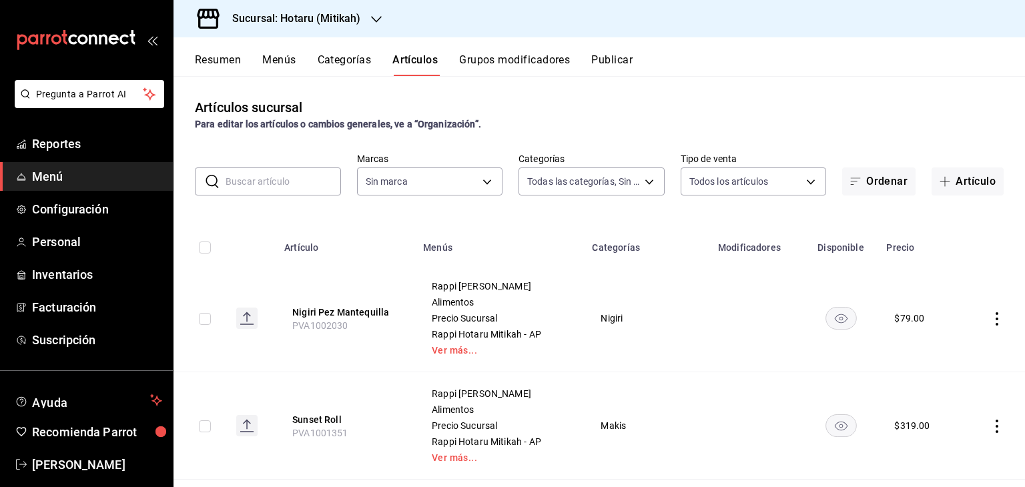
type input "62bb692d-627d-48d9-931a-4200ac14354b,c8df757b-6268-47b1-9d34-5295b38c7b05,d5237…"
type input "d84d5940-0e8c-40c5-88cd-2414b97e757c,77dc4db3-90d9-43b8-a5d3-75604ed845df"
click at [565, 180] on body "Pregunta a Parrot AI Reportes Menú Configuración Personal Inventarios Facturaci…" at bounding box center [512, 243] width 1025 height 487
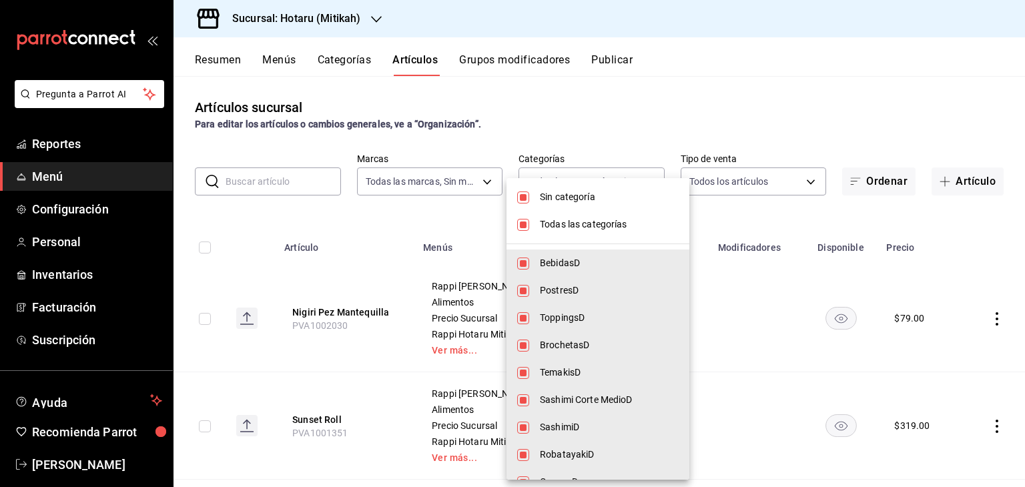
click at [571, 222] on span "Todas las categorías" at bounding box center [609, 225] width 139 height 14
checkbox input "false"
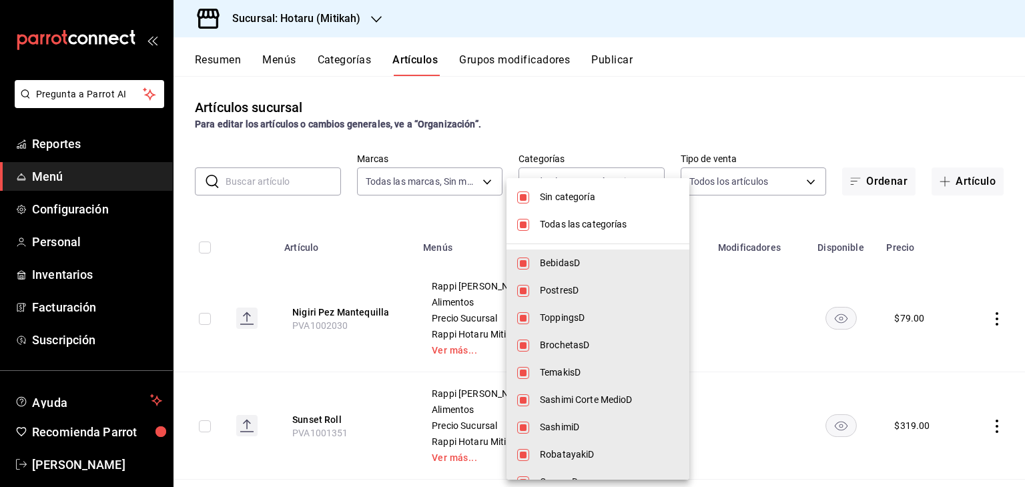
checkbox input "false"
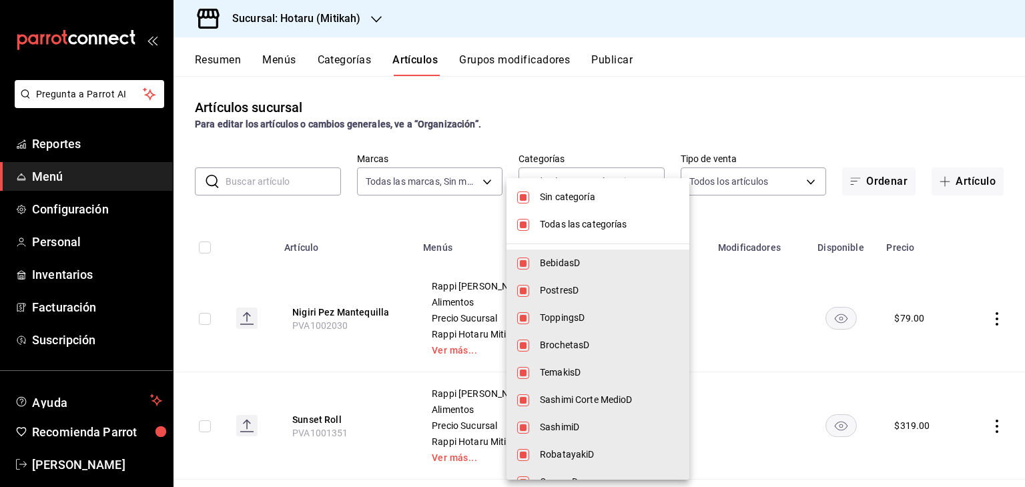
checkbox input "false"
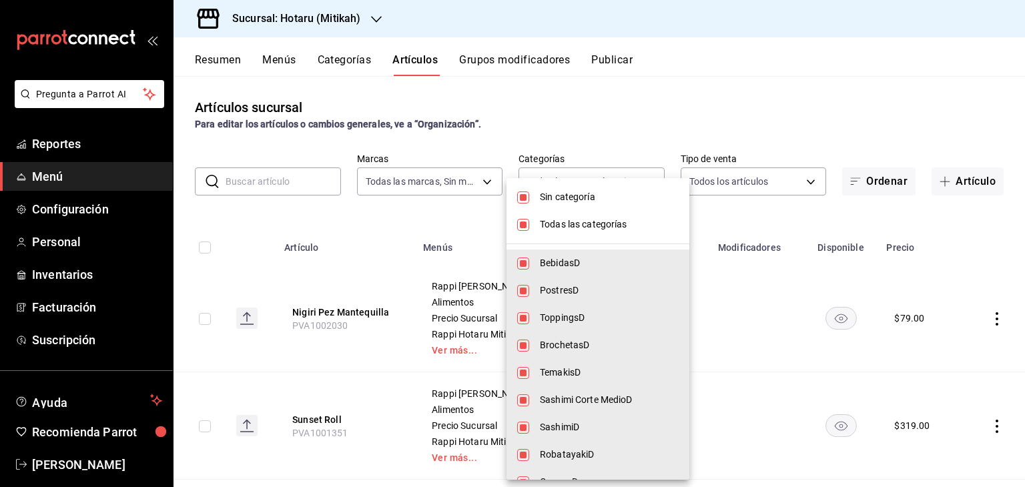
checkbox input "false"
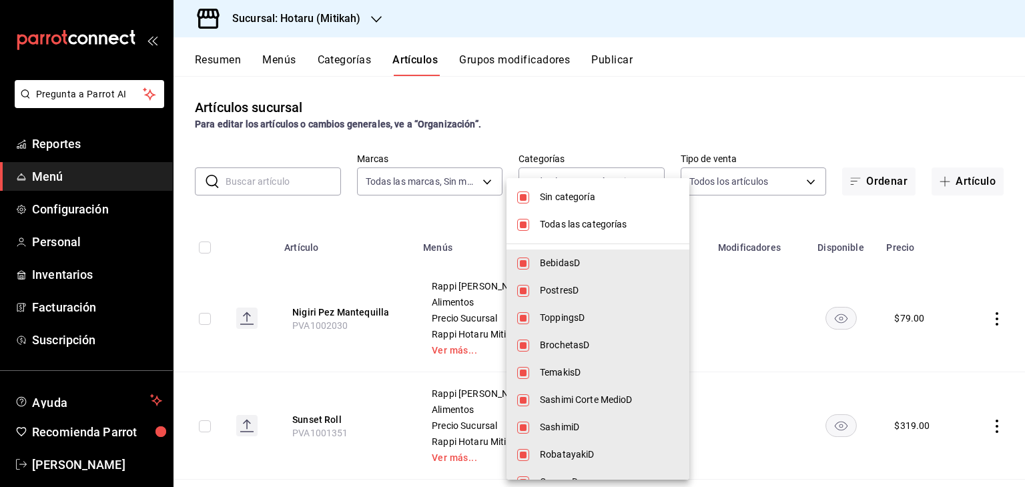
checkbox input "false"
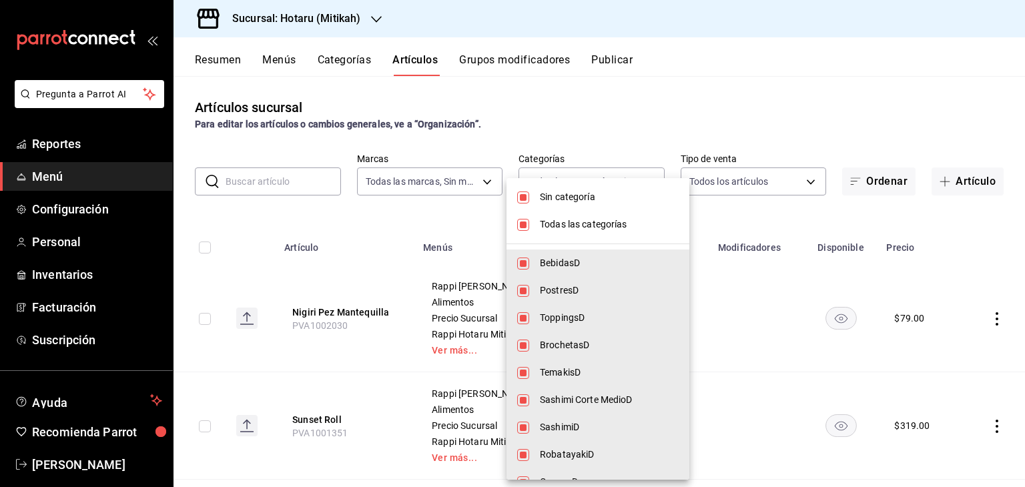
checkbox input "false"
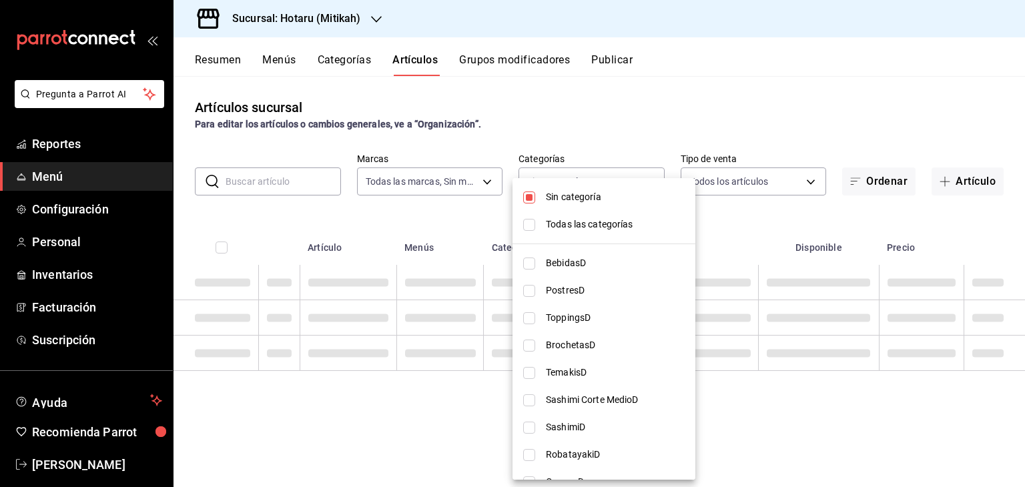
click at [758, 202] on div at bounding box center [512, 243] width 1025 height 487
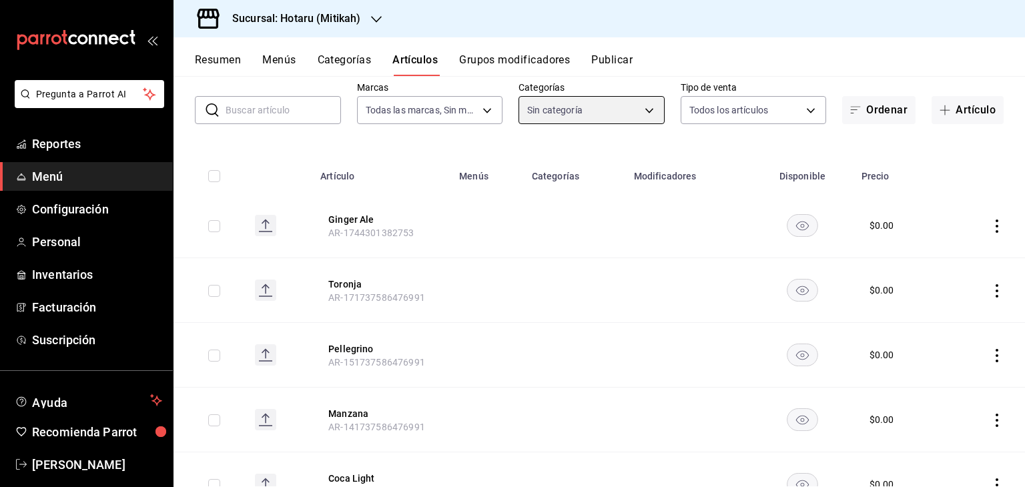
scroll to position [49, 0]
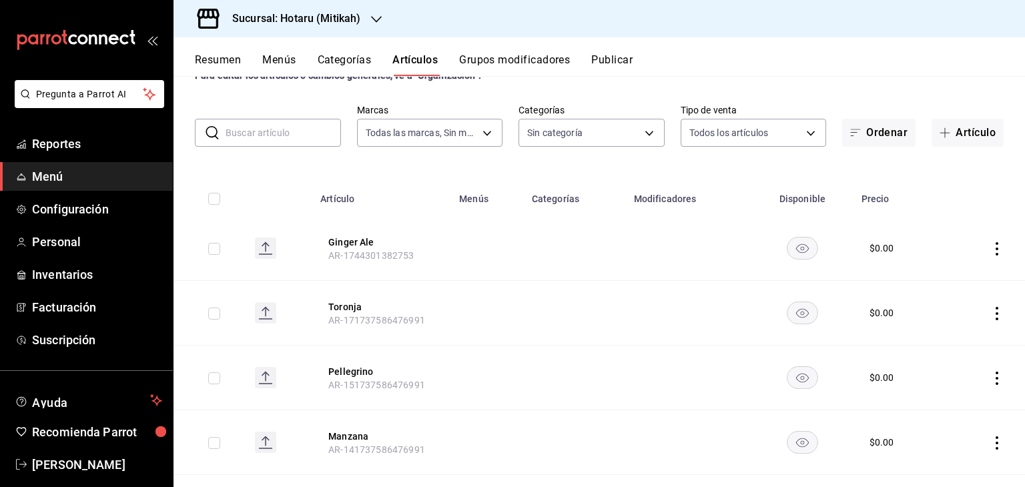
click at [214, 197] on input "checkbox" at bounding box center [214, 199] width 12 height 12
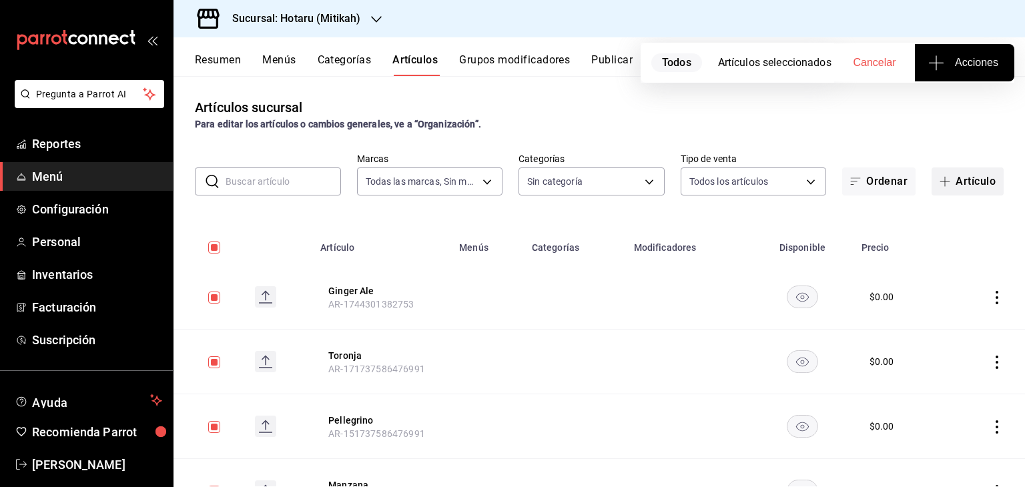
scroll to position [0, 0]
click at [964, 63] on span "Acciones" at bounding box center [964, 63] width 67 height 16
click at [949, 103] on span "Agregar tipo" at bounding box center [964, 104] width 79 height 14
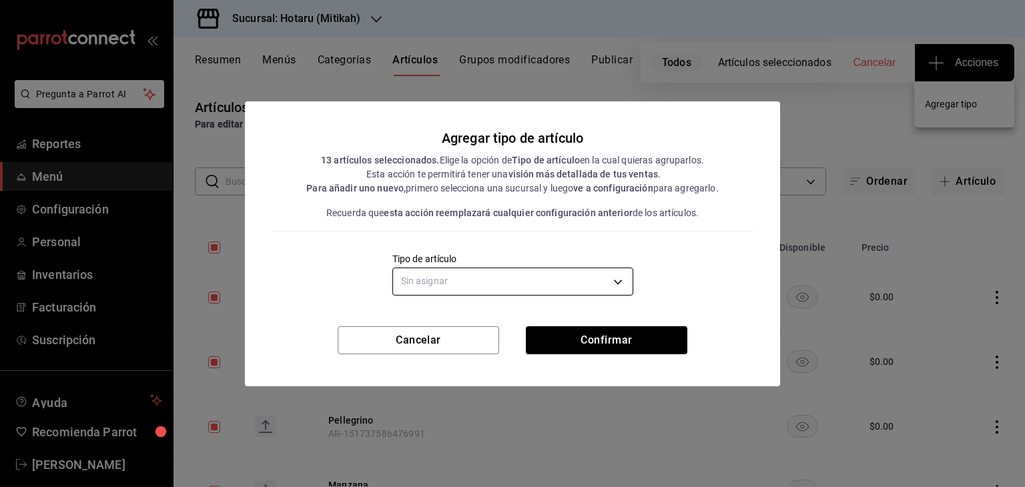
click at [598, 290] on body "Pregunta a Parrot AI Reportes Menú Configuración Personal Inventarios Facturaci…" at bounding box center [512, 243] width 1025 height 487
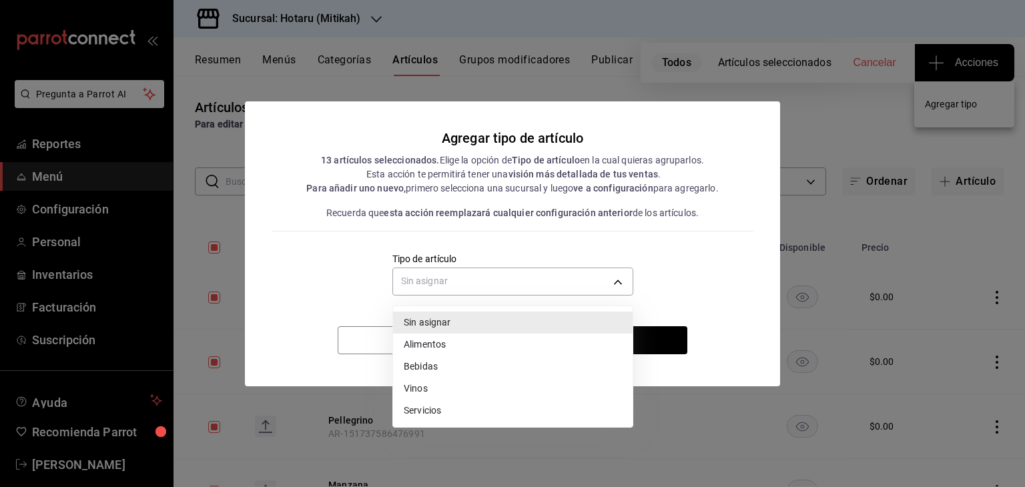
click at [447, 380] on li "Vinos" at bounding box center [513, 389] width 240 height 22
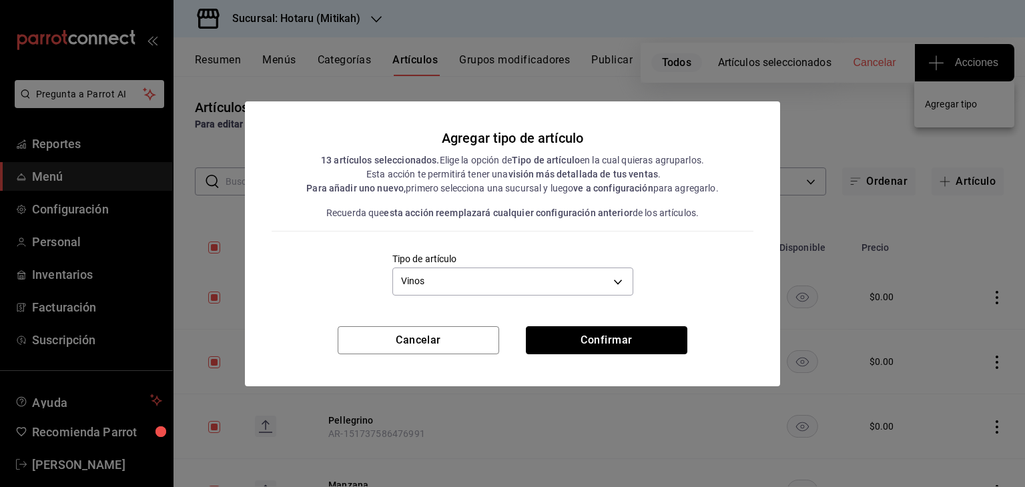
click at [621, 340] on button "Confirmar" at bounding box center [607, 340] width 162 height 28
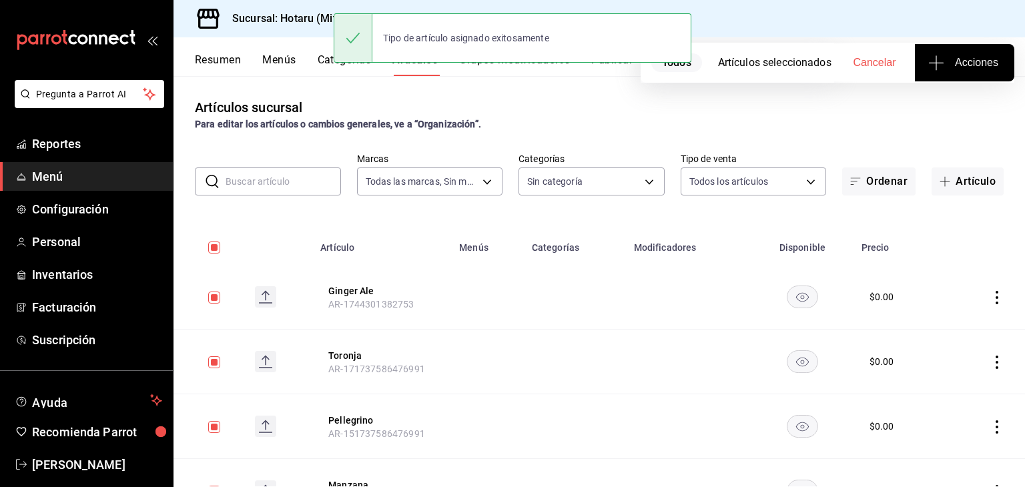
click at [966, 59] on span "Acciones" at bounding box center [964, 63] width 67 height 16
click at [937, 108] on span "Agregar tipo" at bounding box center [964, 104] width 79 height 14
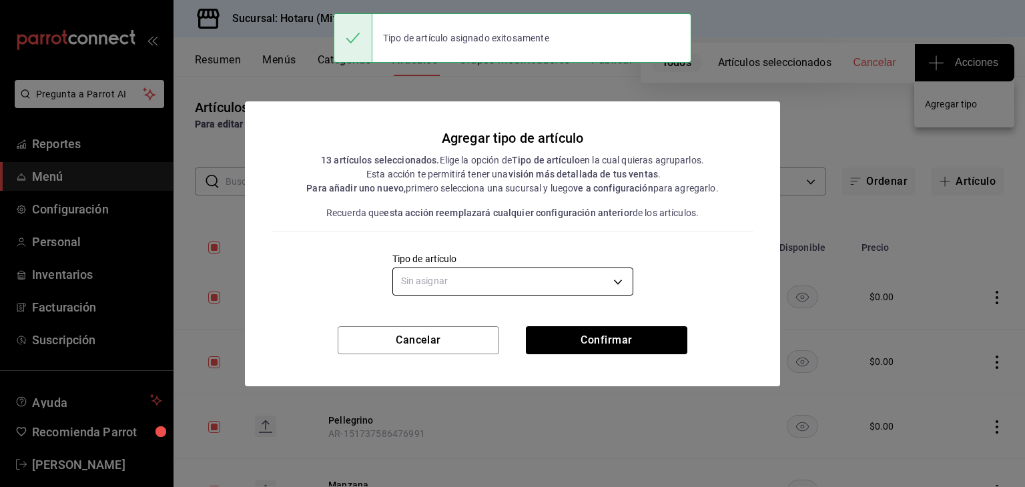
click at [494, 278] on body "Pregunta a Parrot AI Reportes Menú Configuración Personal Inventarios Facturaci…" at bounding box center [512, 243] width 1025 height 487
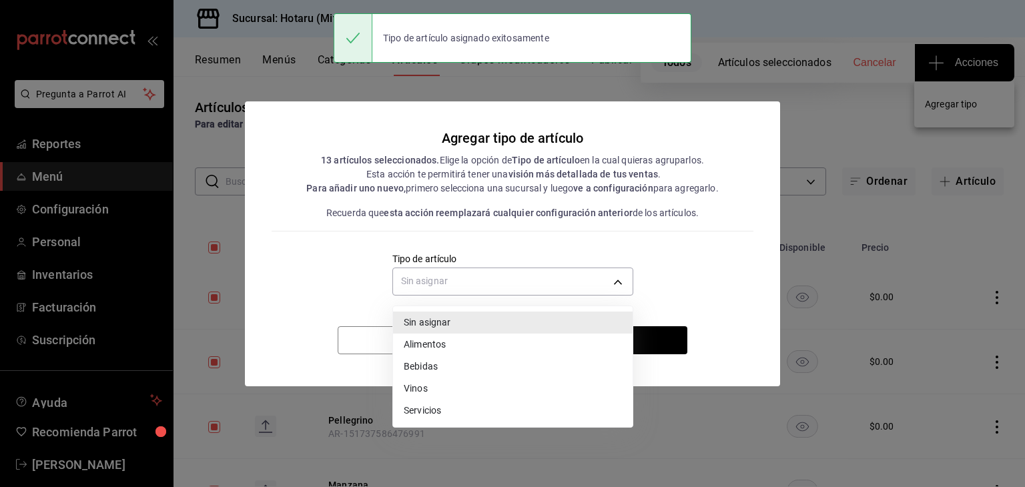
click at [408, 362] on li "Bebidas" at bounding box center [513, 367] width 240 height 22
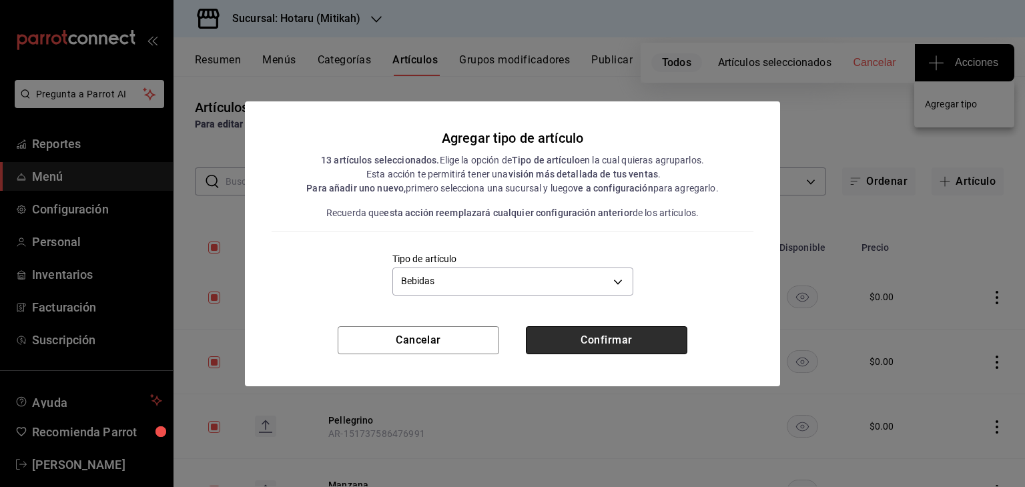
click at [623, 340] on button "Confirmar" at bounding box center [607, 340] width 162 height 28
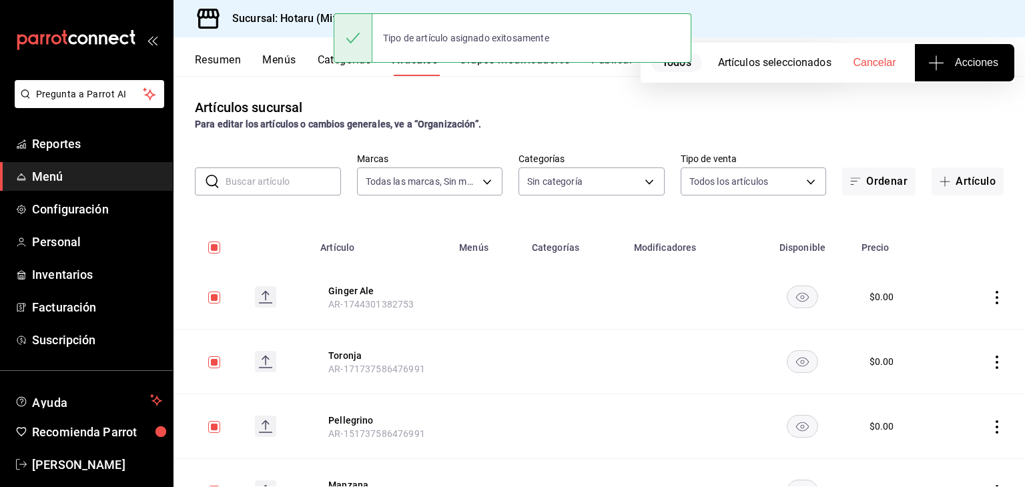
click at [216, 248] on input "checkbox" at bounding box center [214, 248] width 12 height 12
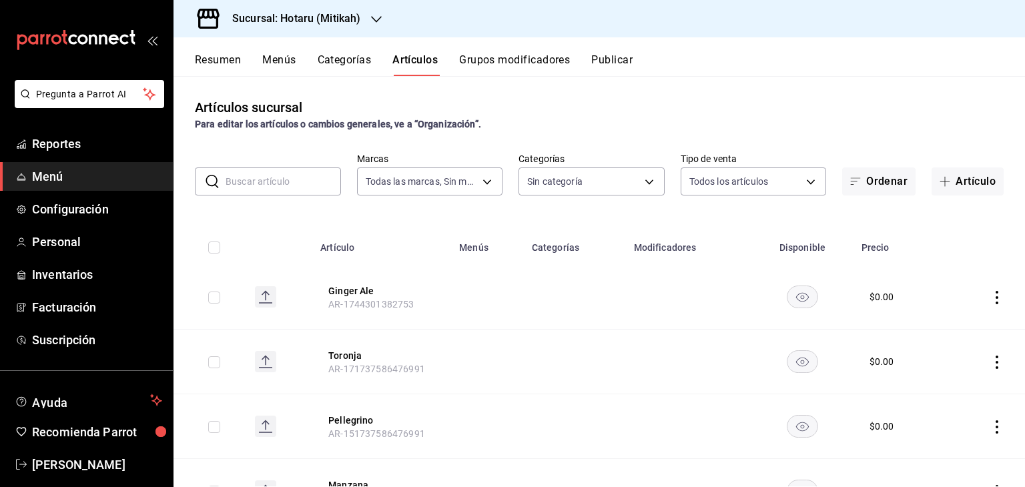
click at [287, 175] on input "text" at bounding box center [283, 181] width 115 height 27
paste input "Coca Regular"
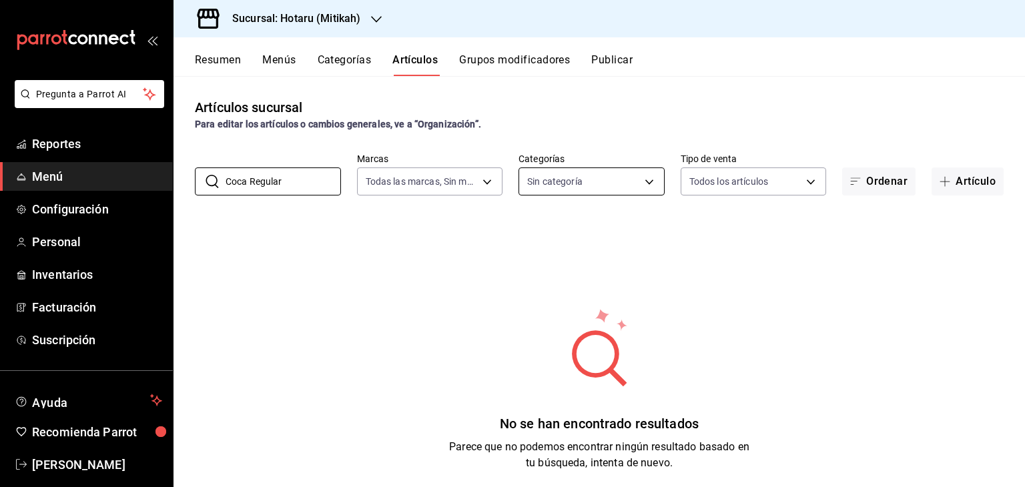
click at [587, 172] on body "Pregunta a Parrot AI Reportes Menú Configuración Personal Inventarios Facturaci…" at bounding box center [512, 243] width 1025 height 487
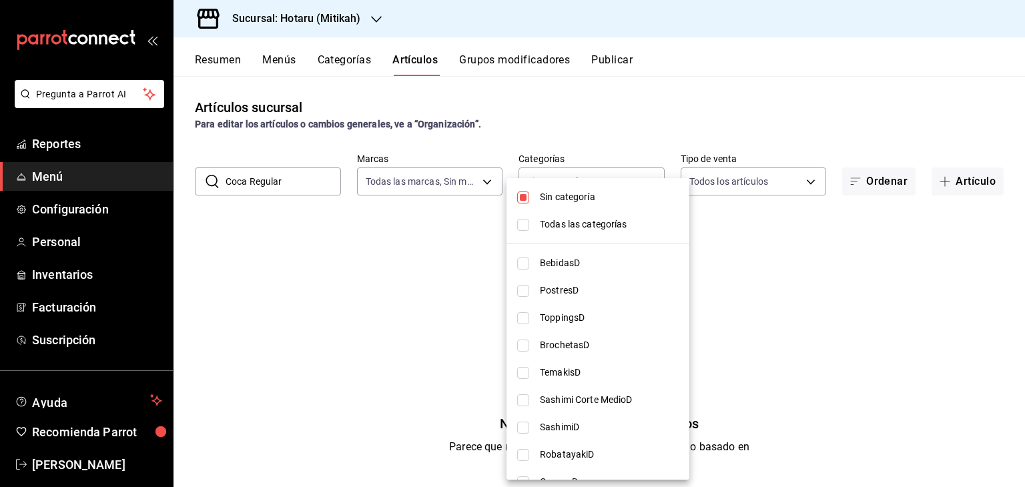
click at [559, 221] on span "Todas las categorías" at bounding box center [609, 225] width 139 height 14
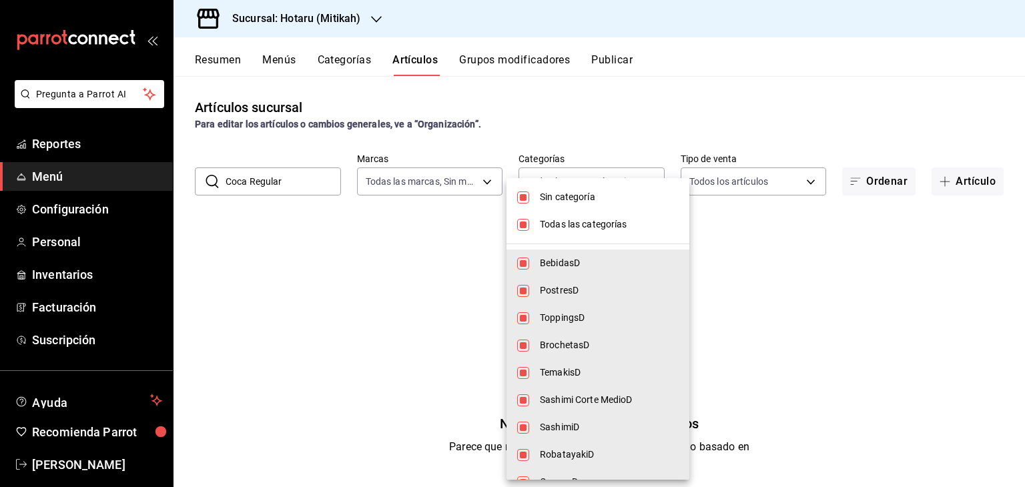
click at [591, 128] on div at bounding box center [512, 243] width 1025 height 487
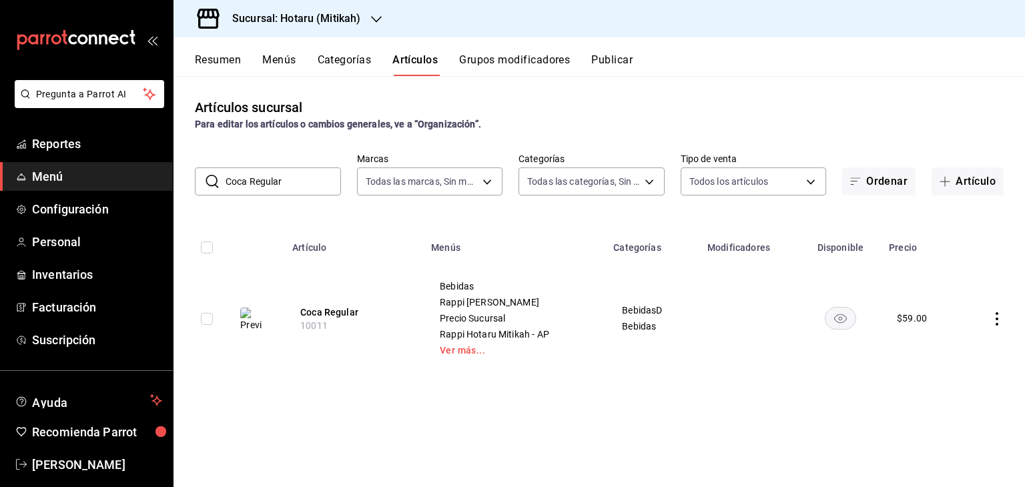
click at [274, 184] on input "Coca Regular" at bounding box center [283, 181] width 115 height 27
click at [275, 184] on input "Coca Regular" at bounding box center [283, 181] width 115 height 27
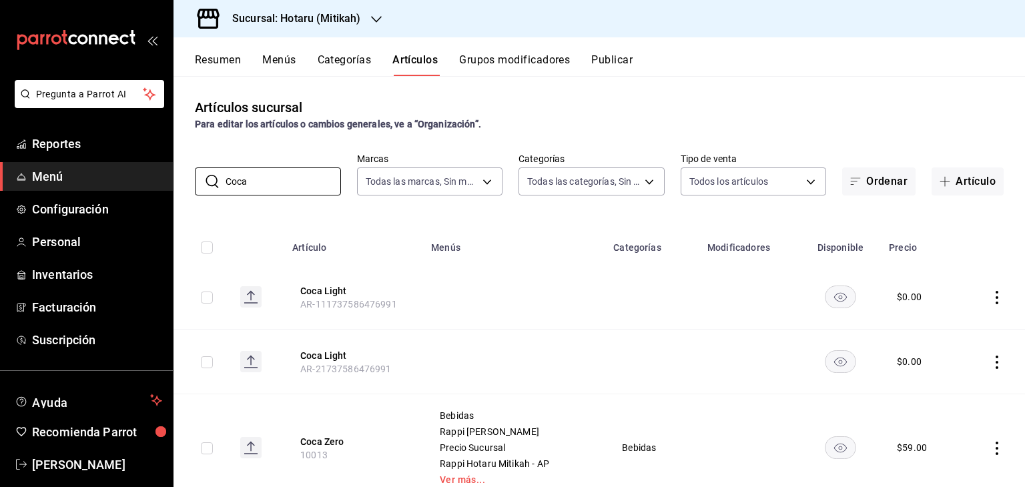
click at [207, 252] on input "checkbox" at bounding box center [207, 248] width 12 height 12
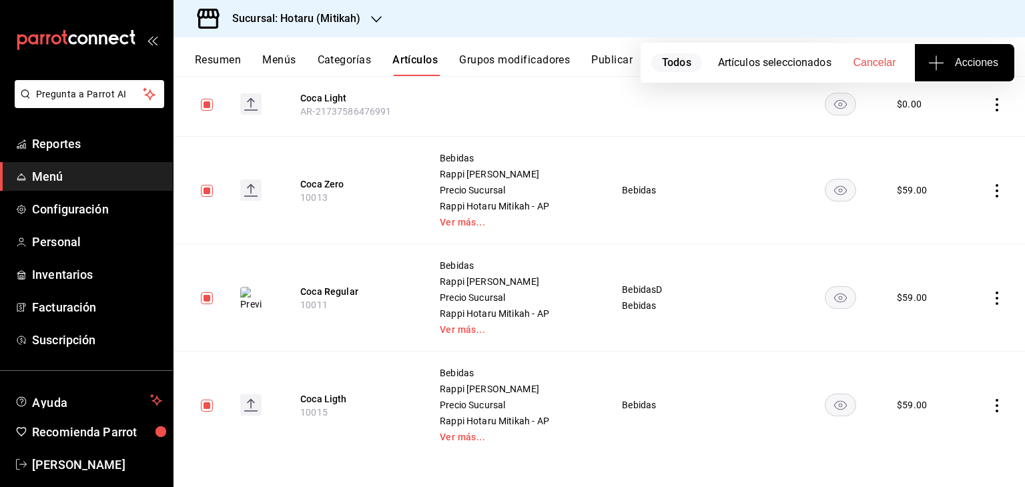
scroll to position [261, 0]
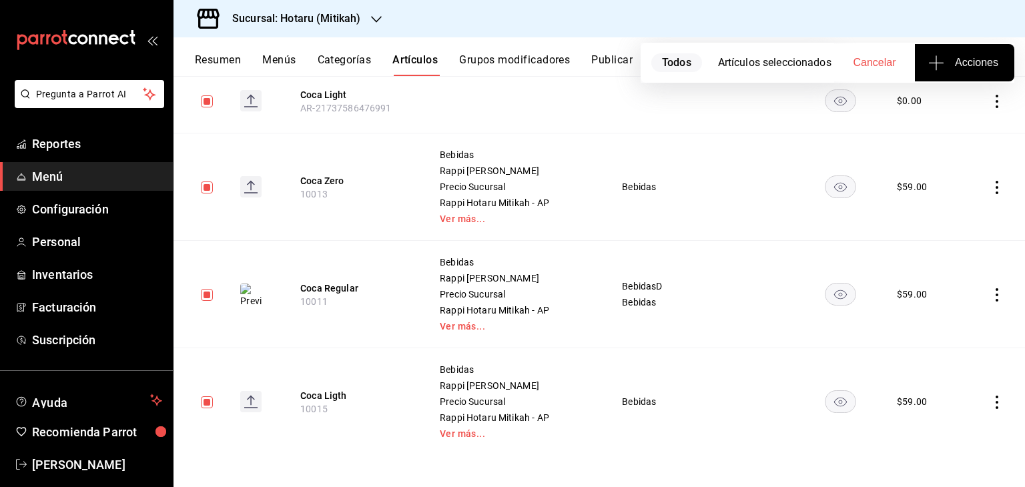
click at [947, 59] on span "Acciones" at bounding box center [964, 63] width 67 height 16
click at [936, 105] on span "Agregar tipo" at bounding box center [964, 104] width 79 height 14
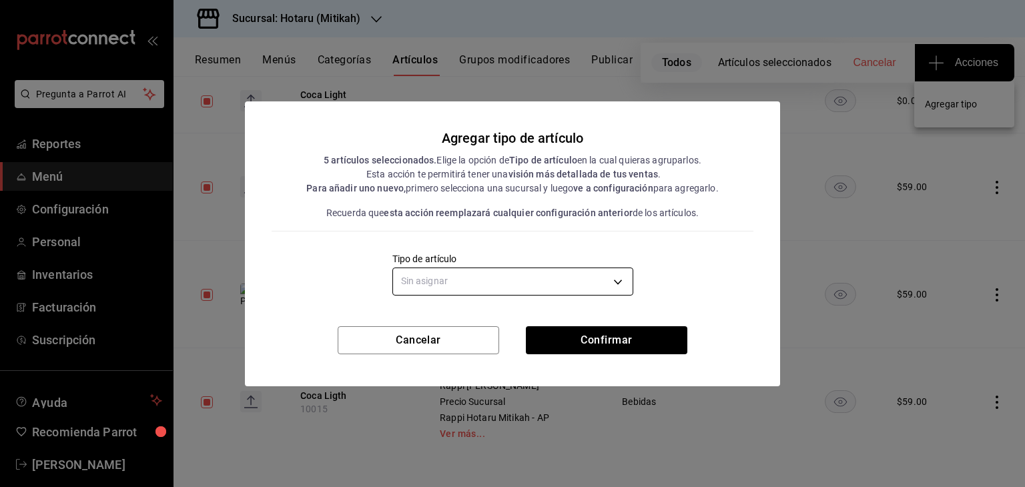
click at [497, 284] on body "Pregunta a Parrot AI Reportes Menú Configuración Personal Inventarios Facturaci…" at bounding box center [512, 243] width 1025 height 487
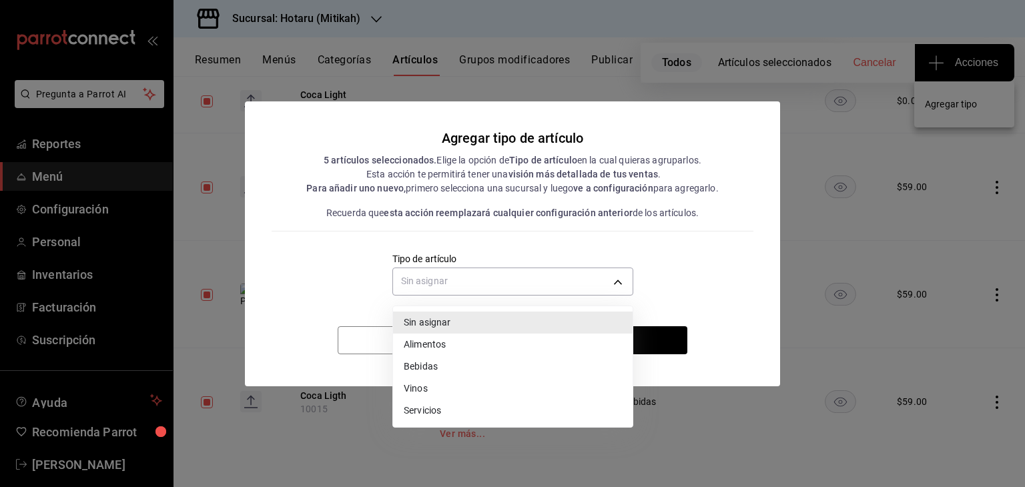
click at [443, 364] on li "Bebidas" at bounding box center [513, 367] width 240 height 22
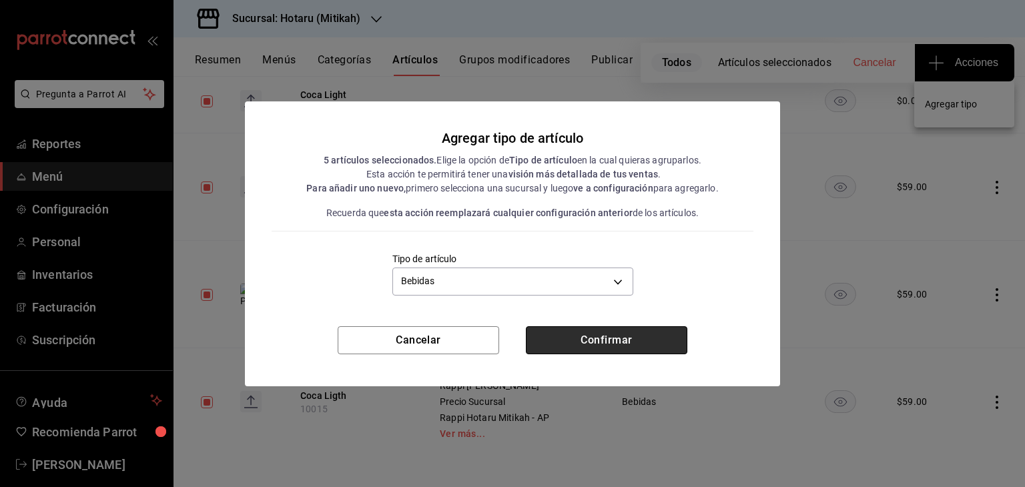
click at [599, 339] on button "Confirmar" at bounding box center [607, 340] width 162 height 28
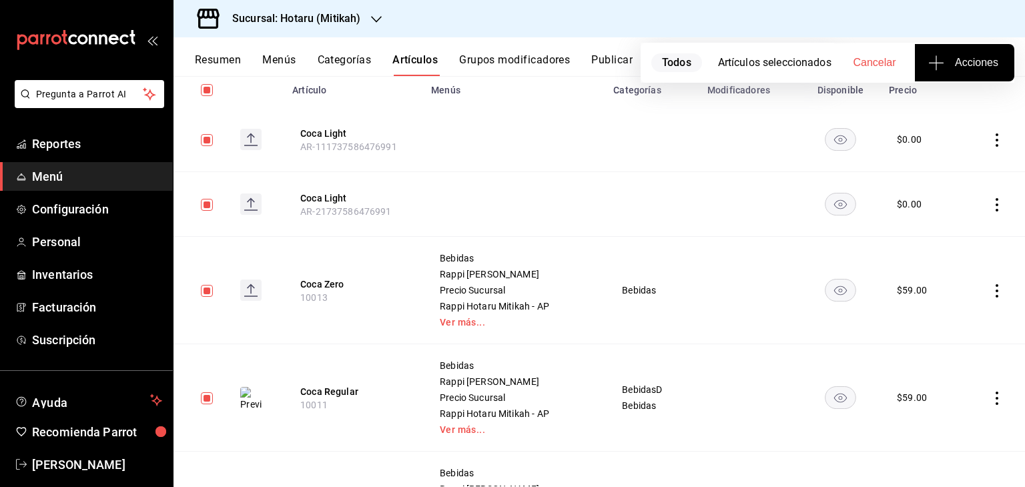
scroll to position [0, 0]
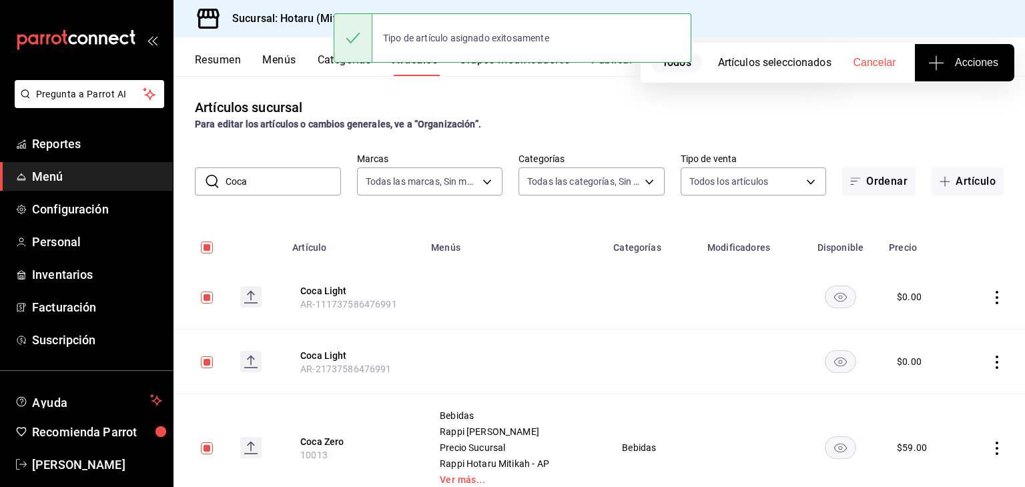
click at [292, 178] on input "Coca" at bounding box center [283, 181] width 115 height 27
drag, startPoint x: 292, startPoint y: 178, endPoint x: 168, endPoint y: 182, distance: 123.5
click at [169, 182] on div "Pregunta a Parrot AI Reportes Menú Configuración Personal Inventarios Facturaci…" at bounding box center [512, 243] width 1025 height 487
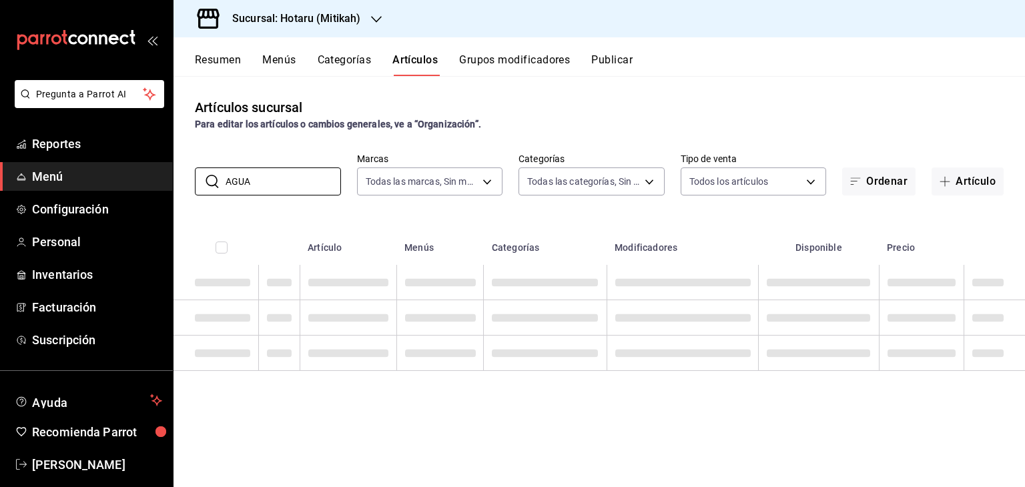
click at [423, 151] on div "Artículos sucursal Para editar los artículos o cambios generales, ve a “Organiz…" at bounding box center [600, 281] width 852 height 410
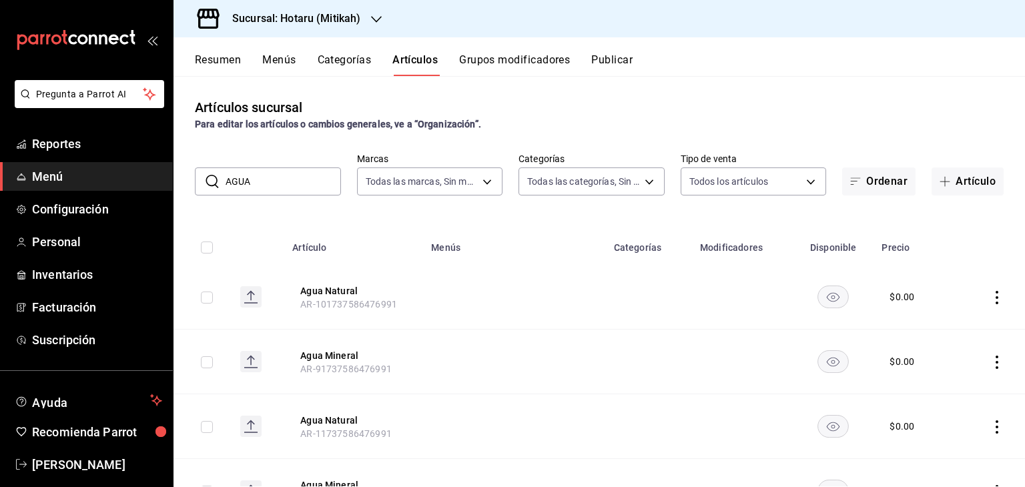
drag, startPoint x: 207, startPoint y: 248, endPoint x: 240, endPoint y: 268, distance: 39.3
click at [206, 246] on input "checkbox" at bounding box center [207, 248] width 12 height 12
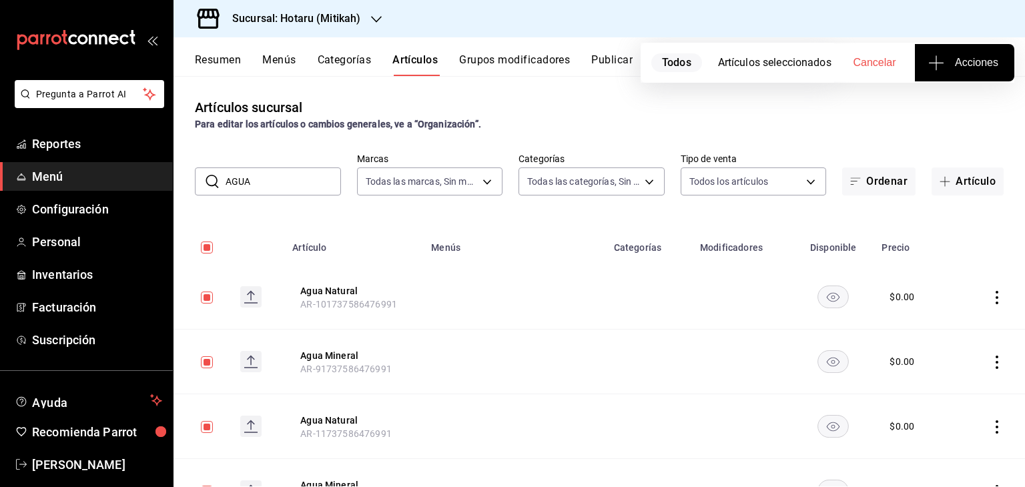
click at [951, 66] on span "Acciones" at bounding box center [964, 63] width 67 height 16
click at [939, 117] on li "Agregar tipo" at bounding box center [964, 104] width 100 height 35
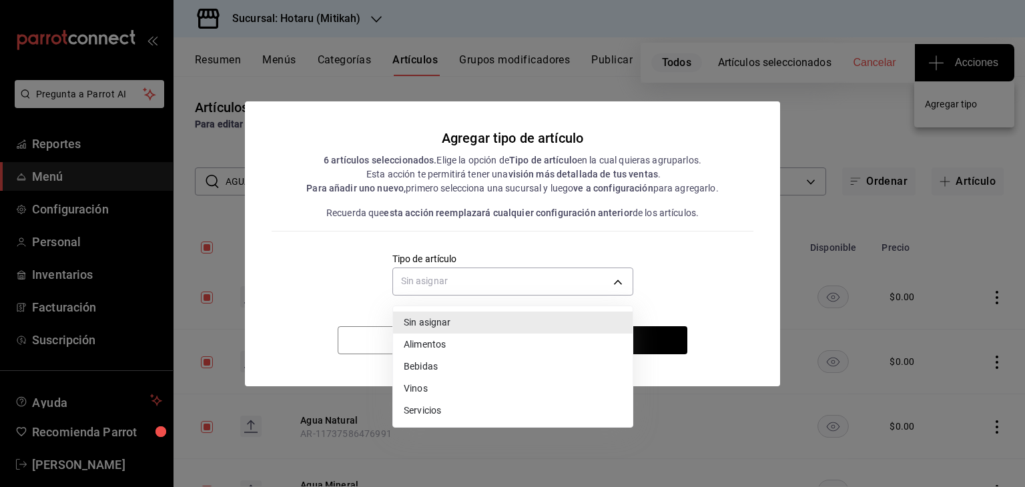
click at [543, 286] on body "Pregunta a Parrot AI Reportes Menú Configuración Personal Inventarios Facturaci…" at bounding box center [512, 243] width 1025 height 487
click at [444, 365] on li "Bebidas" at bounding box center [513, 367] width 240 height 22
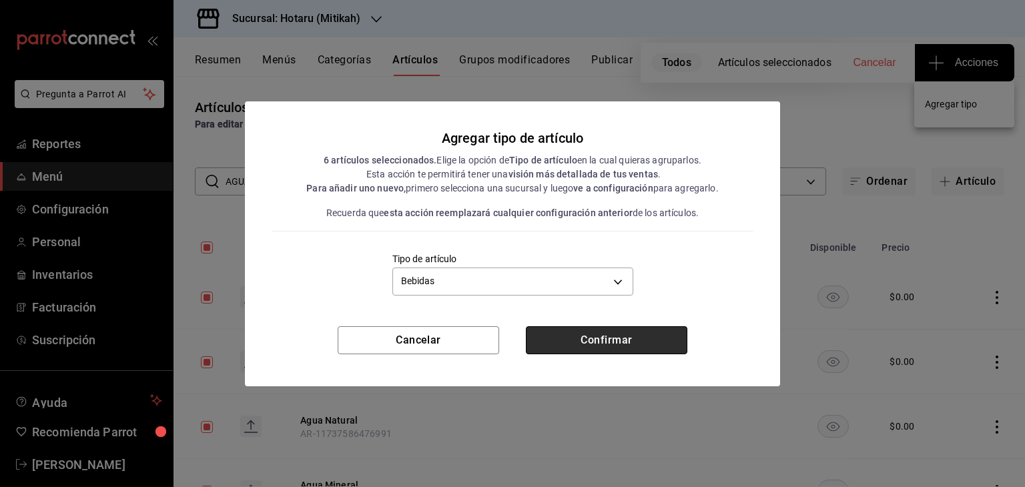
click at [577, 342] on button "Confirmar" at bounding box center [607, 340] width 162 height 28
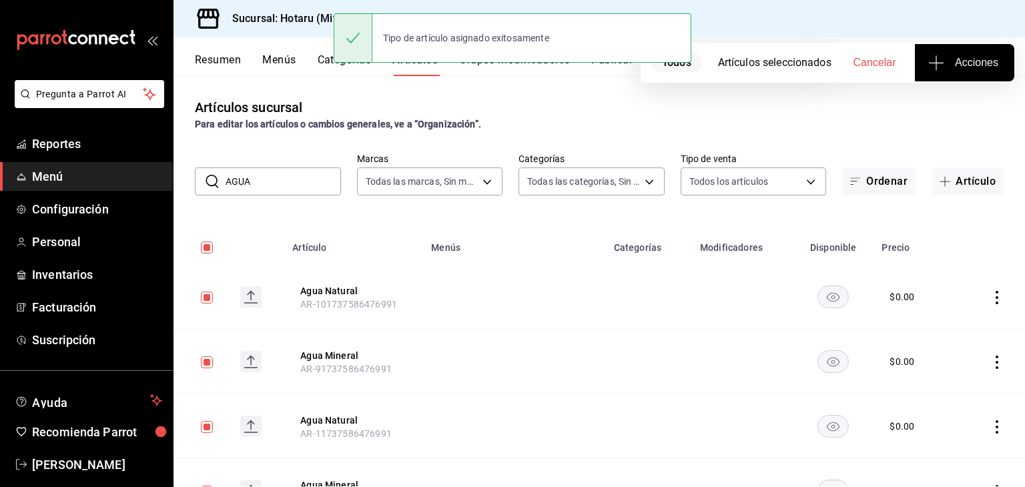
drag, startPoint x: 288, startPoint y: 169, endPoint x: 200, endPoint y: 177, distance: 88.5
click at [202, 177] on div "​ AGUA ​" at bounding box center [268, 182] width 146 height 28
paste input "qua Tonica"
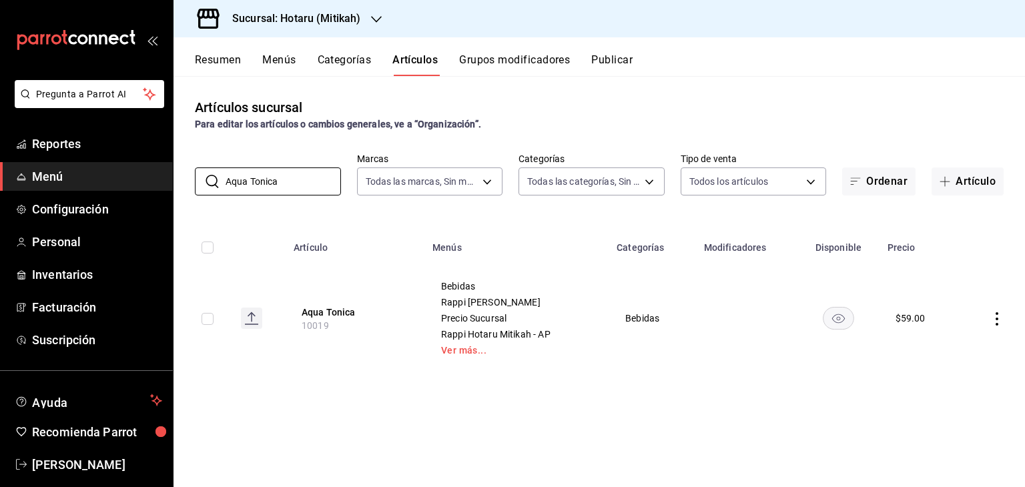
click at [214, 322] on td at bounding box center [202, 318] width 57 height 107
click at [210, 321] on input "checkbox" at bounding box center [208, 319] width 12 height 12
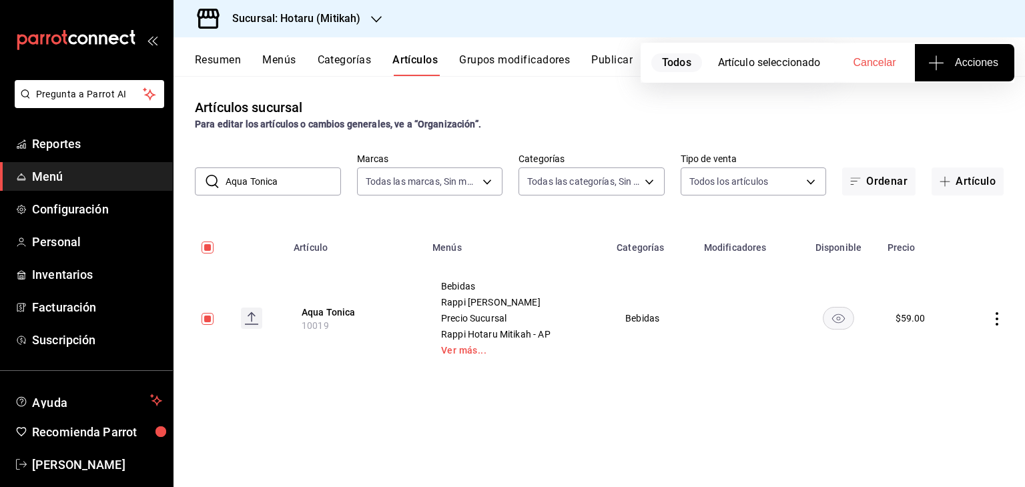
click at [952, 67] on span "Acciones" at bounding box center [964, 63] width 67 height 16
click at [936, 110] on span "Agregar tipo" at bounding box center [964, 104] width 79 height 14
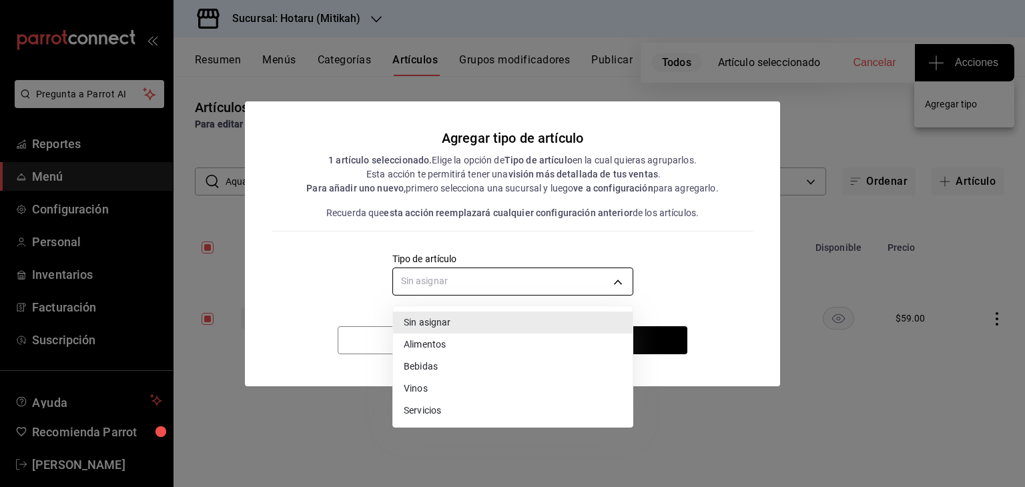
click at [508, 283] on body "Pregunta a Parrot AI Reportes Menú Configuración Personal Inventarios Facturaci…" at bounding box center [512, 243] width 1025 height 487
click at [430, 366] on li "Bebidas" at bounding box center [513, 367] width 240 height 22
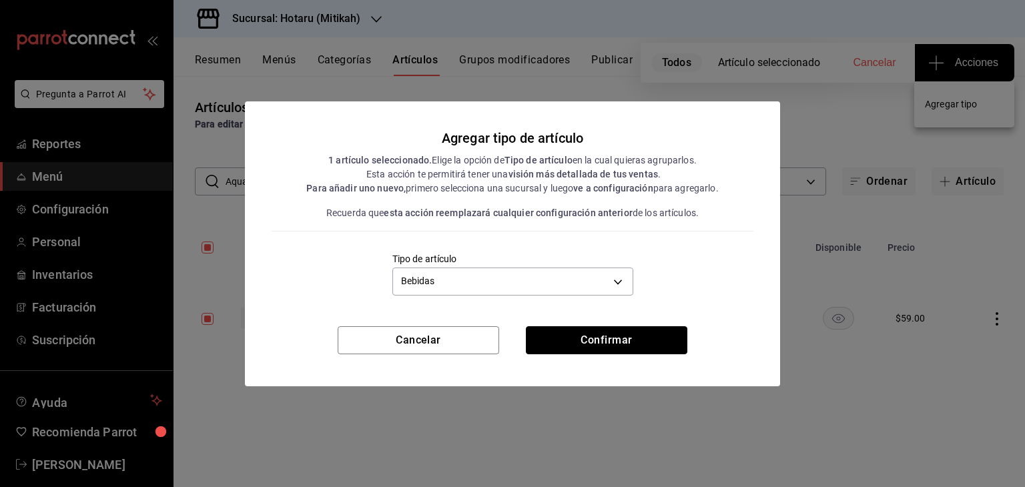
click at [590, 341] on button "Confirmar" at bounding box center [607, 340] width 162 height 28
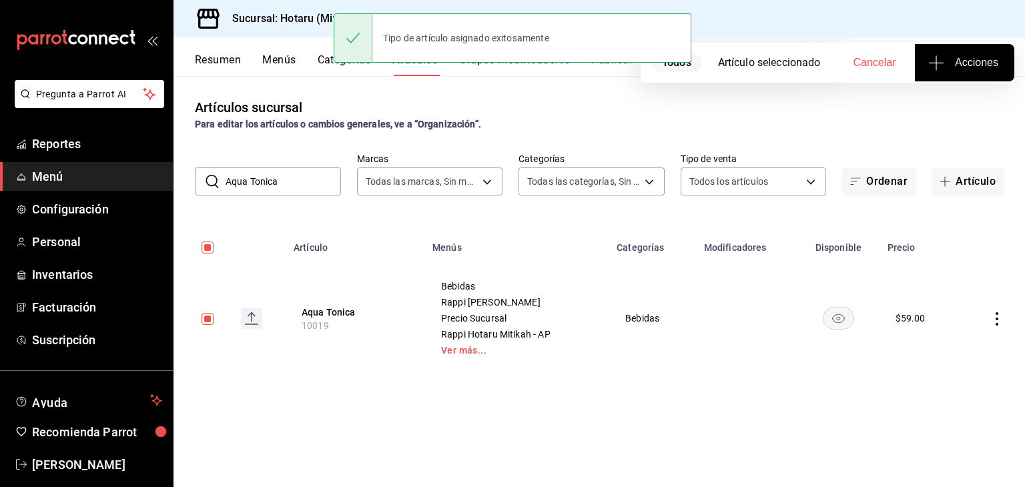
drag, startPoint x: 291, startPoint y: 188, endPoint x: 208, endPoint y: 192, distance: 82.9
click at [207, 194] on div "​ Aqua Tonica ​" at bounding box center [268, 182] width 146 height 28
paste input "Ginger Ale"
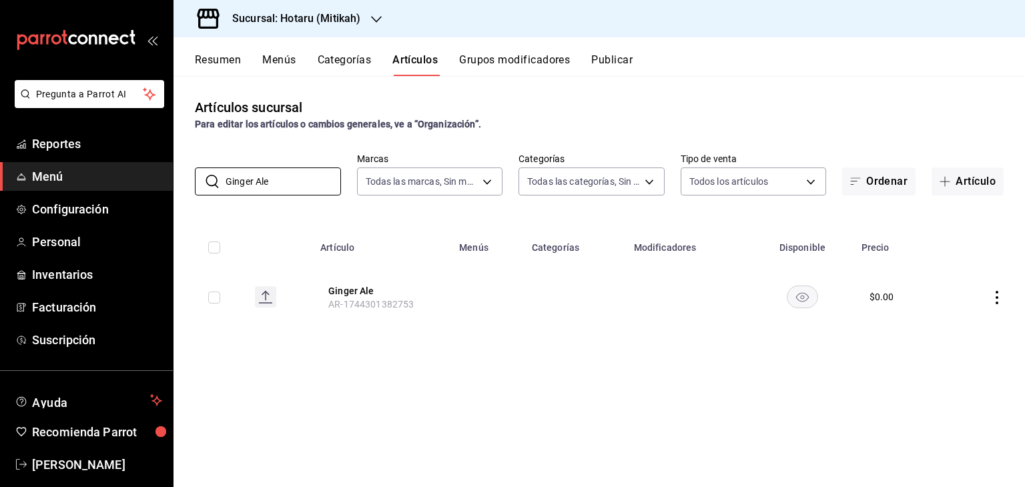
drag, startPoint x: 213, startPoint y: 300, endPoint x: 270, endPoint y: 293, distance: 57.2
click at [213, 300] on input "checkbox" at bounding box center [214, 298] width 12 height 12
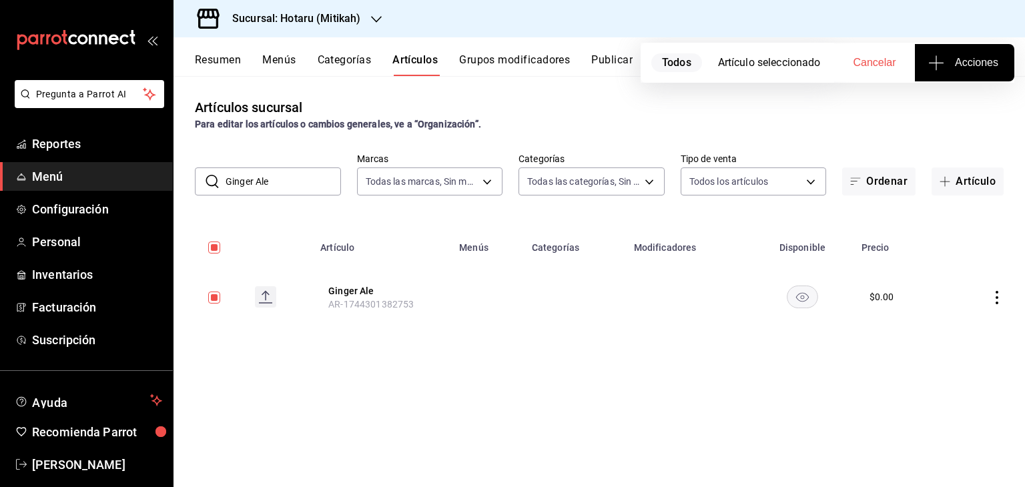
click at [936, 81] on button "Acciones" at bounding box center [964, 62] width 99 height 37
click at [952, 109] on span "Agregar tipo" at bounding box center [964, 104] width 79 height 14
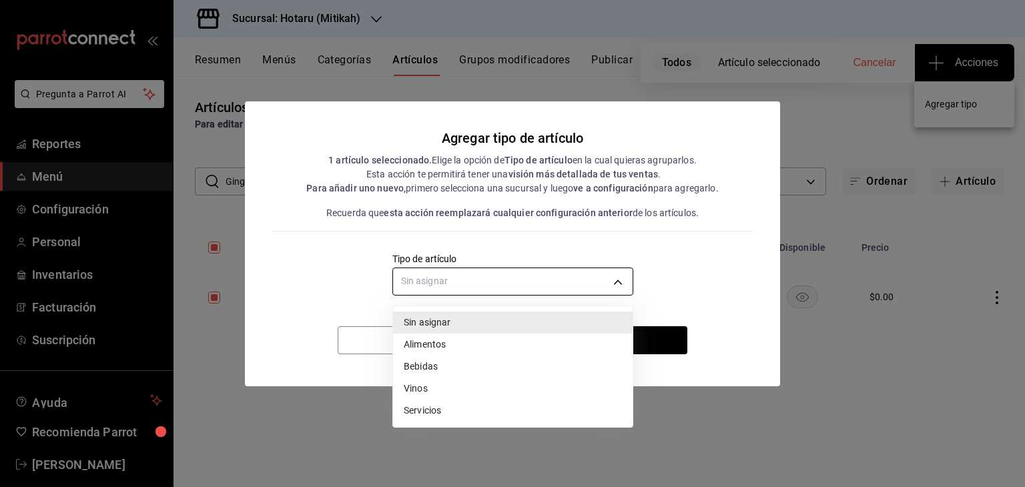
drag, startPoint x: 525, startPoint y: 280, endPoint x: 459, endPoint y: 326, distance: 80.2
click at [525, 281] on body "Pregunta a Parrot AI Reportes Menú Configuración Personal Inventarios Facturaci…" at bounding box center [512, 243] width 1025 height 487
click at [428, 363] on li "Bebidas" at bounding box center [513, 367] width 240 height 22
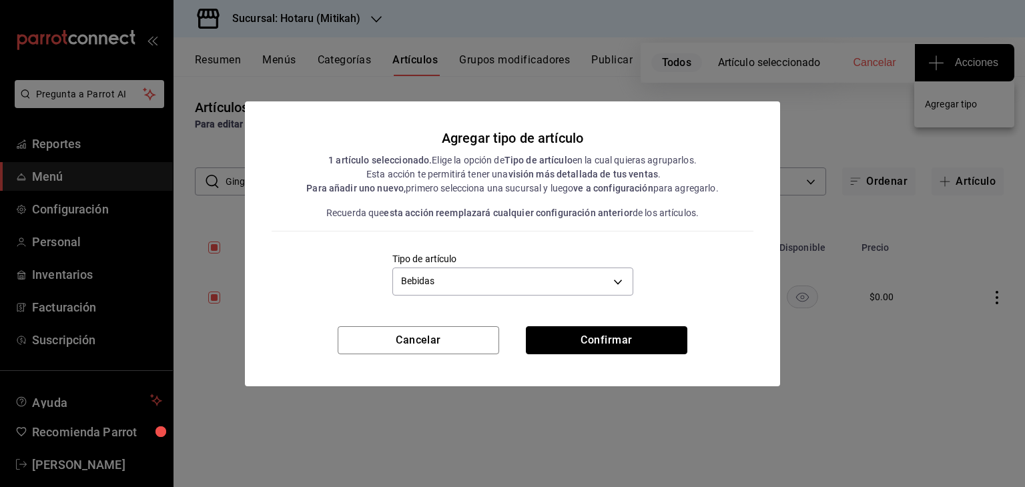
click at [604, 343] on button "Confirmar" at bounding box center [607, 340] width 162 height 28
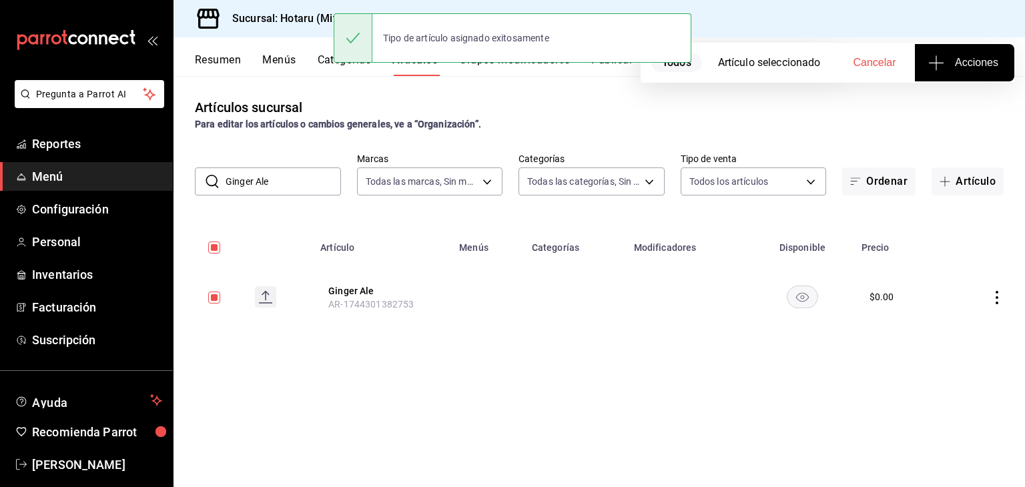
drag, startPoint x: 192, startPoint y: 191, endPoint x: 206, endPoint y: 190, distance: 14.0
click at [151, 193] on div "Pregunta a Parrot AI Reportes Menú Configuración Personal Inventarios Facturaci…" at bounding box center [512, 243] width 1025 height 487
paste input "Manzana"
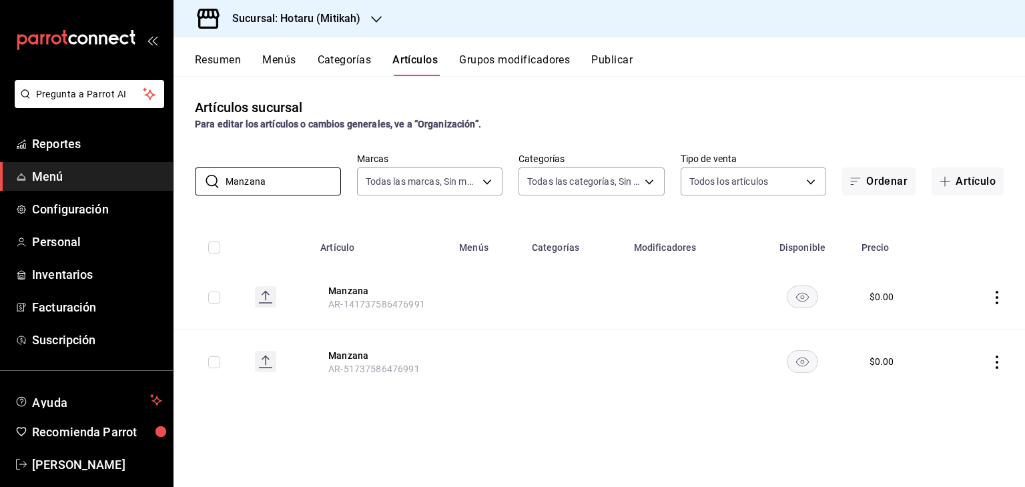
click at [220, 296] on td at bounding box center [209, 297] width 71 height 65
click at [220, 246] on th at bounding box center [209, 243] width 71 height 43
click at [215, 246] on input "checkbox" at bounding box center [214, 248] width 12 height 12
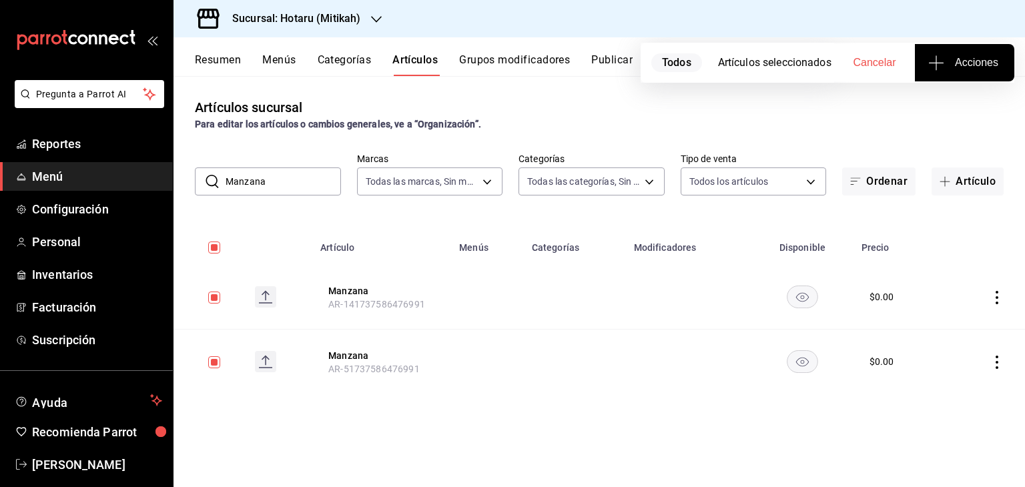
click at [969, 59] on span "Acciones" at bounding box center [964, 63] width 67 height 16
click at [974, 115] on li "Agregar tipo" at bounding box center [964, 104] width 100 height 35
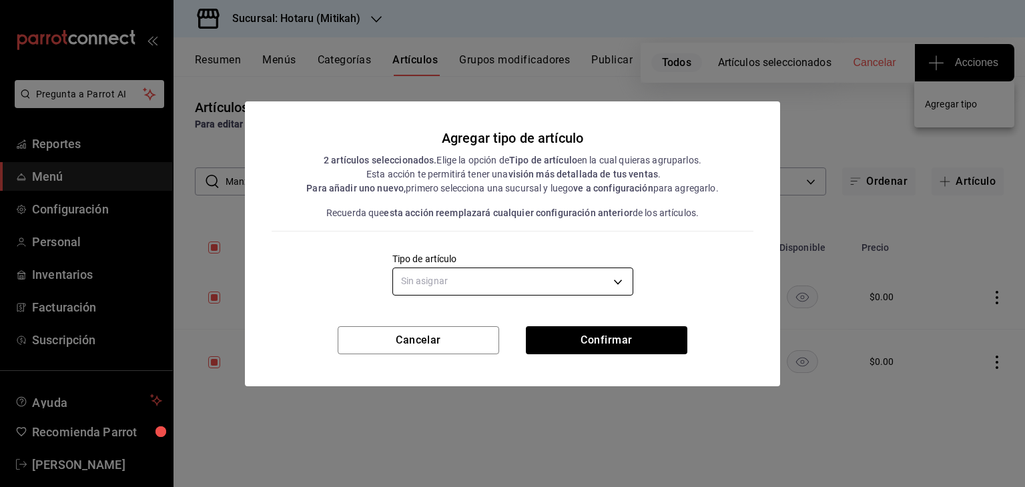
click at [491, 286] on body "Pregunta a Parrot AI Reportes Menú Configuración Personal Inventarios Facturaci…" at bounding box center [512, 243] width 1025 height 487
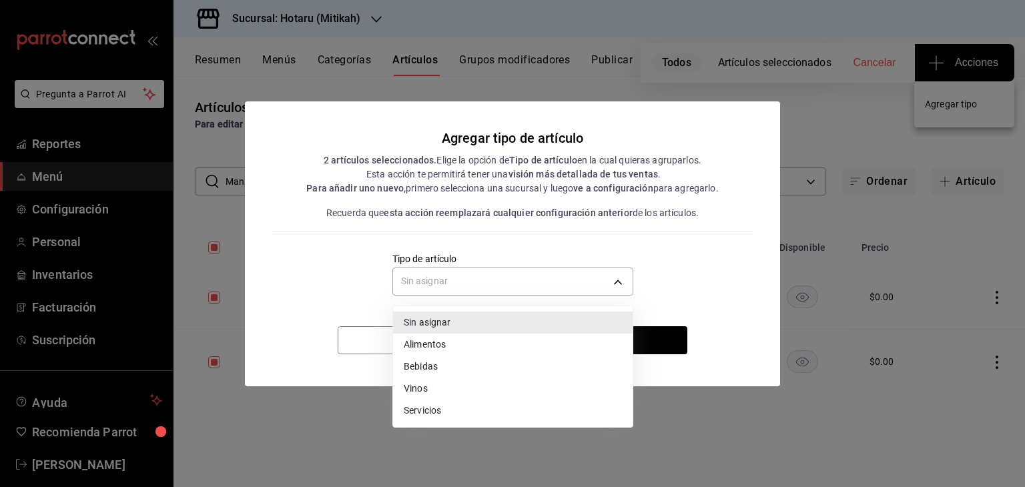
click at [435, 364] on li "Bebidas" at bounding box center [513, 367] width 240 height 22
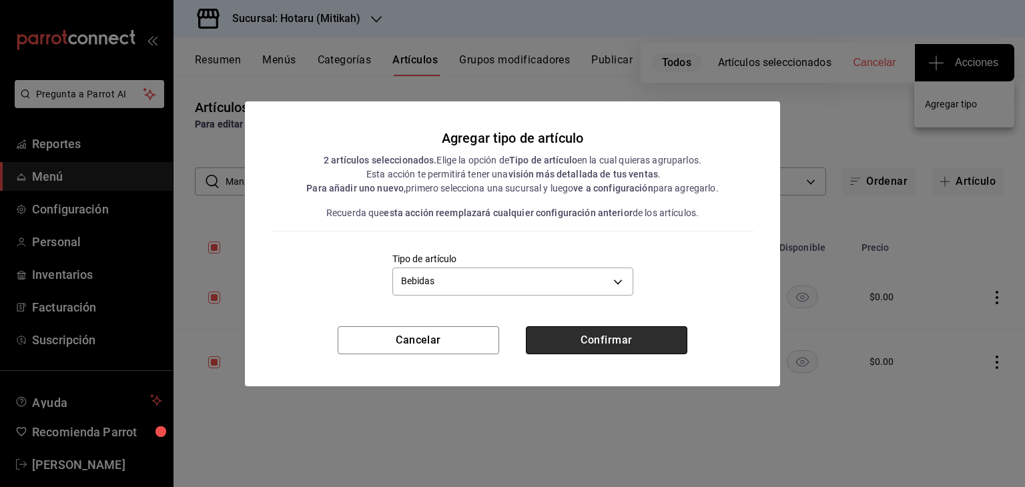
click at [586, 344] on button "Confirmar" at bounding box center [607, 340] width 162 height 28
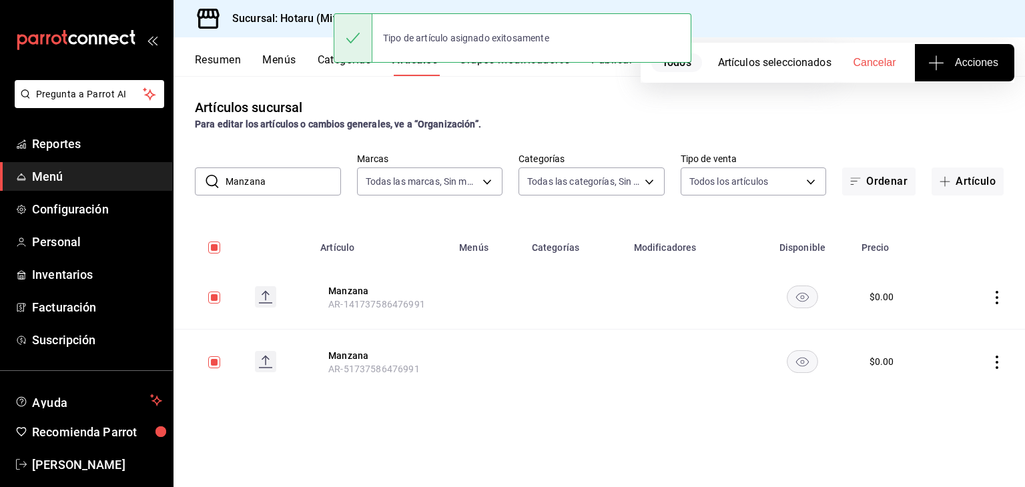
drag, startPoint x: 301, startPoint y: 190, endPoint x: 147, endPoint y: 189, distance: 154.2
click at [141, 193] on div "Pregunta a Parrot AI Reportes Menú Configuración Personal Inventarios Facturaci…" at bounding box center [512, 243] width 1025 height 487
paste input "Pellegrino"
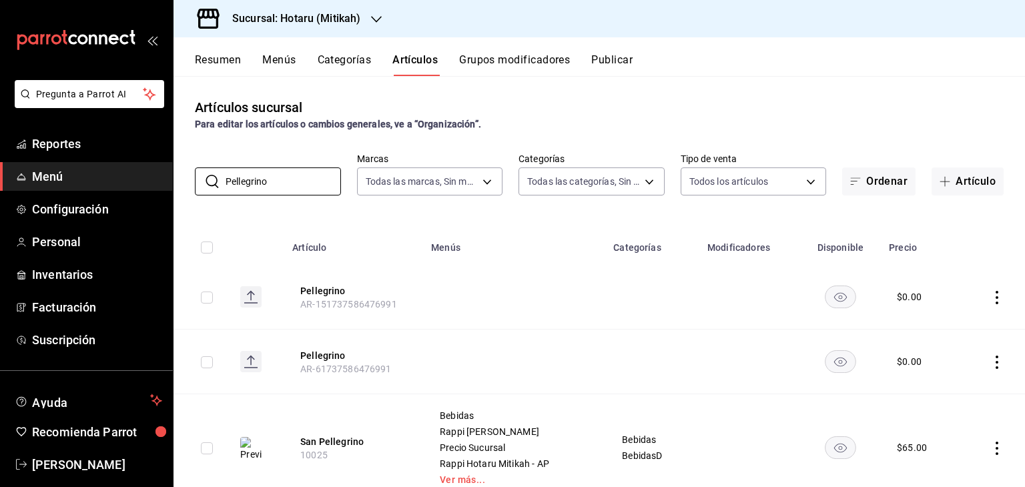
drag, startPoint x: 207, startPoint y: 245, endPoint x: 222, endPoint y: 261, distance: 22.2
click at [207, 245] on input "checkbox" at bounding box center [207, 248] width 12 height 12
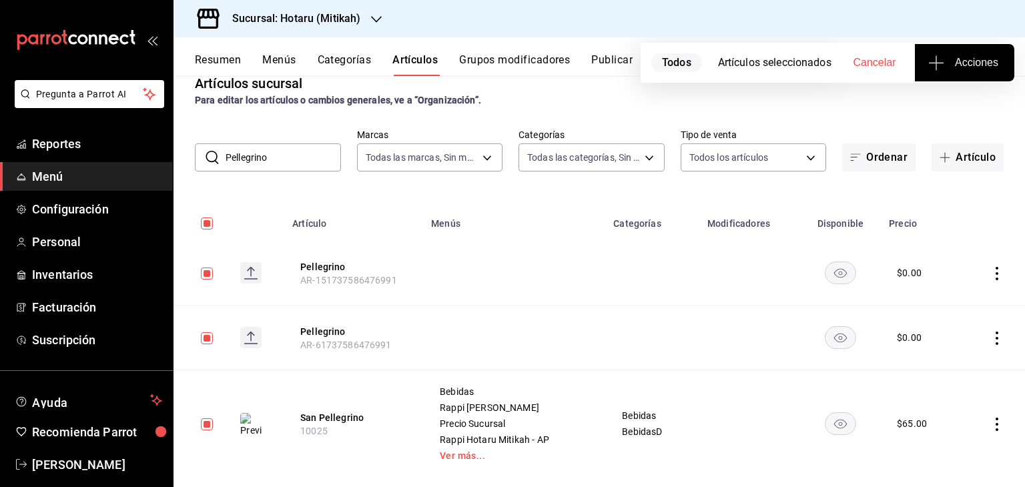
scroll to position [46, 0]
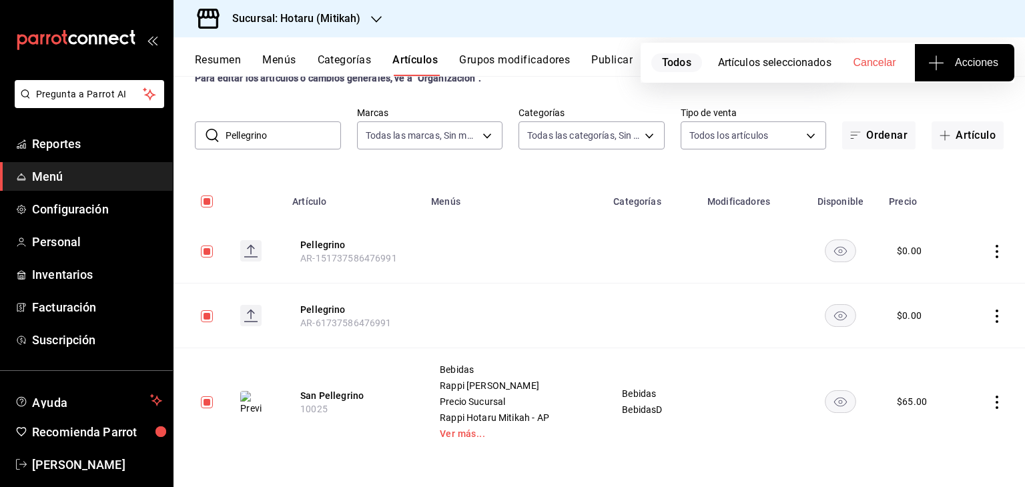
click at [988, 63] on span "Acciones" at bounding box center [964, 63] width 67 height 16
click at [942, 110] on span "Agregar tipo" at bounding box center [964, 104] width 79 height 14
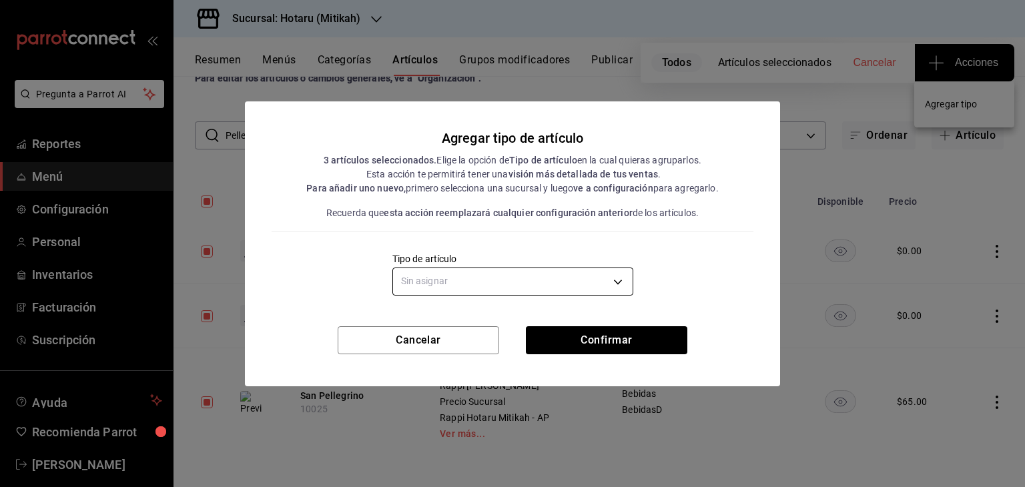
click at [494, 292] on body "Pregunta a Parrot AI Reportes Menú Configuración Personal Inventarios Facturaci…" at bounding box center [512, 243] width 1025 height 487
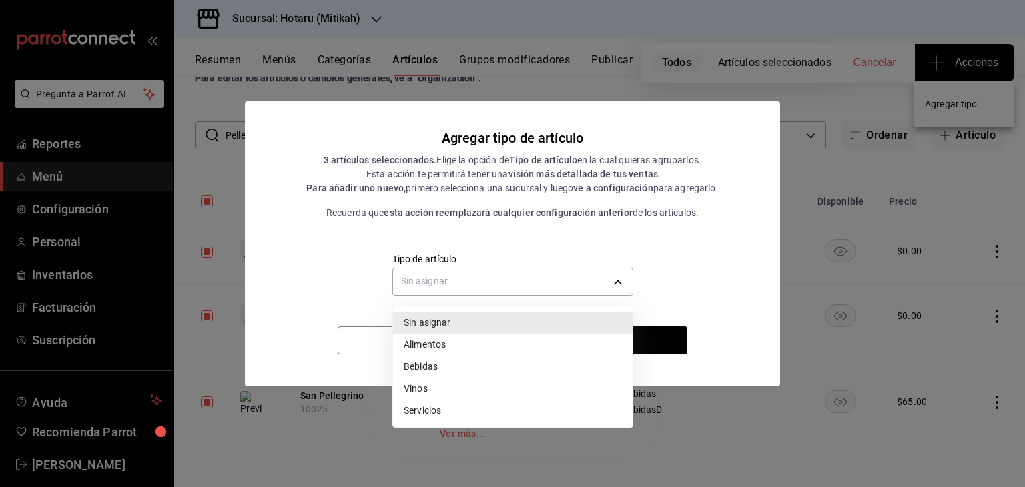
click at [428, 362] on li "Bebidas" at bounding box center [513, 367] width 240 height 22
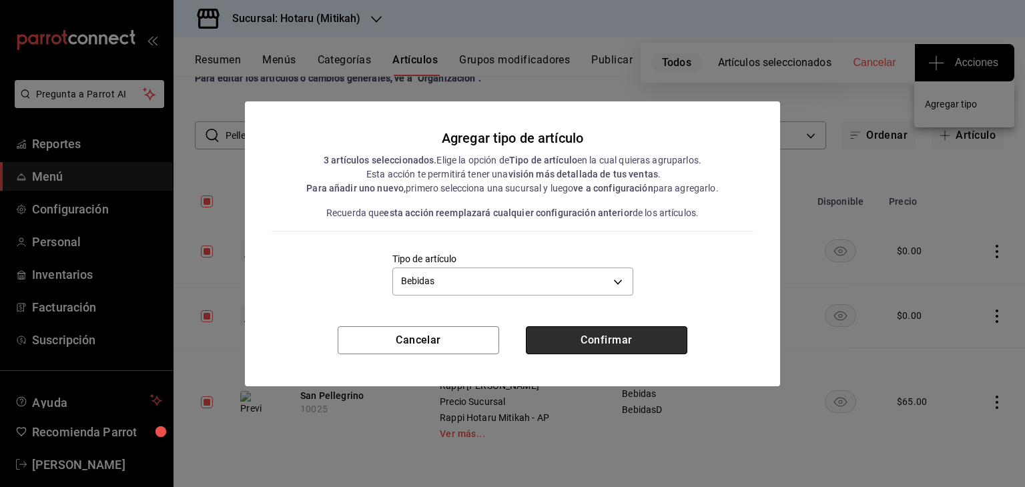
click at [587, 338] on button "Confirmar" at bounding box center [607, 340] width 162 height 28
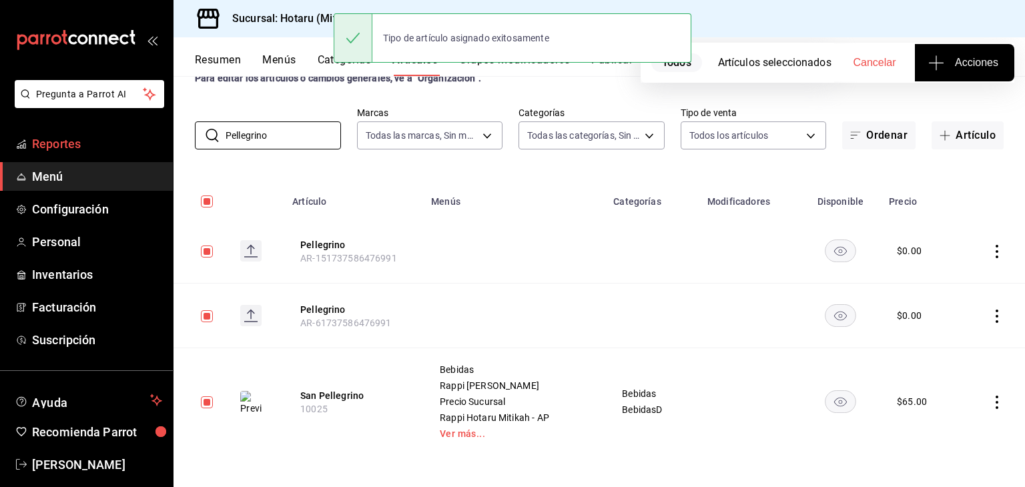
drag, startPoint x: 300, startPoint y: 139, endPoint x: 155, endPoint y: 144, distance: 144.9
click at [158, 144] on div "Pregunta a Parrot AI Reportes Menú Configuración Personal Inventarios Facturaci…" at bounding box center [512, 243] width 1025 height 487
paste input "Sprite"
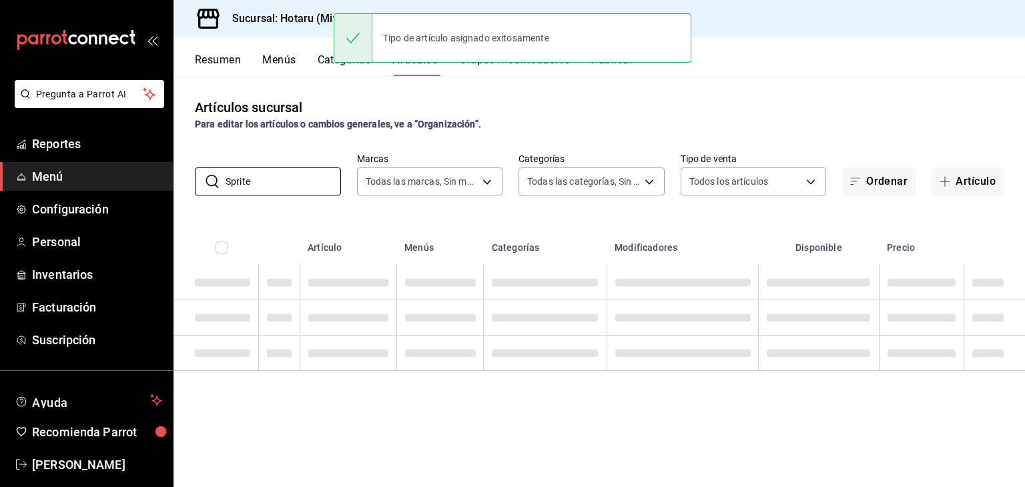
scroll to position [0, 0]
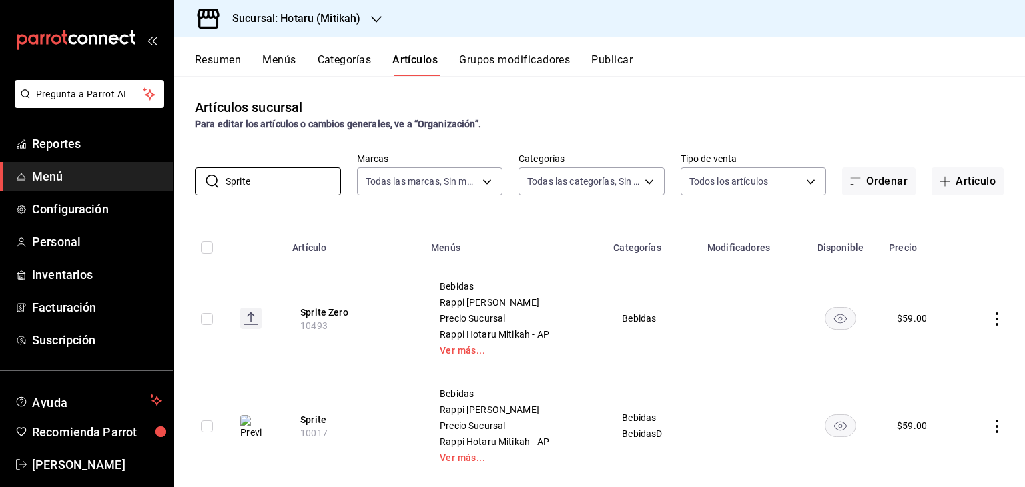
drag, startPoint x: 208, startPoint y: 247, endPoint x: 294, endPoint y: 306, distance: 104.0
click at [208, 247] on input "checkbox" at bounding box center [207, 248] width 12 height 12
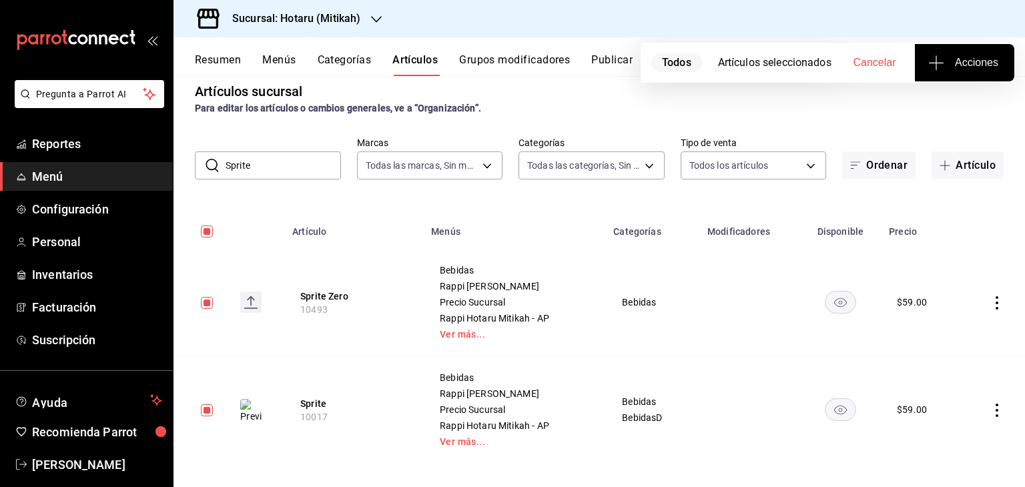
scroll to position [24, 0]
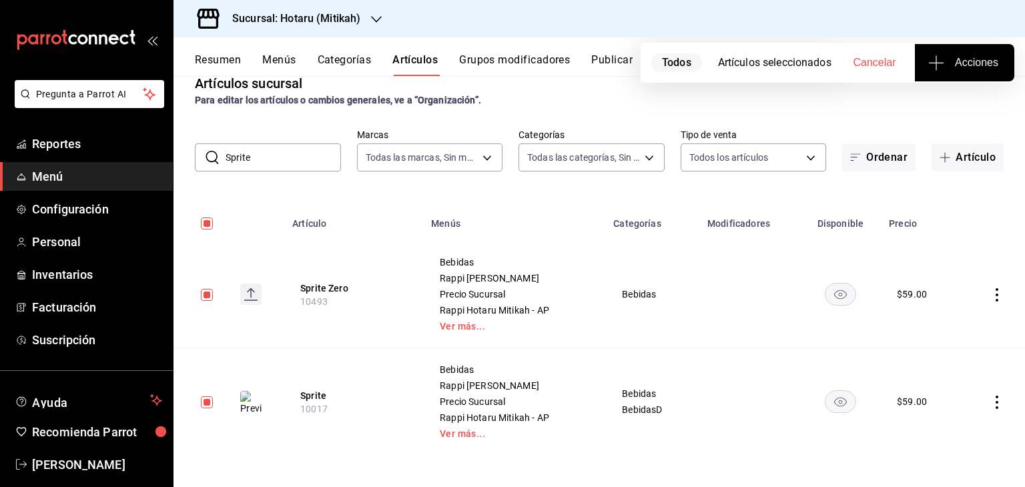
click at [950, 64] on span "Acciones" at bounding box center [964, 63] width 67 height 16
click at [942, 102] on span "Agregar tipo" at bounding box center [964, 104] width 79 height 14
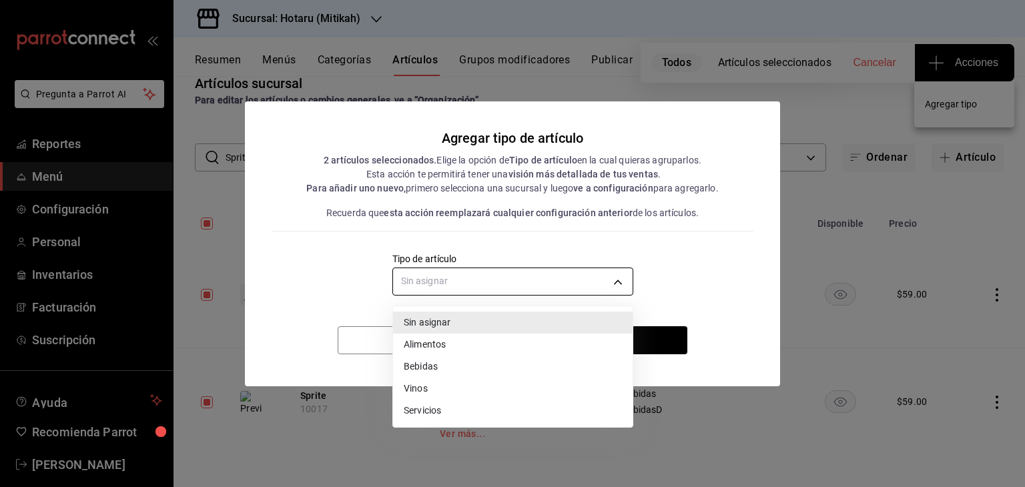
click at [572, 277] on body "Pregunta a Parrot AI Reportes Menú Configuración Personal Inventarios Facturaci…" at bounding box center [512, 243] width 1025 height 487
click at [479, 362] on li "Bebidas" at bounding box center [513, 367] width 240 height 22
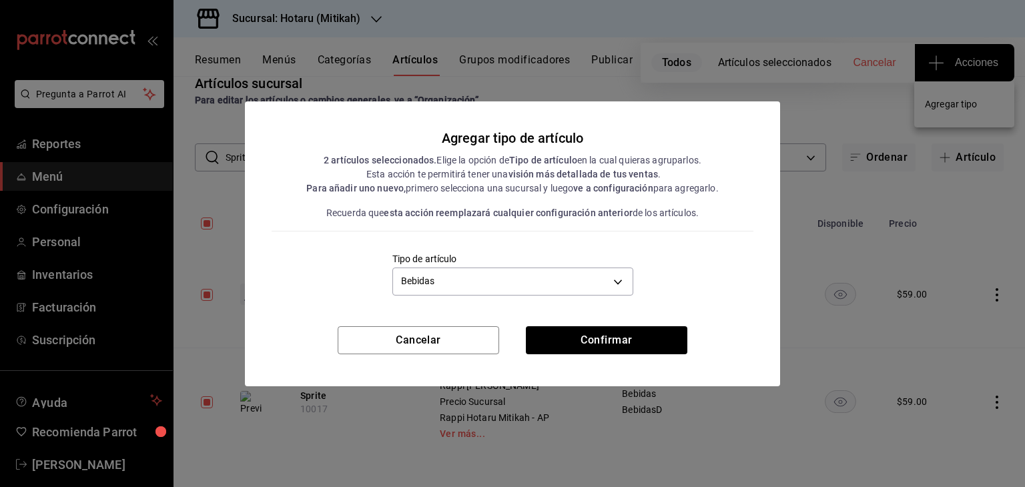
click at [573, 354] on div "Cancelar Confirmar" at bounding box center [512, 356] width 535 height 60
click at [575, 348] on button "Confirmar" at bounding box center [607, 340] width 162 height 28
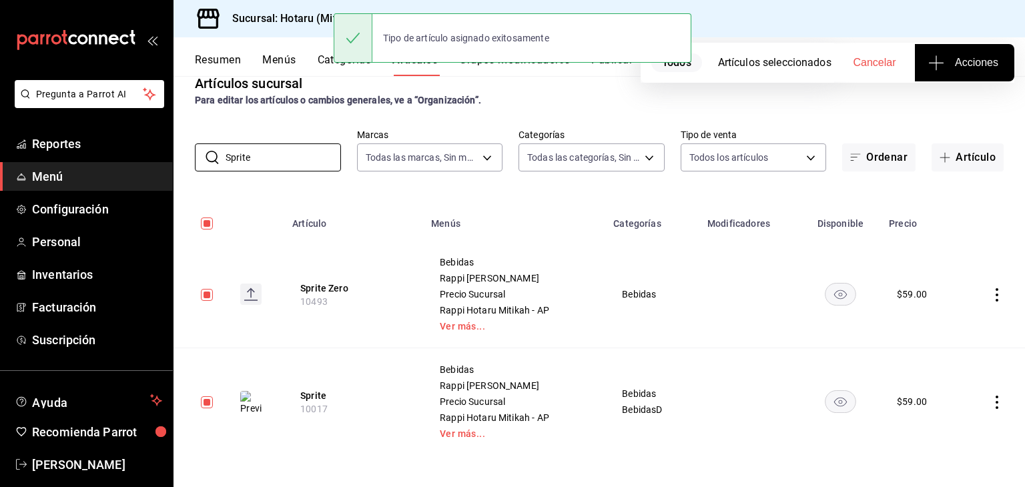
drag, startPoint x: 275, startPoint y: 164, endPoint x: 95, endPoint y: 164, distance: 179.5
click at [88, 166] on div "Pregunta a Parrot AI Reportes Menú Configuración Personal Inventarios Facturaci…" at bounding box center [512, 243] width 1025 height 487
paste input "Toronja"
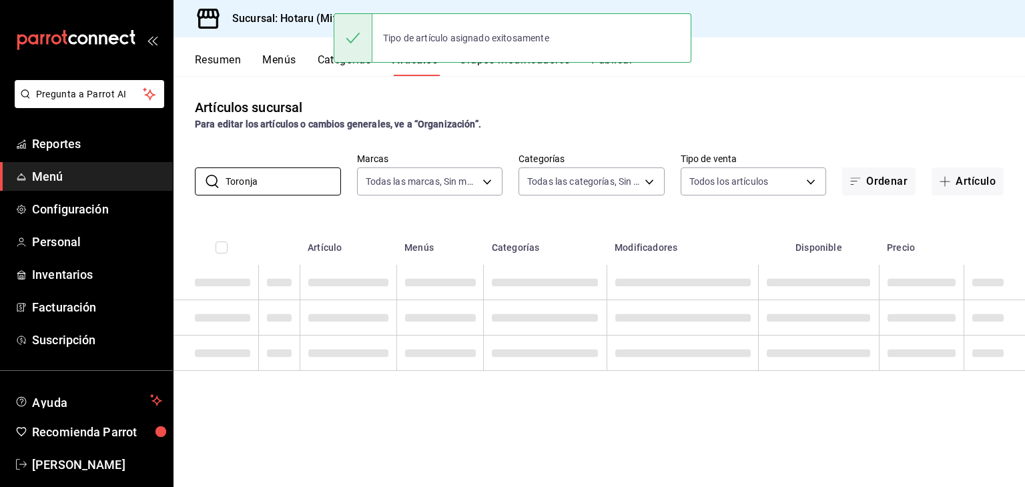
scroll to position [0, 0]
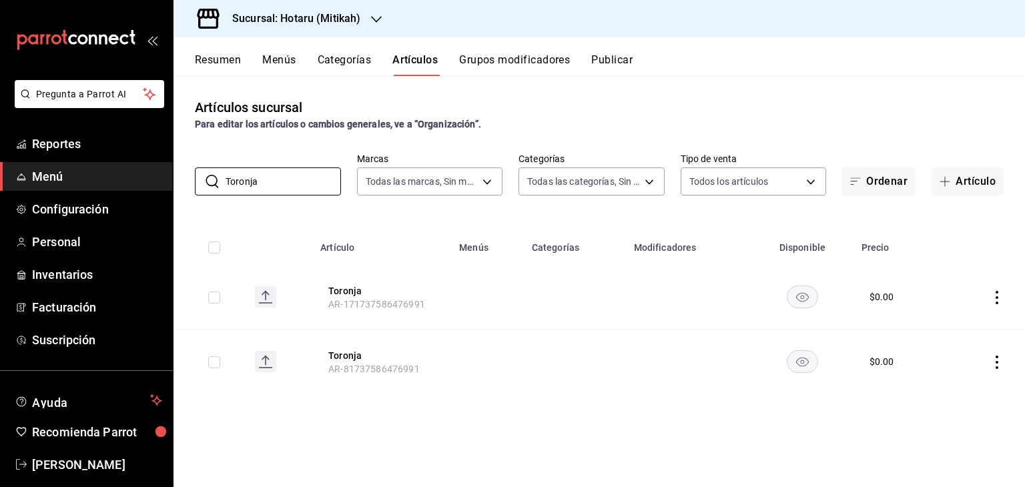
click at [214, 248] on input "checkbox" at bounding box center [214, 248] width 12 height 12
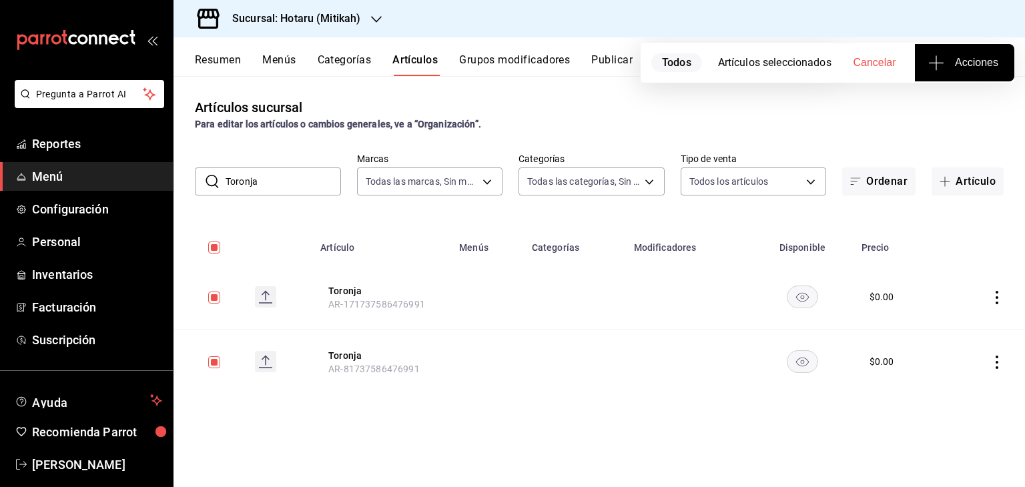
click at [954, 67] on span "Acciones" at bounding box center [964, 63] width 67 height 16
click at [956, 117] on li "Agregar tipo" at bounding box center [964, 104] width 100 height 35
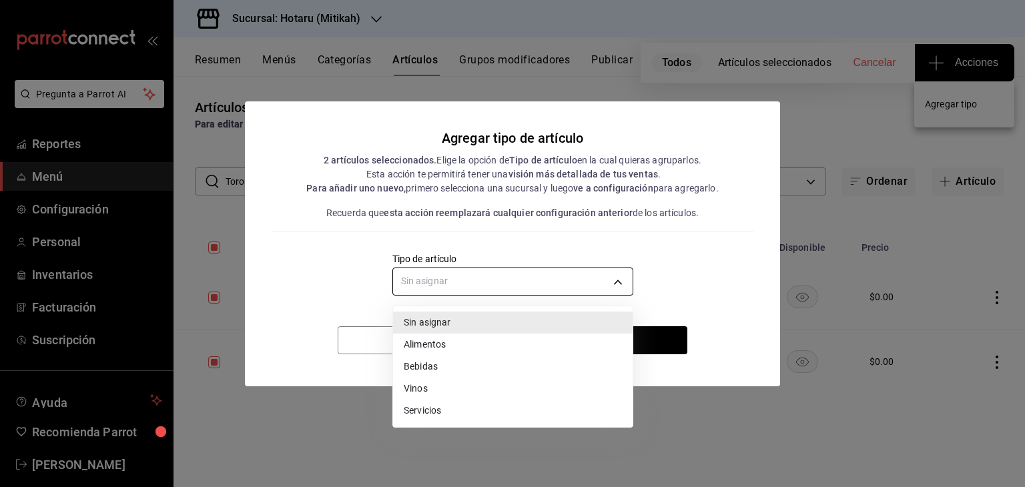
click at [468, 291] on body "Pregunta a Parrot AI Reportes Menú Configuración Personal Inventarios Facturaci…" at bounding box center [512, 243] width 1025 height 487
click at [404, 360] on li "Bebidas" at bounding box center [513, 367] width 240 height 22
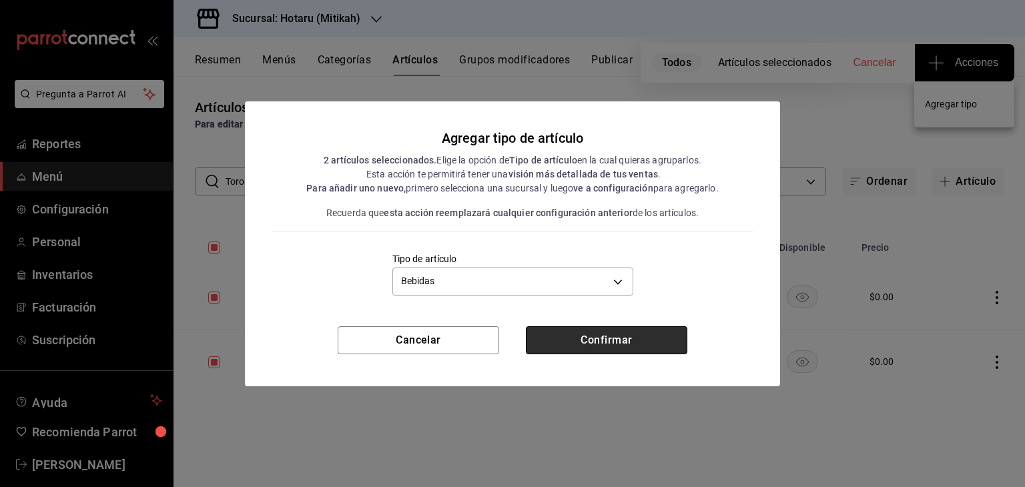
click at [562, 334] on button "Confirmar" at bounding box center [607, 340] width 162 height 28
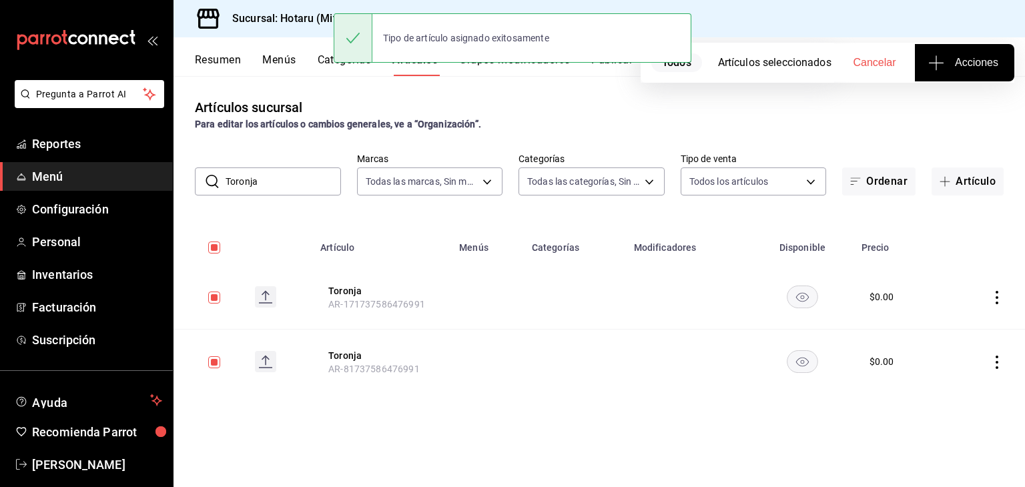
drag, startPoint x: 288, startPoint y: 177, endPoint x: 155, endPoint y: 164, distance: 134.1
click at [154, 164] on div "Pregunta a Parrot AI Reportes Menú Configuración Personal Inventarios Facturaci…" at bounding box center [512, 243] width 1025 height 487
paste input "1800 [MEDICAL_DATA] Cop"
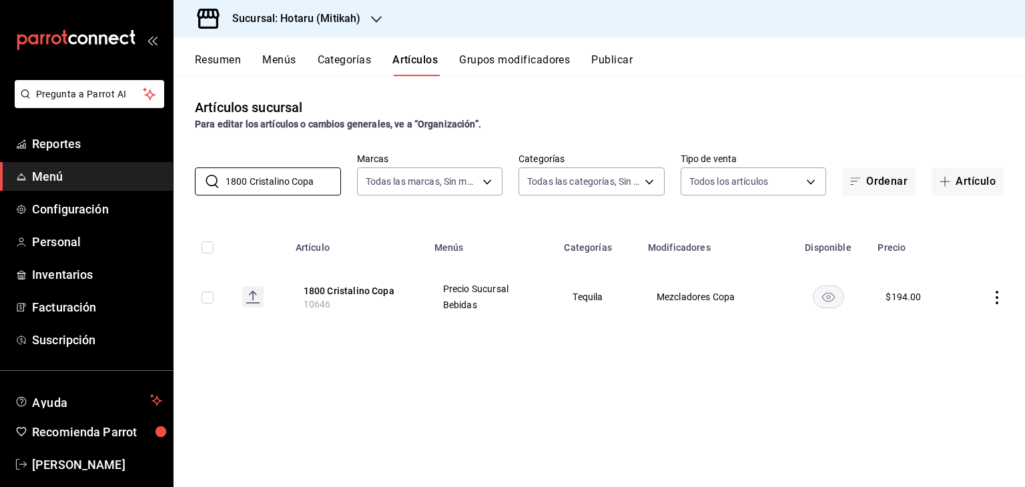
drag, startPoint x: 323, startPoint y: 177, endPoint x: 85, endPoint y: 170, distance: 238.4
click at [99, 176] on div "Pregunta a Parrot AI Reportes Menú Configuración Personal Inventarios Facturaci…" at bounding box center [512, 243] width 1025 height 487
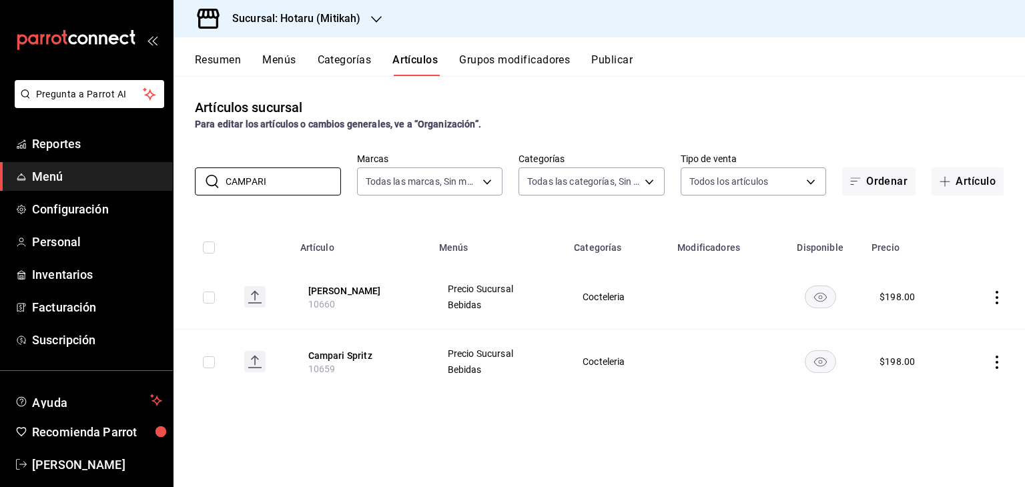
drag, startPoint x: 277, startPoint y: 182, endPoint x: 80, endPoint y: 182, distance: 196.9
click at [84, 182] on div "Pregunta a Parrot AI Reportes Menú Configuración Personal Inventarios Facturaci…" at bounding box center [512, 243] width 1025 height 487
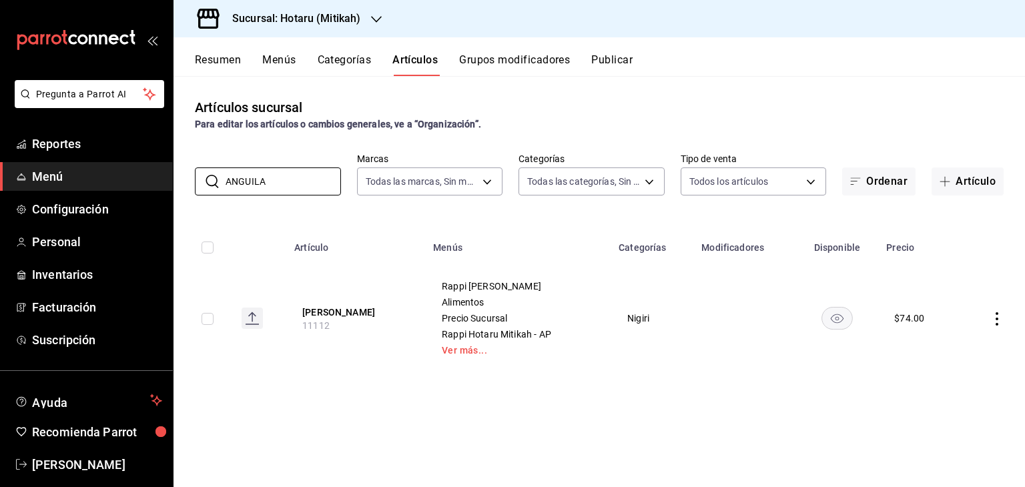
click at [994, 313] on icon "actions" at bounding box center [996, 318] width 13 height 13
click at [929, 353] on icon at bounding box center [924, 350] width 16 height 16
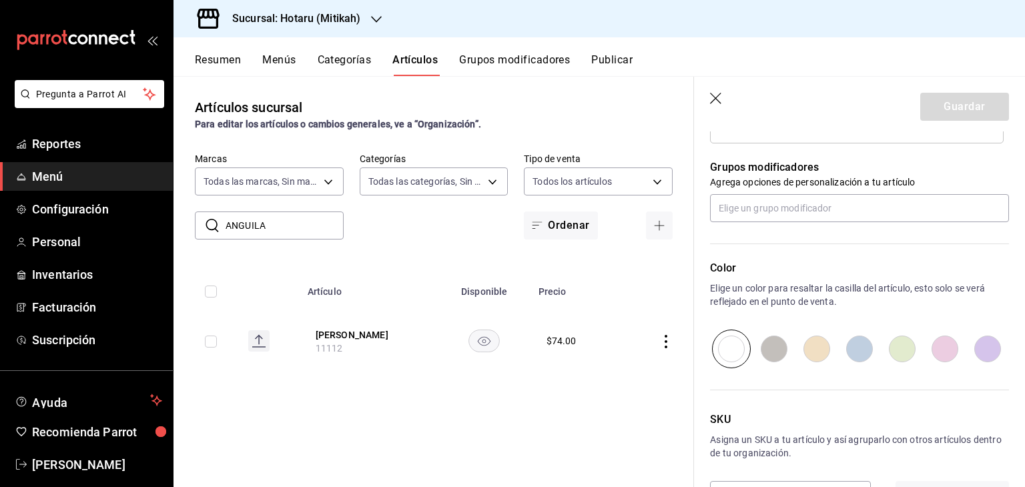
scroll to position [781, 0]
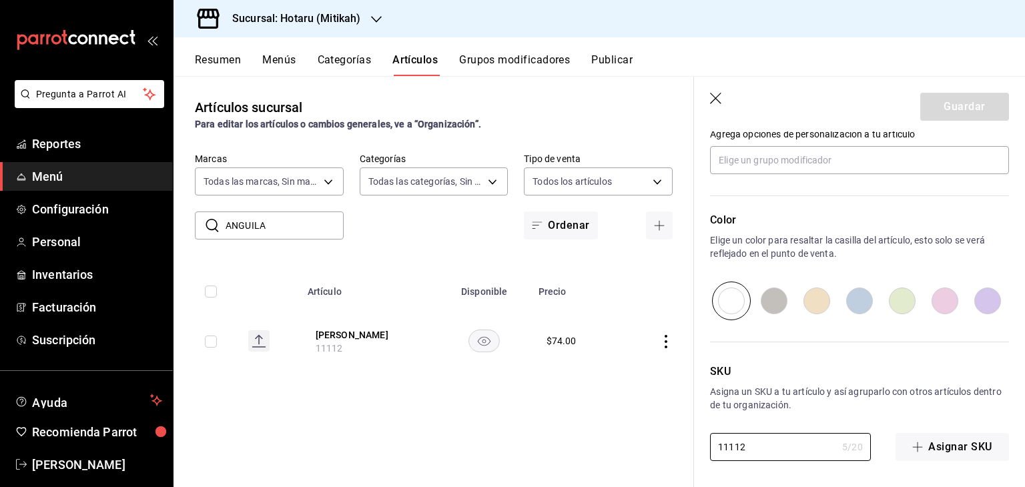
drag, startPoint x: 774, startPoint y: 444, endPoint x: 774, endPoint y: 278, distance: 165.5
click at [598, 412] on main "Artículos sucursal Para editar los artículos o cambios generales, ve a “Organiz…" at bounding box center [600, 281] width 852 height 411
paste input "1"
click at [938, 86] on header "Guardar" at bounding box center [859, 104] width 331 height 55
click at [934, 105] on button "Guardar" at bounding box center [964, 107] width 89 height 28
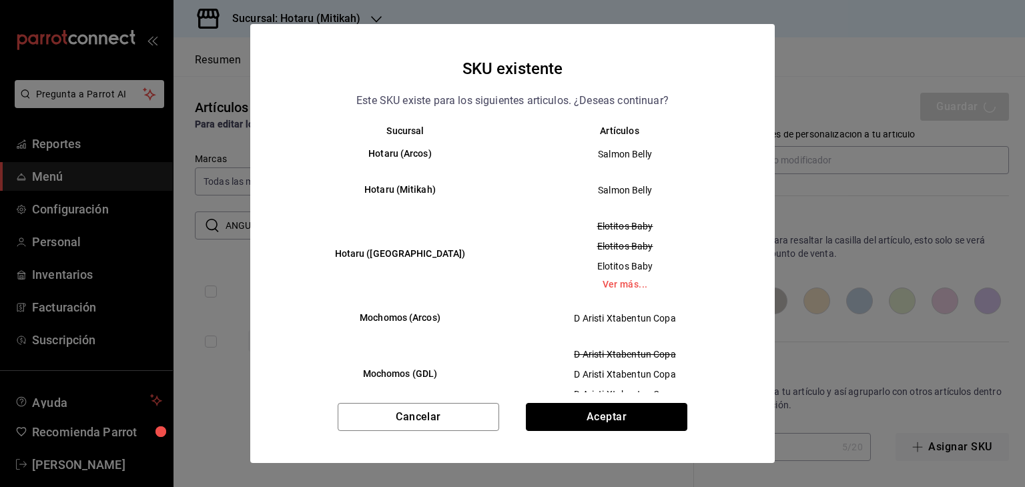
click at [633, 414] on button "Aceptar" at bounding box center [607, 417] width 162 height 28
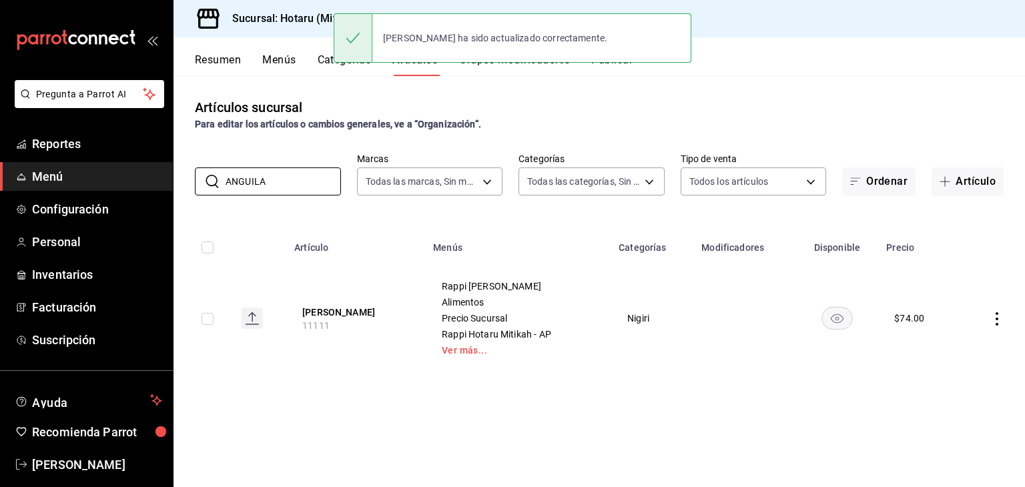
drag, startPoint x: 166, startPoint y: 177, endPoint x: 98, endPoint y: 175, distance: 67.4
click at [98, 175] on div "Pregunta a Parrot AI Reportes Menú Configuración Personal Inventarios Facturaci…" at bounding box center [512, 243] width 1025 height 487
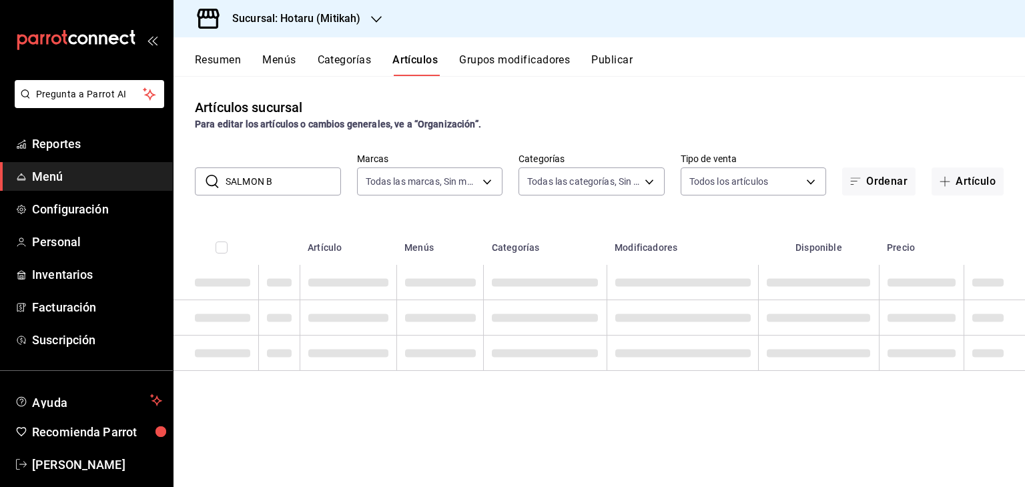
click at [512, 221] on div "Artículos sucursal Para editar los artículos o cambios generales, ve a “Organiz…" at bounding box center [600, 281] width 852 height 410
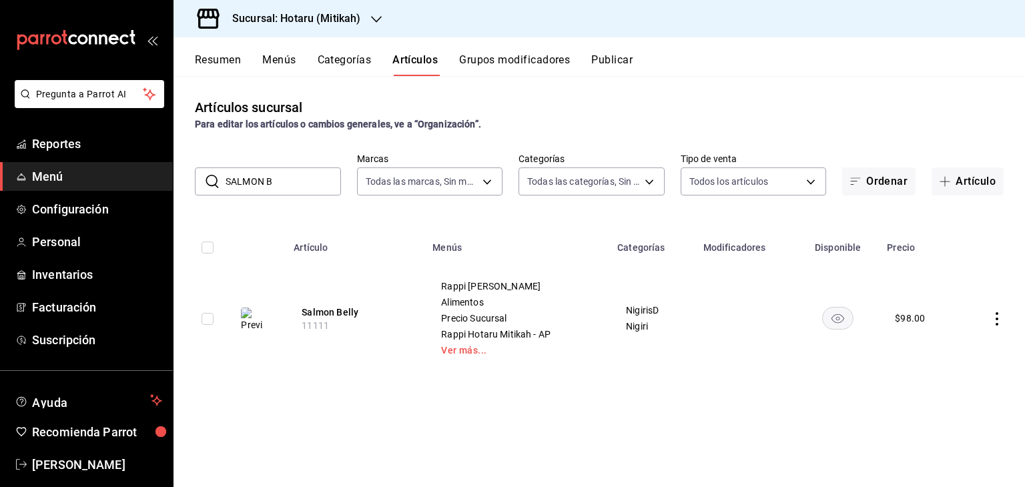
click at [997, 316] on icon "actions" at bounding box center [996, 318] width 13 height 13
click at [944, 343] on span "Editar" at bounding box center [957, 350] width 35 height 14
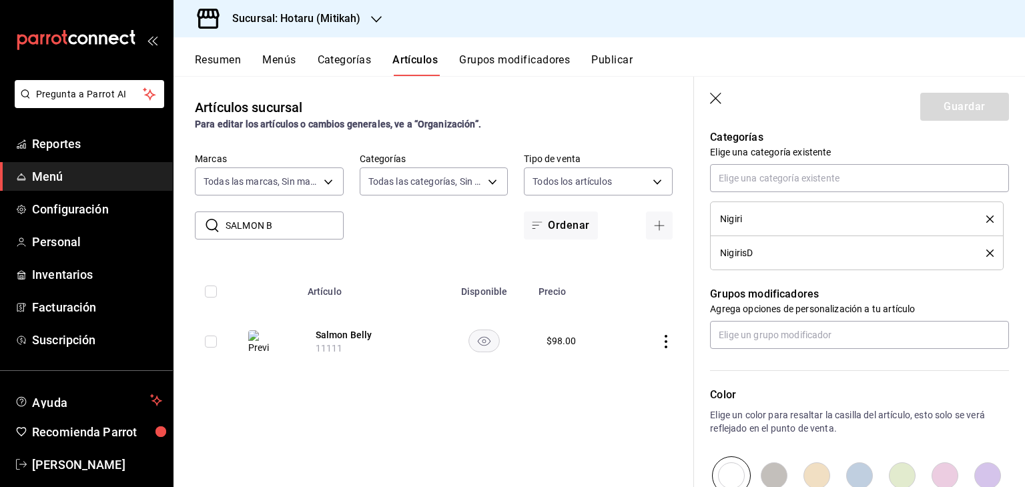
scroll to position [815, 0]
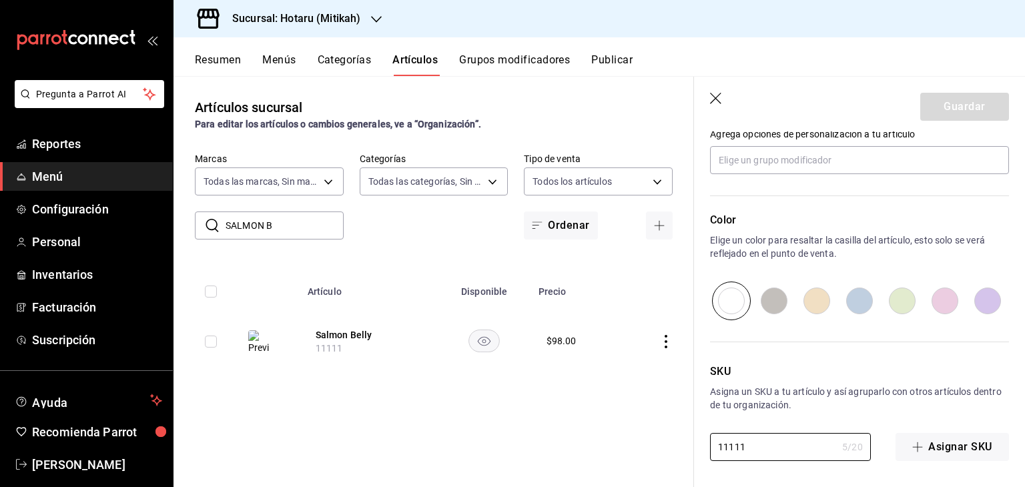
drag, startPoint x: 781, startPoint y: 446, endPoint x: 635, endPoint y: 416, distance: 148.4
click at [635, 416] on main "Artículos sucursal Para editar los artículos o cambios generales, ve a “Organiz…" at bounding box center [600, 281] width 852 height 411
paste input "2"
type input "11112"
click at [973, 106] on button "Guardar" at bounding box center [964, 107] width 89 height 28
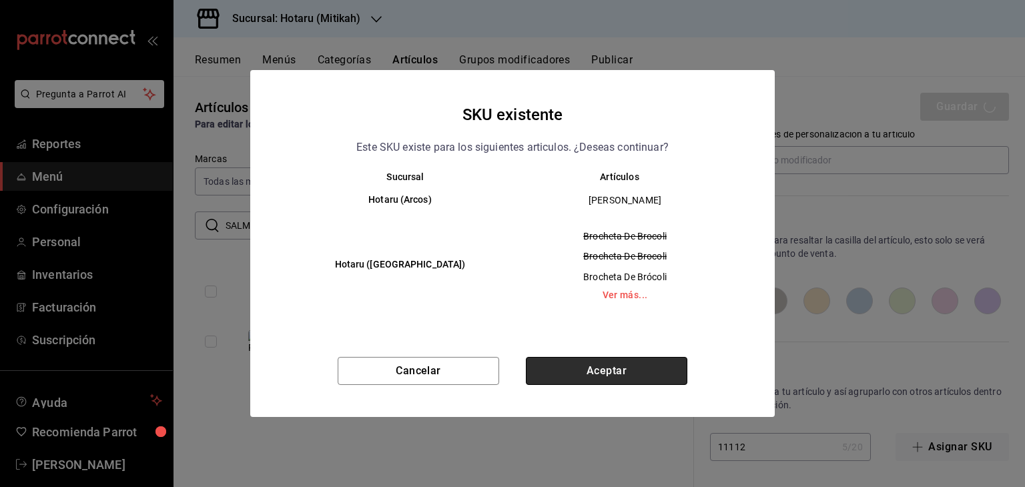
click at [629, 368] on button "Aceptar" at bounding box center [607, 371] width 162 height 28
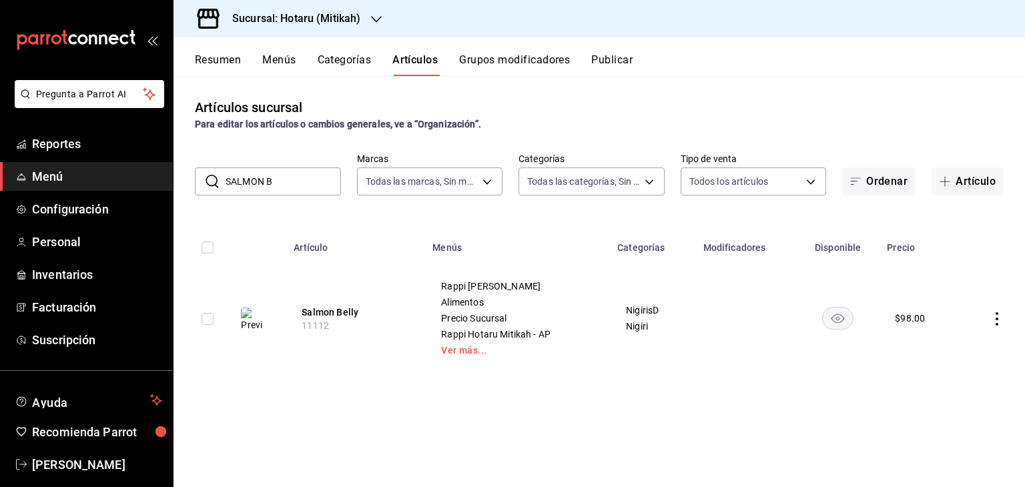
click at [996, 321] on icon "actions" at bounding box center [996, 318] width 13 height 13
drag, startPoint x: 965, startPoint y: 350, endPoint x: 913, endPoint y: 344, distance: 52.3
click at [965, 350] on span "Editar" at bounding box center [957, 350] width 35 height 14
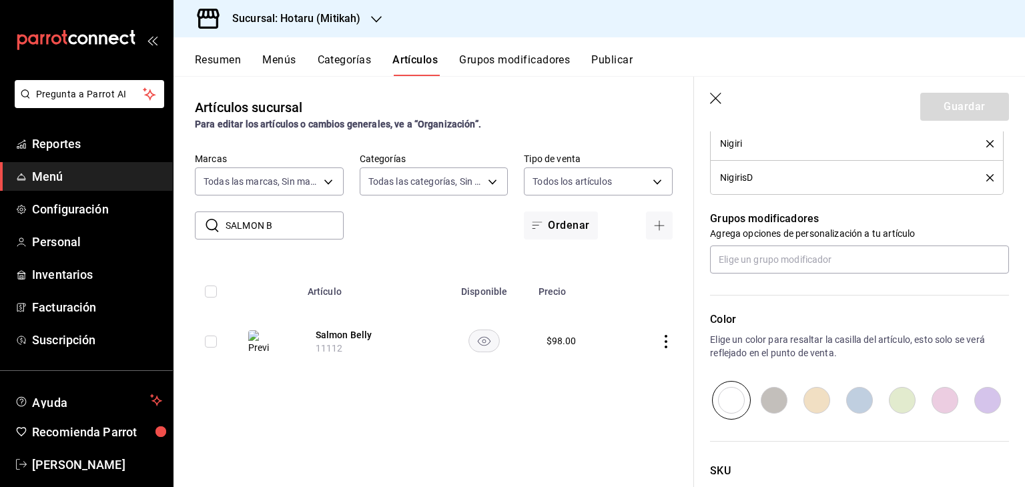
scroll to position [815, 0]
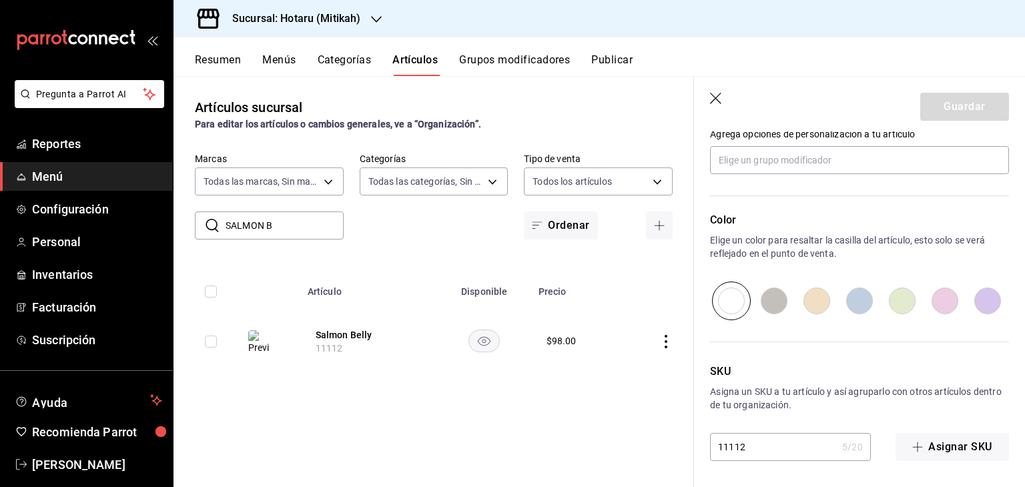
click at [781, 444] on input "11112" at bounding box center [773, 447] width 127 height 27
type textarea "x"
type input "1111"
type textarea "x"
type input "11111"
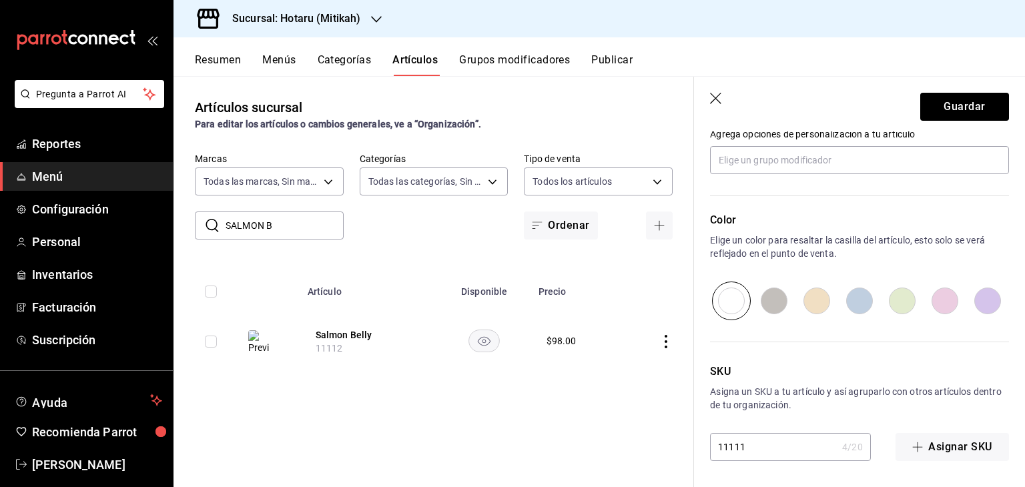
type textarea "x"
type input "11111"
click at [948, 111] on button "Guardar" at bounding box center [964, 107] width 89 height 28
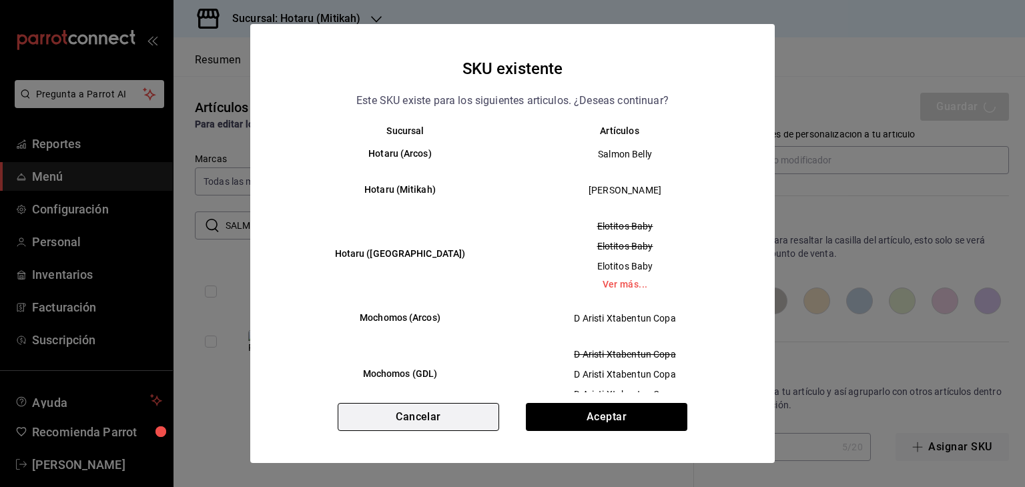
click at [454, 411] on button "Cancelar" at bounding box center [419, 417] width 162 height 28
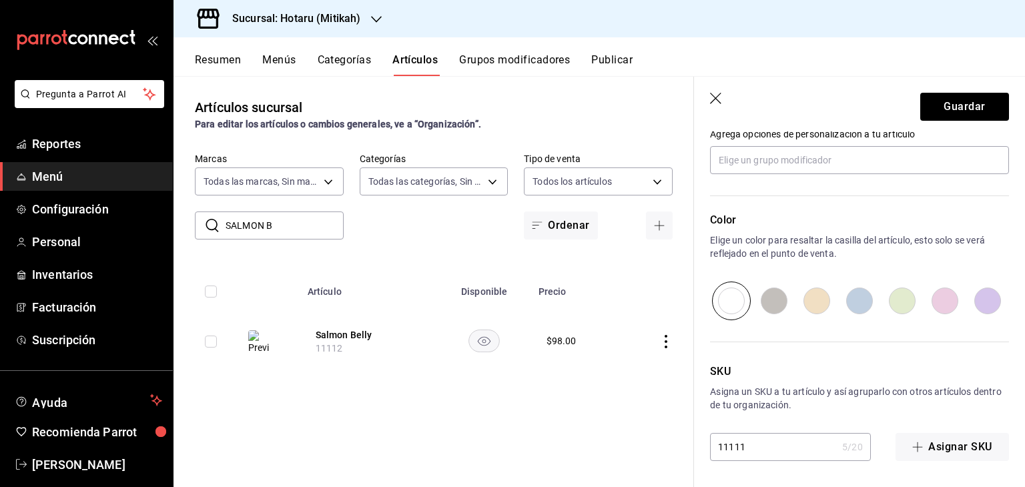
click at [707, 95] on header "Guardar" at bounding box center [859, 104] width 331 height 55
click at [715, 95] on icon "button" at bounding box center [716, 99] width 13 height 13
type textarea "x"
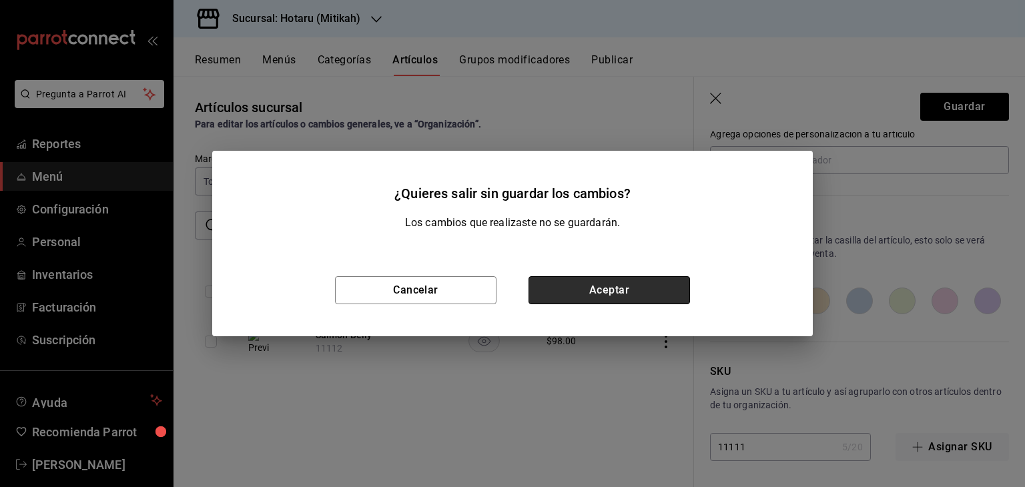
click at [585, 291] on button "Aceptar" at bounding box center [610, 290] width 162 height 28
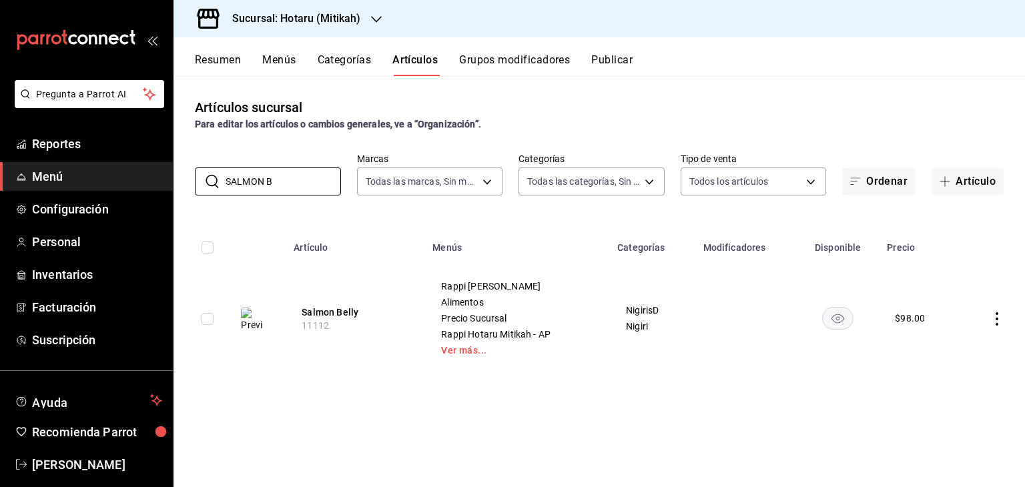
drag, startPoint x: 162, startPoint y: 184, endPoint x: 93, endPoint y: 180, distance: 69.5
click at [93, 182] on div "Pregunta a Parrot AI Reportes Menú Configuración Personal Inventarios Facturaci…" at bounding box center [512, 243] width 1025 height 487
drag, startPoint x: 302, startPoint y: 173, endPoint x: 143, endPoint y: 172, distance: 158.8
click at [162, 172] on div "Pregunta a Parrot AI Reportes Menú Configuración Personal Inventarios Facturaci…" at bounding box center [512, 243] width 1025 height 487
paste input "Ensalada Orden"
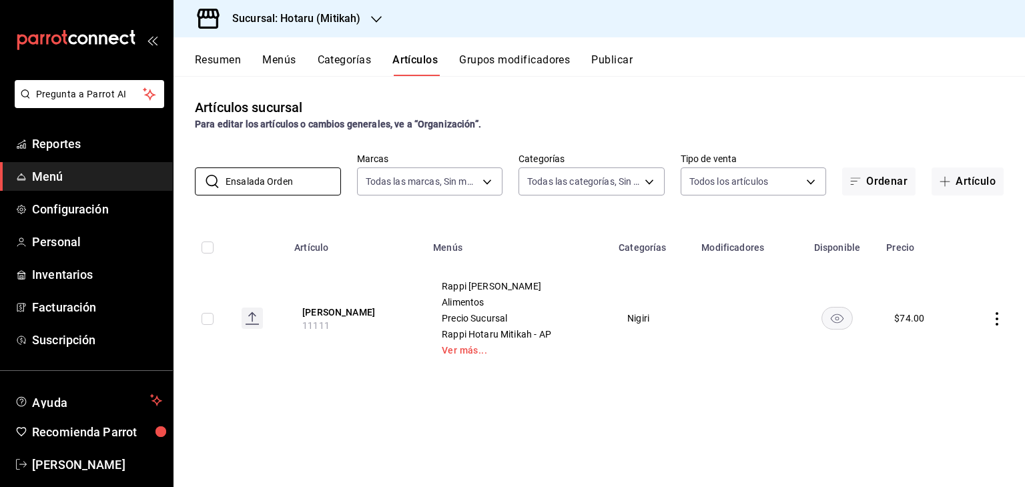
type input "Ensalada Orden"
click at [993, 315] on icon "actions" at bounding box center [996, 318] width 13 height 13
click at [933, 344] on div at bounding box center [928, 350] width 24 height 16
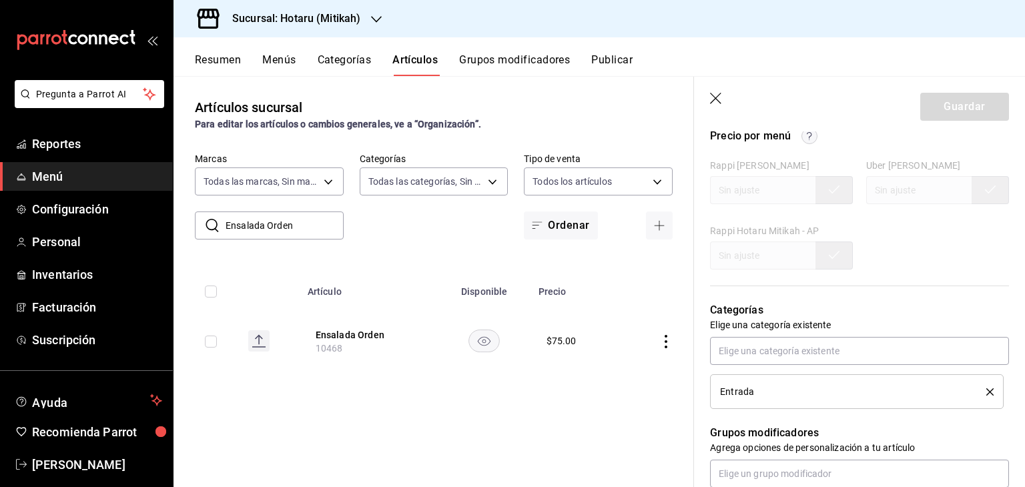
scroll to position [781, 0]
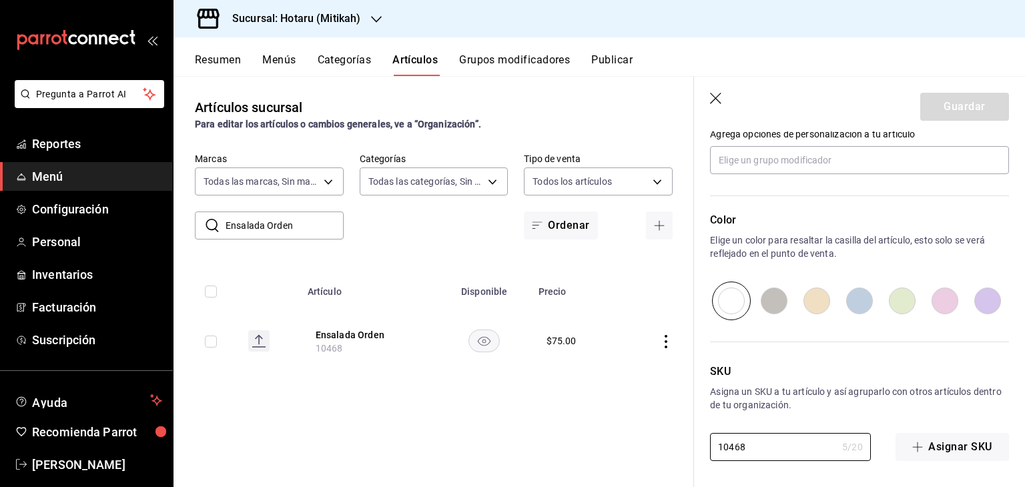
drag, startPoint x: 800, startPoint y: 448, endPoint x: 665, endPoint y: 440, distance: 135.1
click at [662, 444] on main "Artículos sucursal Para editar los artículos o cambios generales, ve a “Organiz…" at bounding box center [600, 281] width 852 height 411
paste input "7"
type textarea "x"
type input "10467"
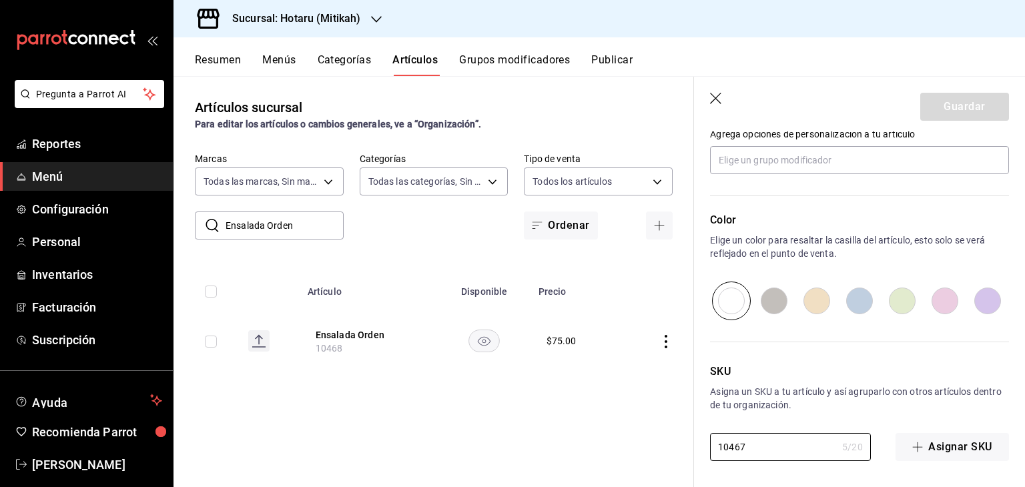
type textarea "x"
type input "10467"
click at [969, 107] on button "Guardar" at bounding box center [964, 107] width 89 height 28
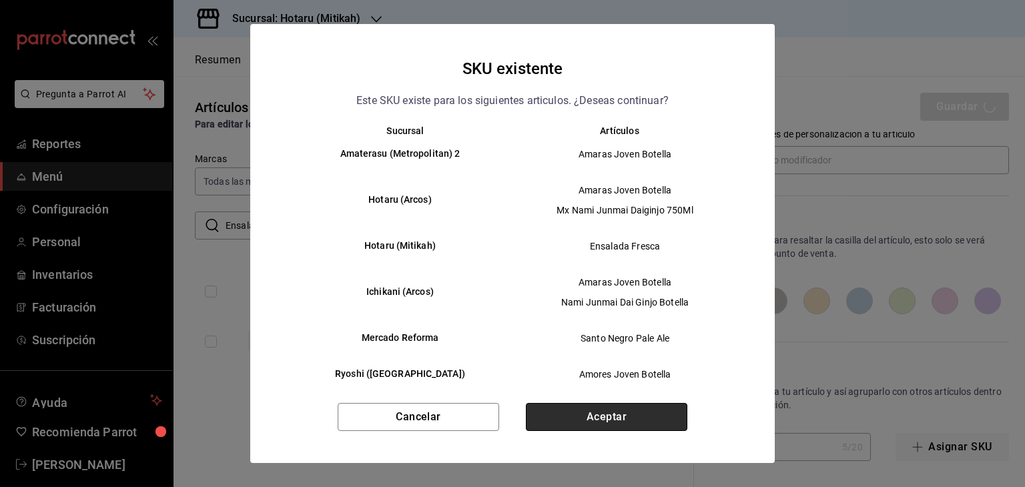
click at [621, 421] on button "Aceptar" at bounding box center [607, 417] width 162 height 28
type textarea "x"
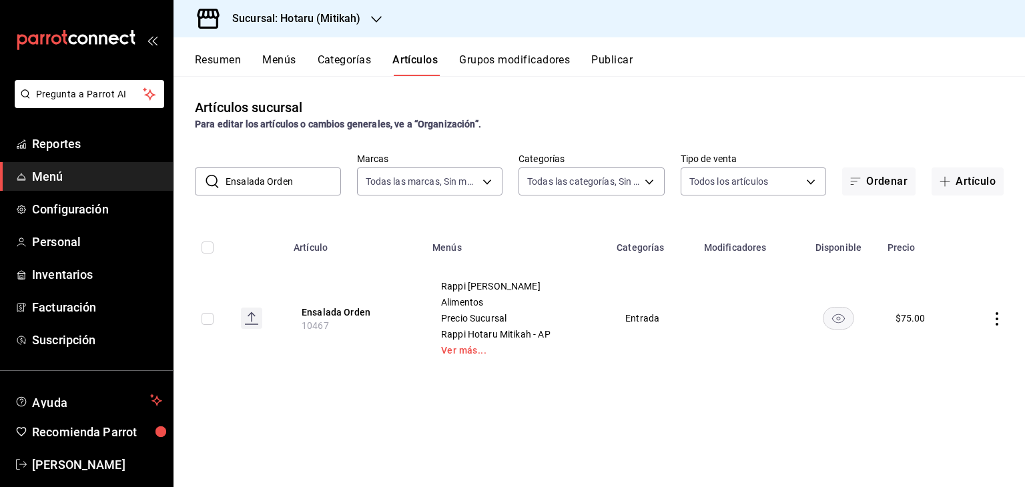
drag, startPoint x: 314, startPoint y: 177, endPoint x: 226, endPoint y: 166, distance: 88.7
click at [232, 168] on input "Ensalada Orden" at bounding box center [283, 181] width 115 height 27
paste input "Sashimi Salmon King"
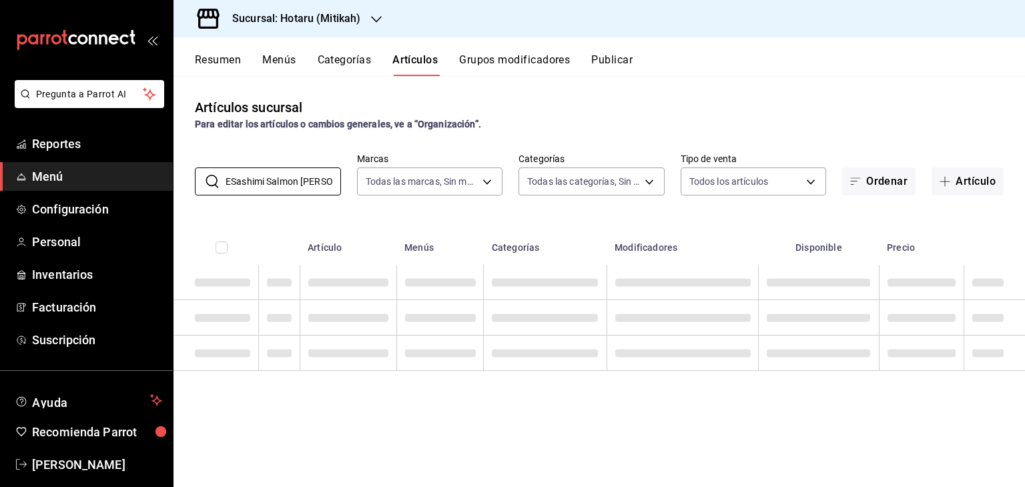
drag, startPoint x: 298, startPoint y: 184, endPoint x: 172, endPoint y: 186, distance: 126.2
click at [127, 188] on div "Pregunta a Parrot AI Reportes Menú Configuración Personal Inventarios Facturaci…" at bounding box center [512, 243] width 1025 height 487
paste input "text"
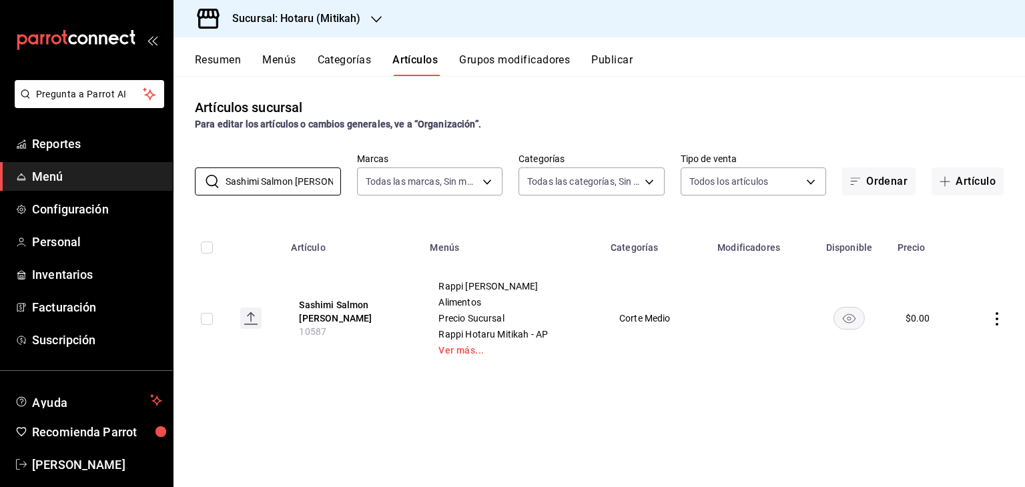
type input "Sashimi Salmon King"
drag, startPoint x: 1001, startPoint y: 318, endPoint x: 994, endPoint y: 321, distance: 8.1
click at [1001, 318] on icon "actions" at bounding box center [996, 318] width 13 height 13
click at [962, 346] on span "Editar" at bounding box center [957, 350] width 35 height 14
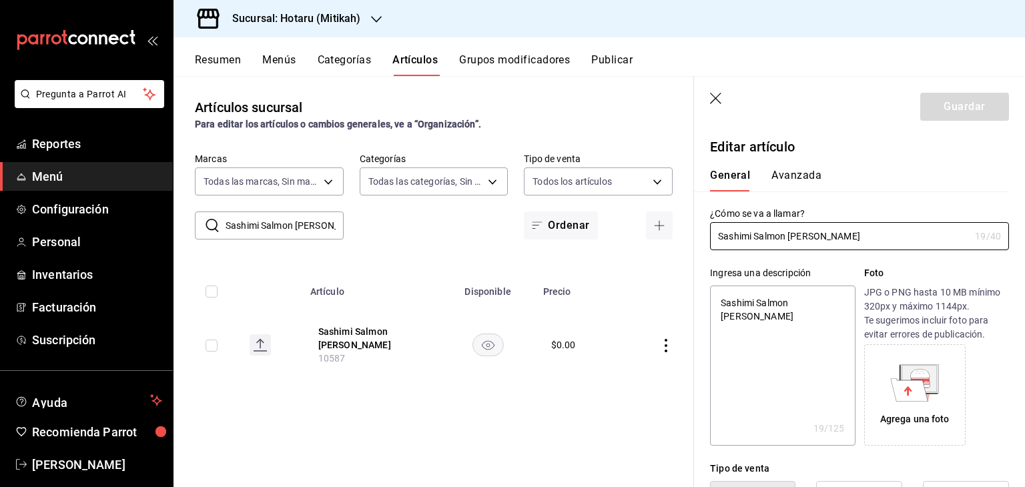
type textarea "x"
type input "$0.00"
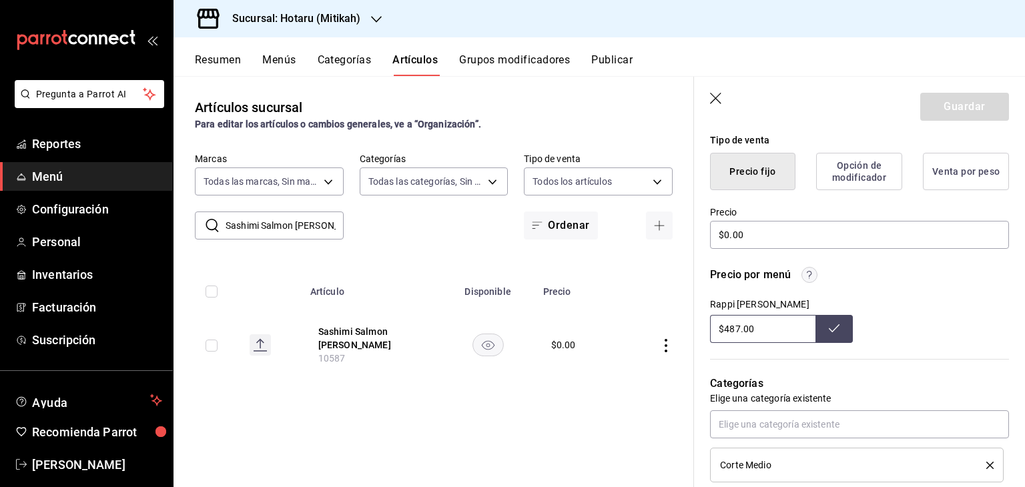
scroll to position [334, 0]
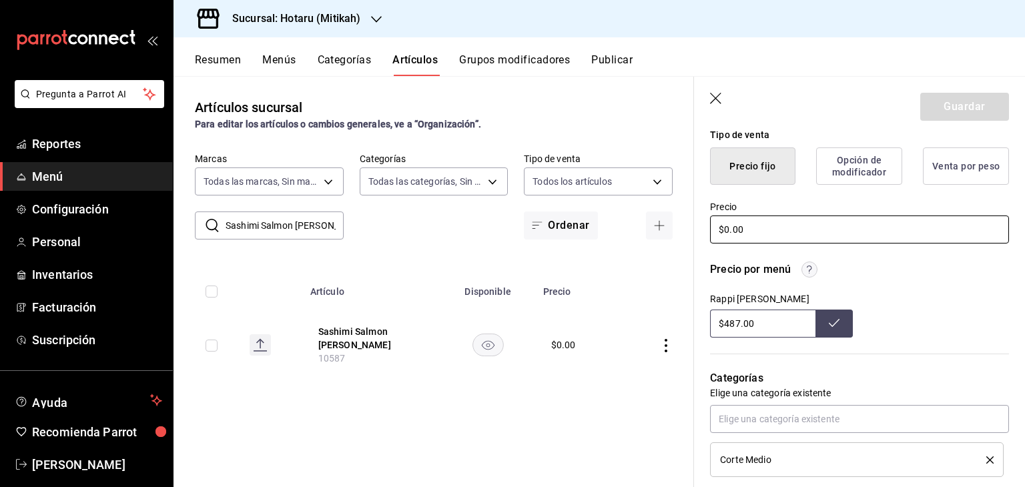
drag, startPoint x: 823, startPoint y: 230, endPoint x: 419, endPoint y: 232, distance: 403.8
click at [473, 246] on main "Artículos sucursal Para editar los artículos o cambios generales, ve a “Organiz…" at bounding box center [600, 281] width 852 height 411
type textarea "x"
type input "$3.00"
type textarea "x"
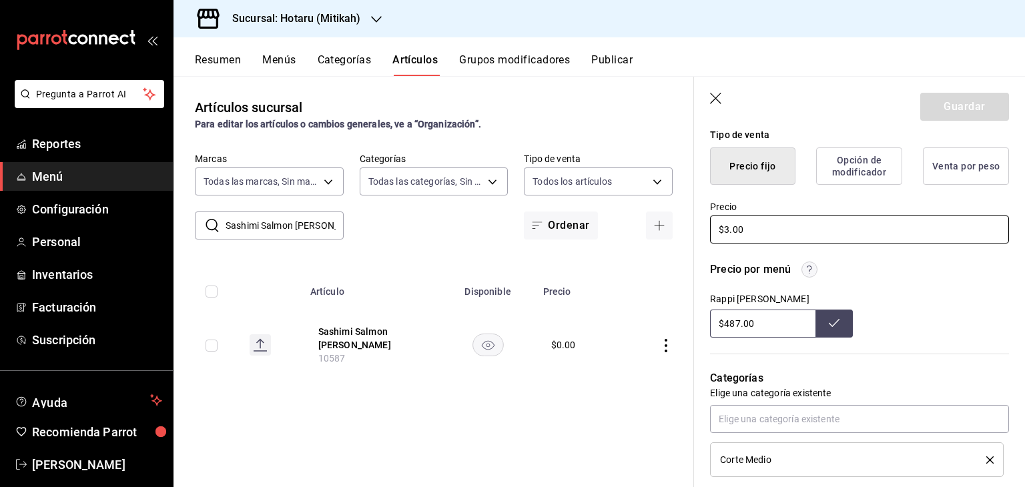
type input "$34.00"
type textarea "x"
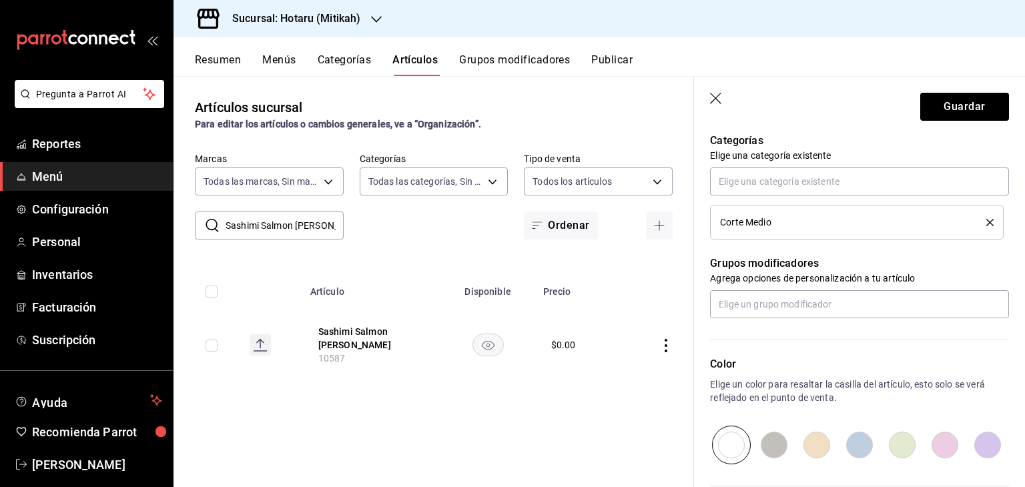
scroll to position [715, 0]
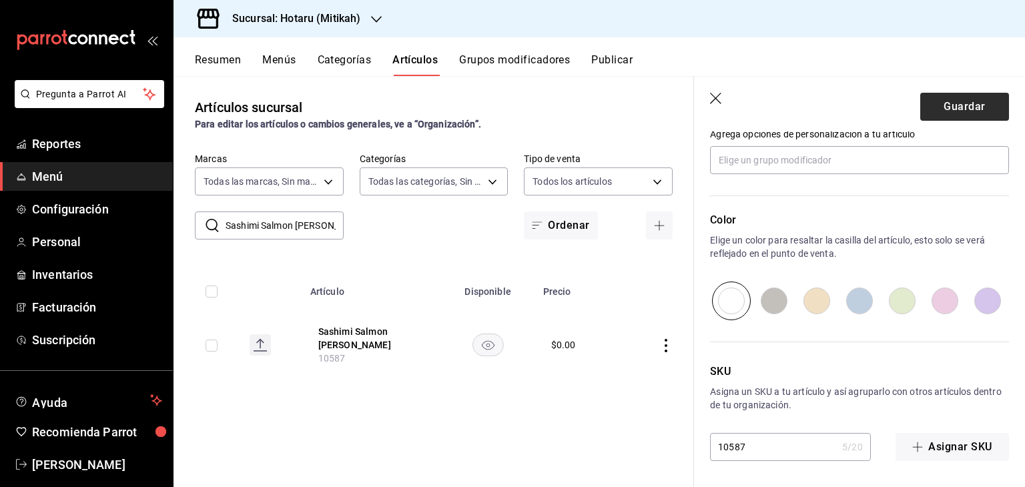
type input "$349.00"
click at [950, 95] on button "Guardar" at bounding box center [964, 107] width 89 height 28
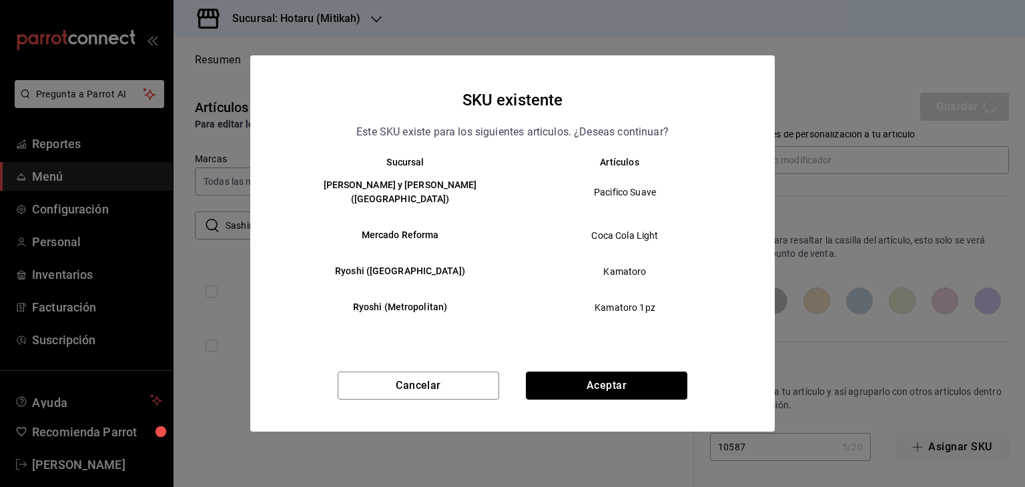
click at [665, 375] on button "Aceptar" at bounding box center [607, 386] width 162 height 28
type textarea "x"
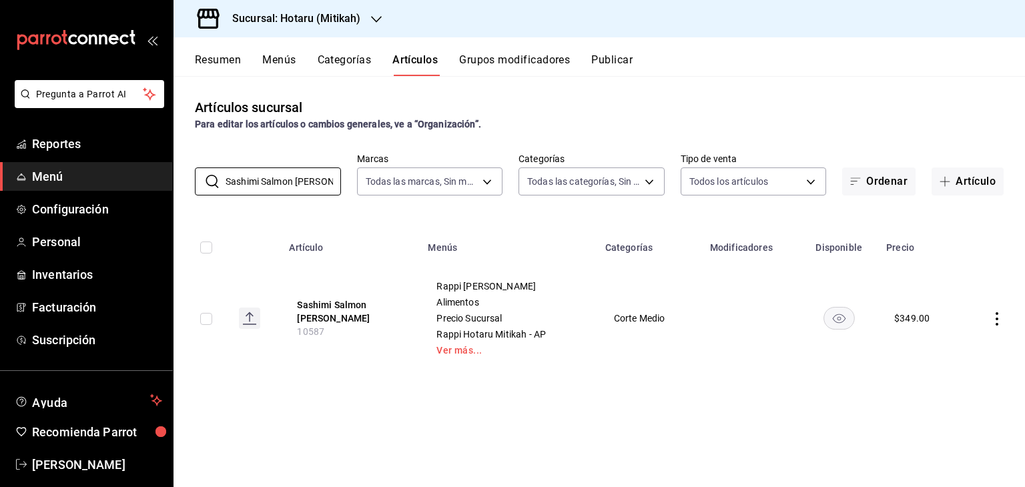
drag, startPoint x: 330, startPoint y: 186, endPoint x: 116, endPoint y: 177, distance: 214.4
click at [109, 179] on div "Pregunta a Parrot AI Reportes Menú Configuración Personal Inventarios Facturaci…" at bounding box center [512, 243] width 1025 height 487
paste input "Temaki De Toro"
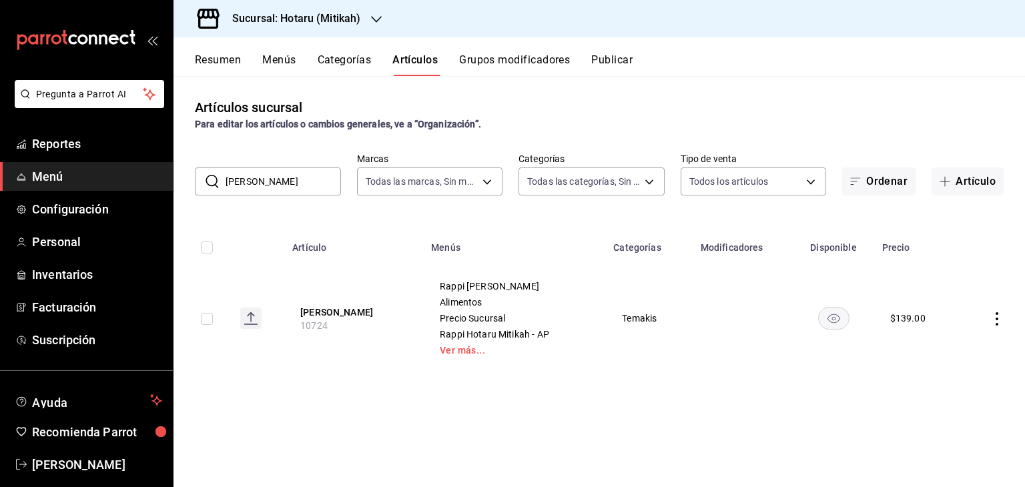
click at [842, 321] on rect "availability-product" at bounding box center [833, 318] width 31 height 22
click at [743, 424] on div "Artículos sucursal Para editar los artículos o cambios generales, ve a “Organiz…" at bounding box center [600, 281] width 852 height 410
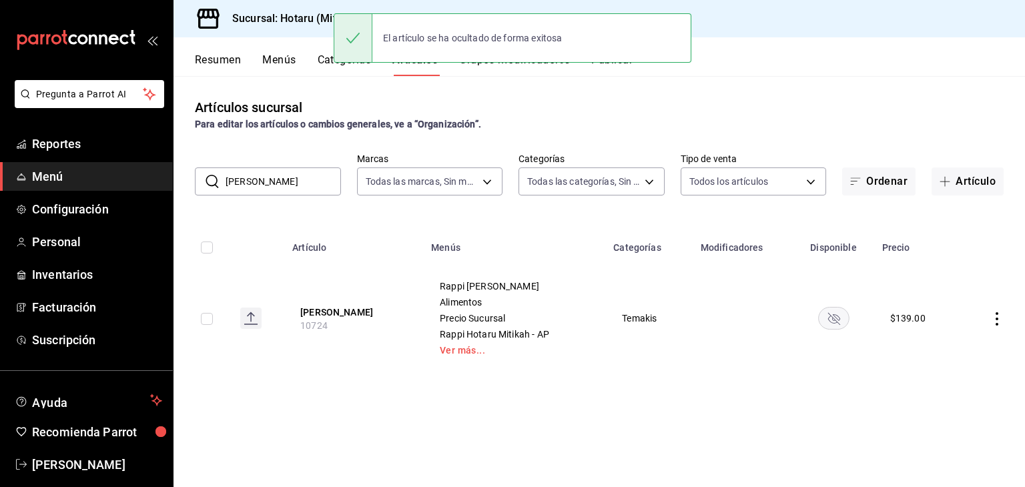
click at [505, 220] on div "Artículos sucursal Para editar los artículos o cambios generales, ve a “Organiz…" at bounding box center [600, 281] width 852 height 410
drag, startPoint x: 986, startPoint y: 318, endPoint x: 993, endPoint y: 318, distance: 7.4
click at [986, 318] on td at bounding box center [992, 318] width 65 height 107
click at [994, 319] on icon "actions" at bounding box center [996, 318] width 13 height 13
click at [966, 339] on li "Editar" at bounding box center [945, 349] width 80 height 27
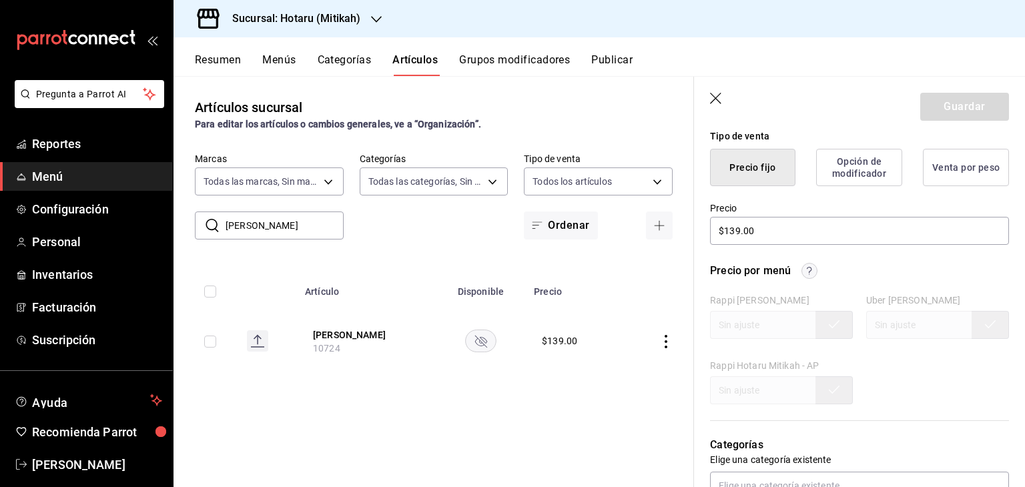
scroll to position [133, 0]
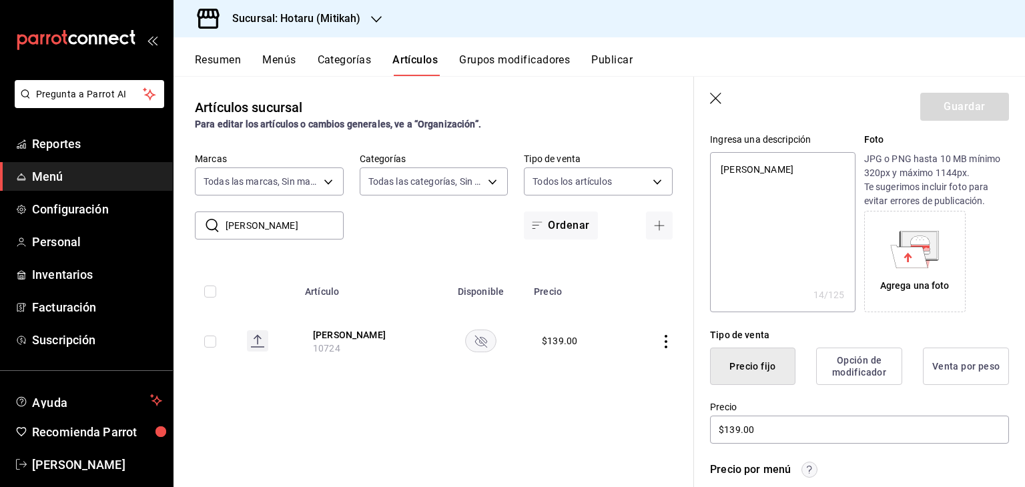
click at [714, 101] on icon "button" at bounding box center [716, 99] width 13 height 13
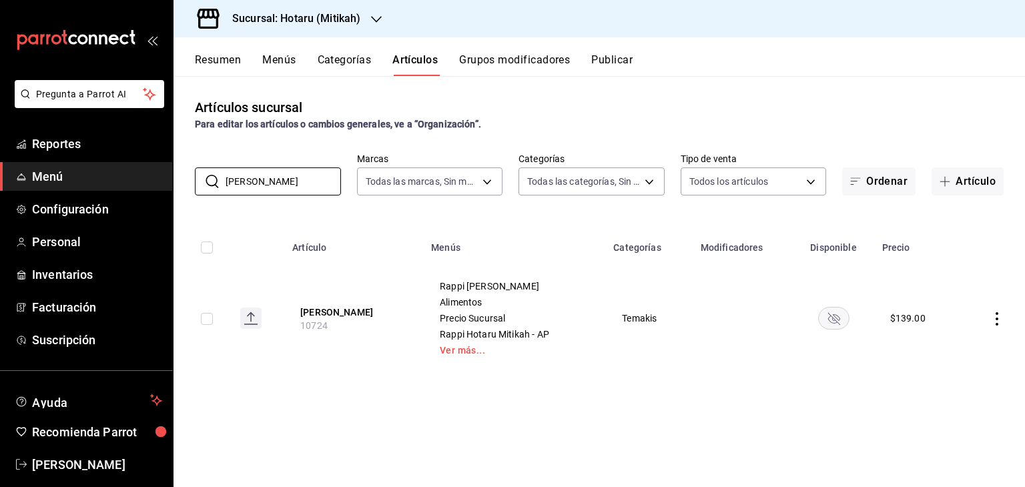
drag, startPoint x: 306, startPoint y: 188, endPoint x: 173, endPoint y: 180, distance: 133.0
click at [173, 180] on div "Pregunta a Parrot AI Reportes Menú Configuración Personal Inventarios Facturaci…" at bounding box center [512, 243] width 1025 height 487
paste input "una Toast"
click at [842, 320] on rect "availability-product" at bounding box center [832, 318] width 31 height 22
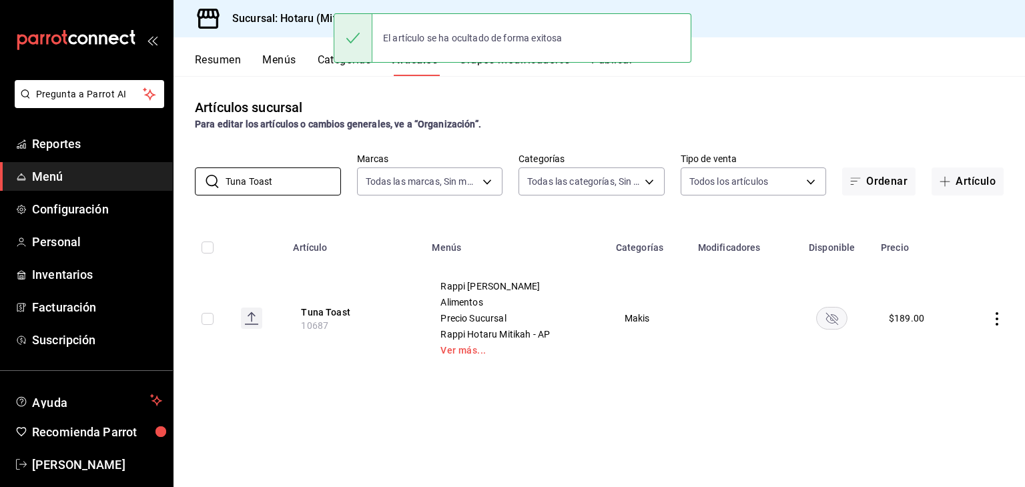
drag, startPoint x: 139, startPoint y: 180, endPoint x: 0, endPoint y: 169, distance: 139.2
click at [0, 177] on div "Pregunta a Parrot AI Reportes Menú Configuración Personal Inventarios Facturaci…" at bounding box center [512, 243] width 1025 height 487
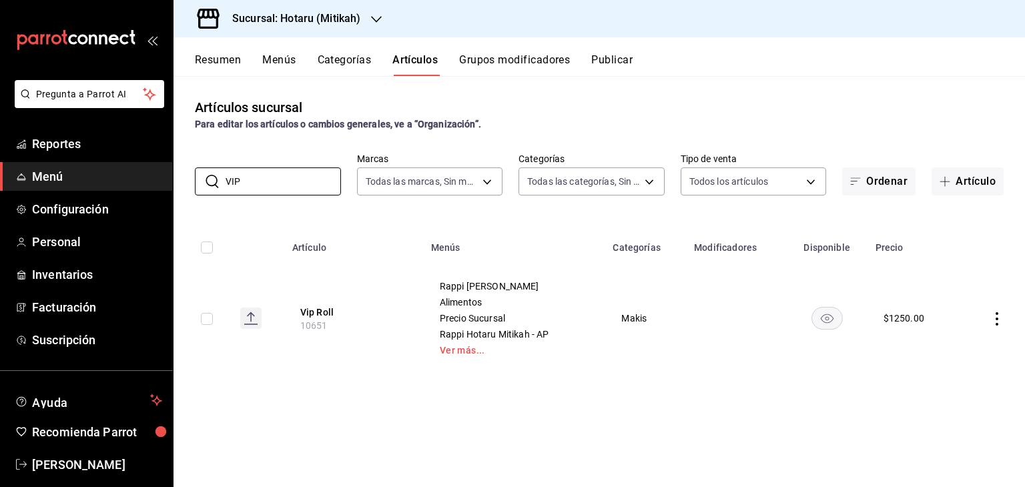
type input "VIP"
click at [832, 315] on rect "availability-product" at bounding box center [827, 318] width 31 height 22
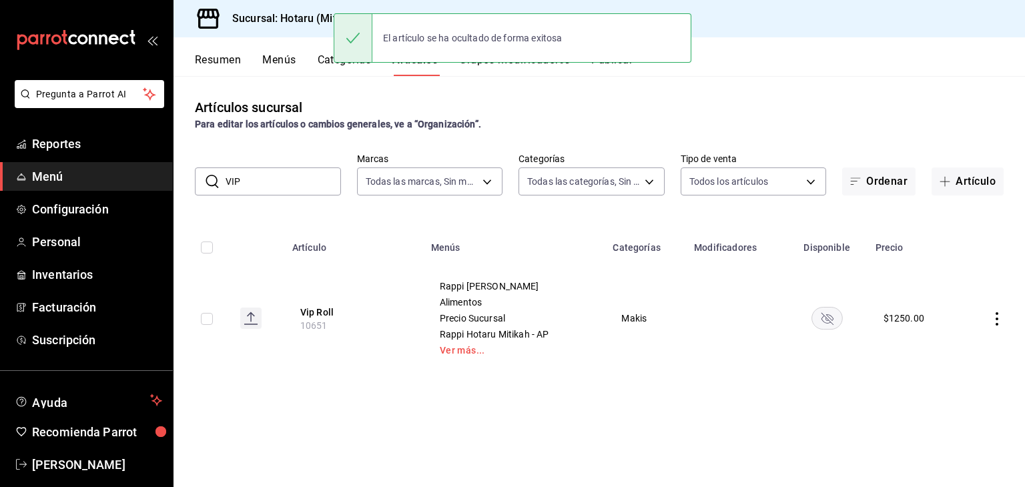
click at [710, 404] on div "Artículos sucursal Para editar los artículos o cambios generales, ve a “Organiz…" at bounding box center [600, 281] width 852 height 410
drag, startPoint x: 225, startPoint y: 188, endPoint x: 35, endPoint y: 182, distance: 190.3
click at [35, 182] on div "Pregunta a Parrot AI Reportes Menú Configuración Personal Inventarios Facturaci…" at bounding box center [512, 243] width 1025 height 487
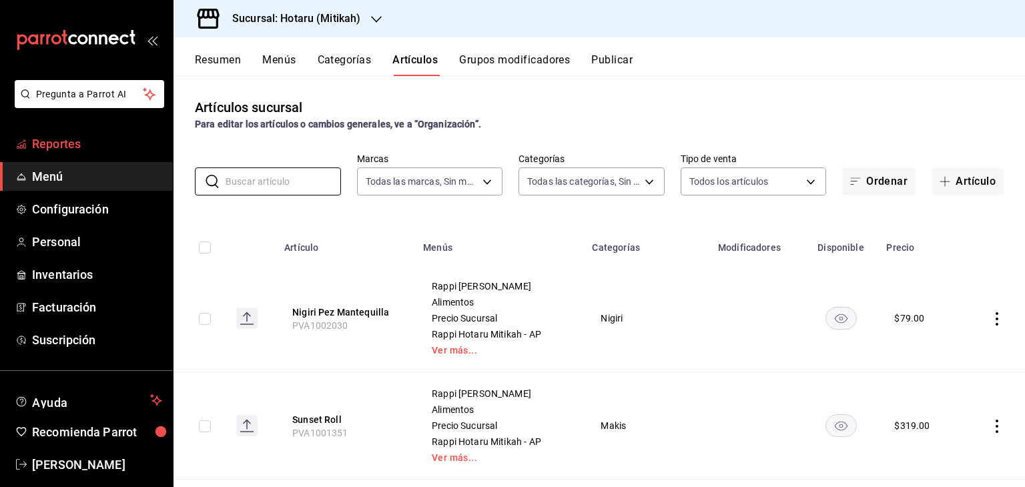
click at [88, 135] on span "Reportes" at bounding box center [97, 144] width 130 height 18
